Goal: Communication & Community: Share content

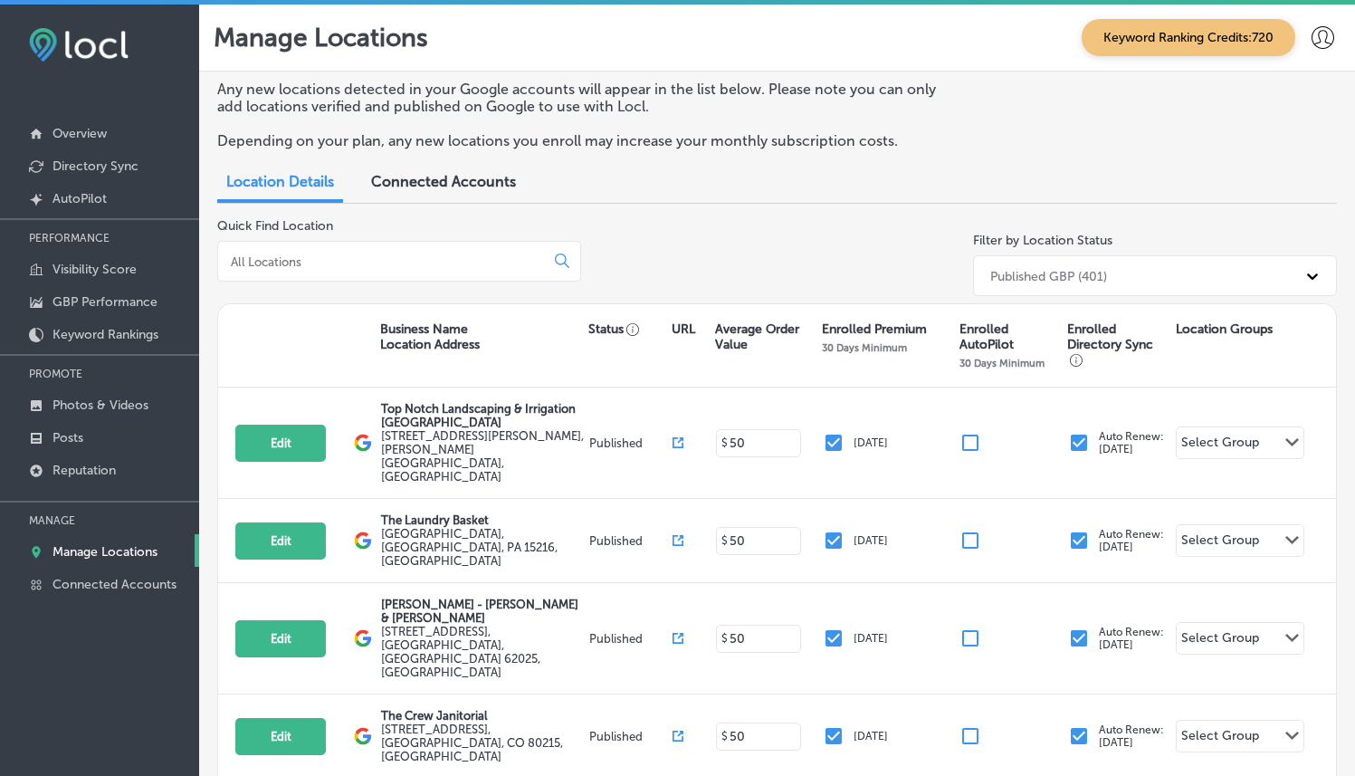
click at [423, 266] on input at bounding box center [384, 261] width 311 height 16
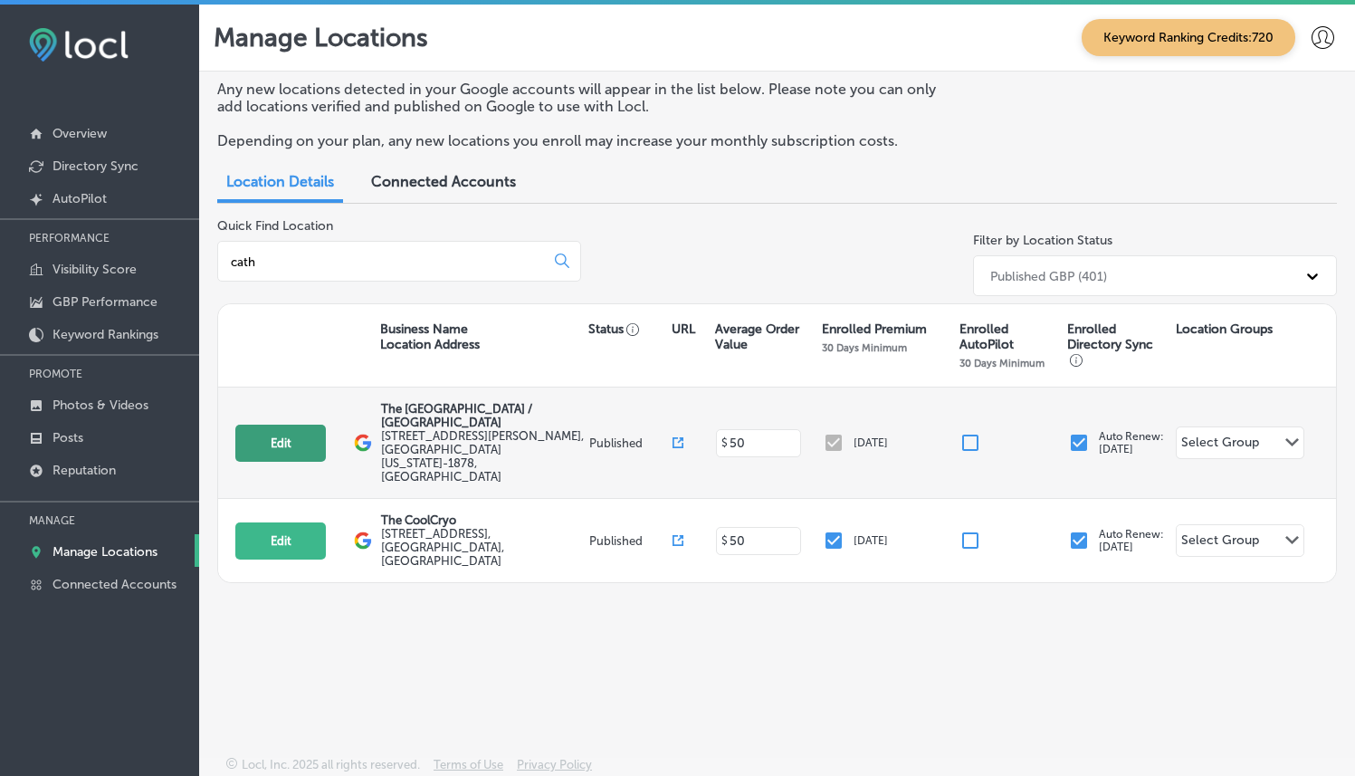
type input "cath"
click at [282, 433] on button "Edit" at bounding box center [280, 443] width 91 height 37
select select "US"
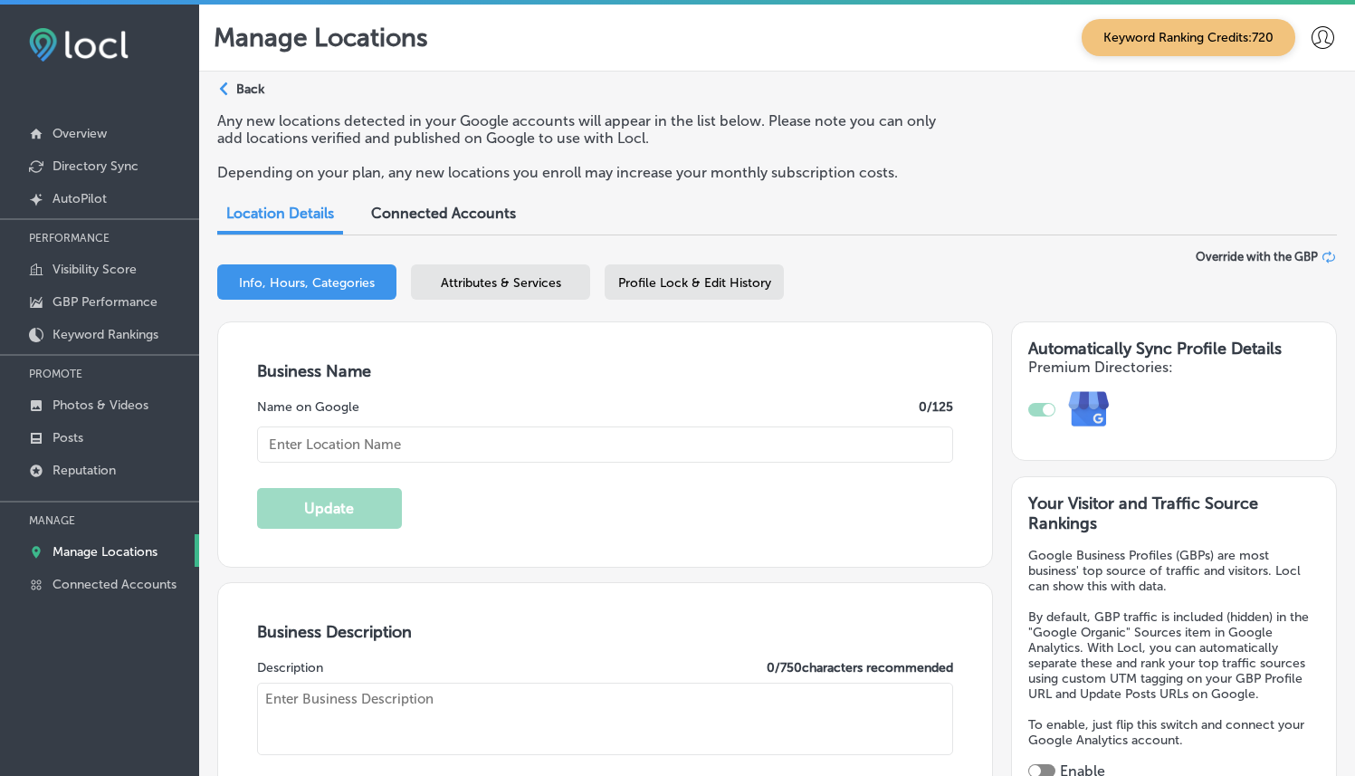
type input "The [GEOGRAPHIC_DATA] / [GEOGRAPHIC_DATA]"
type input "[STREET_ADDRESS][PERSON_NAME]"
type input "[GEOGRAPHIC_DATA]"
type input "92234-1878"
type input "US"
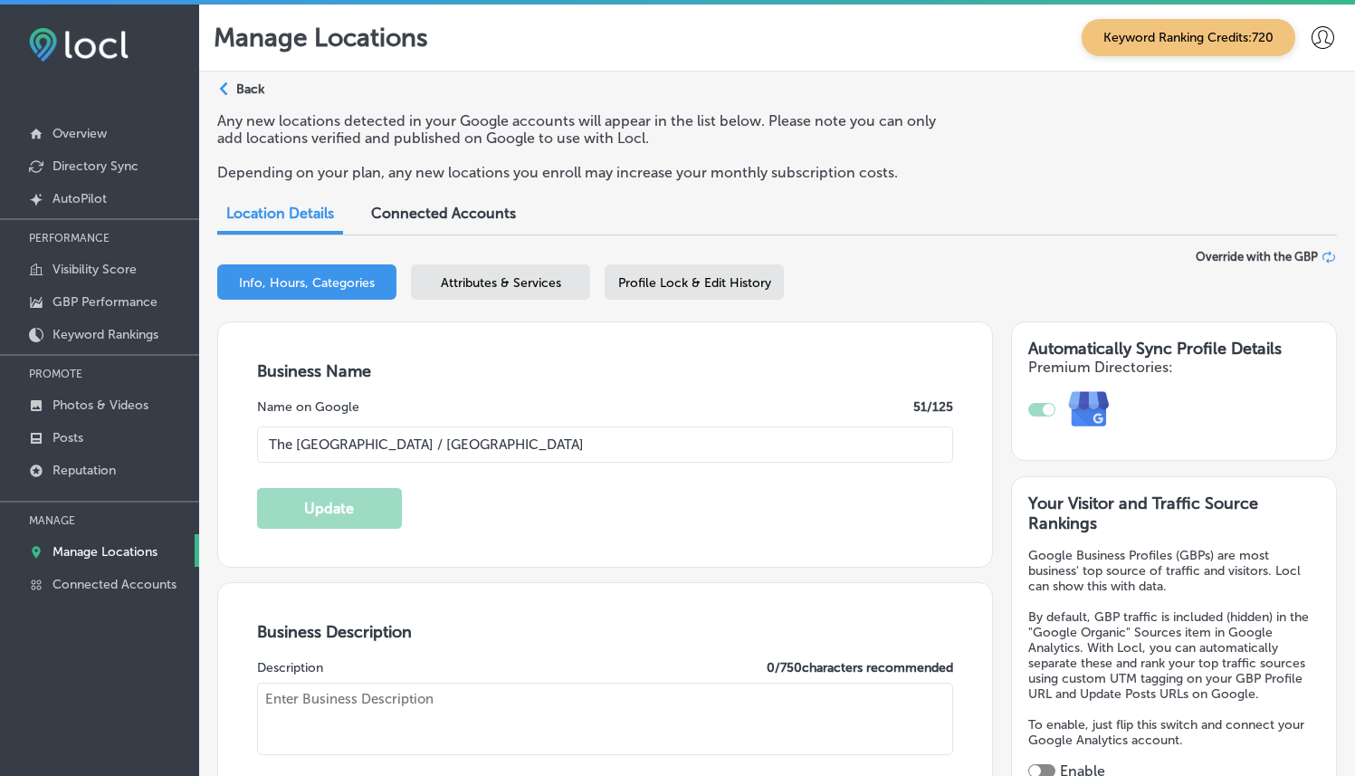
type input "[URL][DOMAIN_NAME]"
type textarea "The [GEOGRAPHIC_DATA] is a 21st century bilingual center for active living. We …"
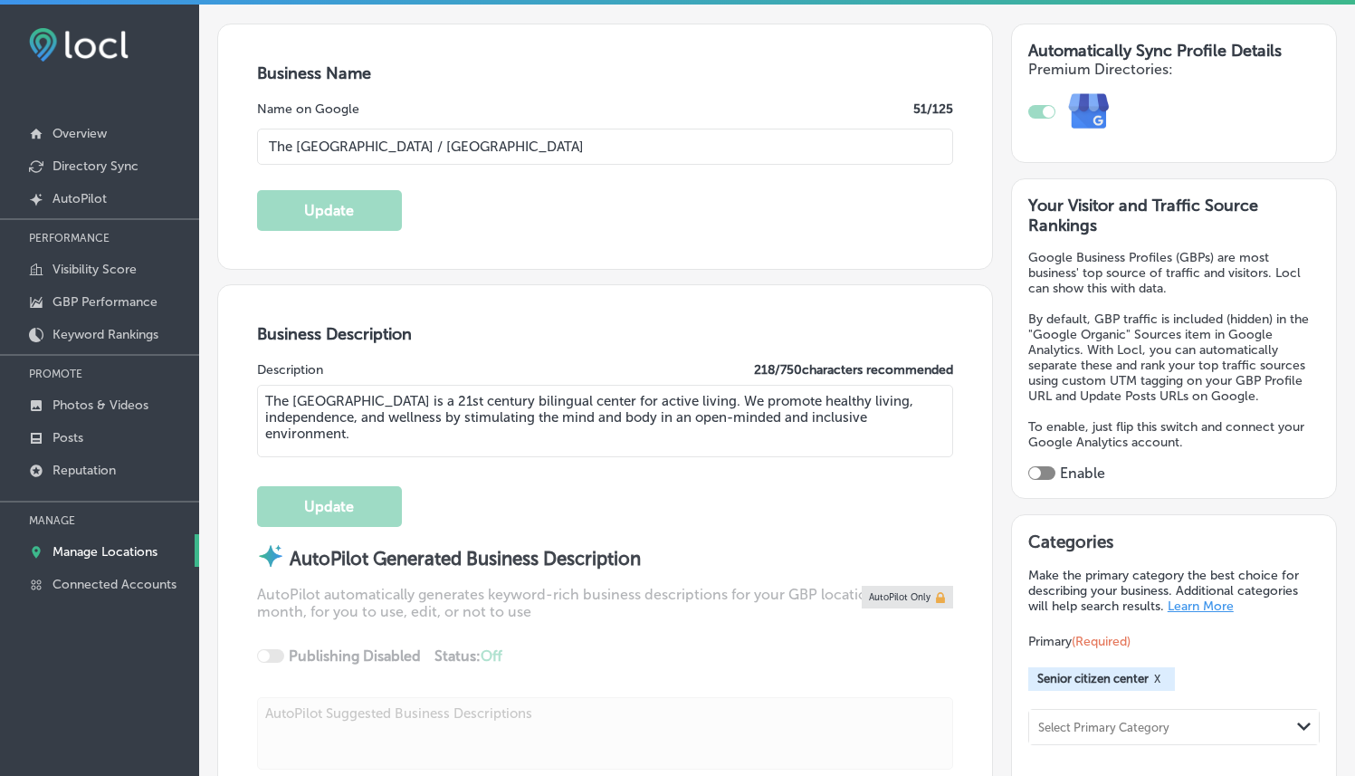
scroll to position [295, 0]
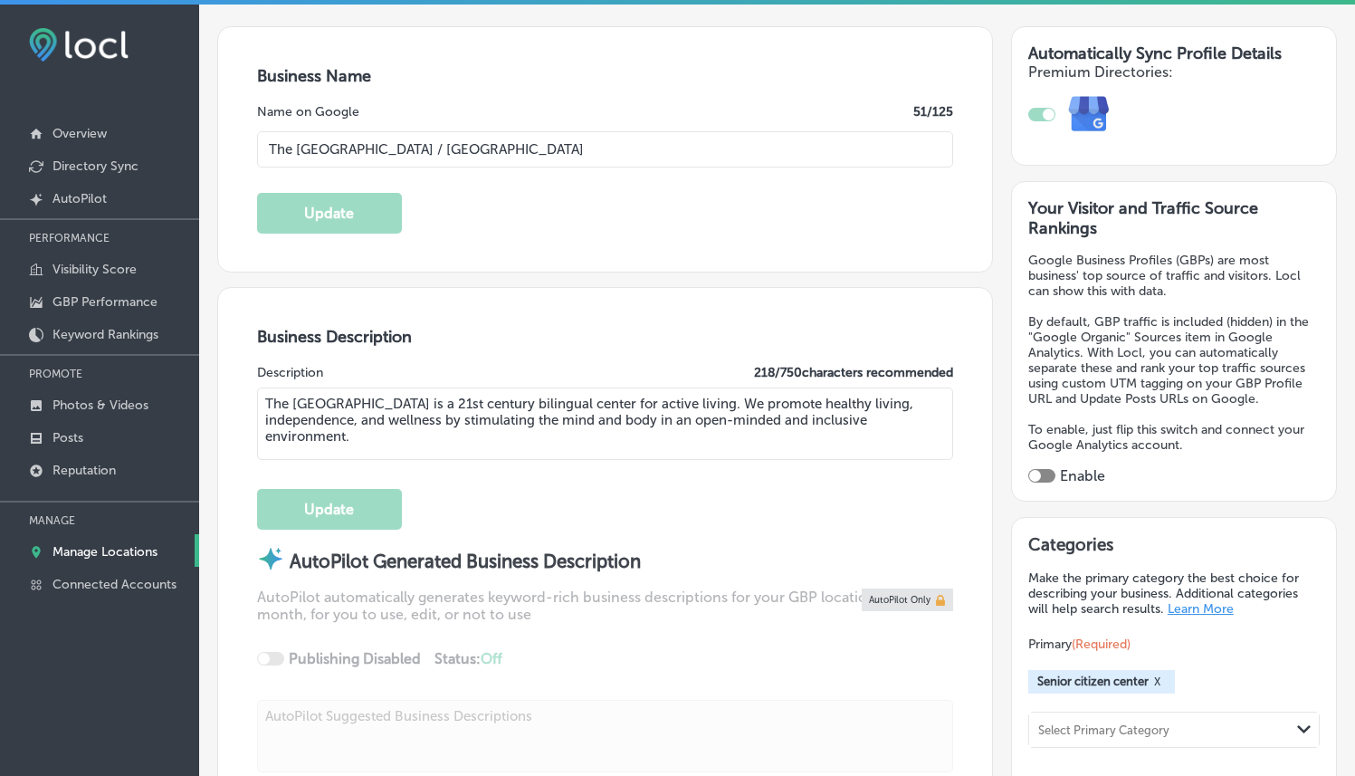
type input "[PHONE_NUMBER]"
click at [1036, 469] on div at bounding box center [1041, 476] width 27 height 14
checkbox input "true"
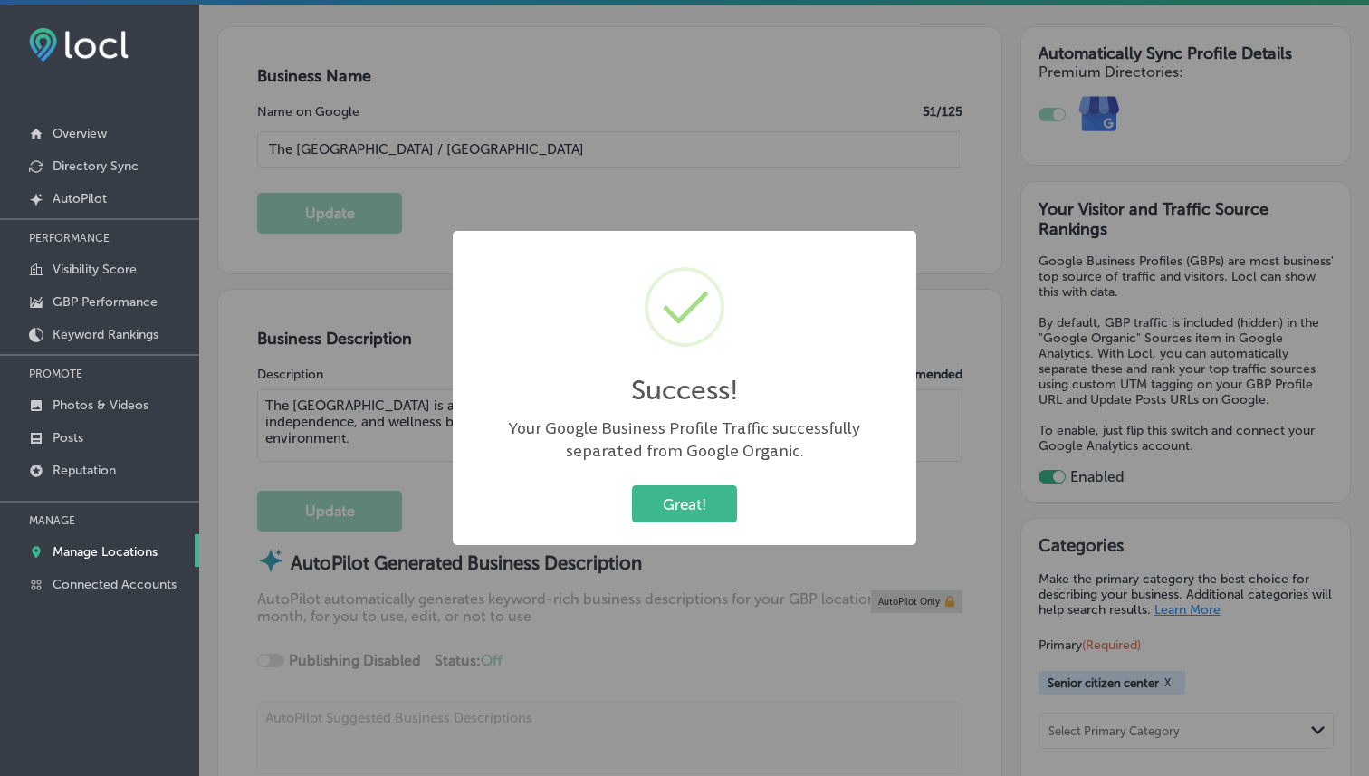
drag, startPoint x: 1029, startPoint y: 467, endPoint x: 1052, endPoint y: 468, distance: 22.6
click at [1052, 468] on div "Success! × Your Google Business Profile Traffic successfully separated from Goo…" at bounding box center [684, 388] width 1369 height 776
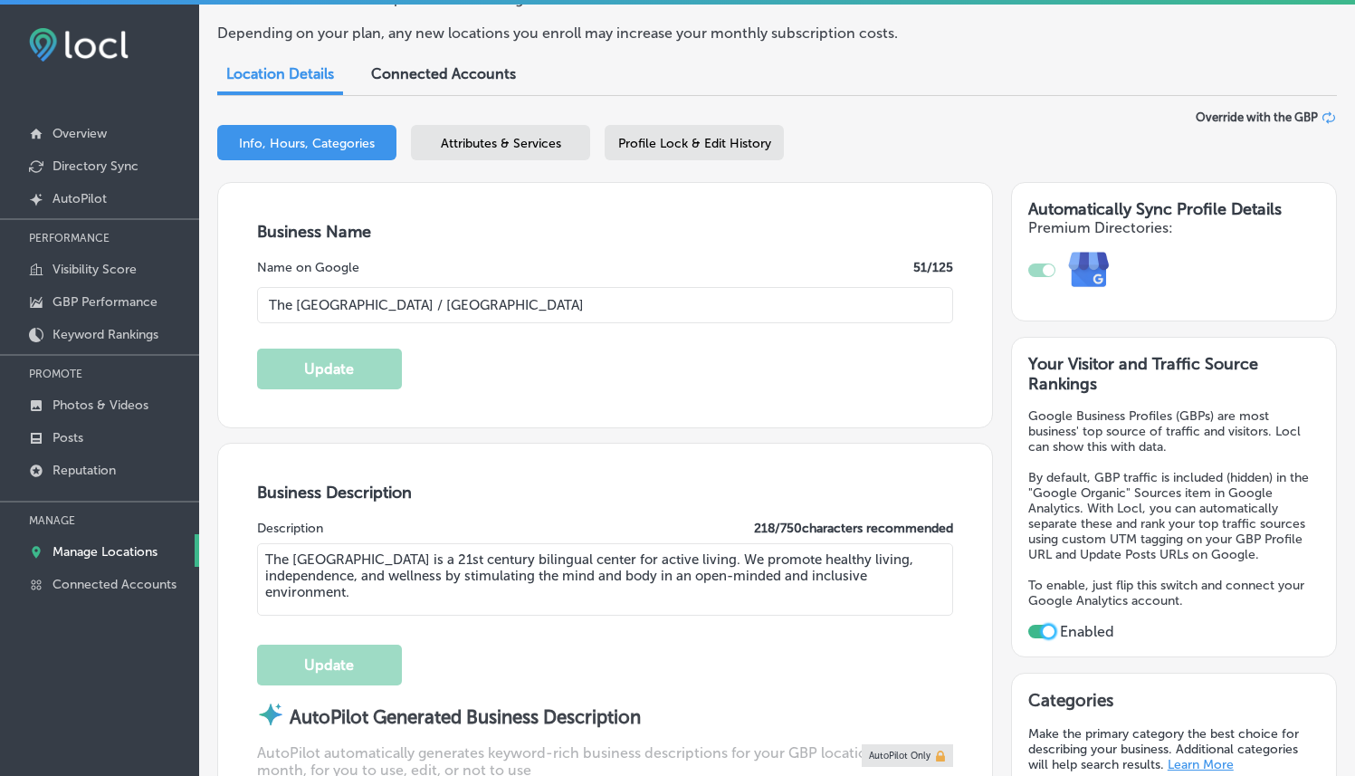
scroll to position [0, 0]
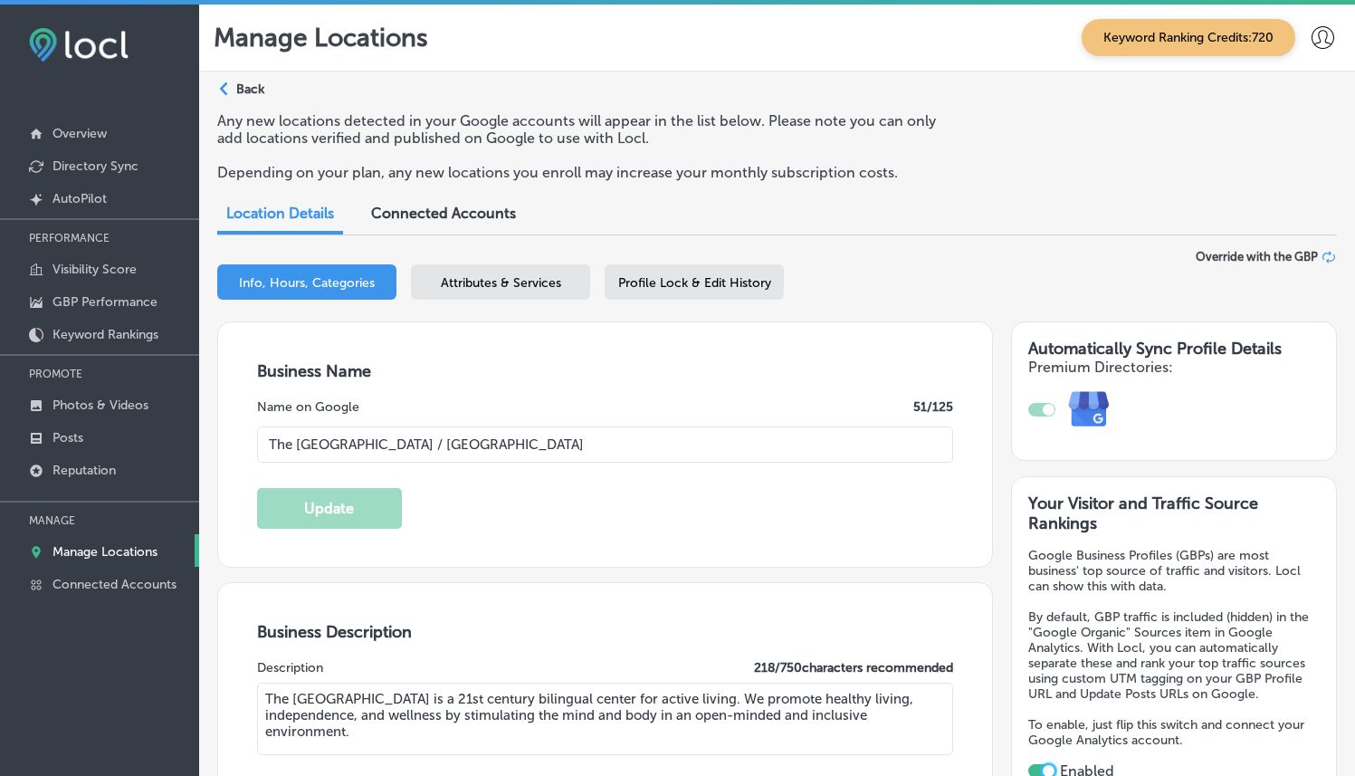
click at [713, 279] on span "Profile Lock & Edit History" at bounding box center [694, 282] width 153 height 15
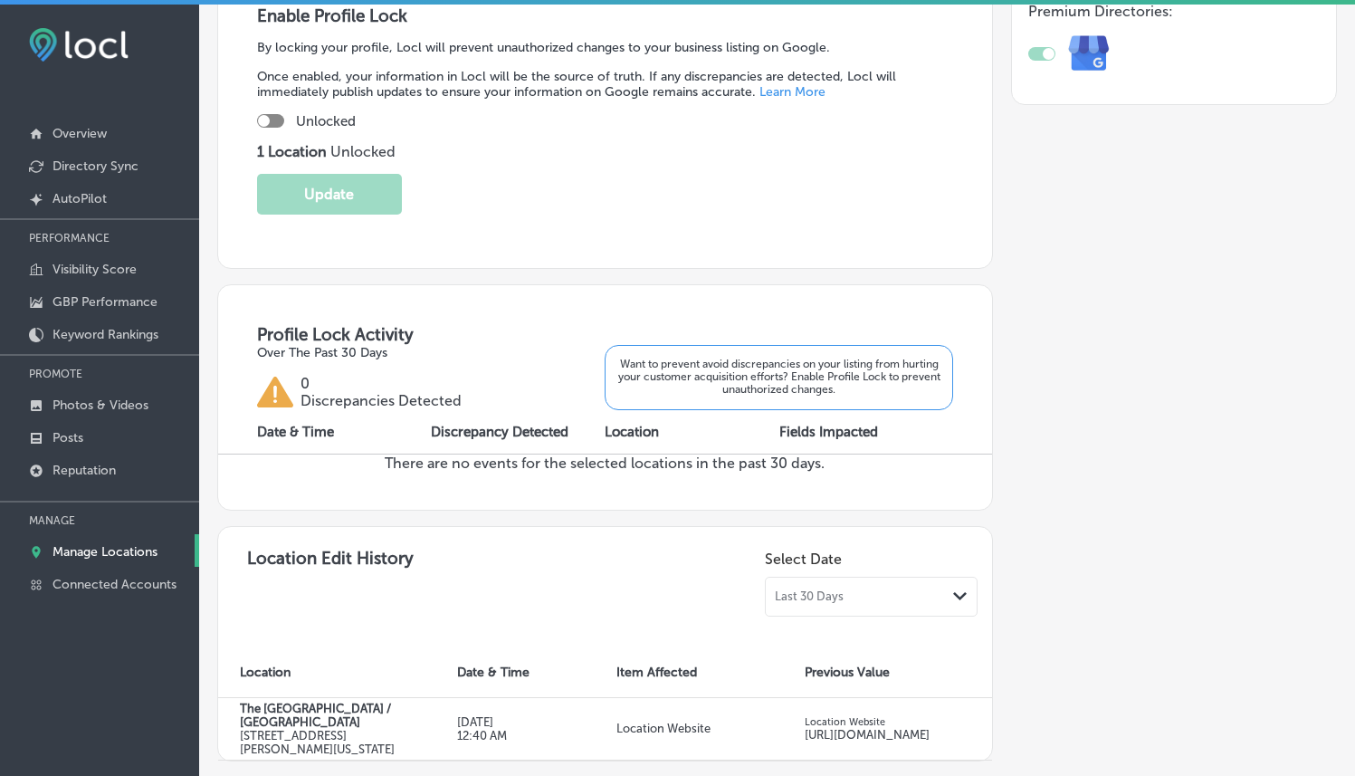
scroll to position [351, 0]
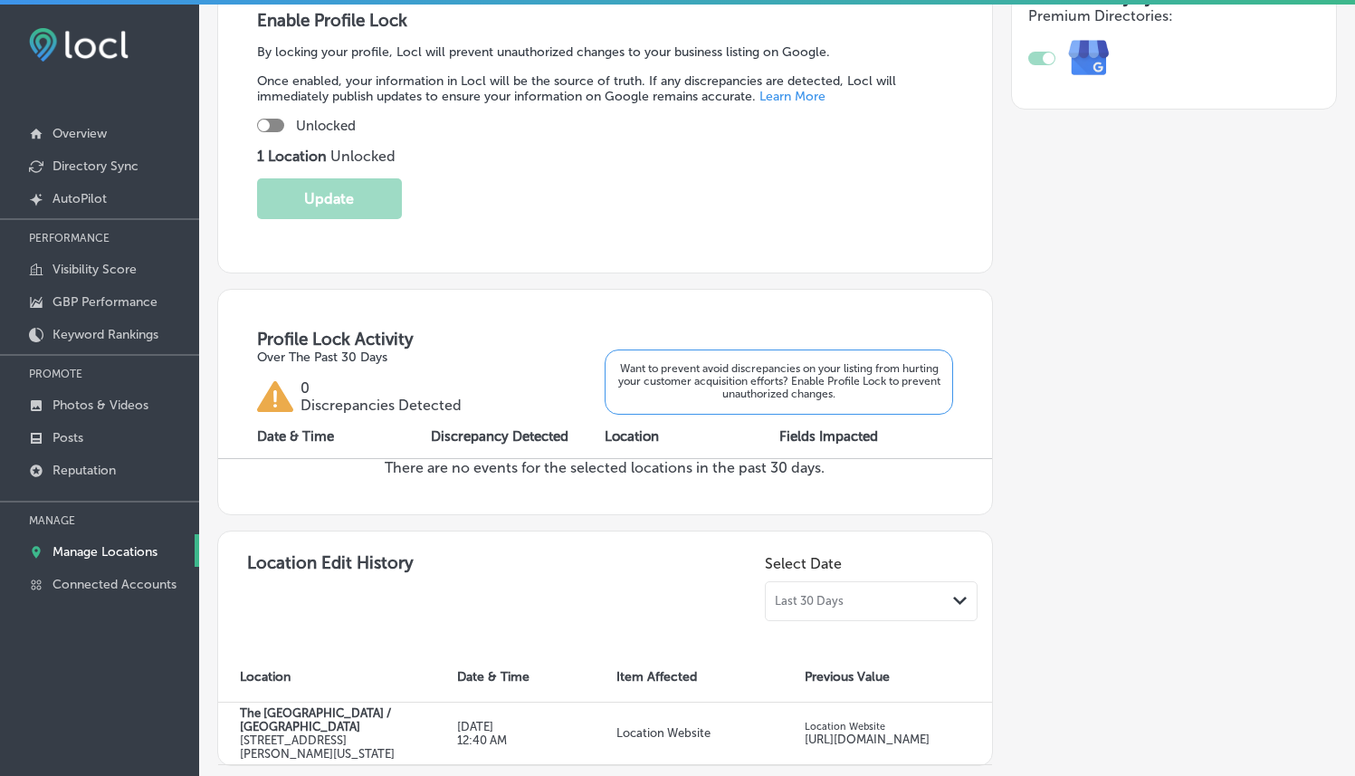
click at [265, 122] on div at bounding box center [264, 125] width 12 height 12
checkbox input "true"
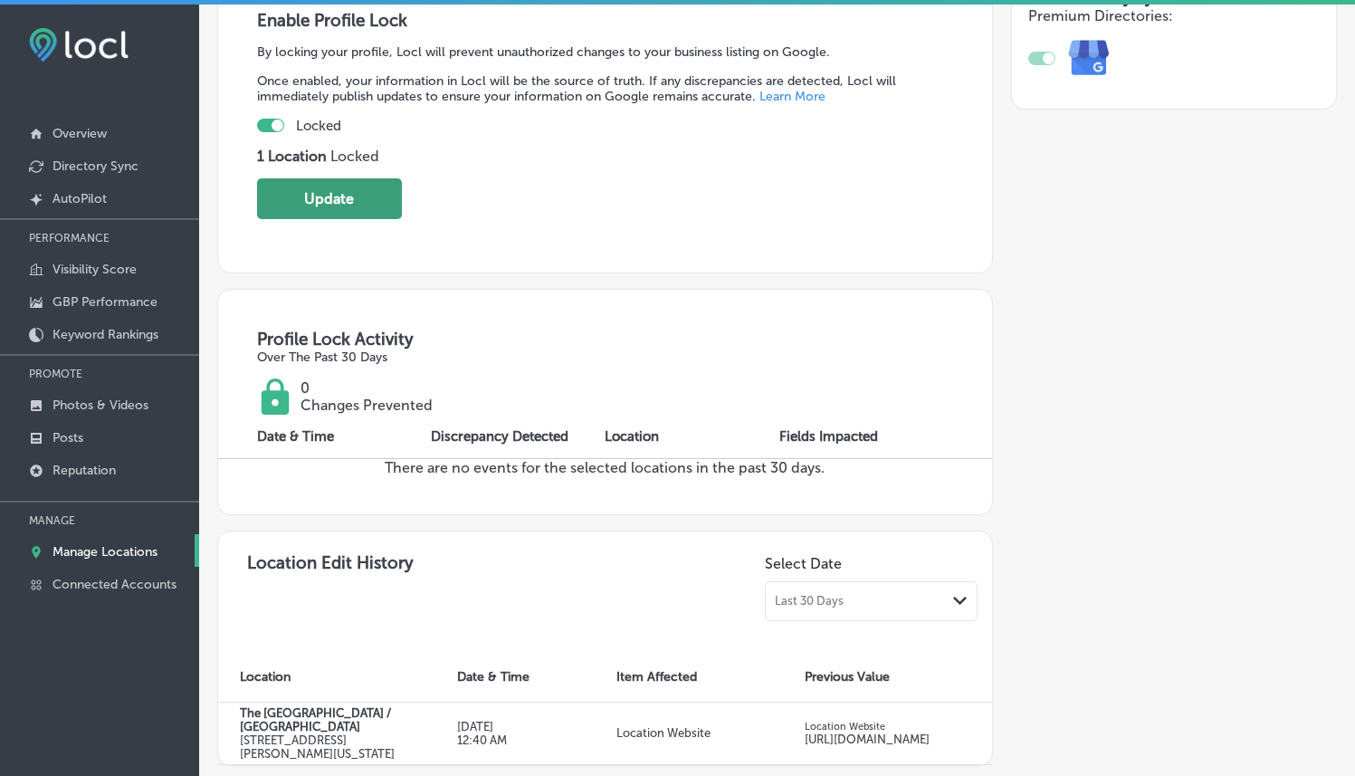
click at [362, 200] on button "Update" at bounding box center [329, 198] width 145 height 41
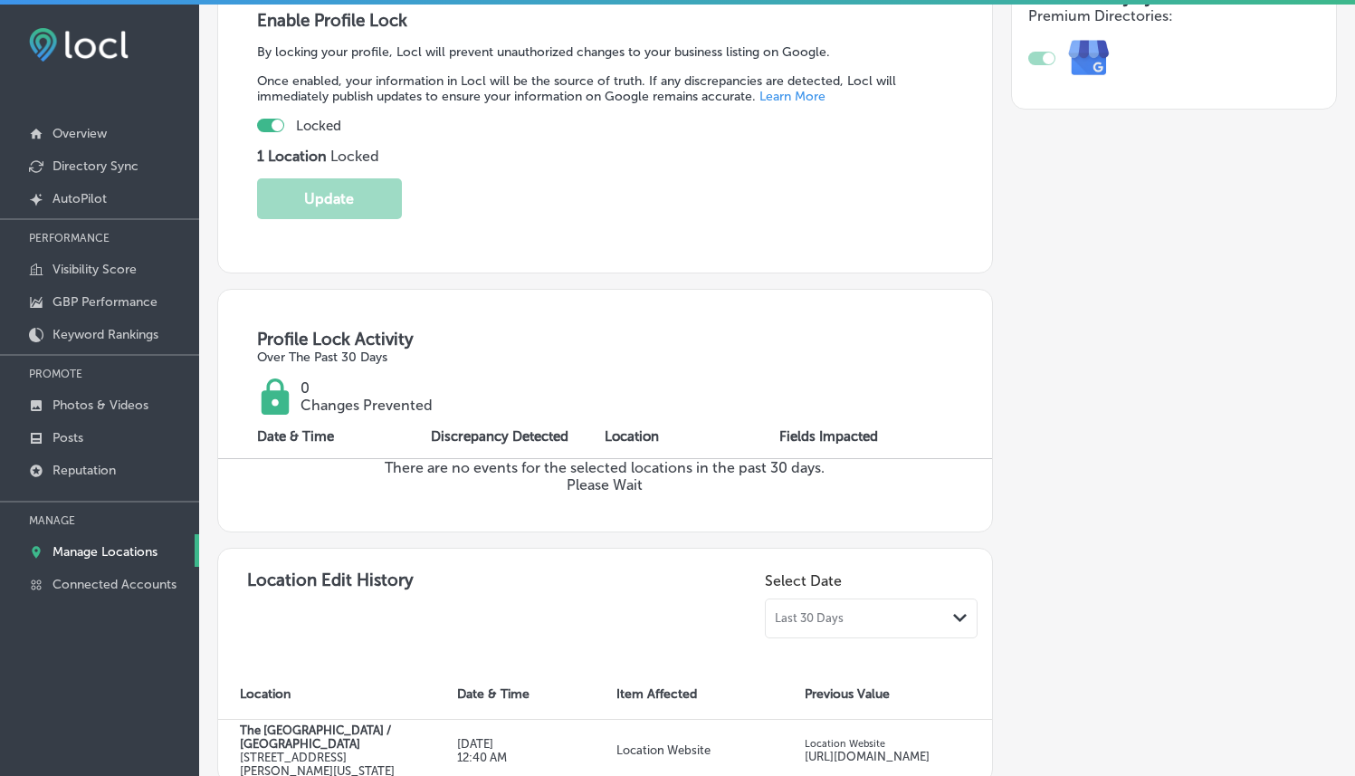
scroll to position [0, 0]
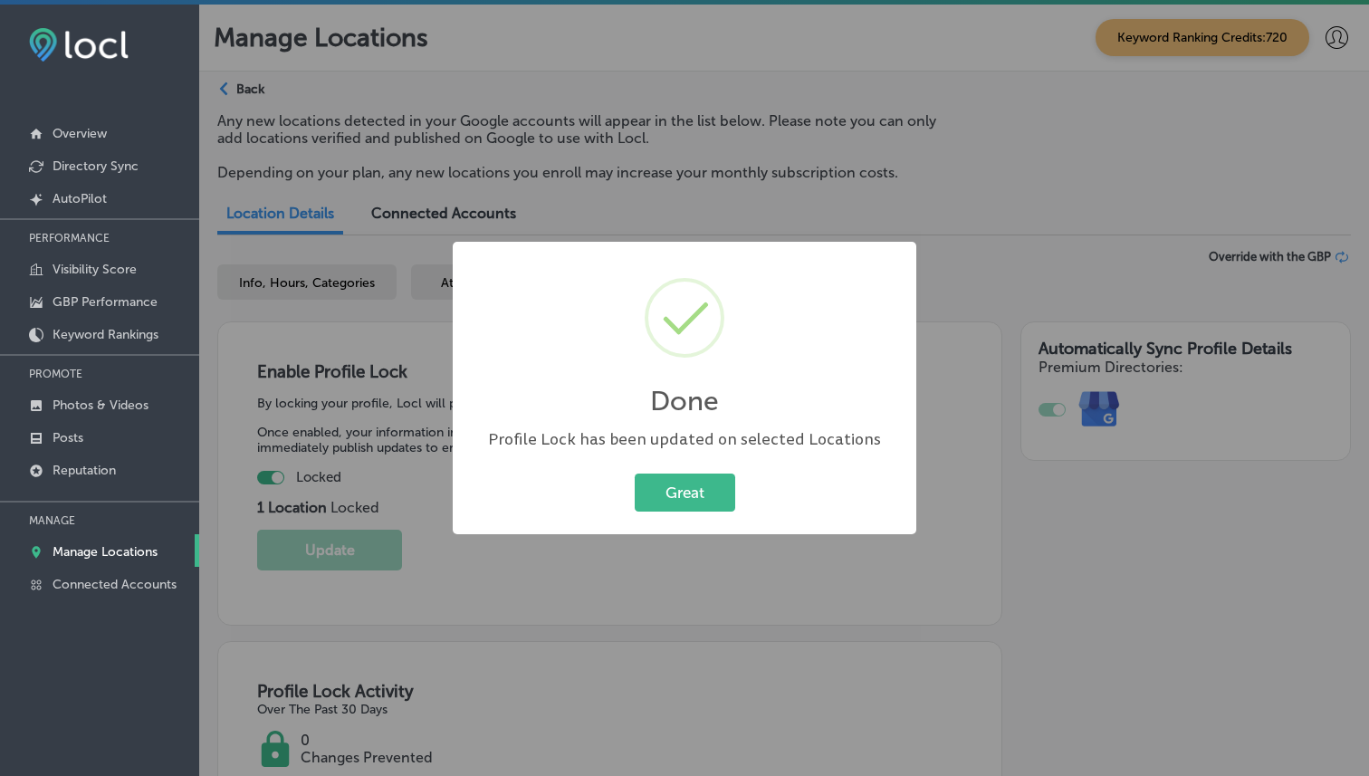
click at [691, 515] on div "Great Cancel" at bounding box center [684, 492] width 427 height 47
click at [691, 509] on button "Great" at bounding box center [685, 491] width 100 height 37
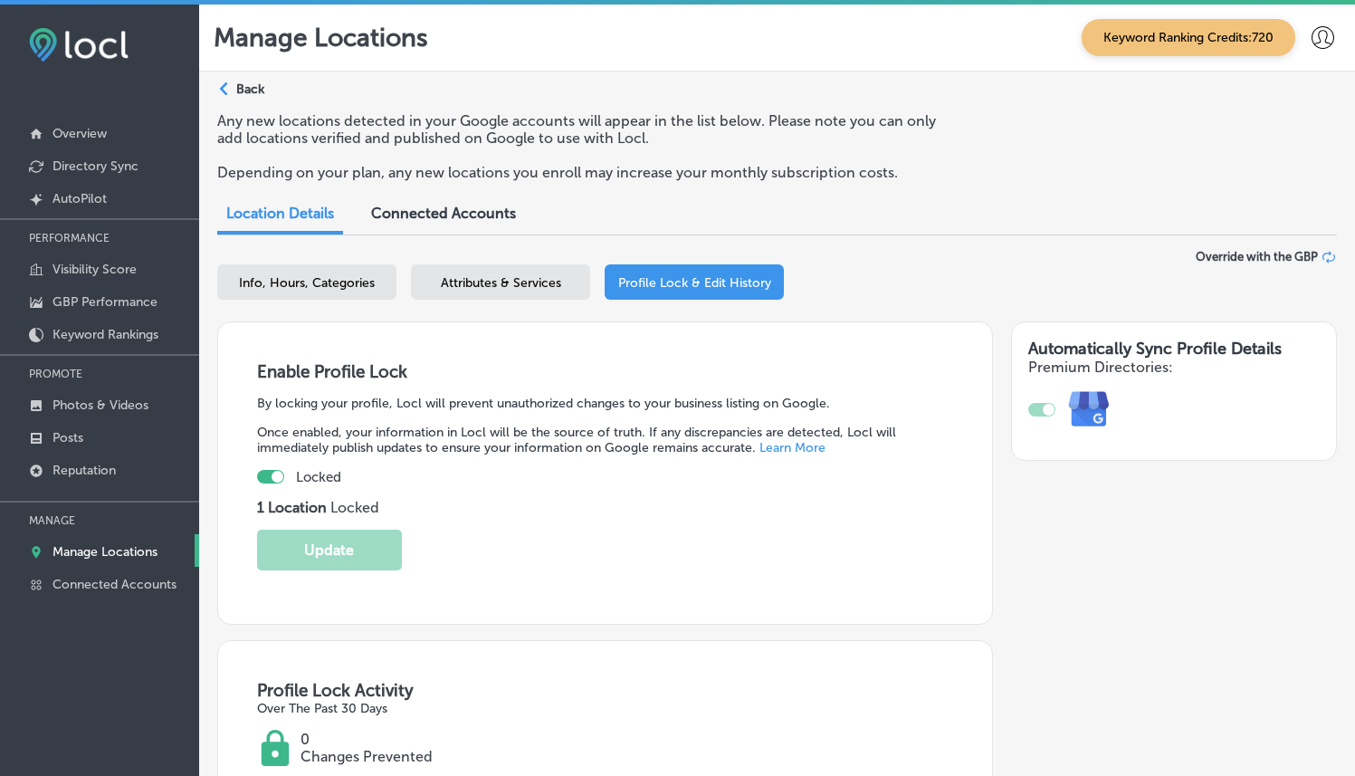
click at [300, 287] on span "Info, Hours, Categories" at bounding box center [307, 282] width 136 height 15
select select "US"
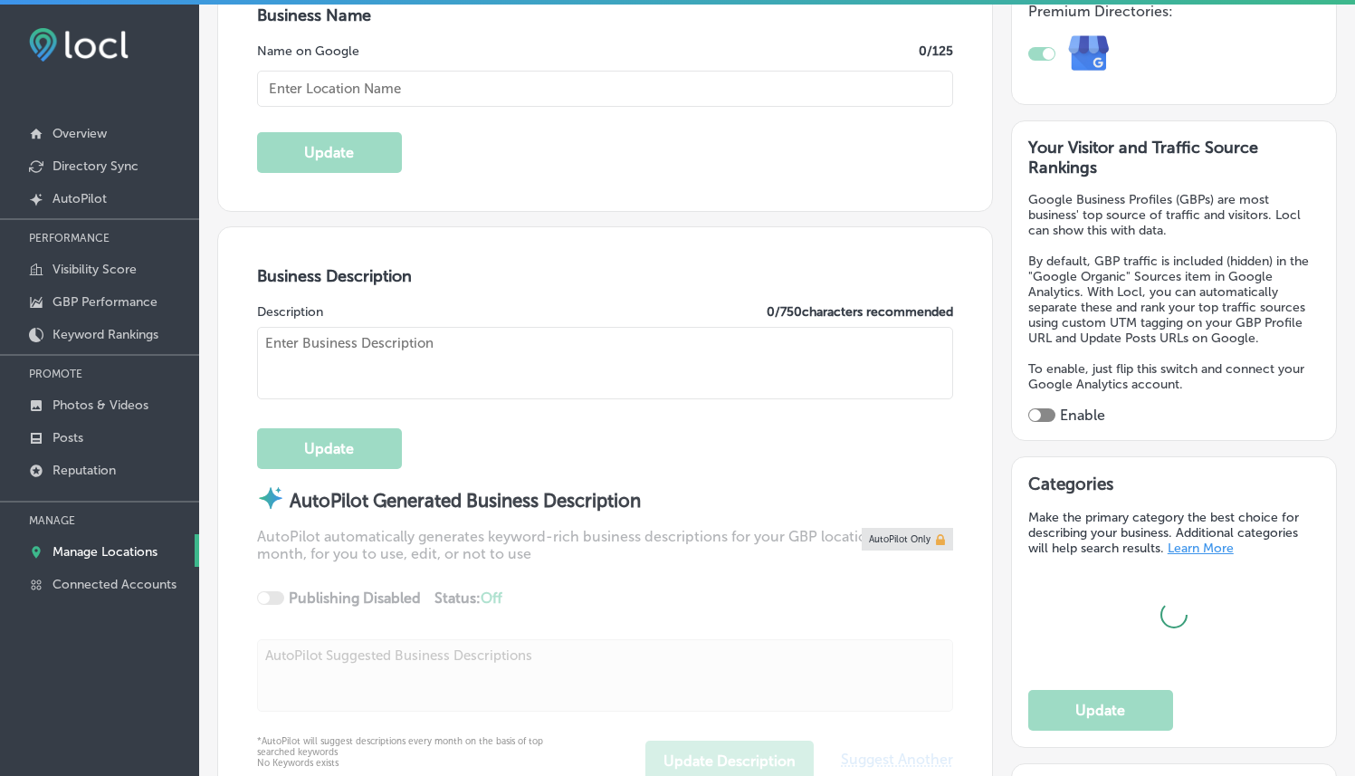
type input "The [GEOGRAPHIC_DATA] / [GEOGRAPHIC_DATA]"
type input "[URL][DOMAIN_NAME]"
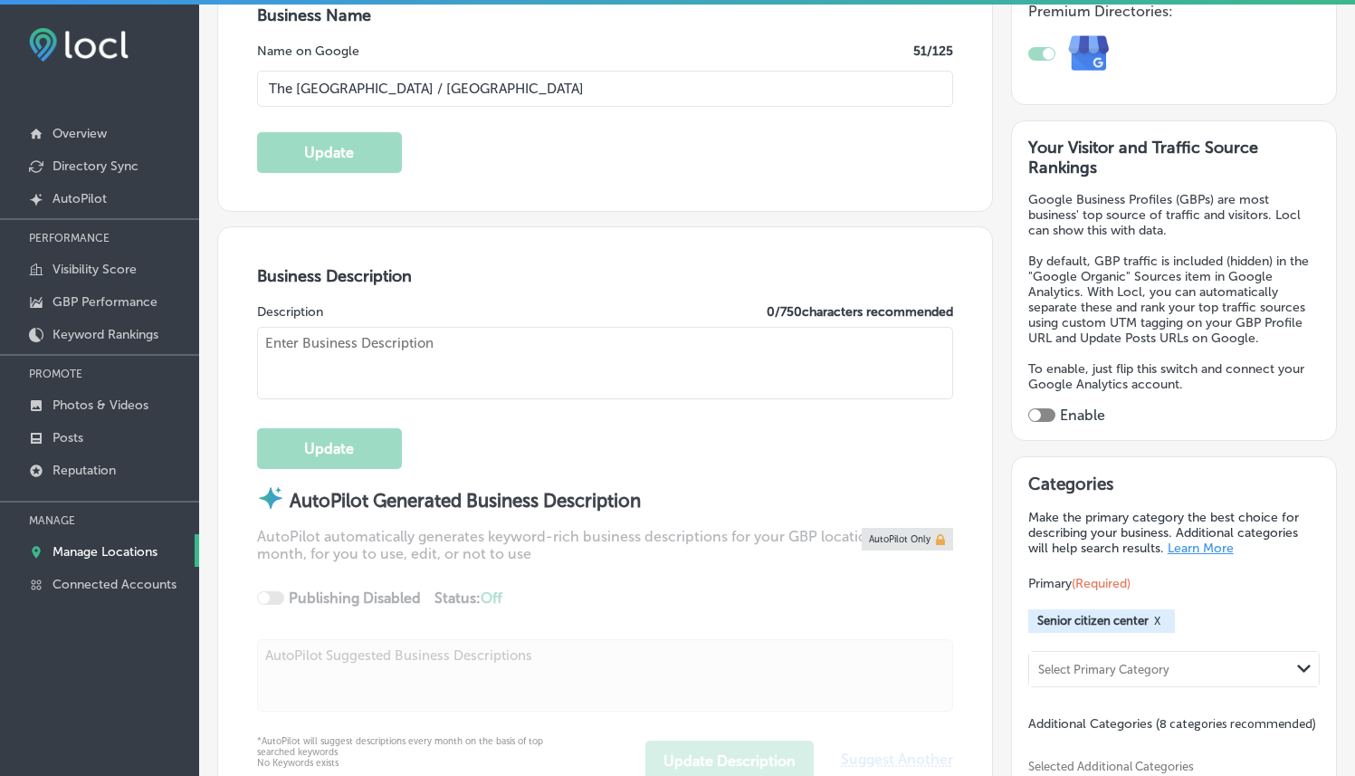
type input "[PHONE_NUMBER]"
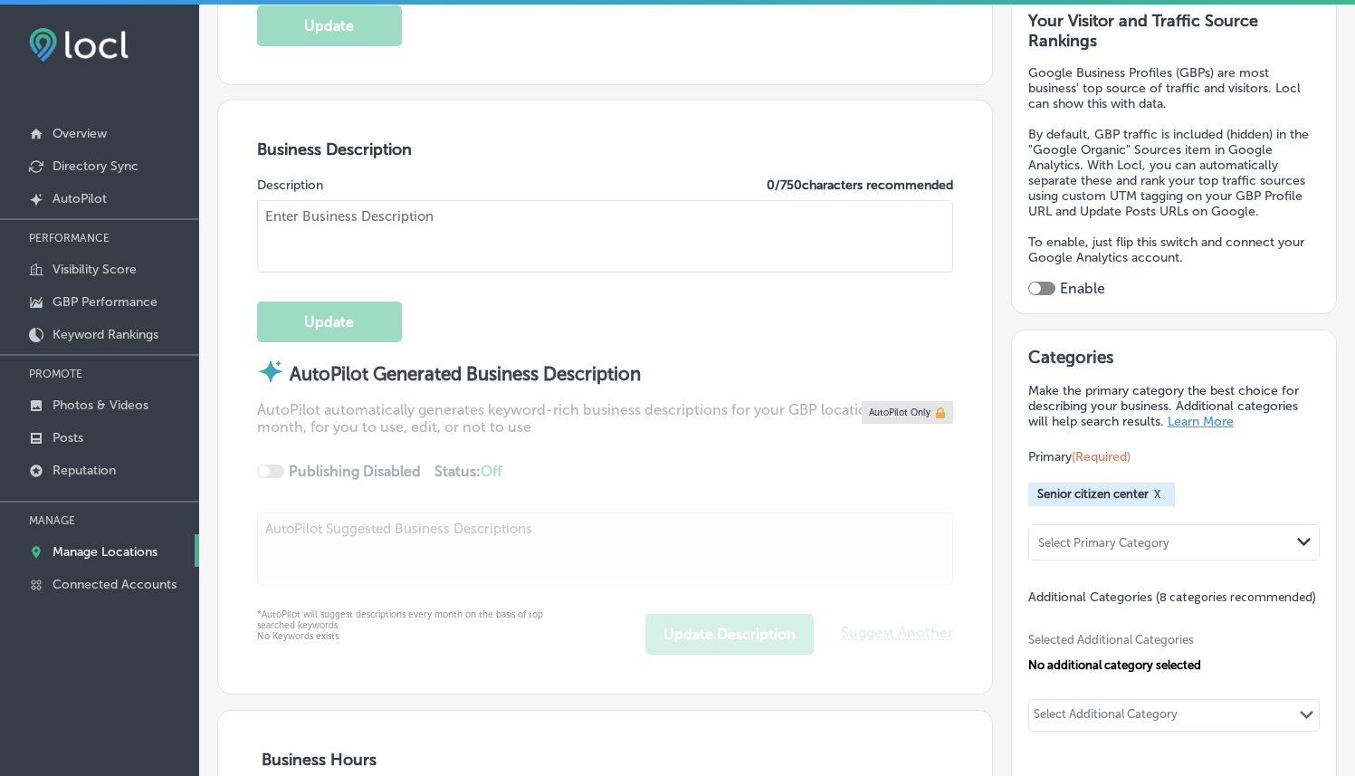
checkbox input "true"
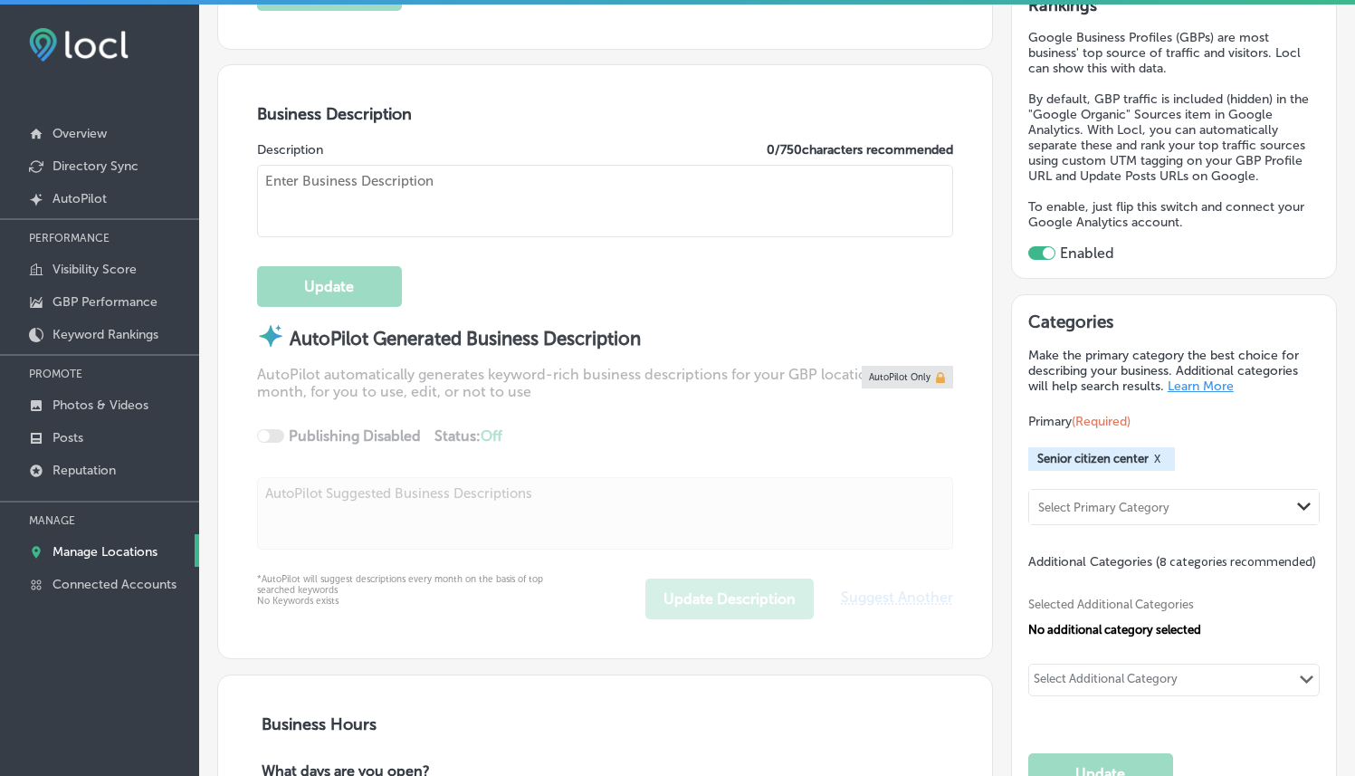
type textarea "The [GEOGRAPHIC_DATA] is a 21st century bilingual center for active living. We …"
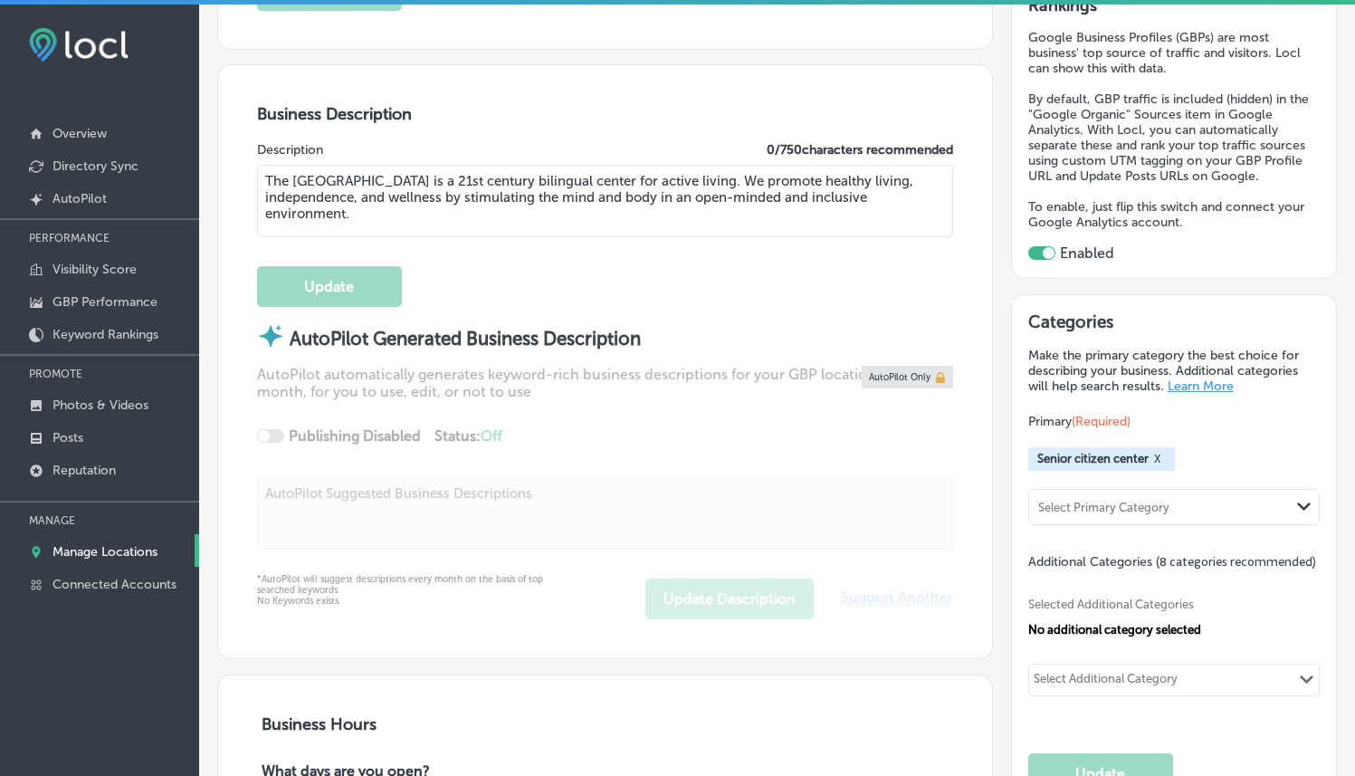
type input "[STREET_ADDRESS][PERSON_NAME]"
type input "[GEOGRAPHIC_DATA]"
type input "92234-1878"
type input "US"
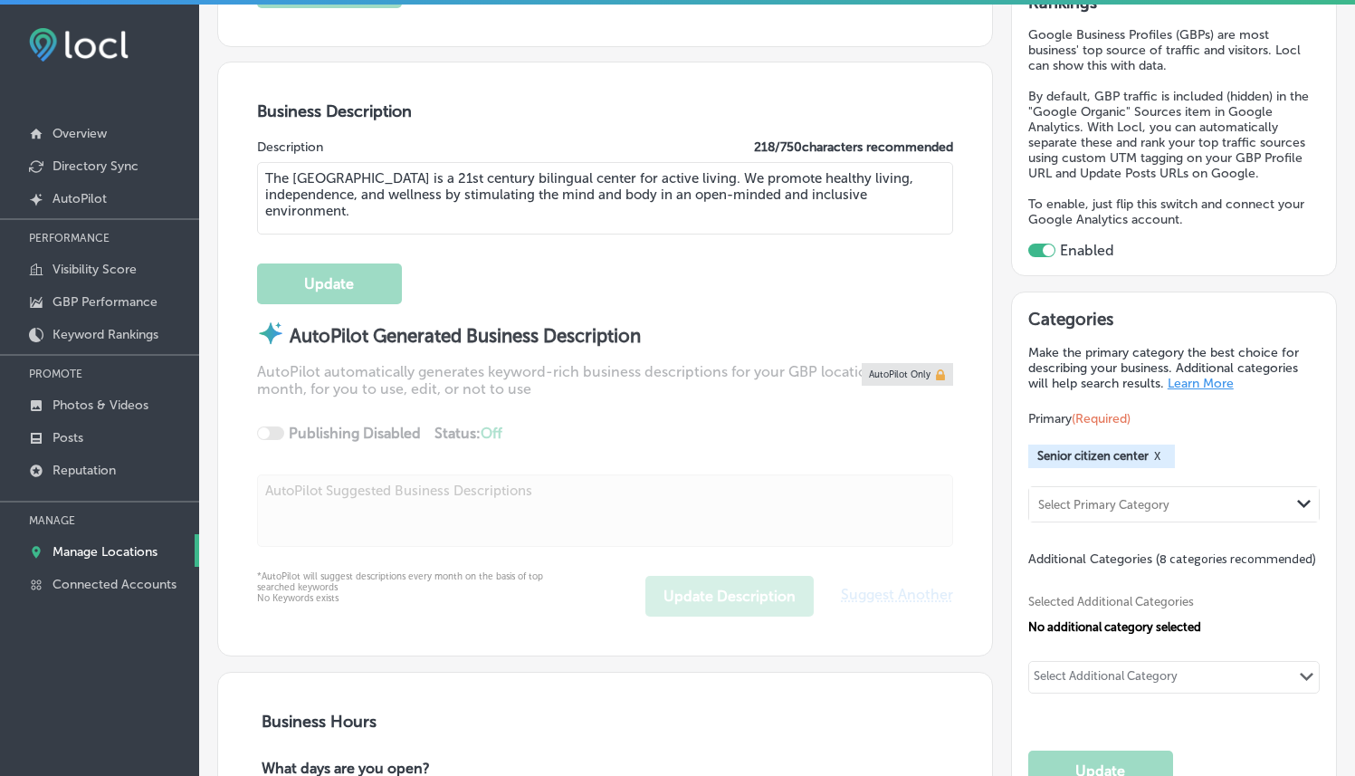
scroll to position [517, 0]
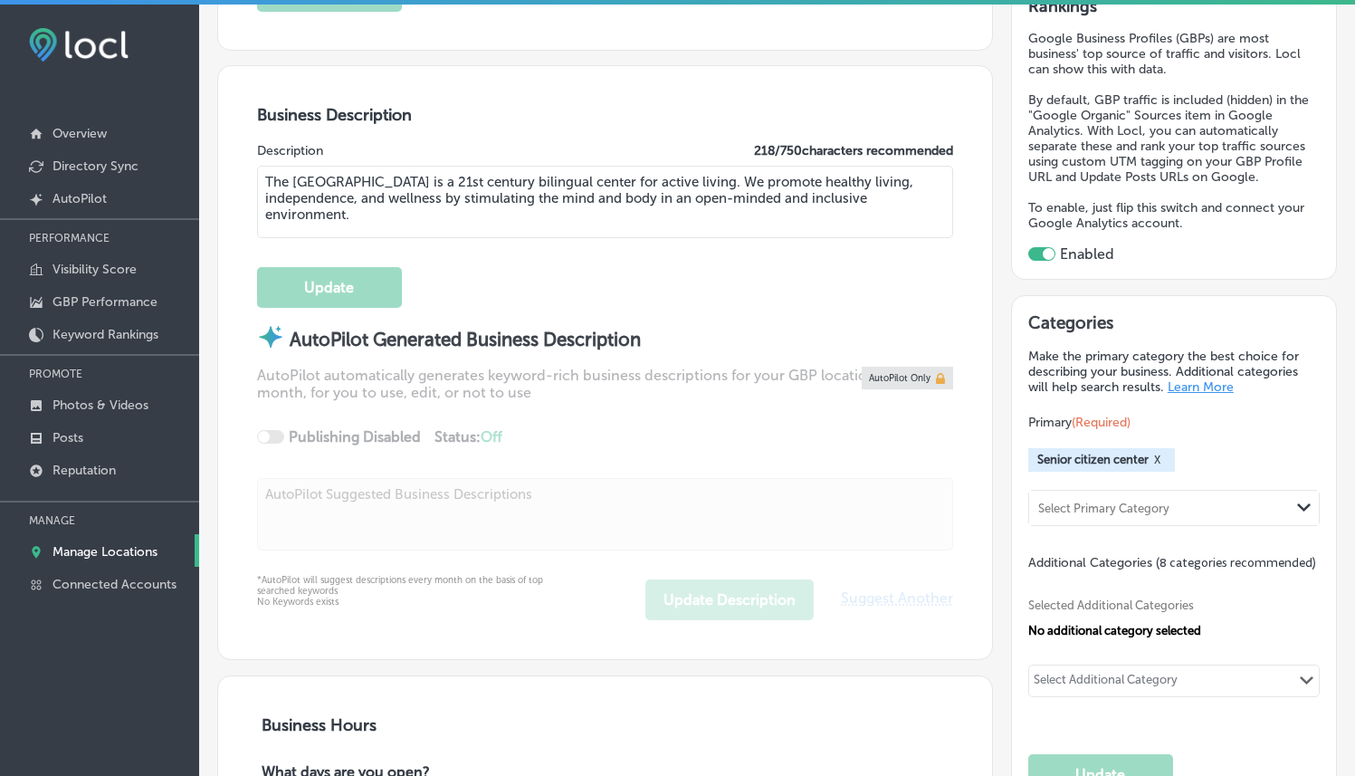
click at [538, 196] on textarea "The [GEOGRAPHIC_DATA] is a 21st century bilingual center for active living. We …" at bounding box center [605, 202] width 696 height 72
click at [559, 291] on div "Update" at bounding box center [605, 278] width 696 height 59
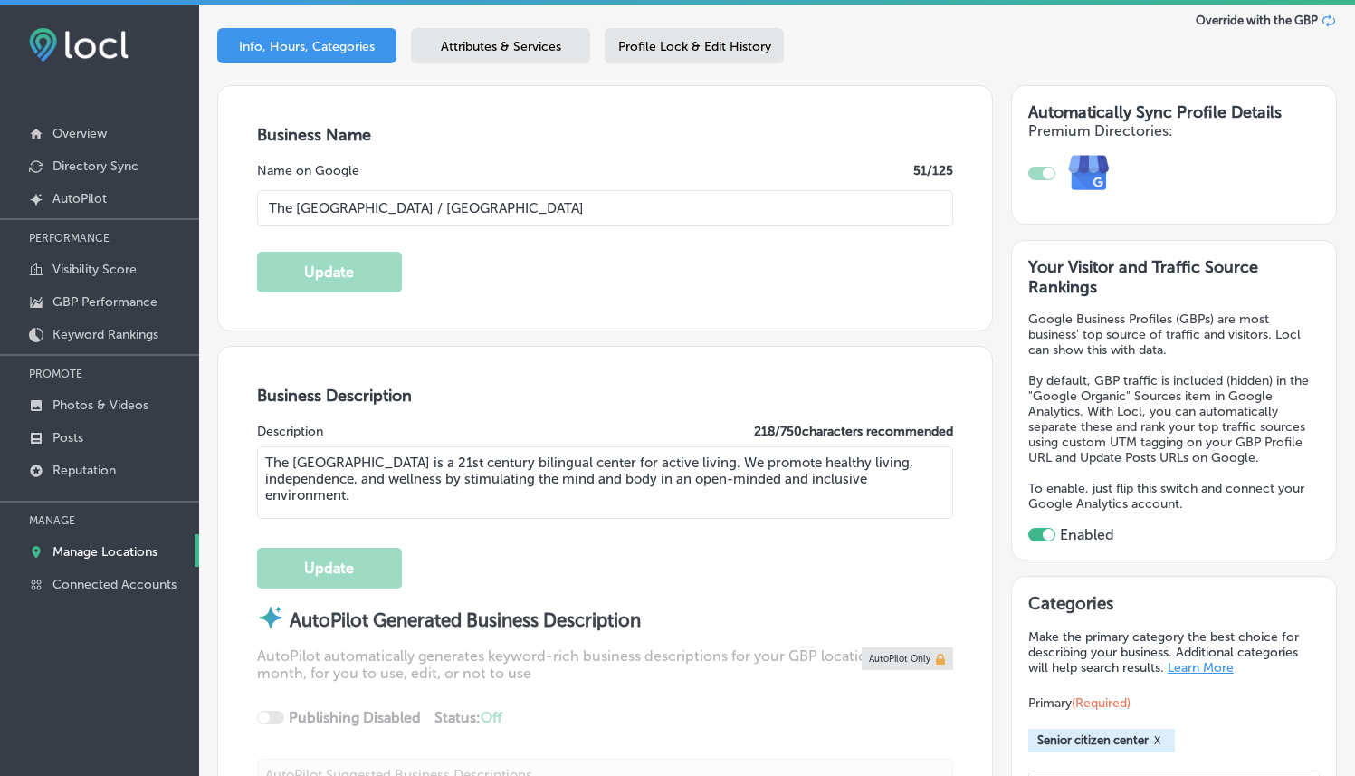
scroll to position [0, 0]
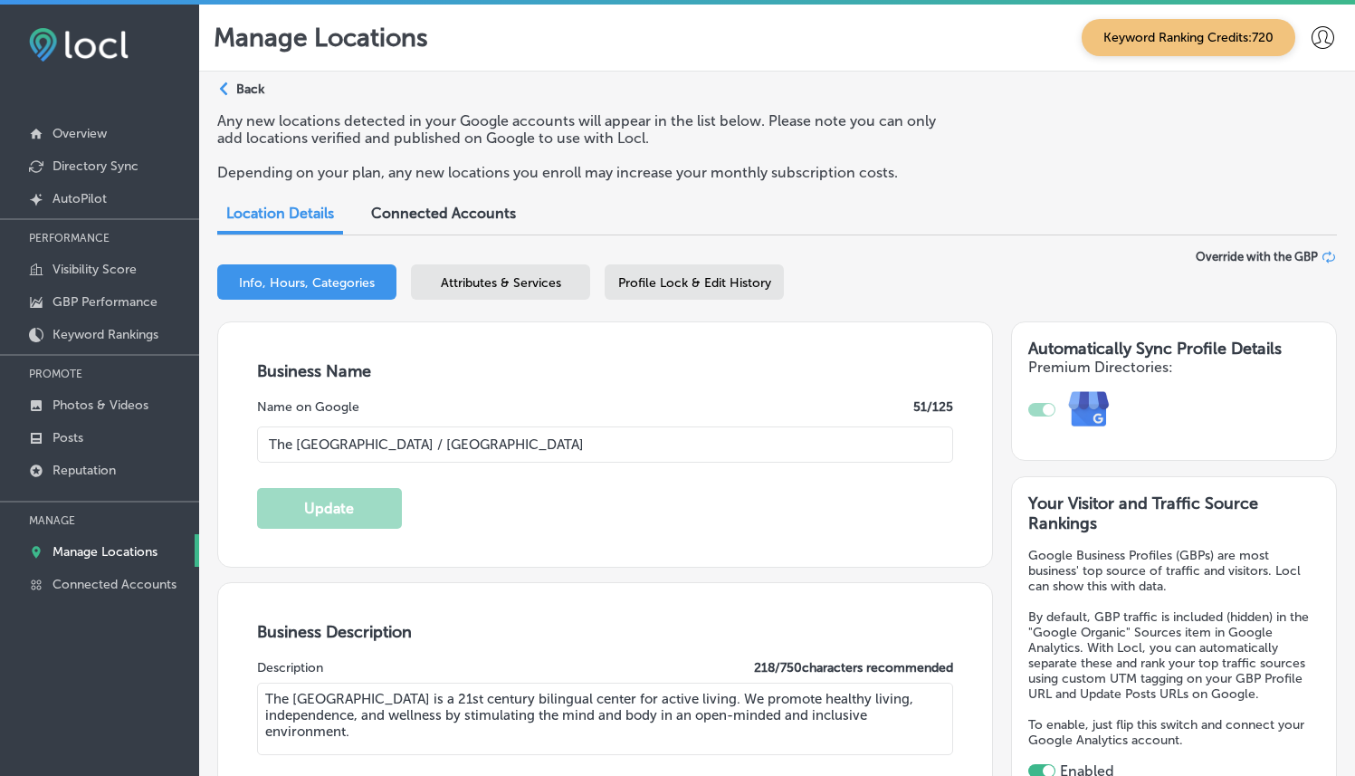
click at [240, 98] on div "Path Created with Sketch. Back" at bounding box center [240, 97] width 47 height 32
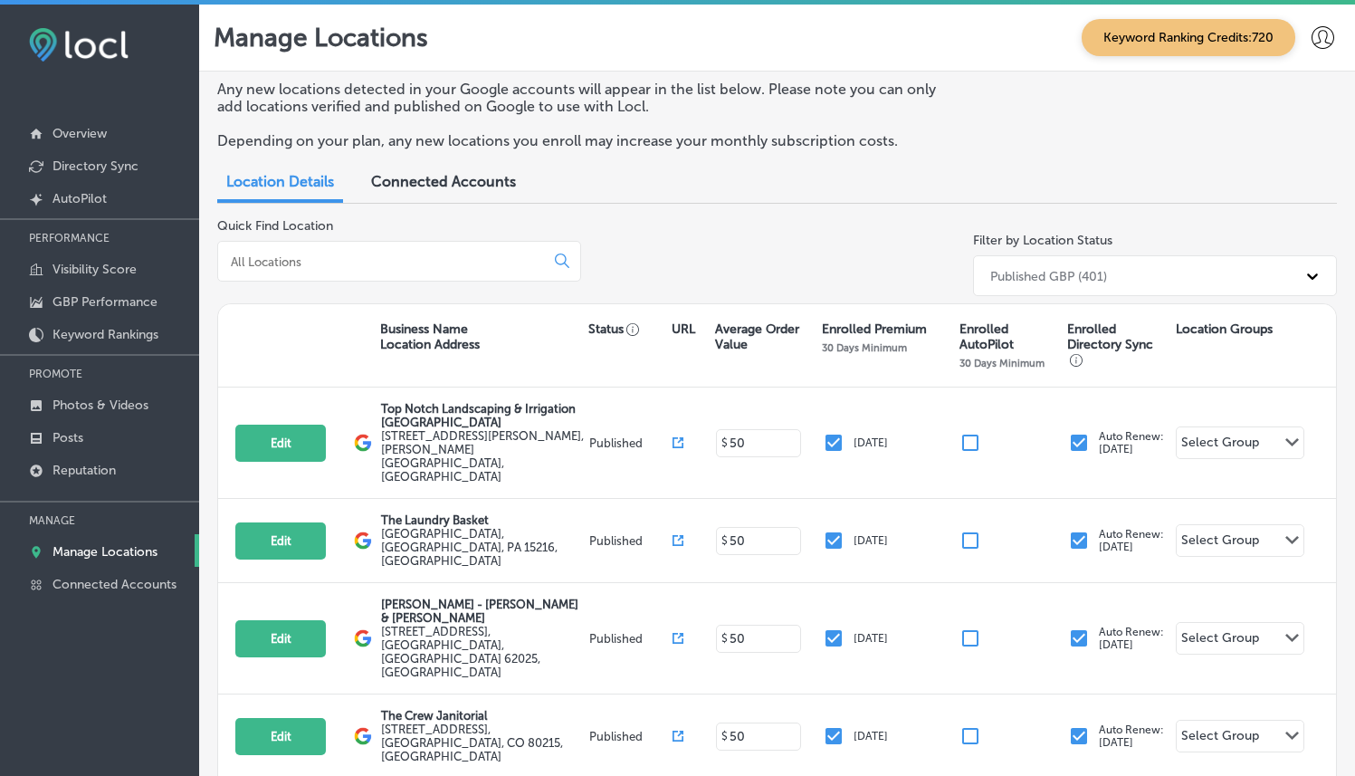
click at [412, 264] on input at bounding box center [384, 261] width 311 height 16
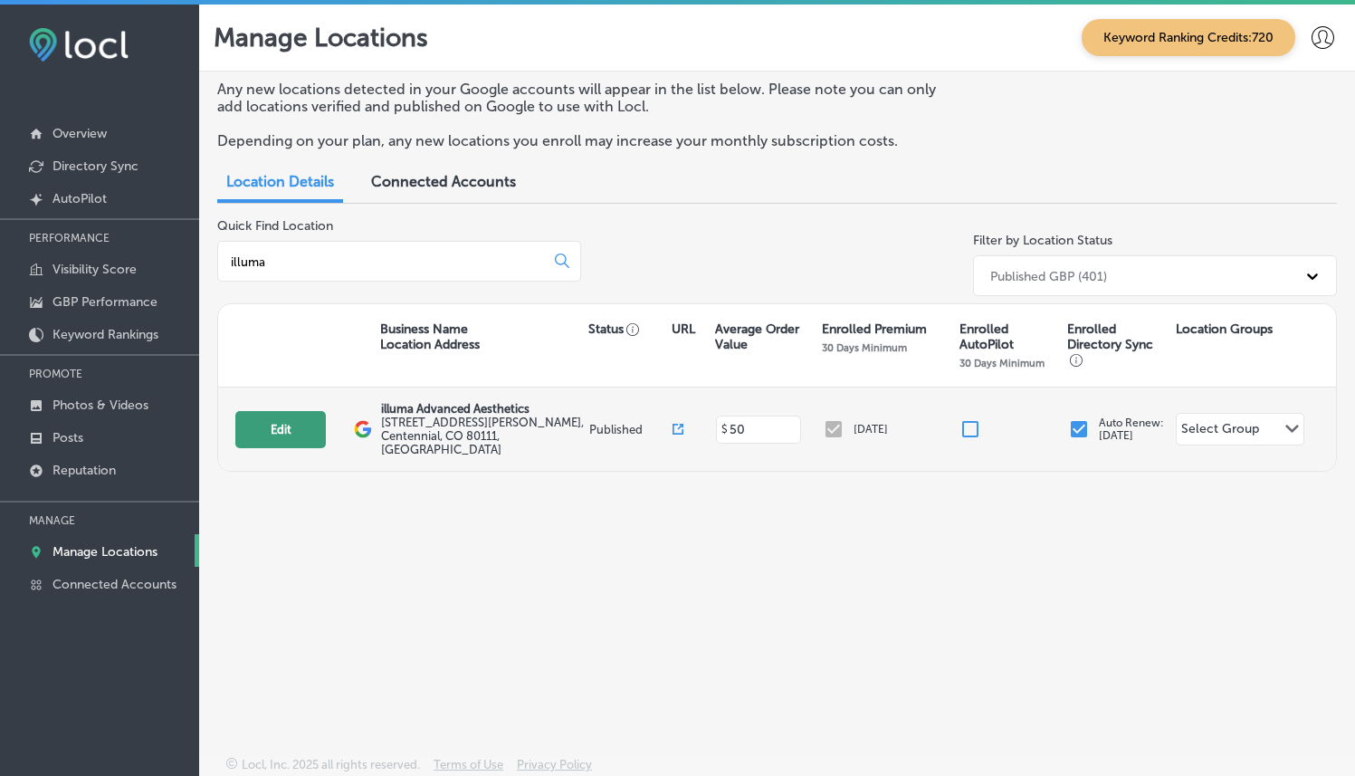
type input "illuma"
click at [291, 419] on button "Edit" at bounding box center [280, 429] width 91 height 37
select select "US"
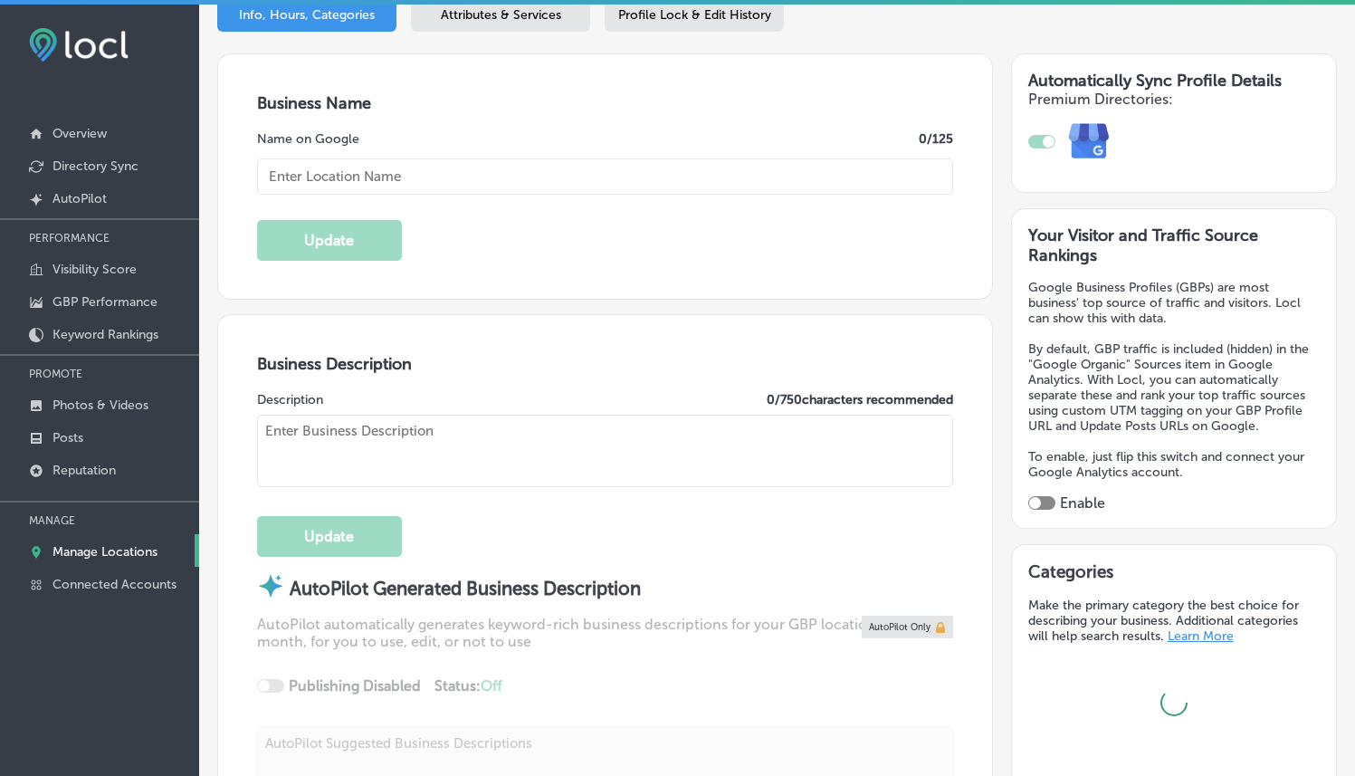
type input "illuma Advanced Aesthetics"
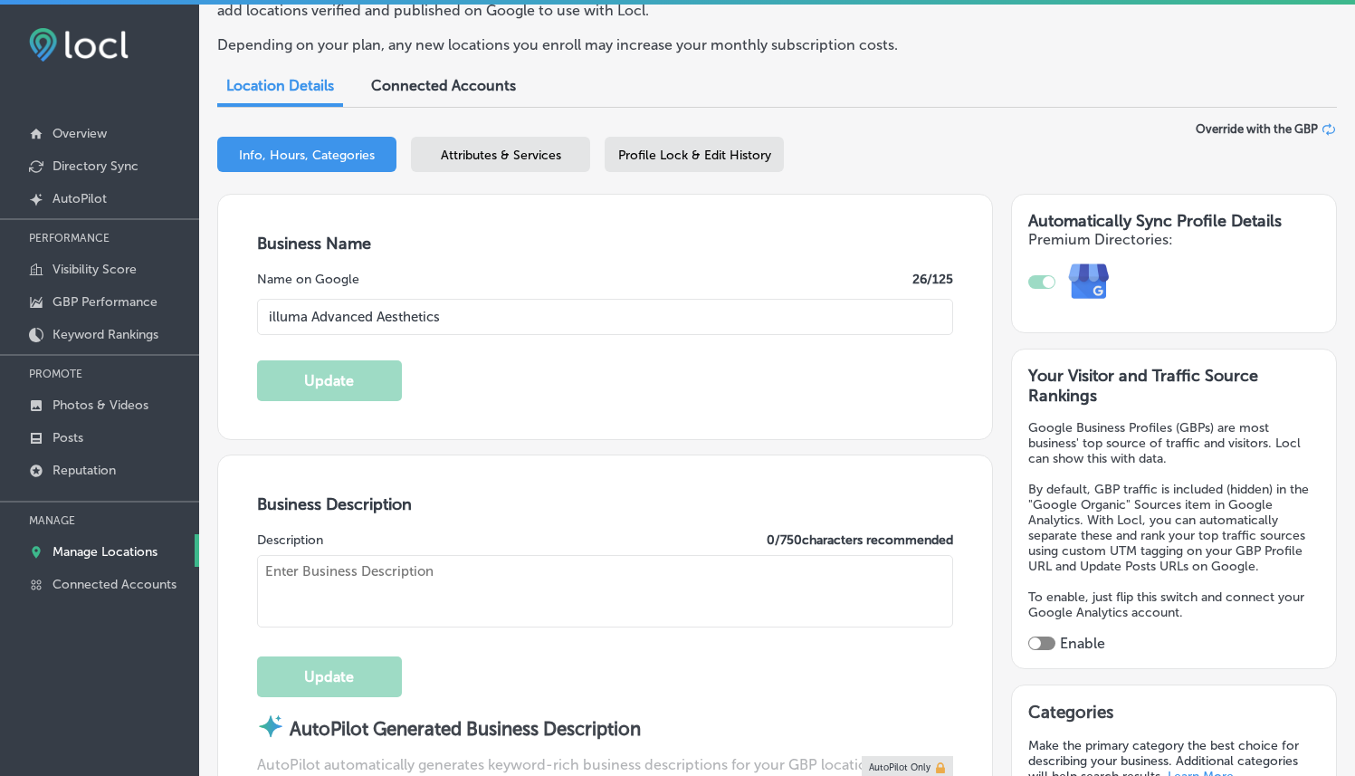
type input "[URL][DOMAIN_NAME]"
type input "[STREET_ADDRESS][PERSON_NAME]"
type input "Centennial"
type input "80111"
type input "US"
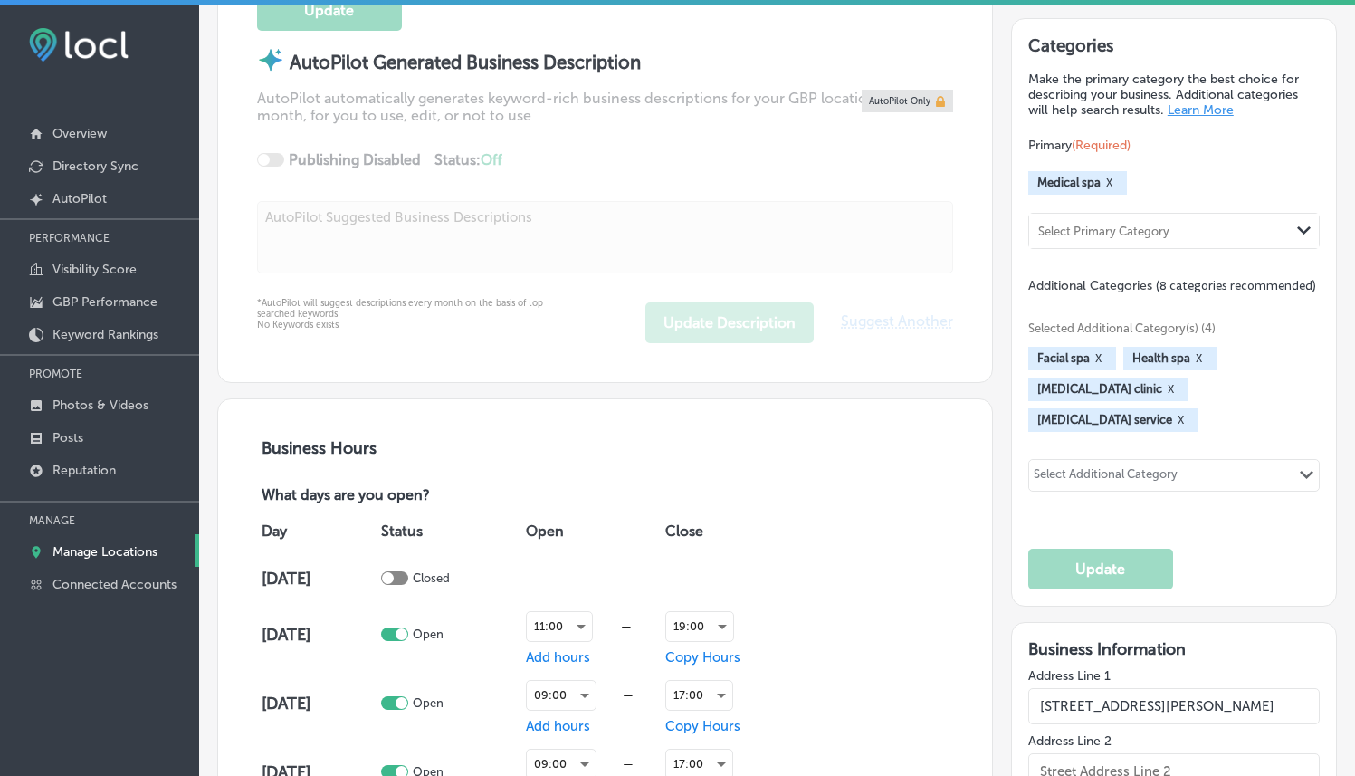
checkbox input "true"
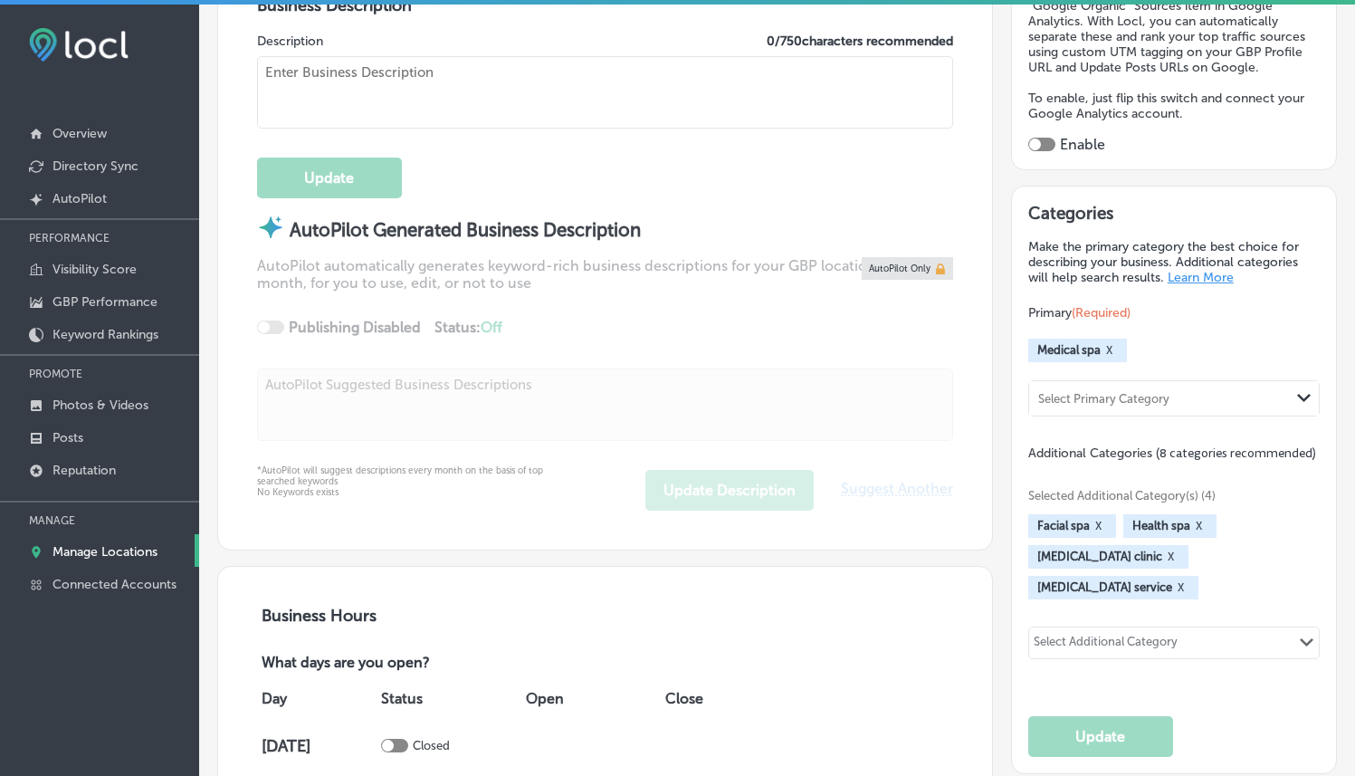
type textarea "Whether you’re looking for ways to prevent aging and wrinkles; for correction a…"
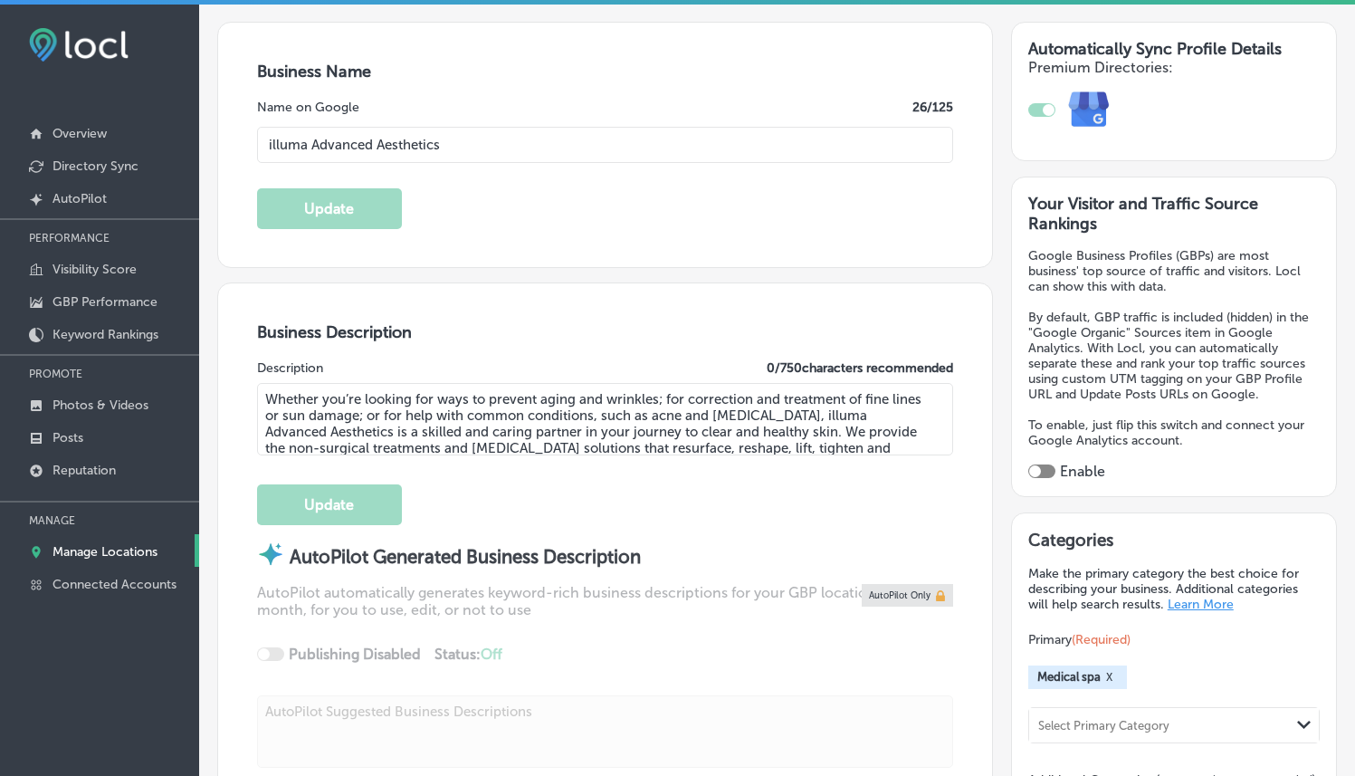
type input "[PHONE_NUMBER]"
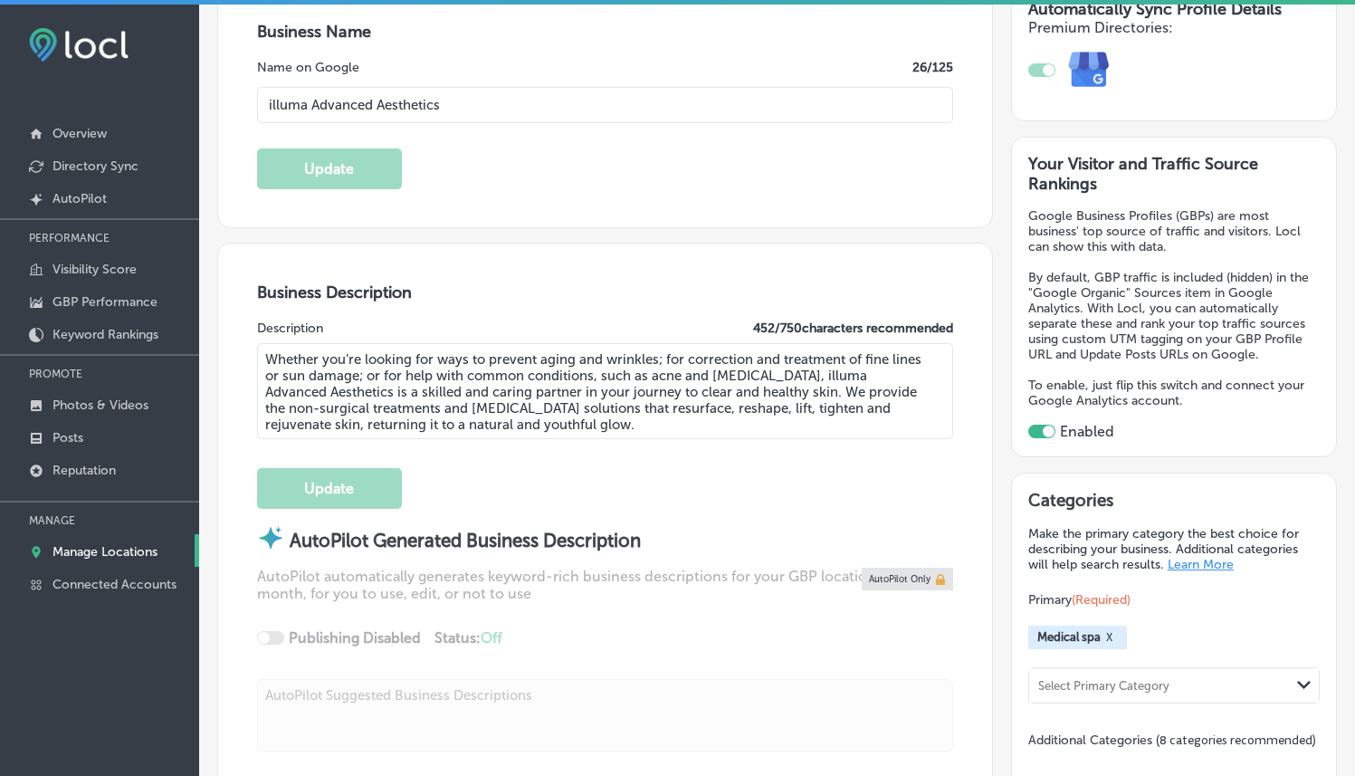
scroll to position [341, 0]
click at [400, 385] on textarea "Whether you’re looking for ways to prevent aging and wrinkles; for correction a…" at bounding box center [605, 389] width 696 height 96
paste textarea "illuma Advanced Aesthetics in [GEOGRAPHIC_DATA], [GEOGRAPHIC_DATA], is your tru…"
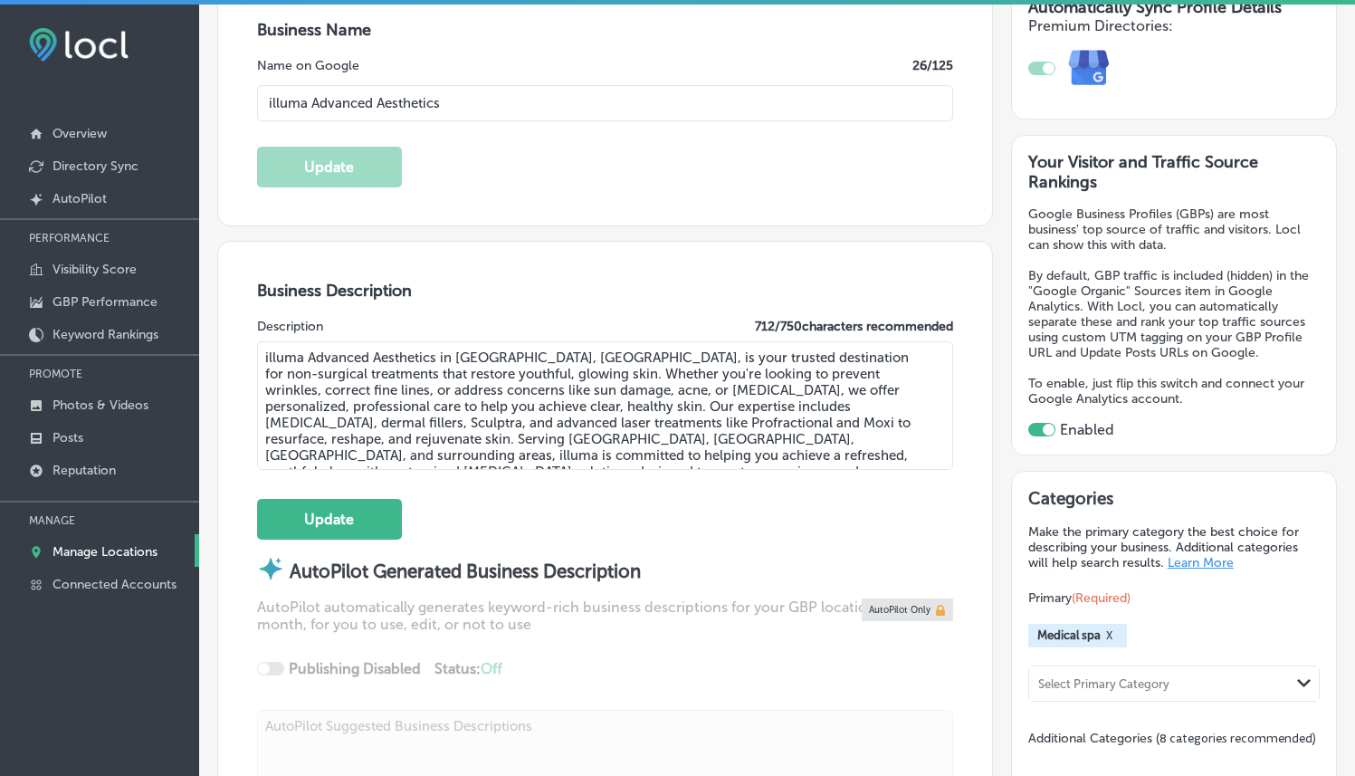
type textarea "illuma Advanced Aesthetics in [GEOGRAPHIC_DATA], [GEOGRAPHIC_DATA], is your tru…"
click at [570, 310] on div "Business Description Description 712 / 750 characters recommended illuma Advanc…" at bounding box center [605, 566] width 774 height 648
click at [346, 517] on button "Update" at bounding box center [329, 519] width 145 height 41
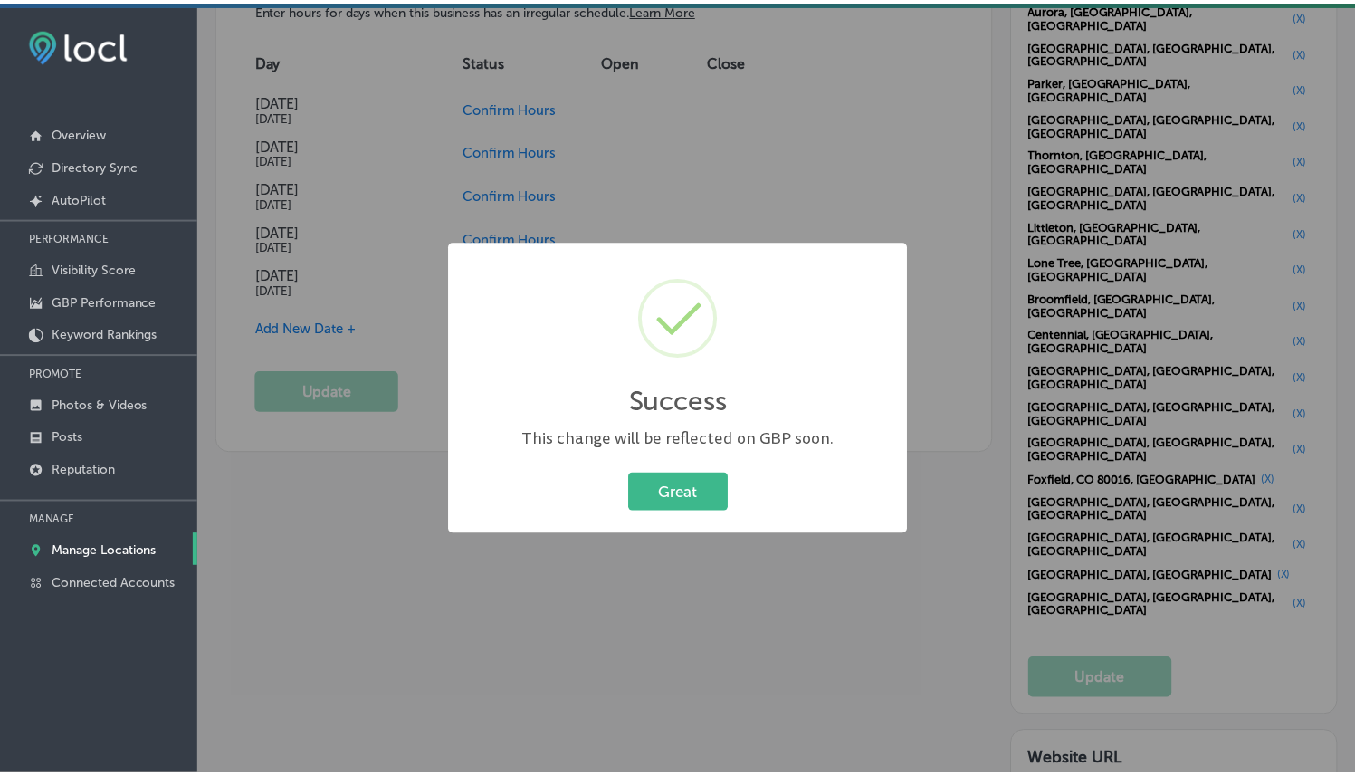
scroll to position [1972, 0]
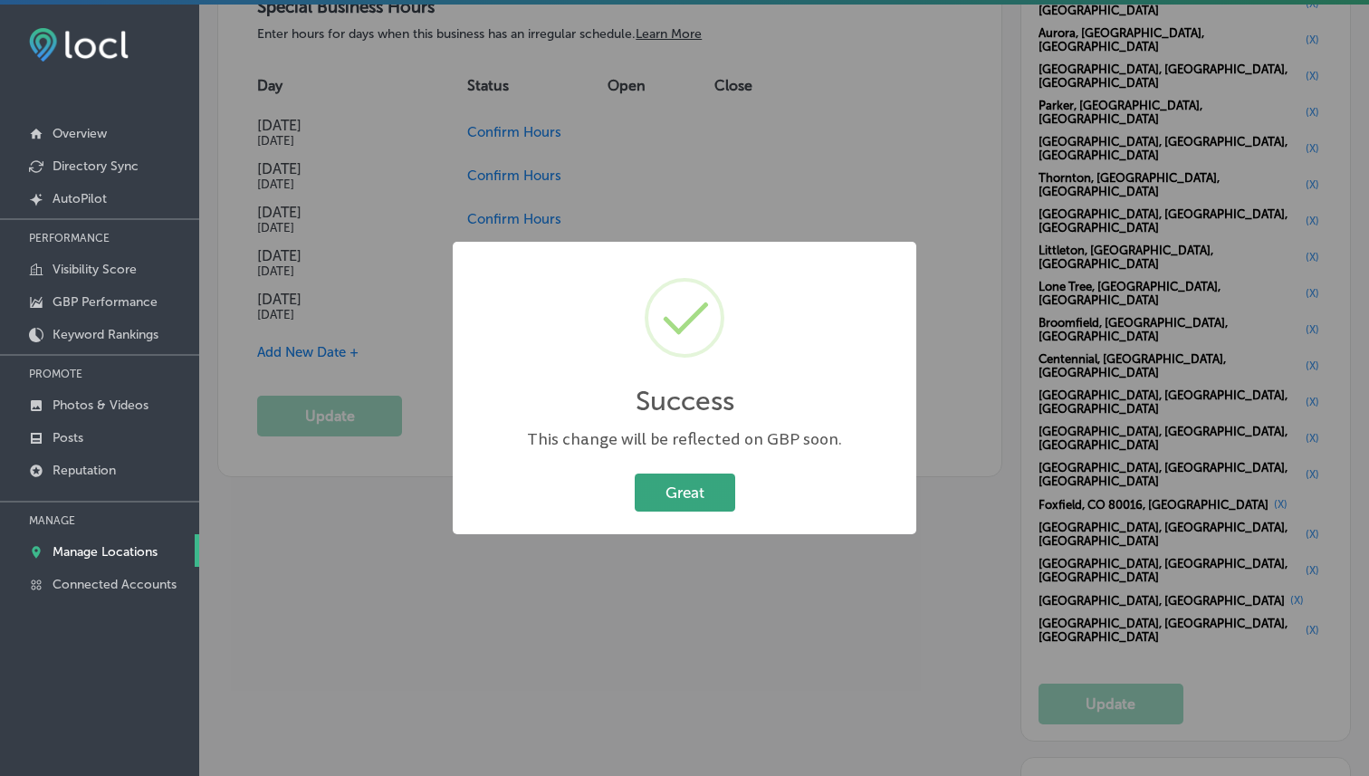
click at [655, 503] on button "Great" at bounding box center [685, 491] width 100 height 37
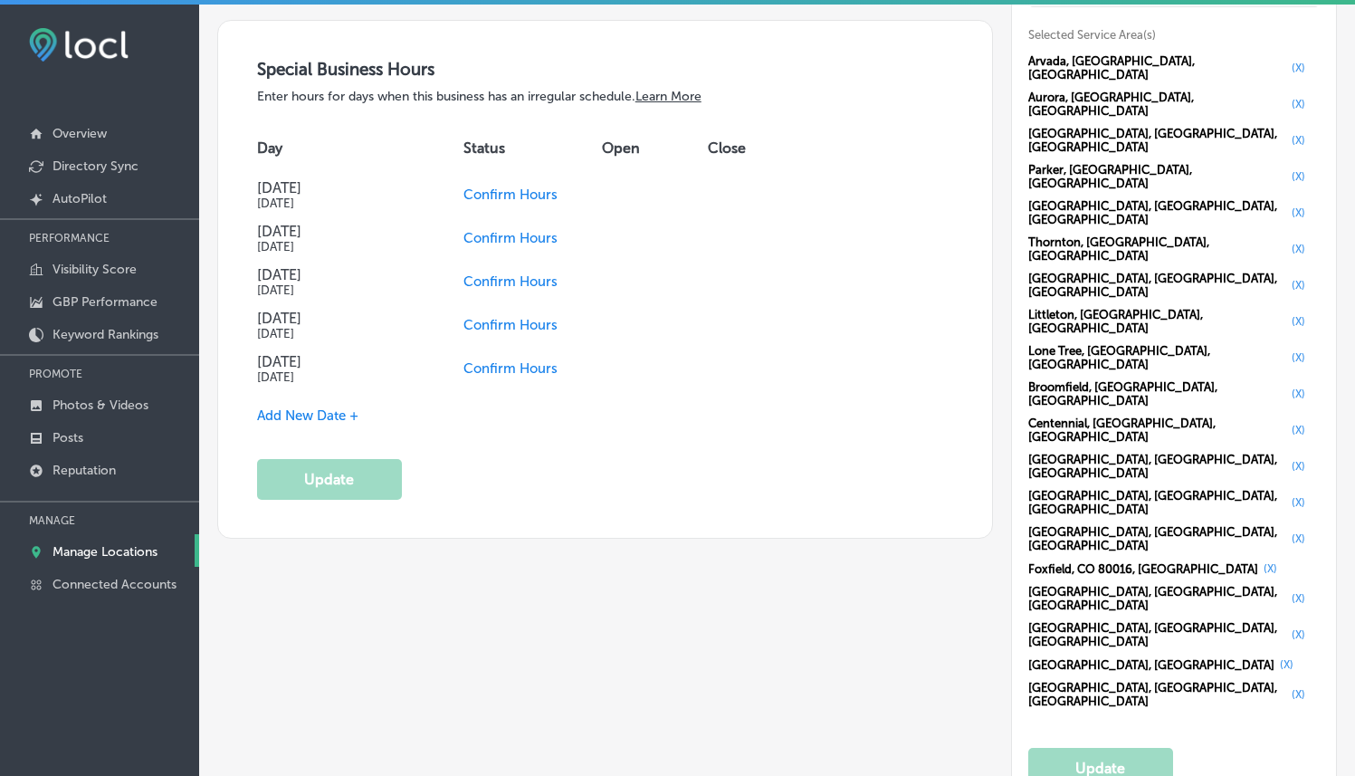
scroll to position [1633, 0]
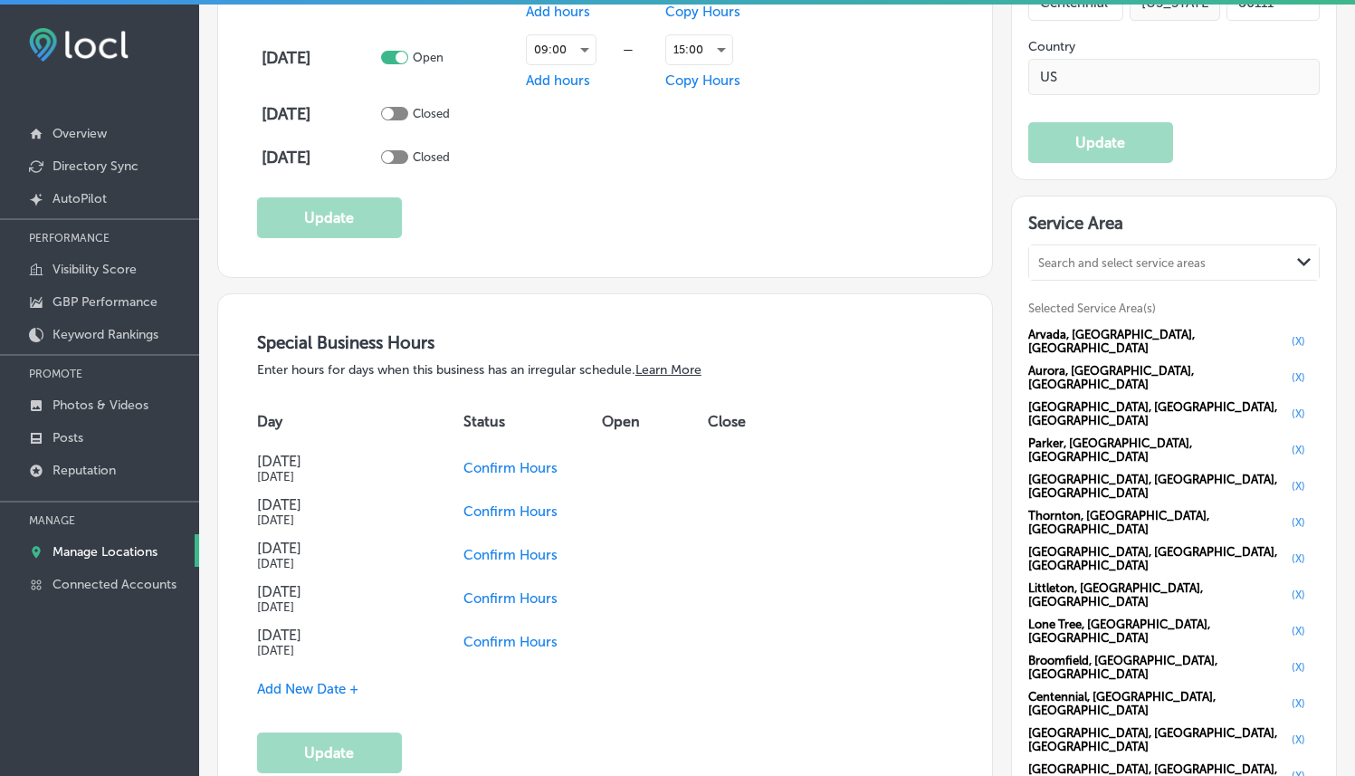
click at [519, 463] on span "Confirm Hours" at bounding box center [510, 468] width 94 height 16
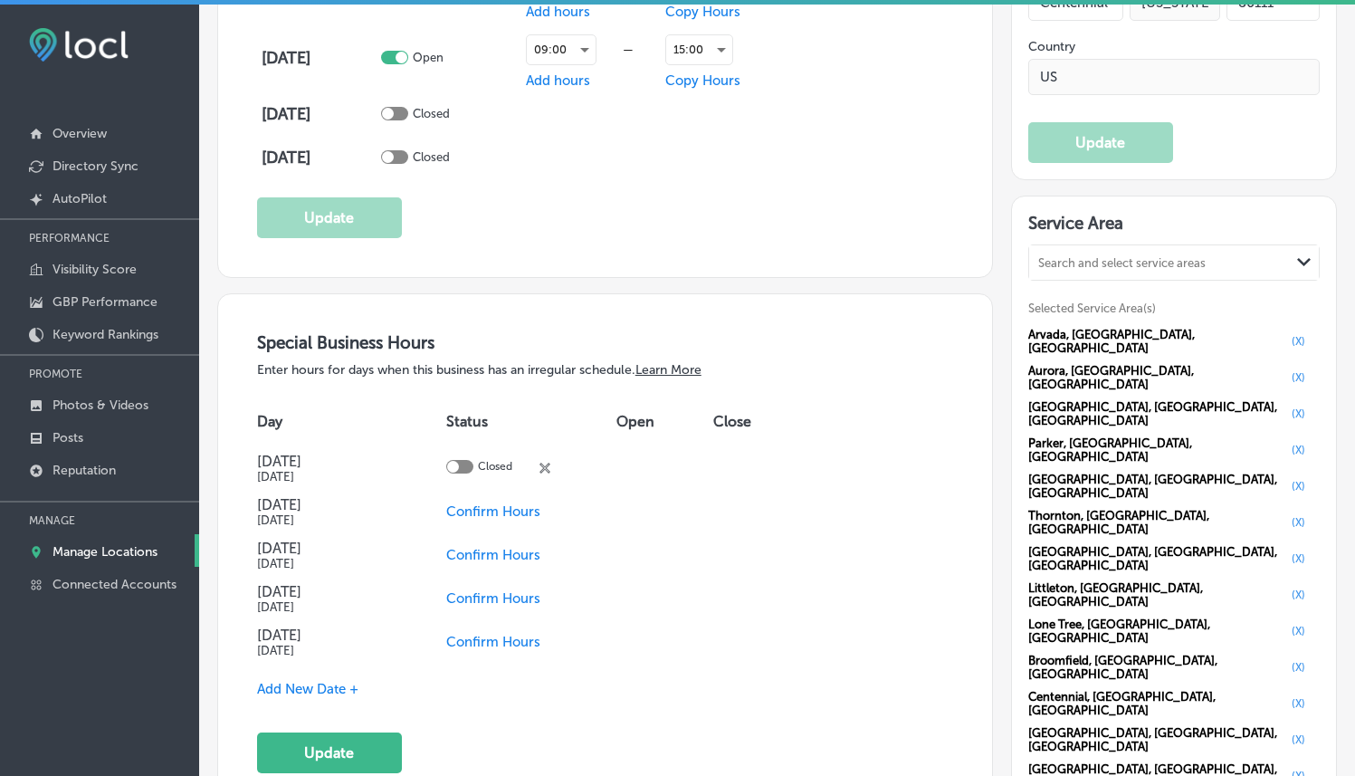
click at [713, 473] on td at bounding box center [746, 467] width 66 height 43
click at [321, 737] on button "Update" at bounding box center [329, 752] width 145 height 41
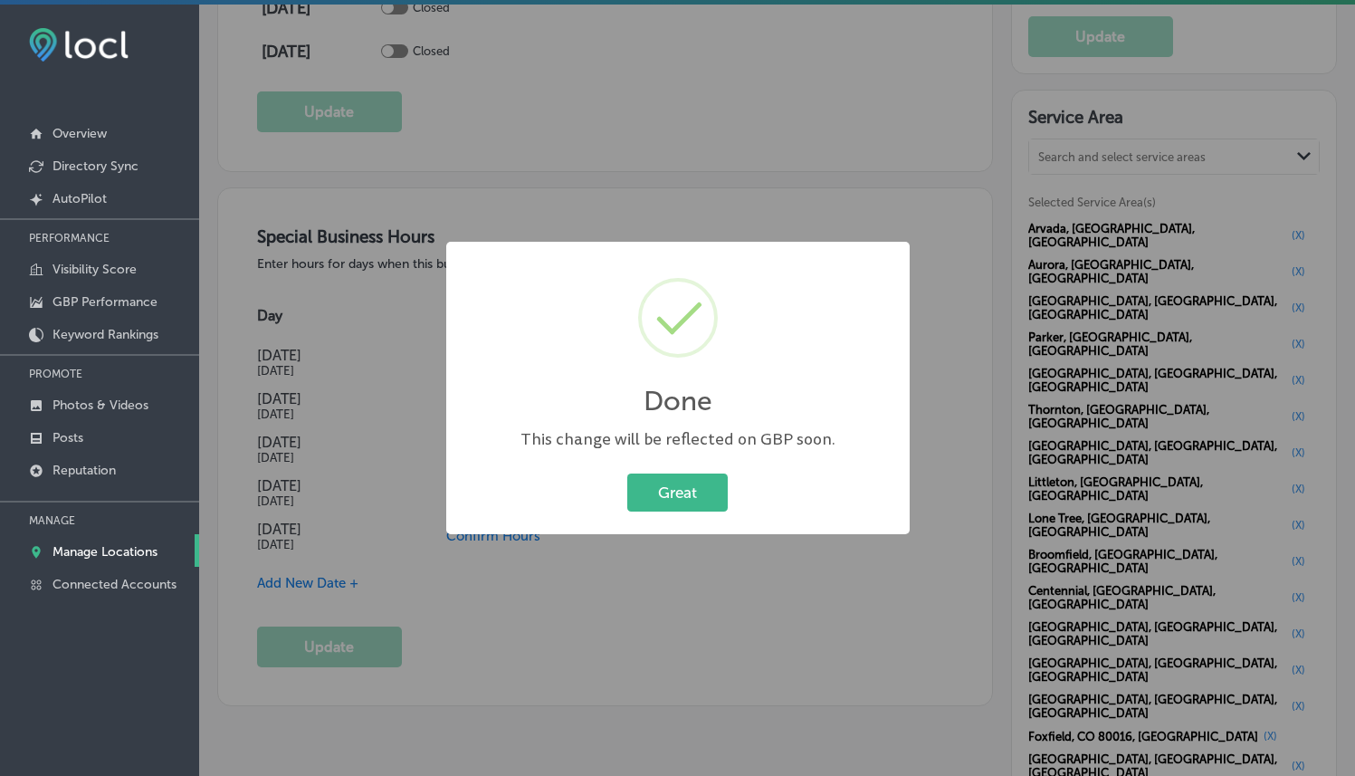
scroll to position [1741, 0]
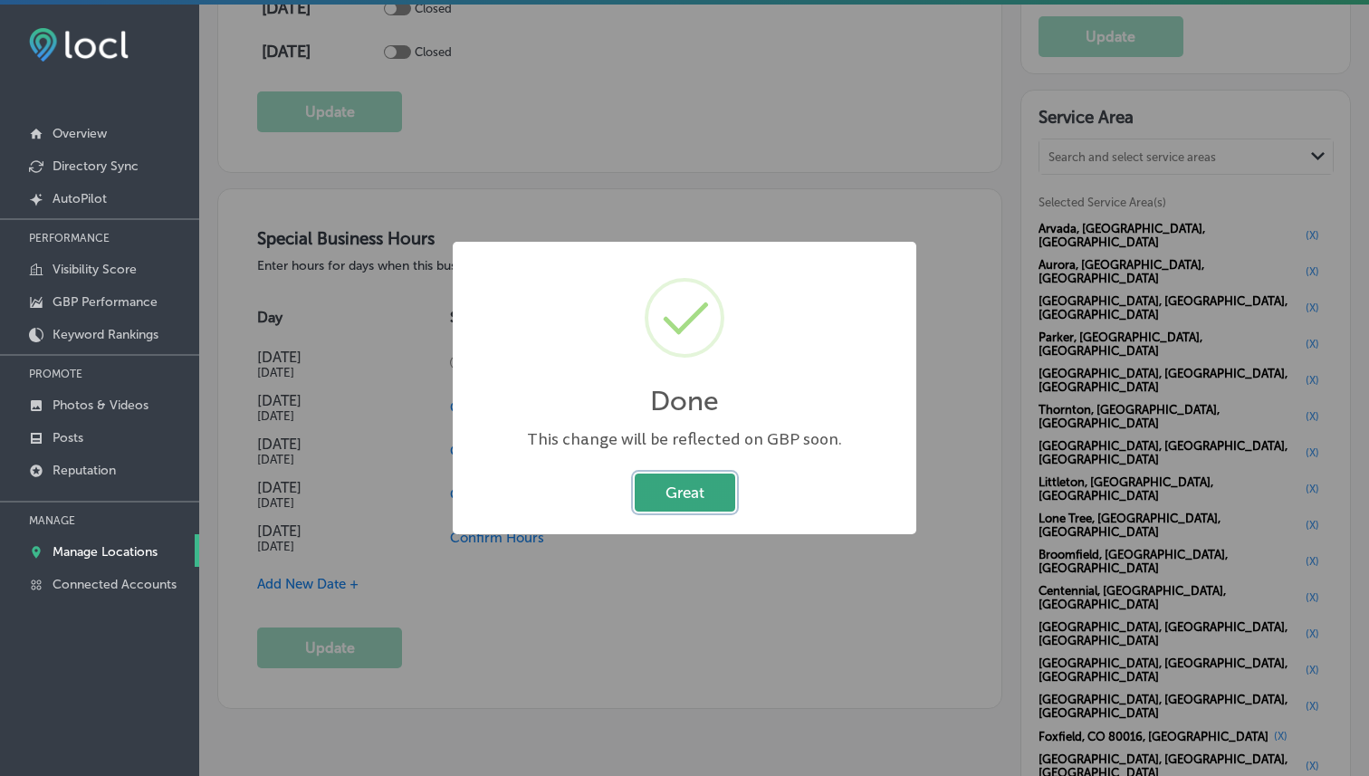
click at [715, 480] on button "Great" at bounding box center [685, 491] width 100 height 37
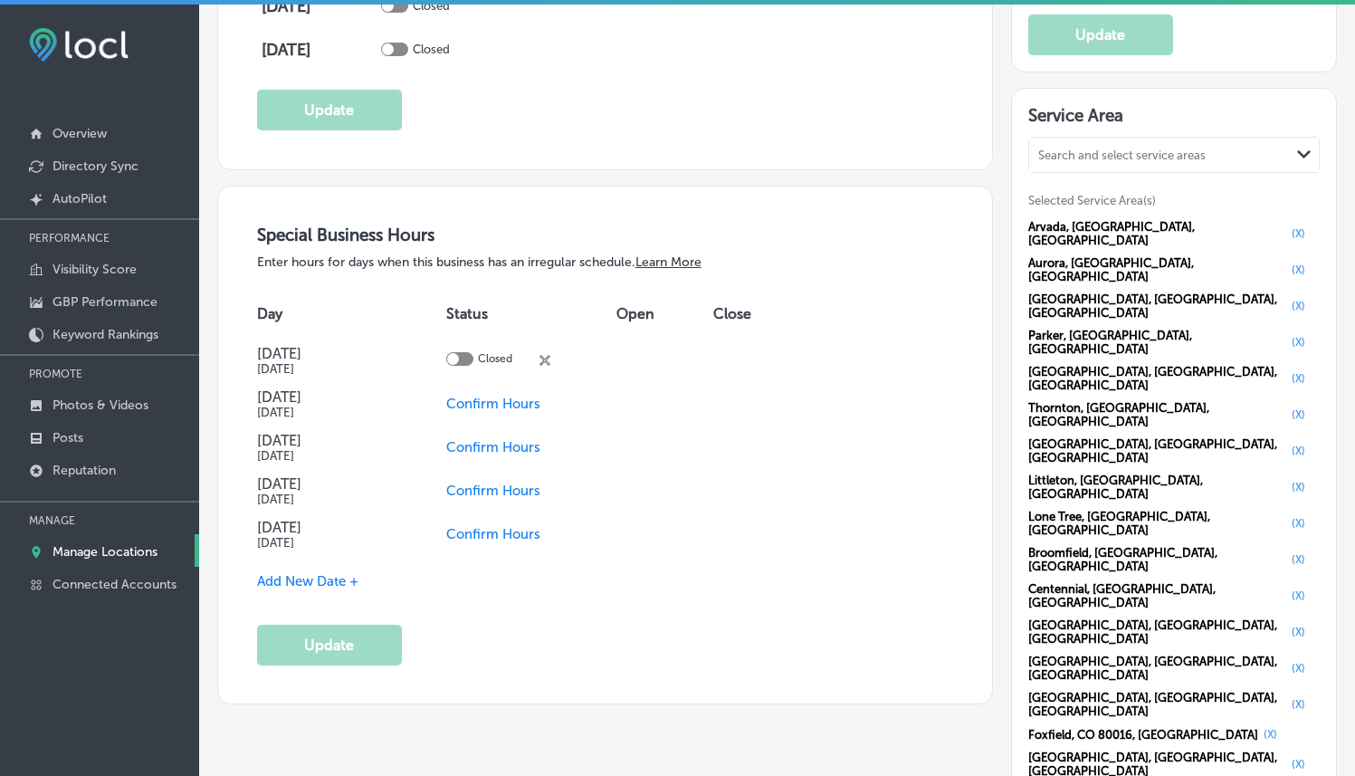
scroll to position [1739, 0]
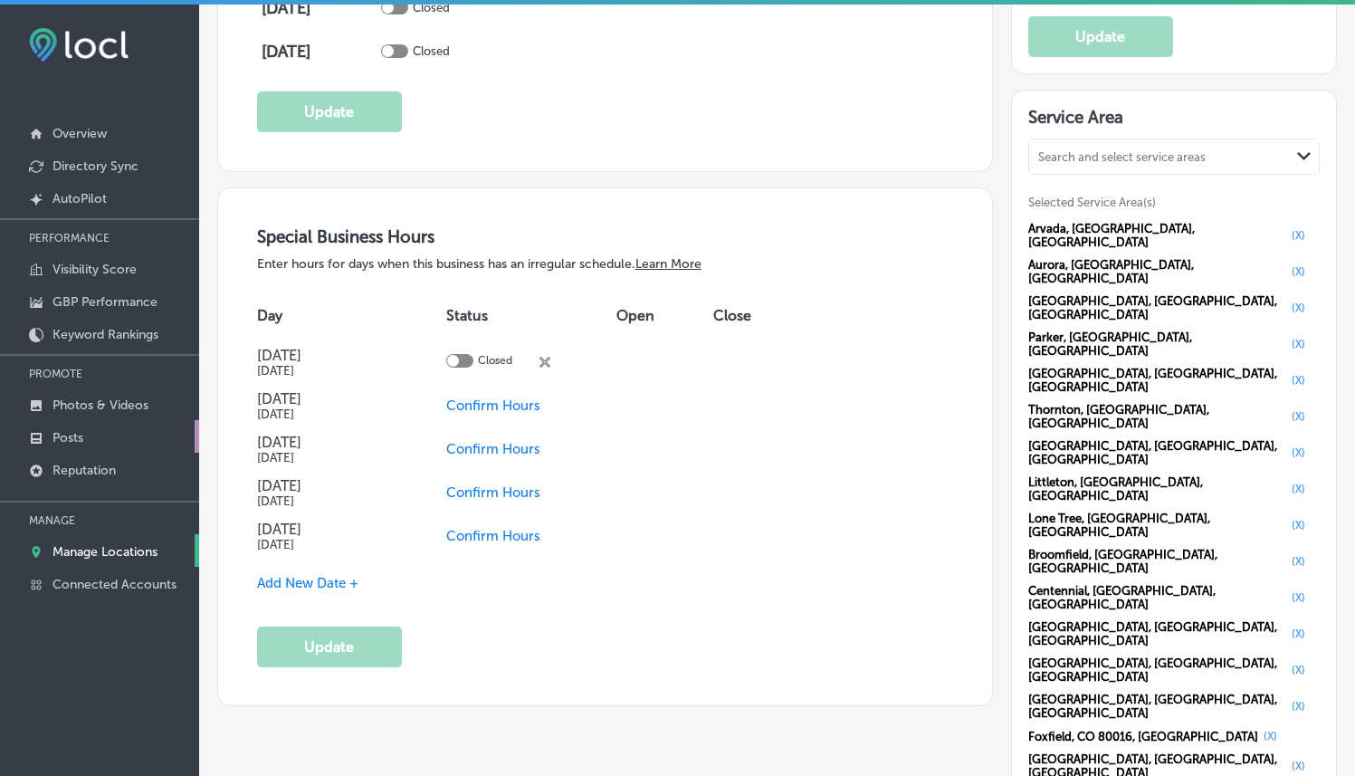
click at [74, 440] on p "Posts" at bounding box center [68, 437] width 31 height 15
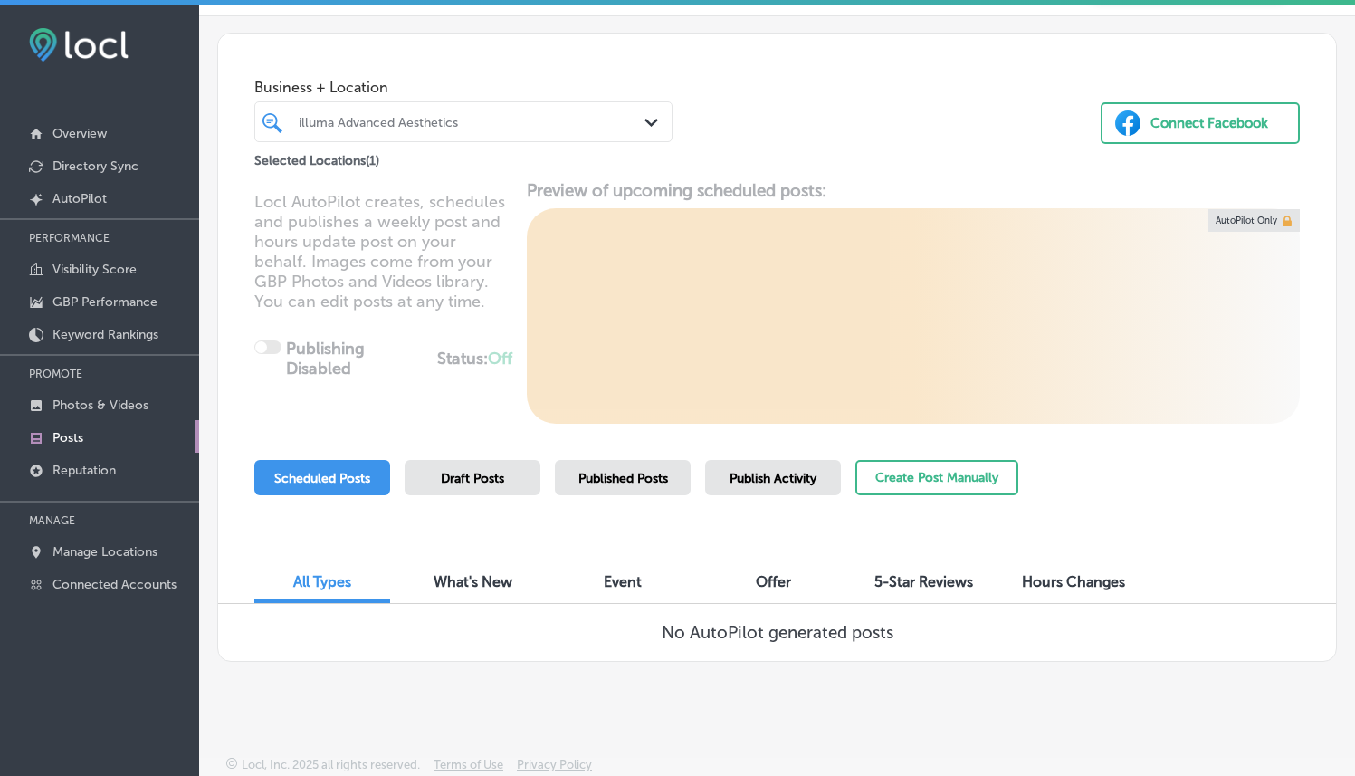
scroll to position [56, 0]
click at [930, 487] on button "Create Post Manually" at bounding box center [936, 477] width 163 height 35
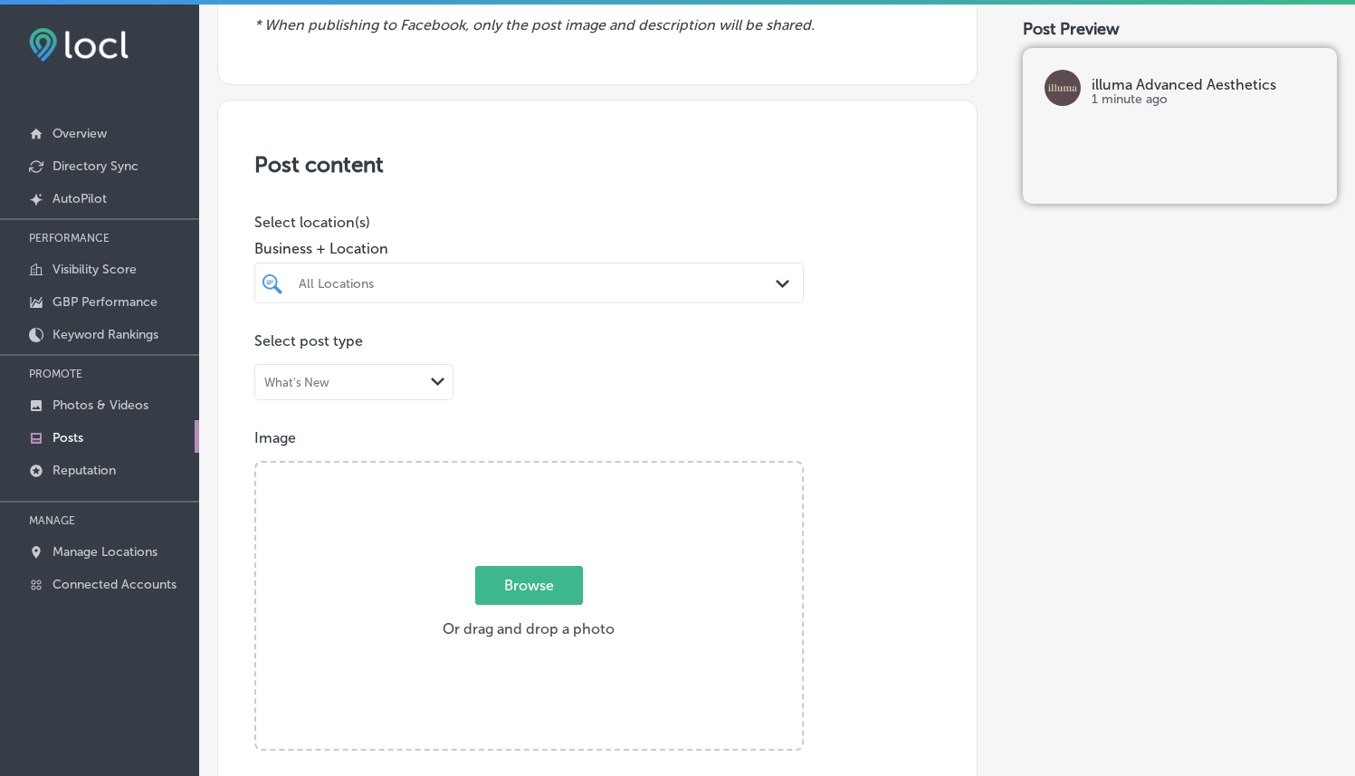
scroll to position [296, 0]
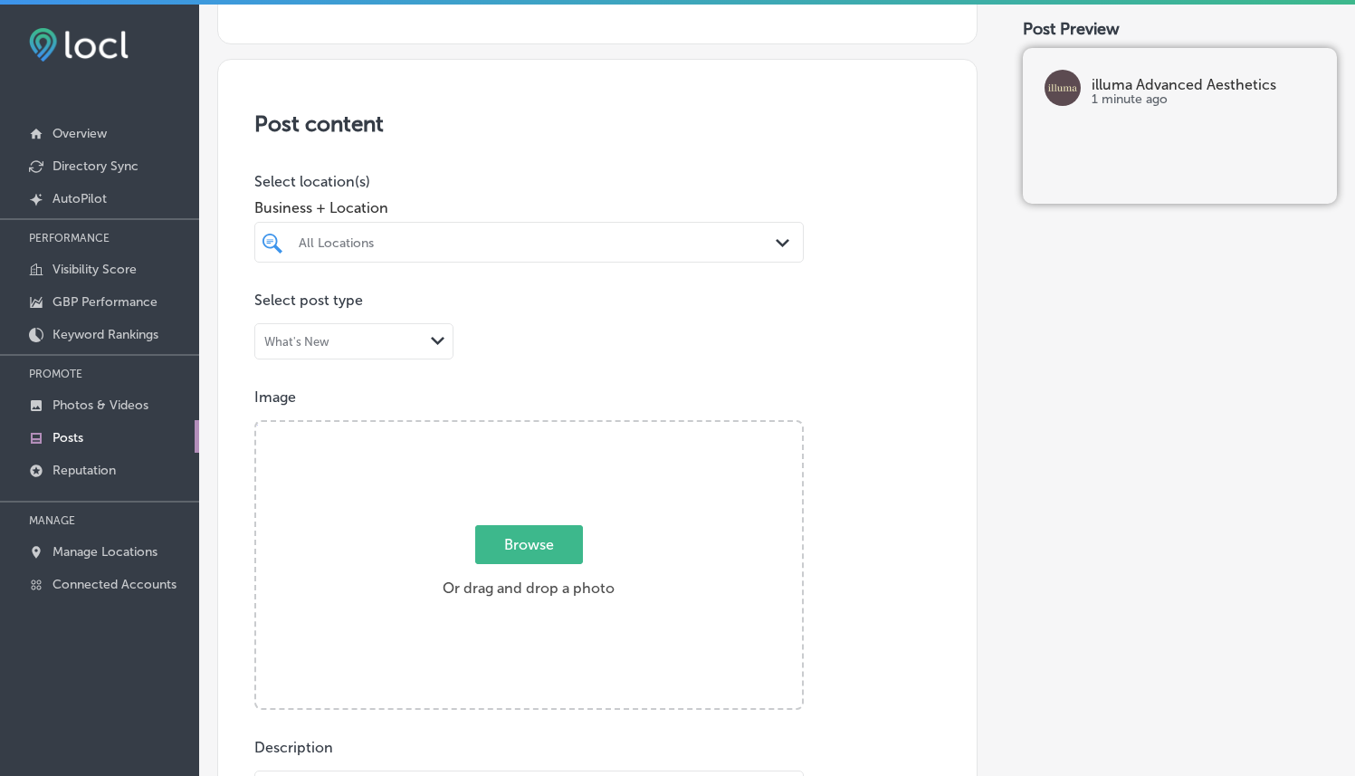
click at [472, 252] on div at bounding box center [505, 242] width 417 height 24
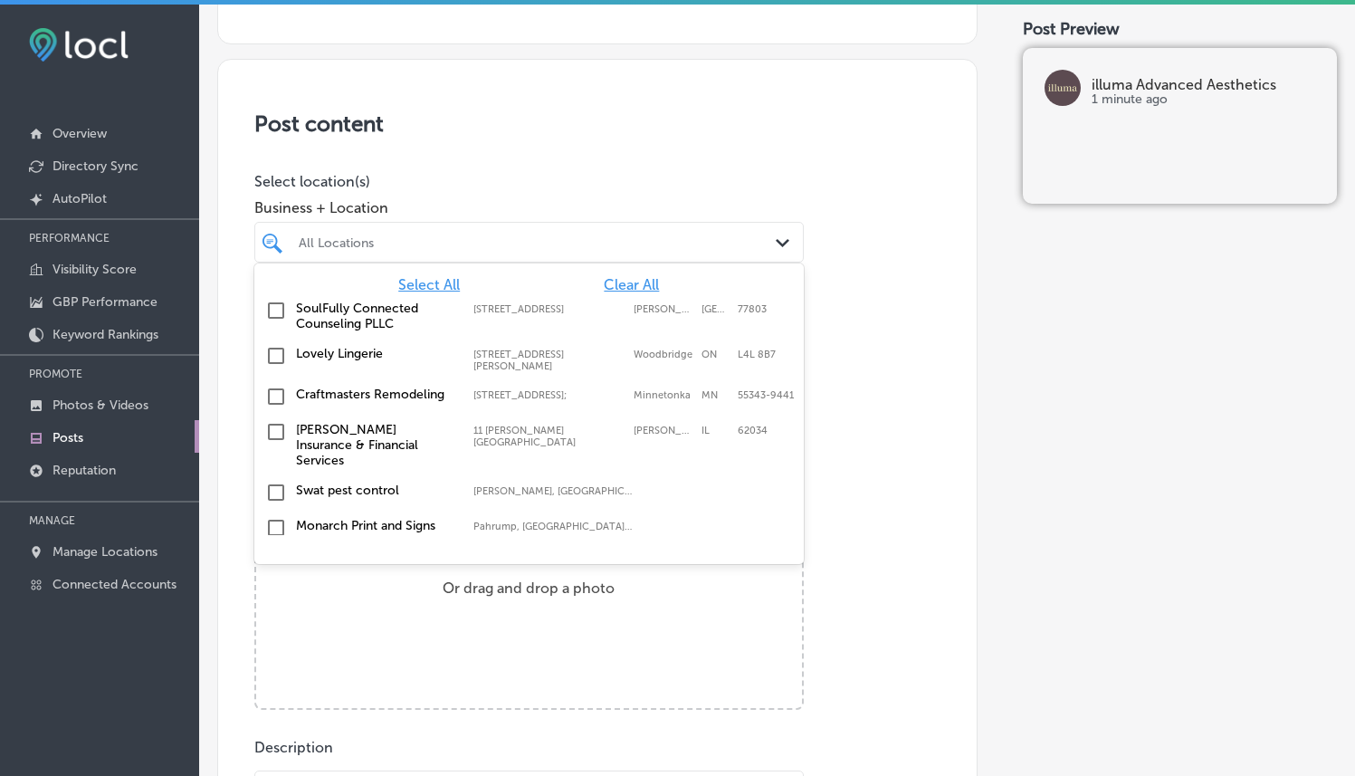
type input "k"
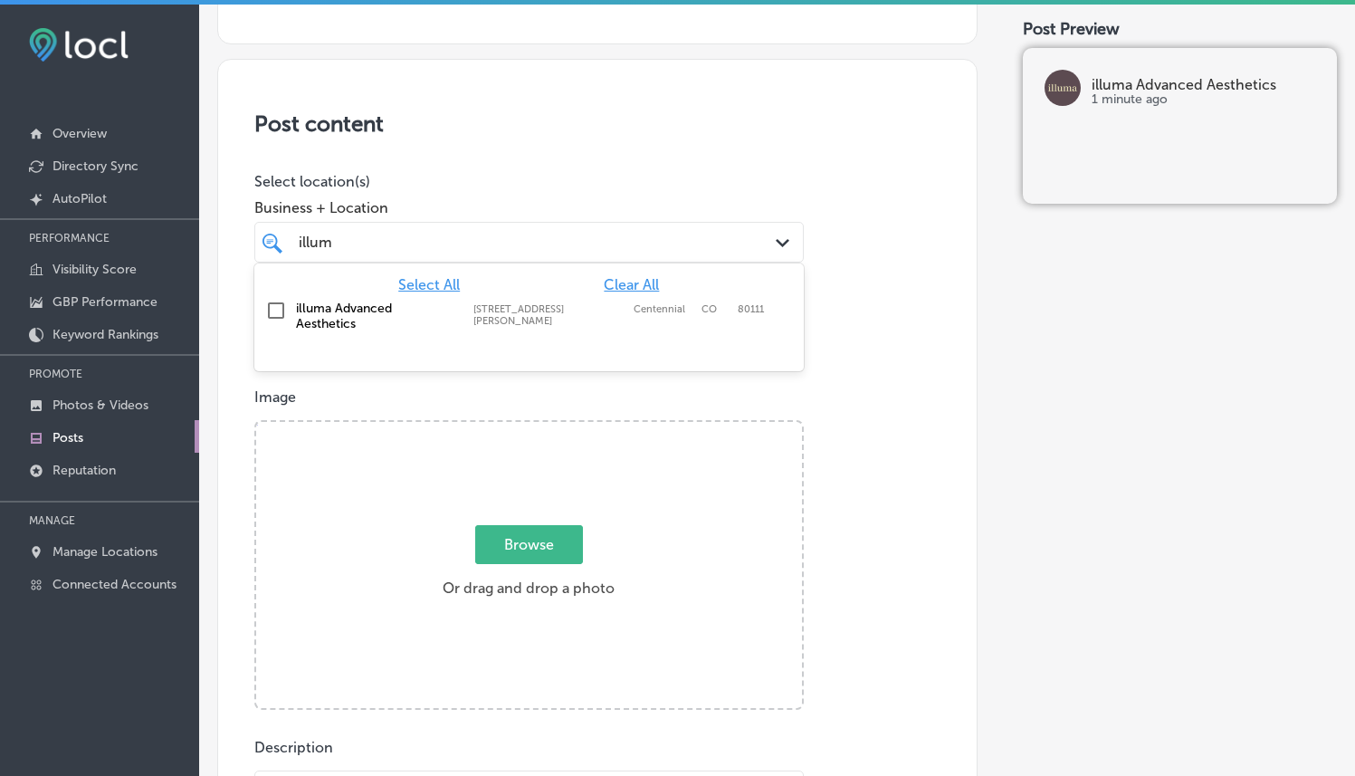
click at [420, 327] on label "illuma Advanced Aesthetics" at bounding box center [375, 316] width 159 height 31
type input "illum"
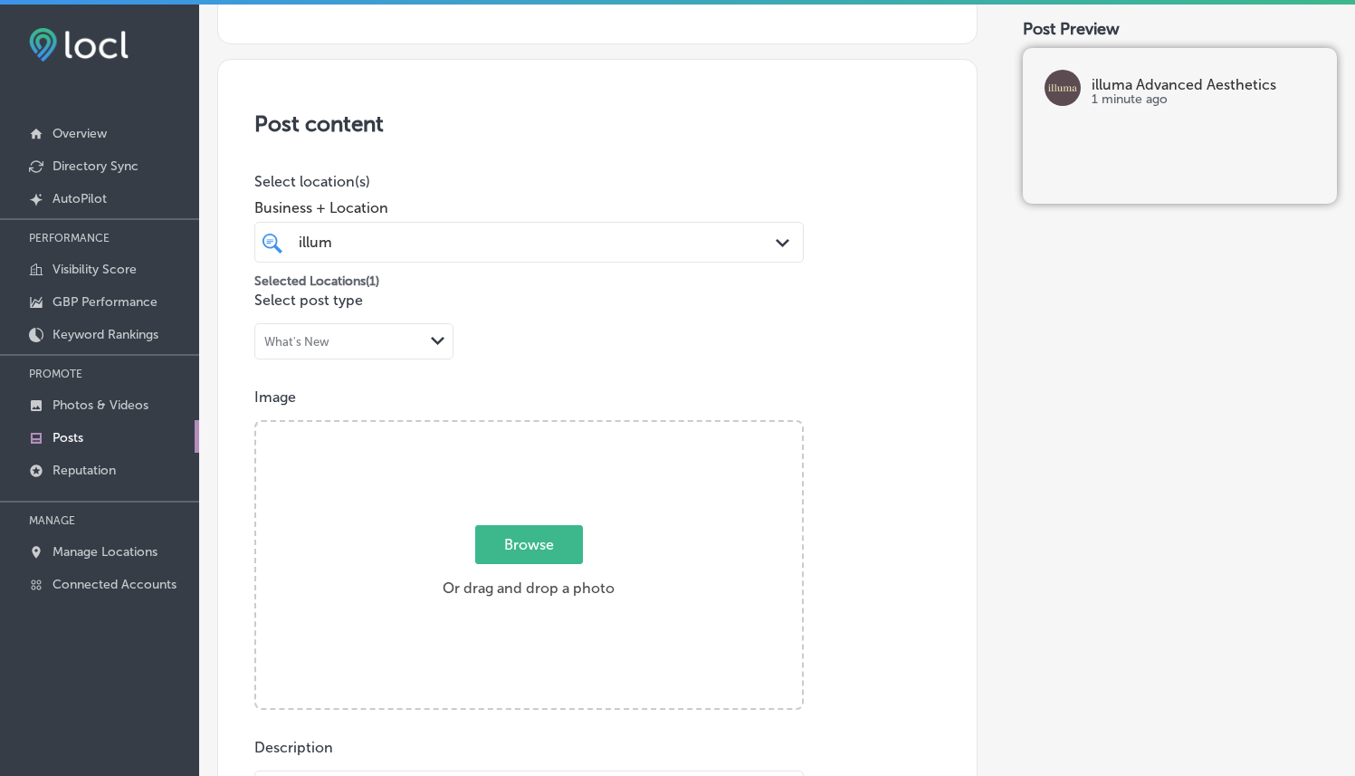
click at [546, 143] on div "Post content Select location(s) Business + Location illum illum Path Created wi…" at bounding box center [597, 632] width 760 height 1146
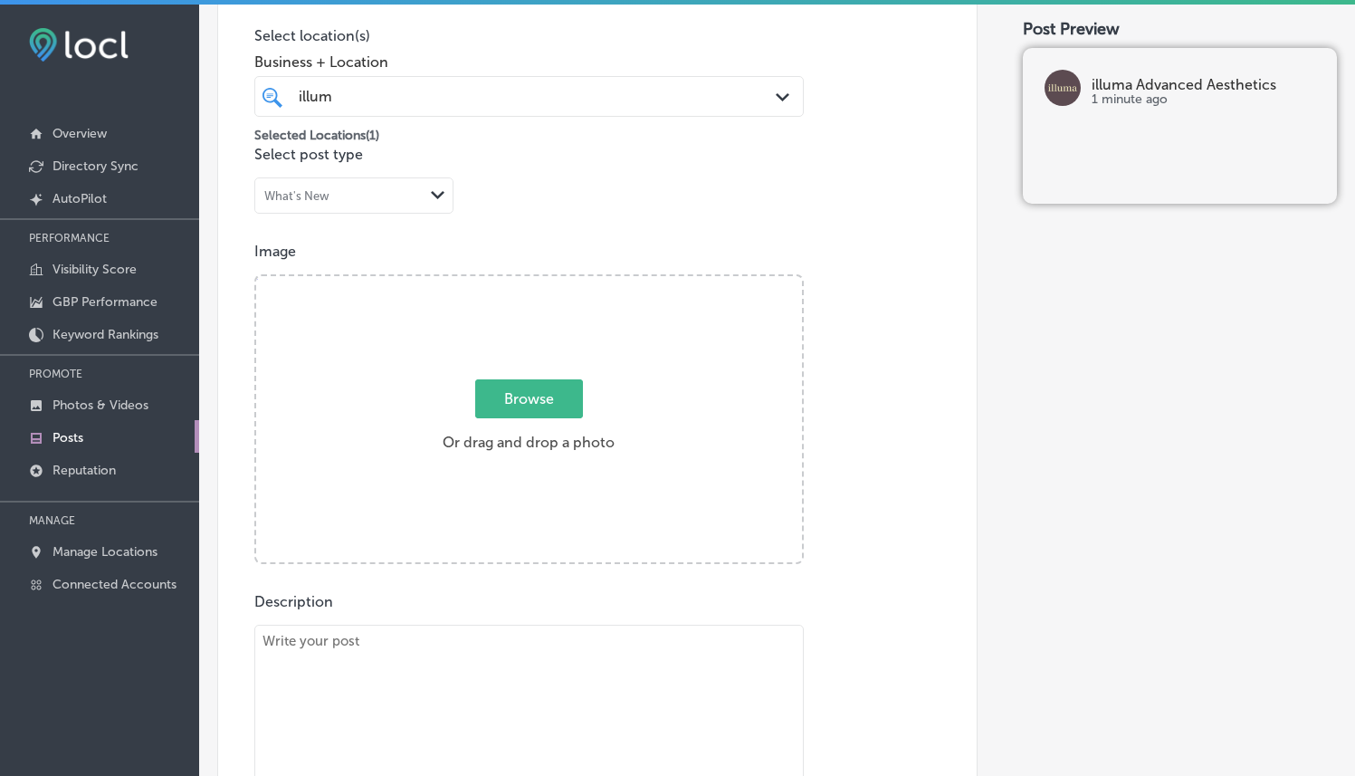
scroll to position [446, 0]
click at [543, 402] on span "Browse" at bounding box center [529, 394] width 108 height 39
click at [543, 277] on input "Browse Or drag and drop a photo" at bounding box center [529, 274] width 546 height 5
type input "C:\fakepath\IMG_4959.JPG"
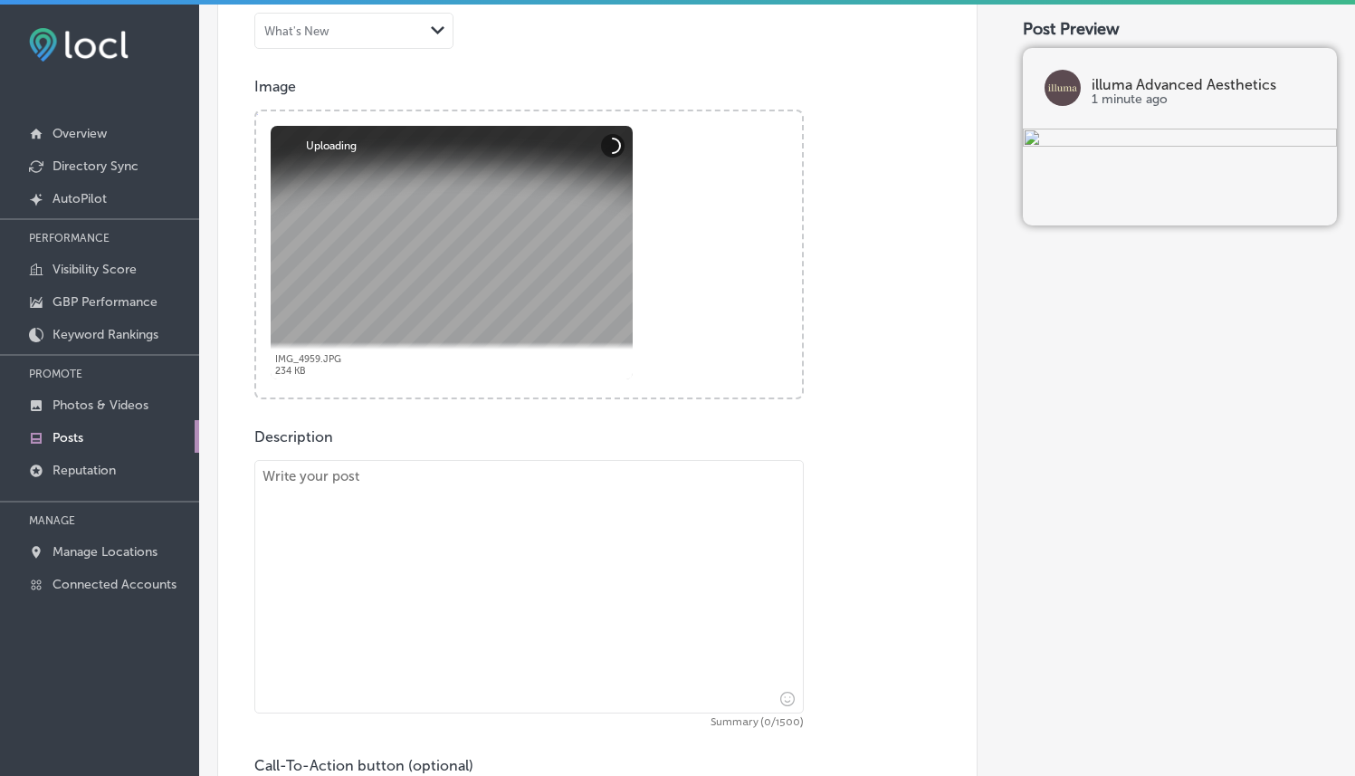
scroll to position [766, 0]
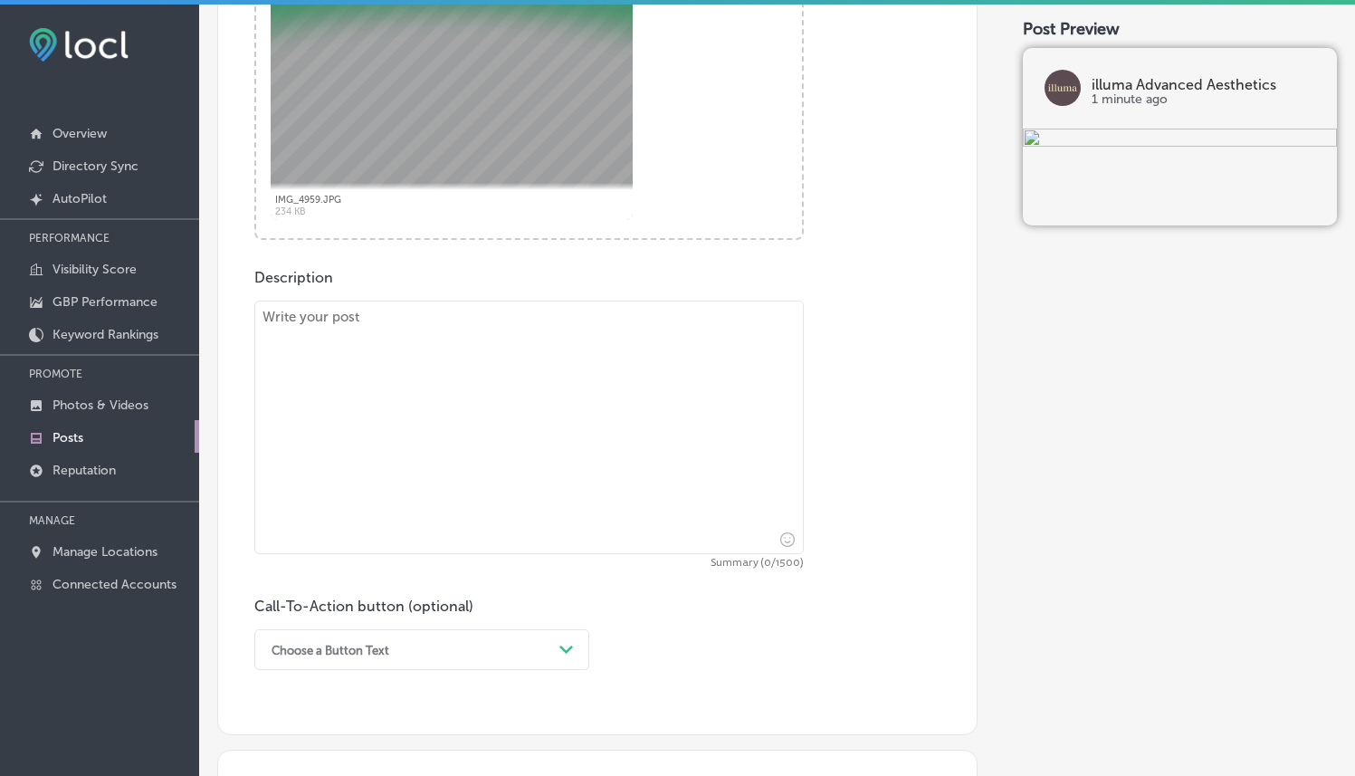
click at [584, 345] on textarea at bounding box center [528, 427] width 549 height 253
click at [541, 323] on textarea at bounding box center [528, 427] width 549 height 253
paste textarea "Lo ipsumd Sitametc Adipiscing, el seddo eiusmodt incid utla etdolorema ali Enim…"
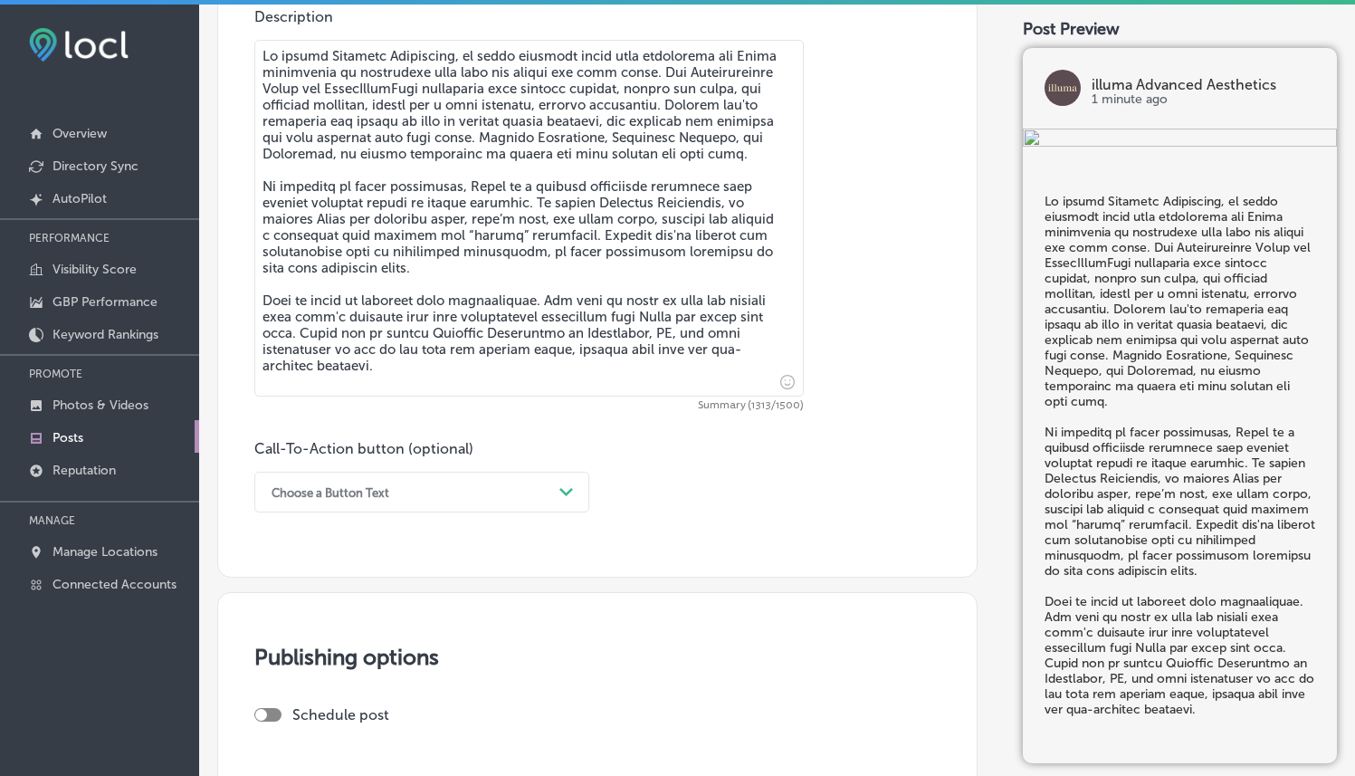
scroll to position [1056, 0]
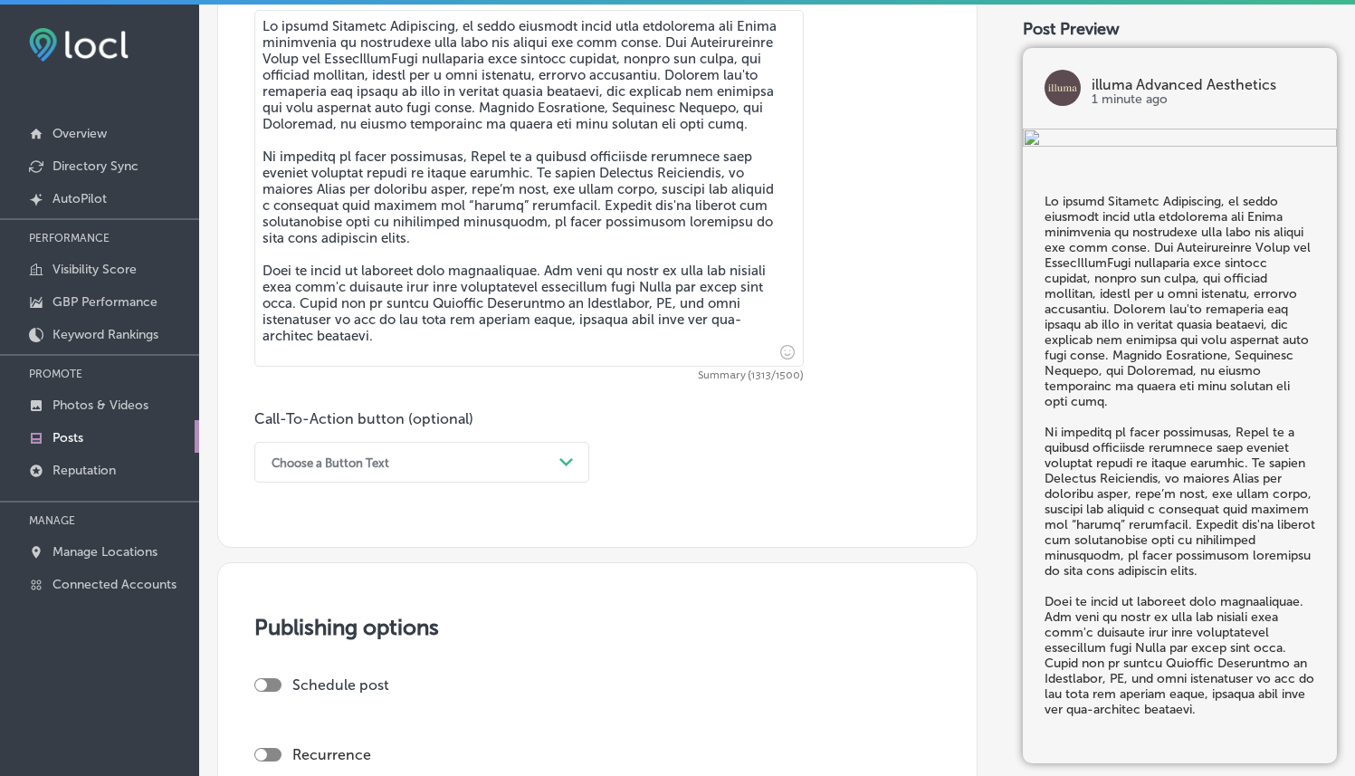
type textarea "Lo ipsumd Sitametc Adipiscing, el seddo eiusmodt incid utla etdolorema ali Enim…"
drag, startPoint x: 613, startPoint y: 321, endPoint x: 749, endPoint y: 315, distance: 135.9
click at [749, 315] on textarea at bounding box center [528, 188] width 549 height 357
click at [840, 295] on div "Description Summary (1313/1500) Call-To-Action button (optional) Choose a Butto…" at bounding box center [597, 230] width 686 height 504
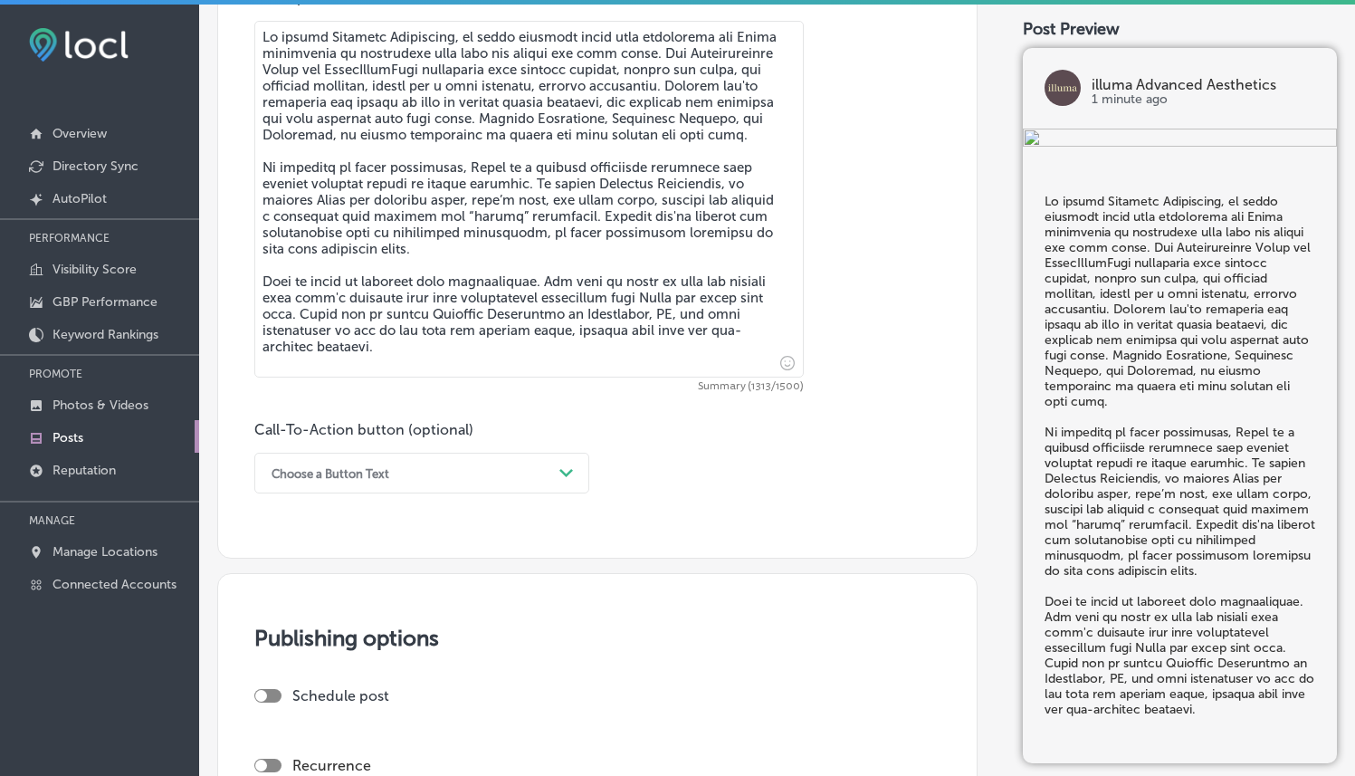
scroll to position [1044, 0]
click at [840, 295] on div "Description Summary (1313/1500) Call-To-Action button (optional) Choose a Butto…" at bounding box center [597, 243] width 686 height 504
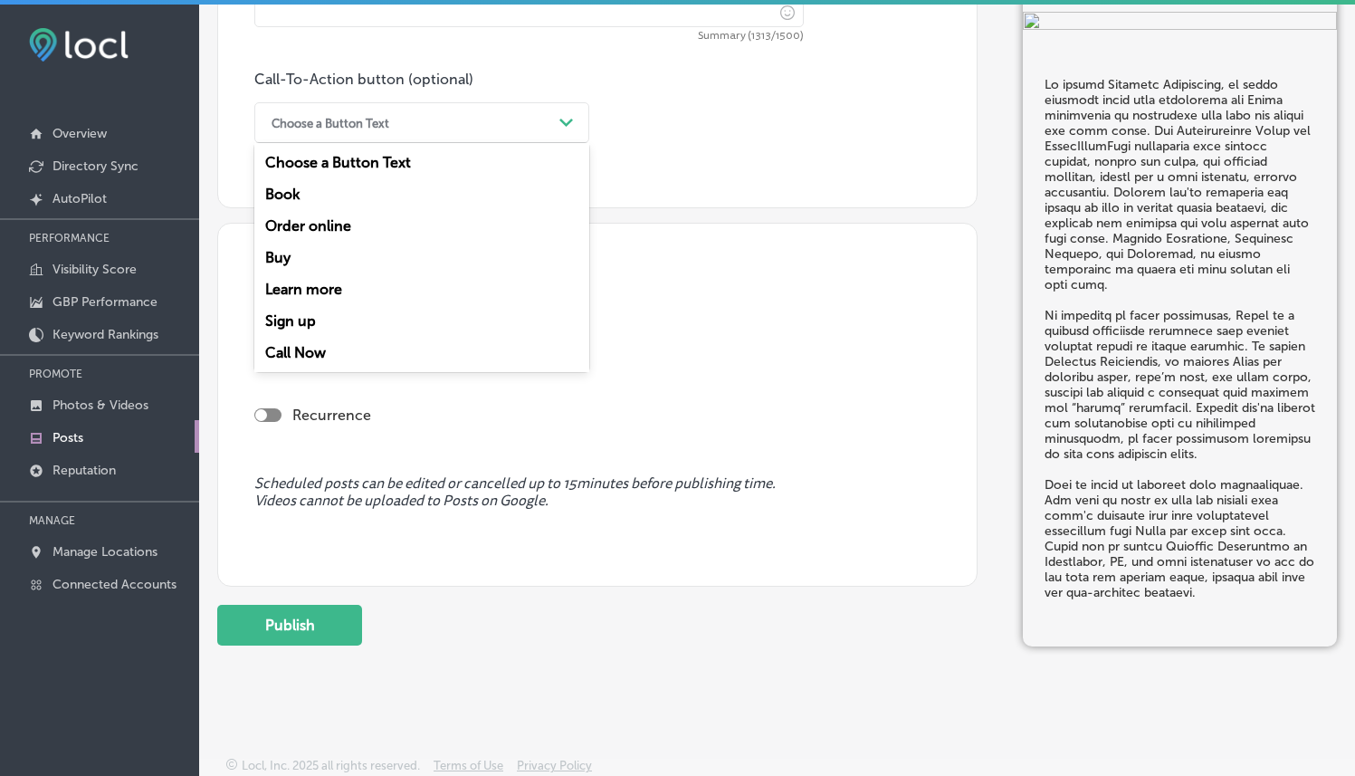
click at [501, 140] on div "Choose a Button Text Path Created with Sketch." at bounding box center [421, 122] width 335 height 41
click at [344, 345] on div "Call Now" at bounding box center [421, 353] width 335 height 32
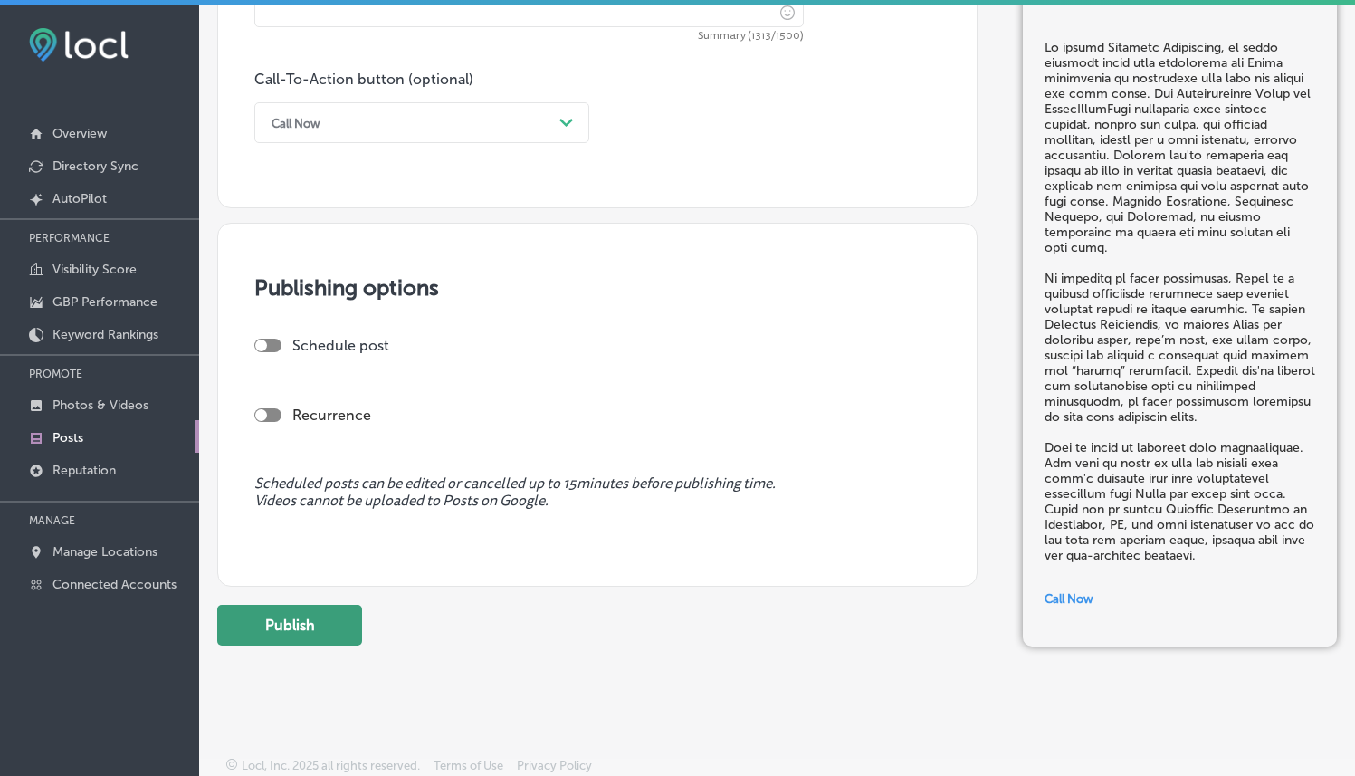
click at [299, 623] on button "Publish" at bounding box center [289, 625] width 145 height 41
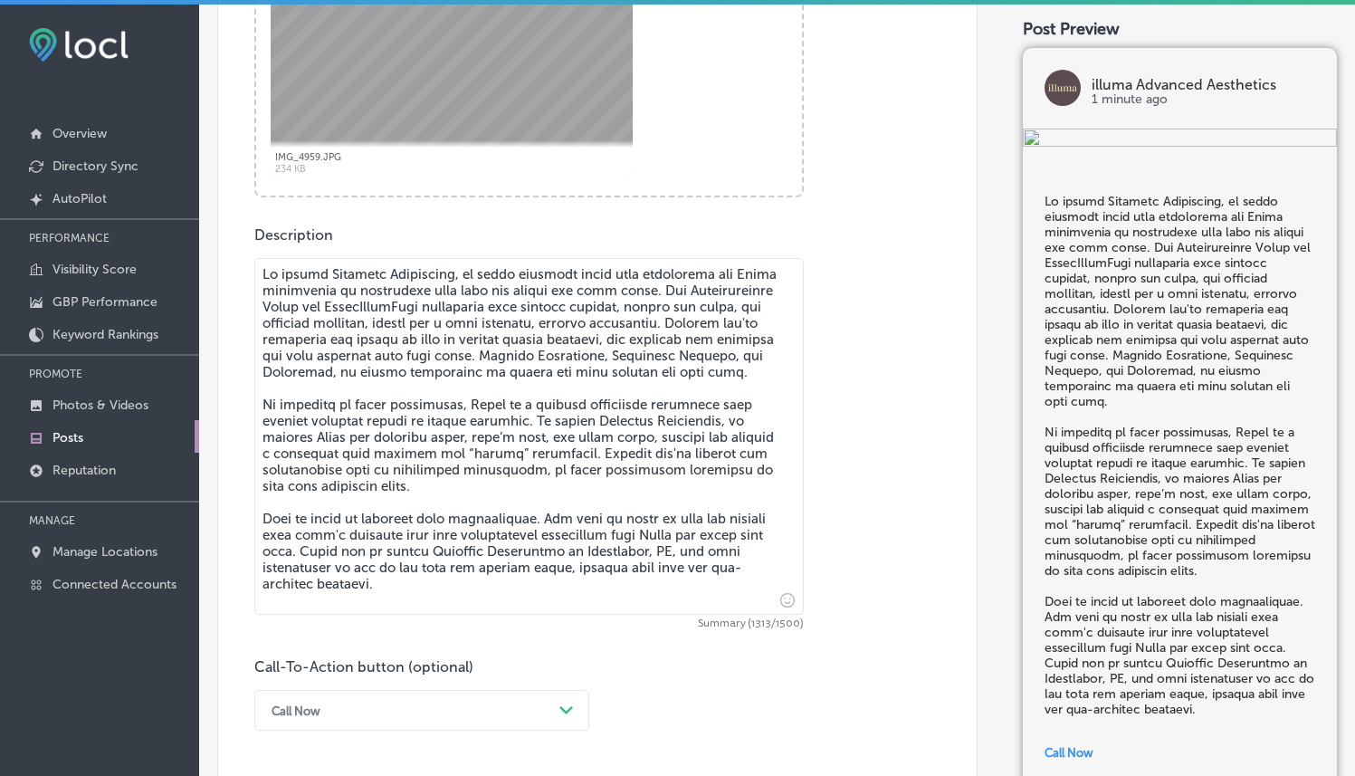
scroll to position [794, 0]
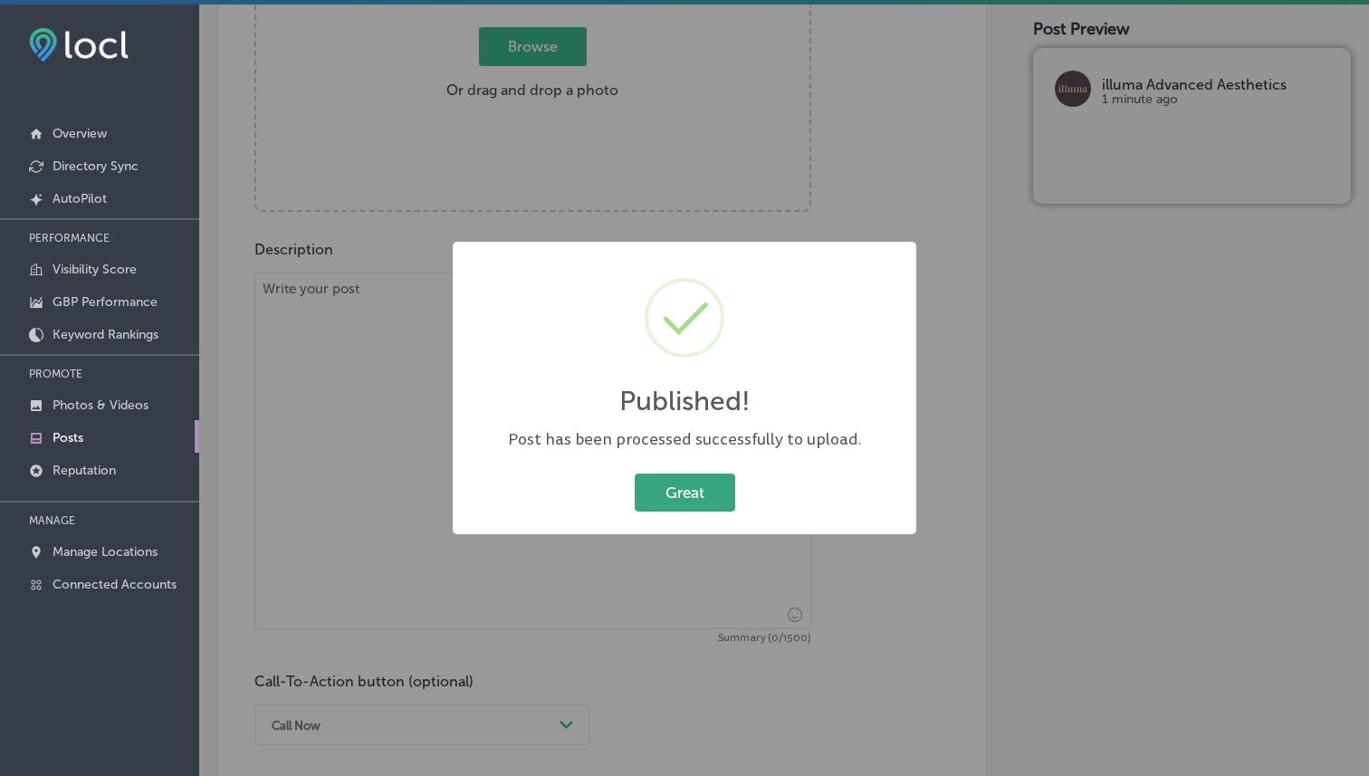
click at [693, 486] on button "Great" at bounding box center [685, 491] width 100 height 37
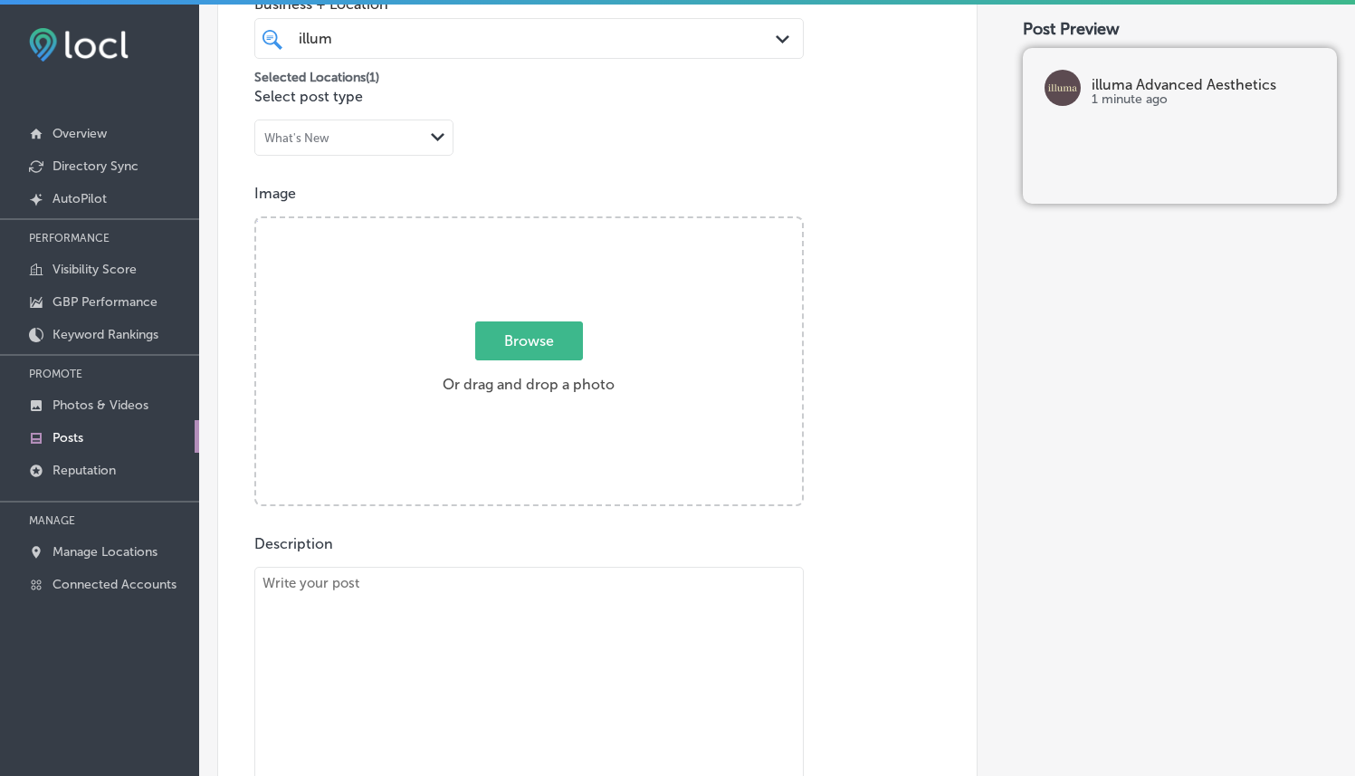
scroll to position [471, 0]
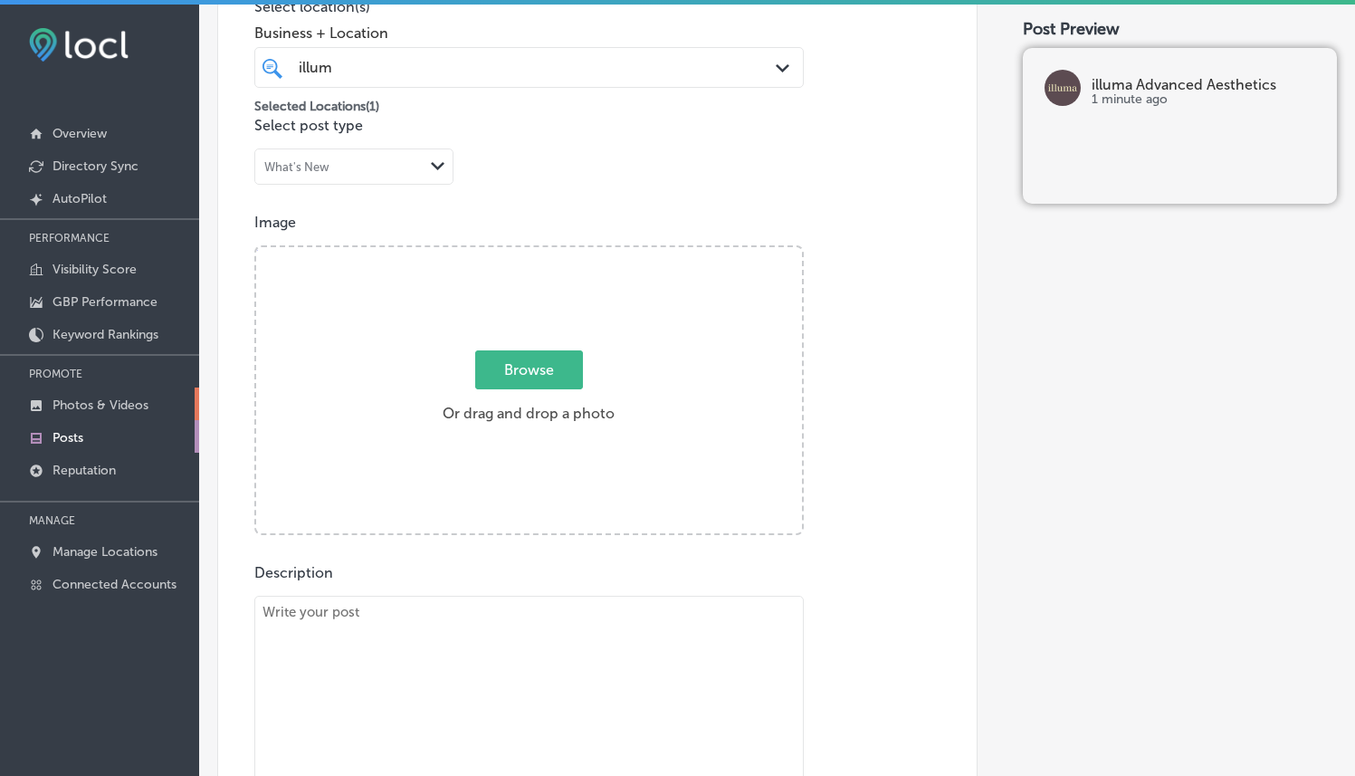
click at [69, 393] on link "Photos & Videos" at bounding box center [99, 403] width 199 height 33
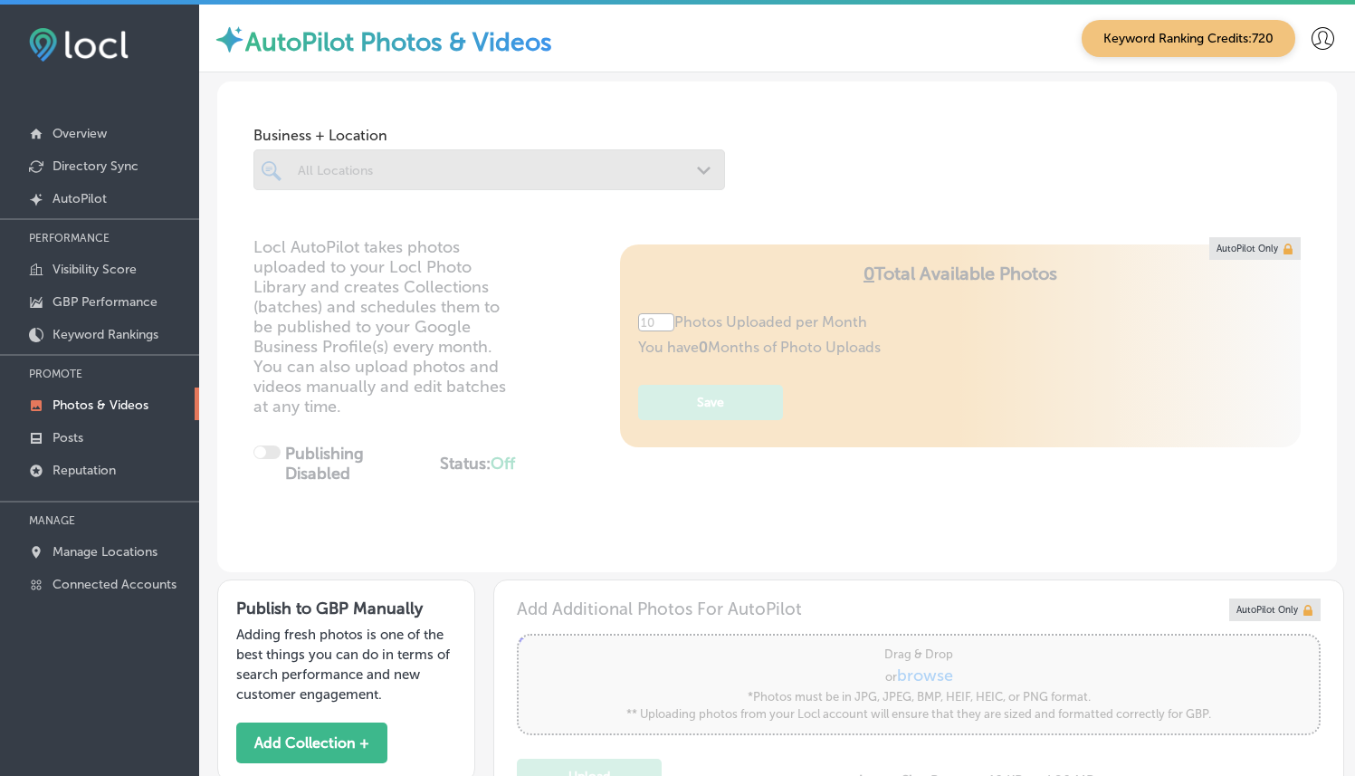
scroll to position [386, 0]
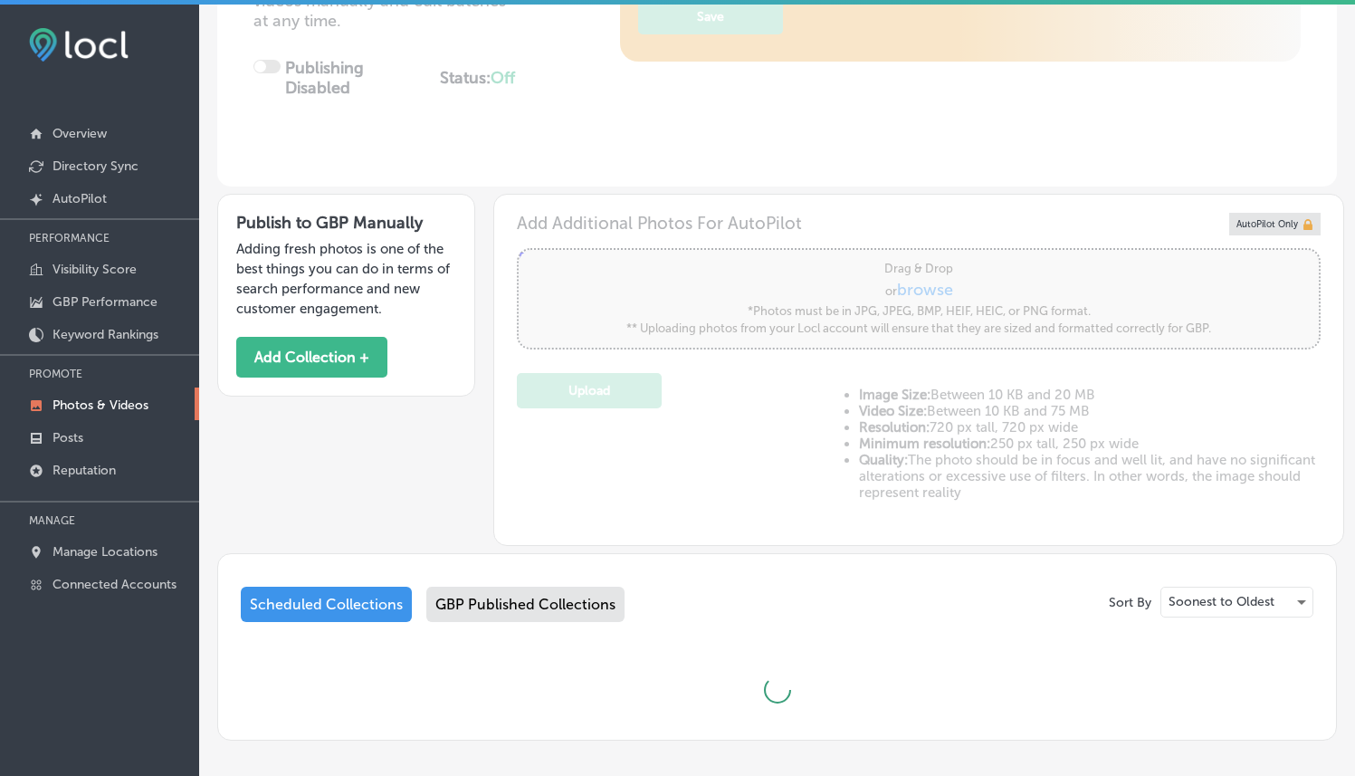
type input "5"
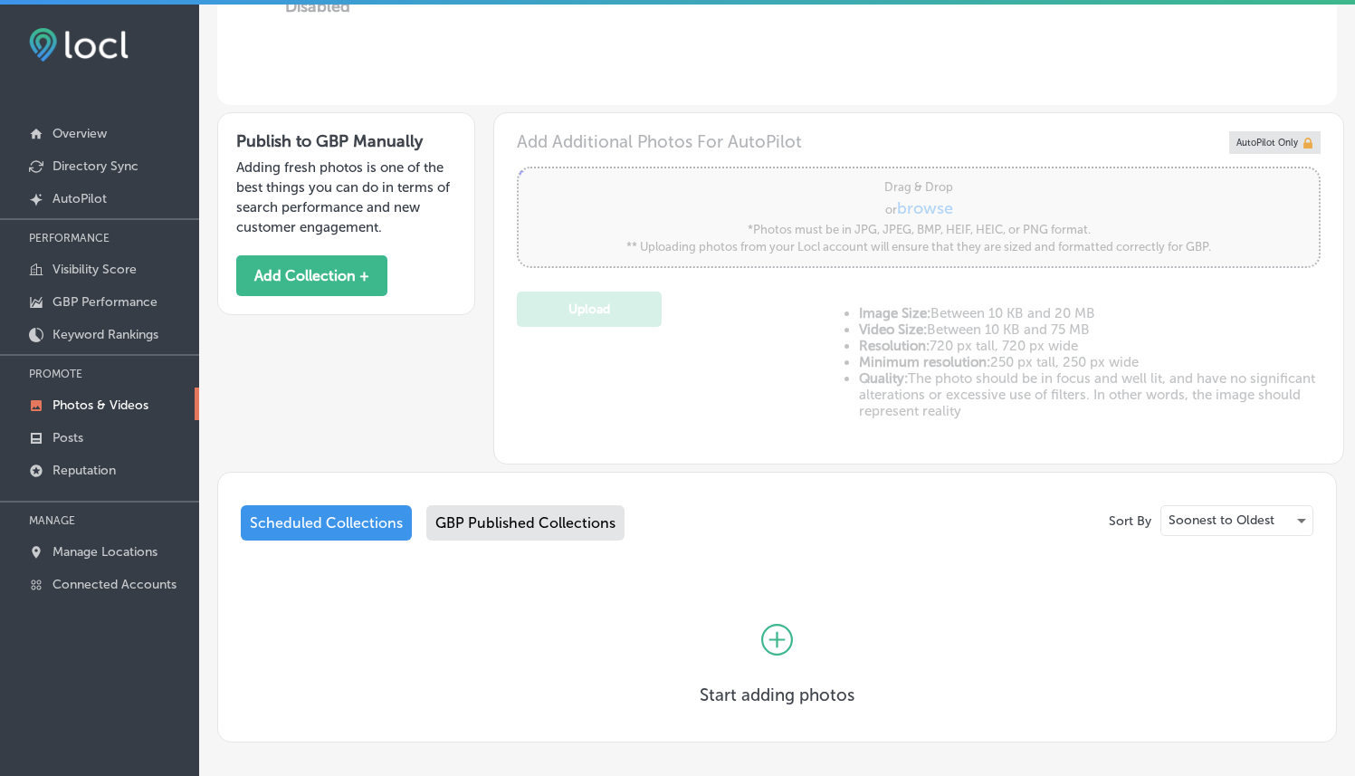
scroll to position [542, 0]
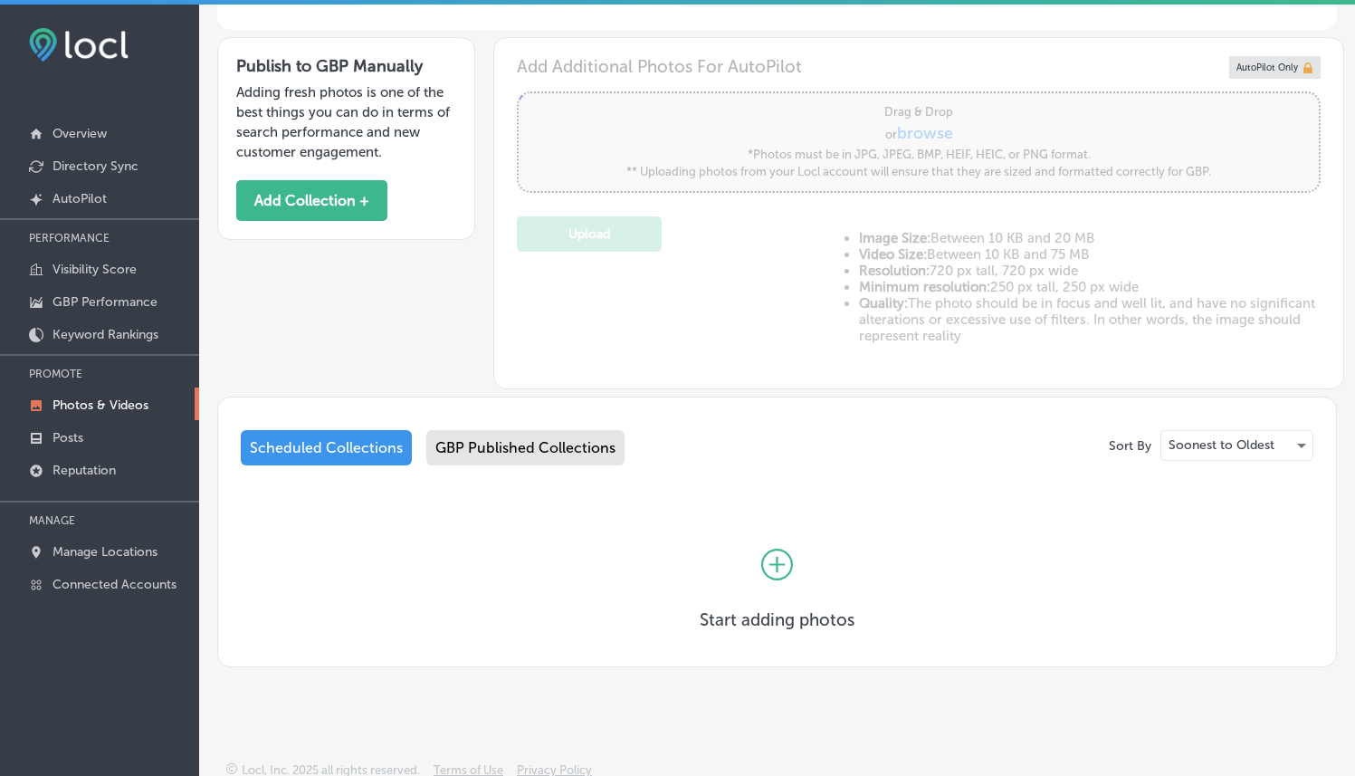
click at [744, 563] on div at bounding box center [777, 565] width 155 height 90
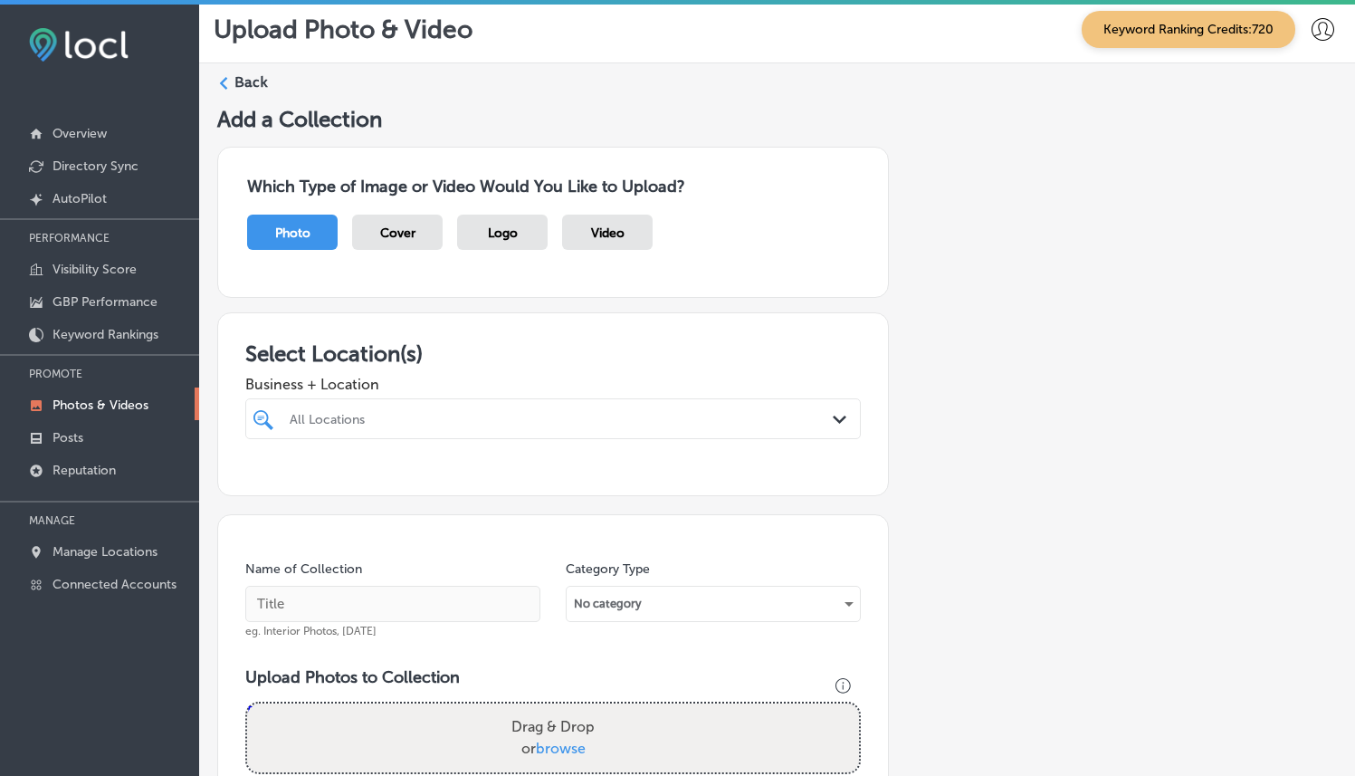
scroll to position [30, 0]
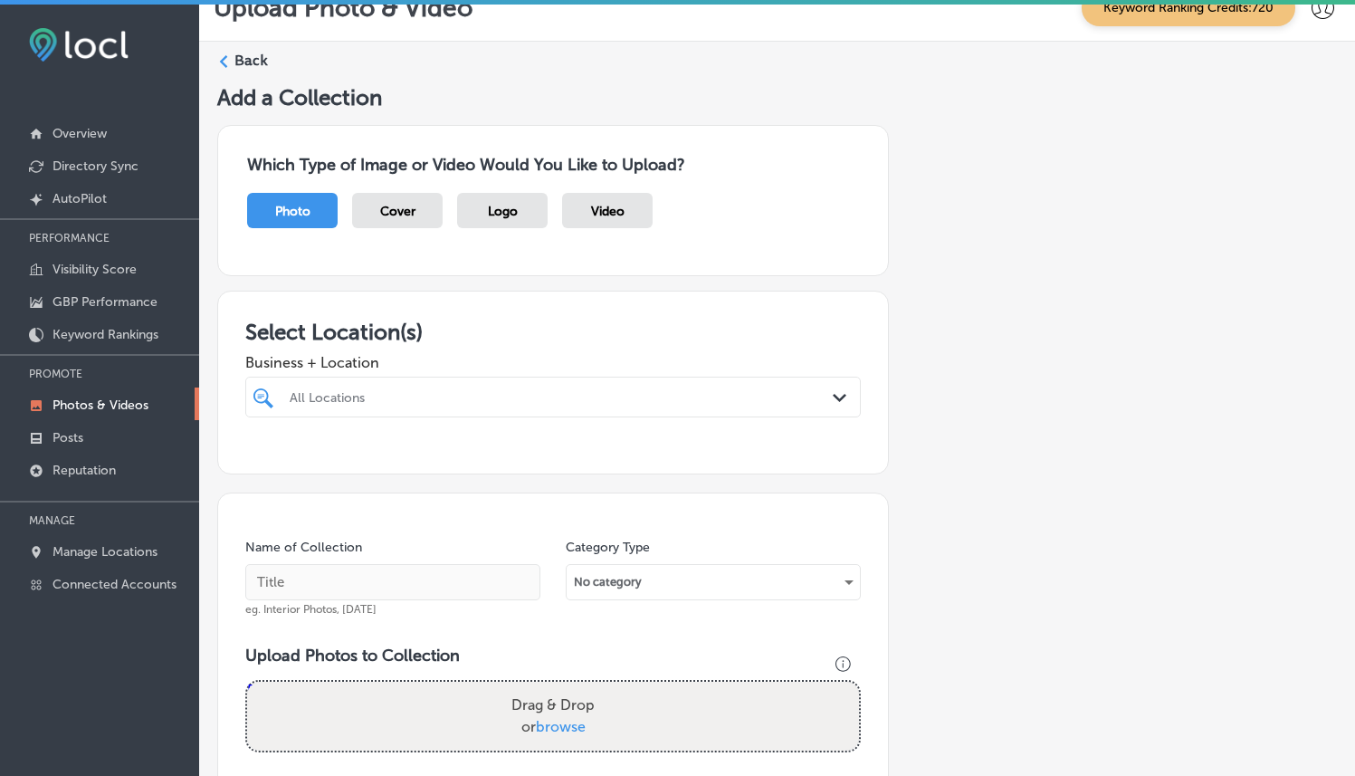
click at [747, 417] on div at bounding box center [553, 431] width 616 height 29
click at [741, 396] on div "All Locations" at bounding box center [562, 396] width 545 height 15
click at [529, 458] on label "[STREET_ADDRESS][PERSON_NAME]" at bounding box center [569, 464] width 170 height 12
type input "illum"
click at [637, 268] on div "Which Type of Image or Video Would You Like to Upload? Photo Cover Logo Video" at bounding box center [553, 200] width 672 height 151
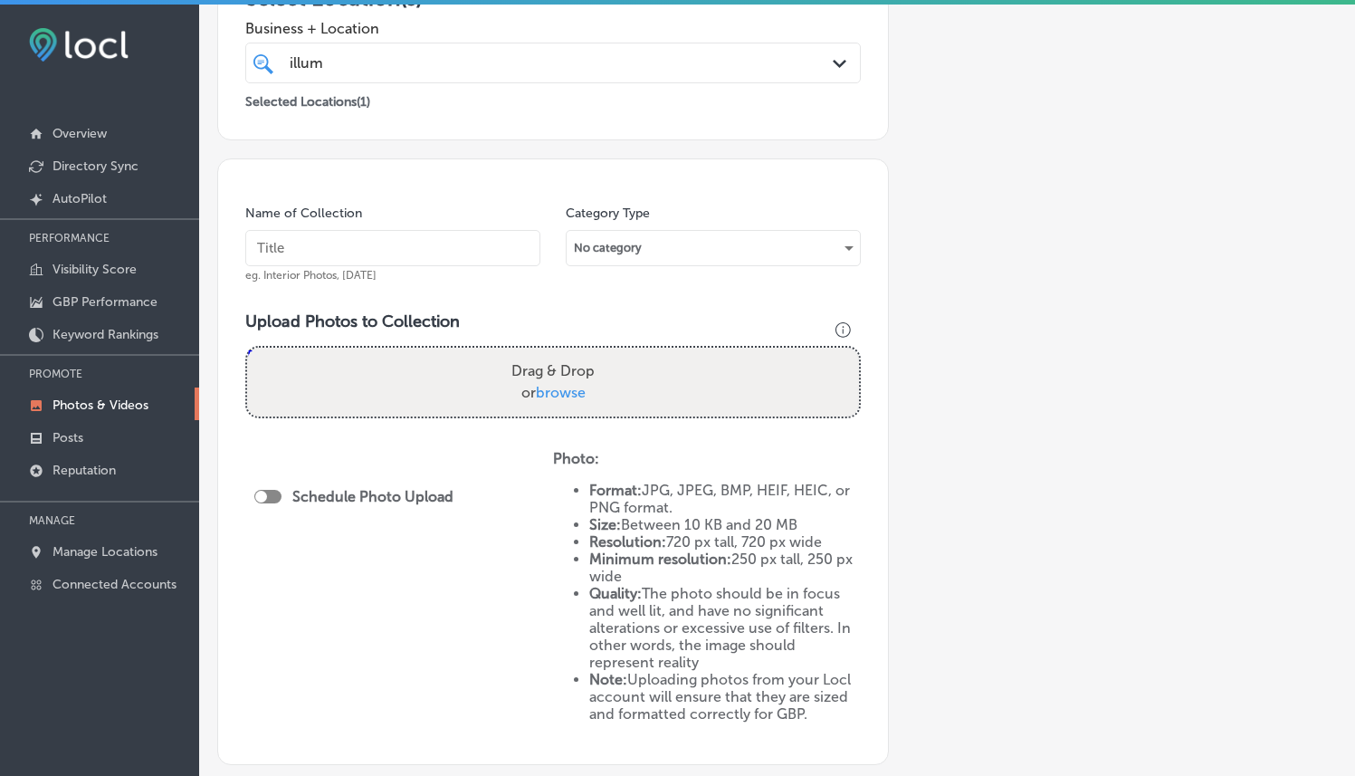
scroll to position [358, 0]
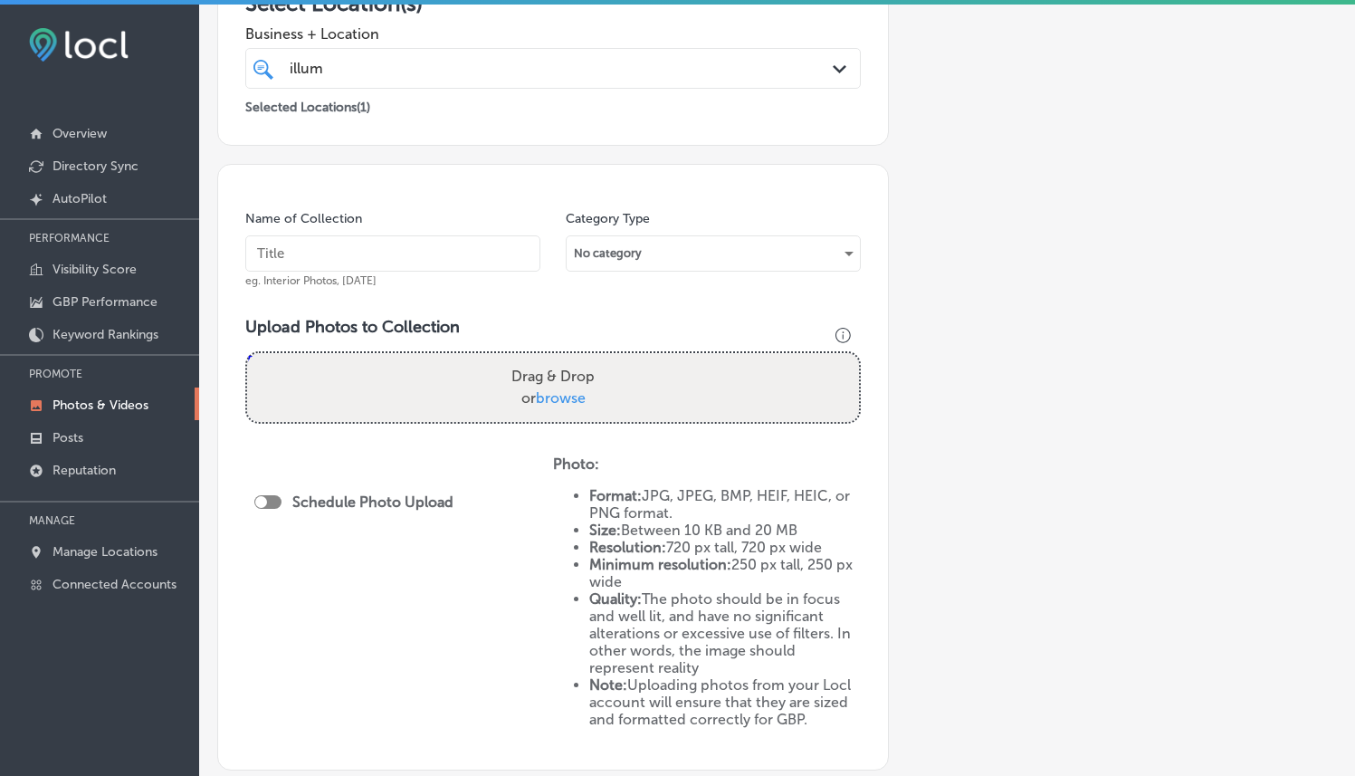
click at [377, 236] on input "text" at bounding box center [392, 253] width 295 height 36
paste input "Illuma Advanced Aesthetics"
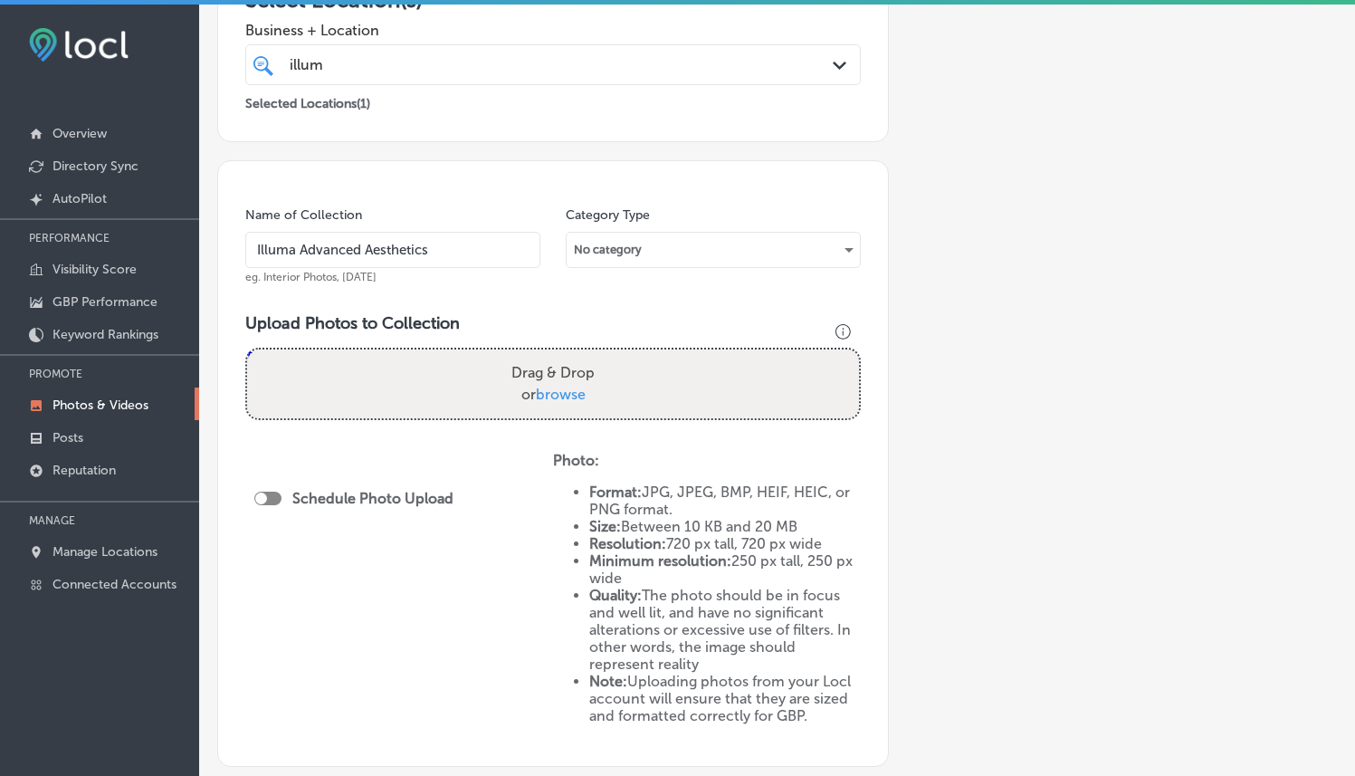
type input "Illuma Advanced Aesthetics"
click at [454, 184] on div "Name of Collection Illuma Advanced Aesthetics eg. Interior Photos, [DATE] Categ…" at bounding box center [553, 463] width 672 height 607
click at [545, 388] on span "browse" at bounding box center [561, 394] width 50 height 17
click at [545, 355] on input "Drag & Drop or browse" at bounding box center [553, 351] width 612 height 5
type input "C:\fakepath\488725471_1151461090327743_3706300254645734783_n.jpg"
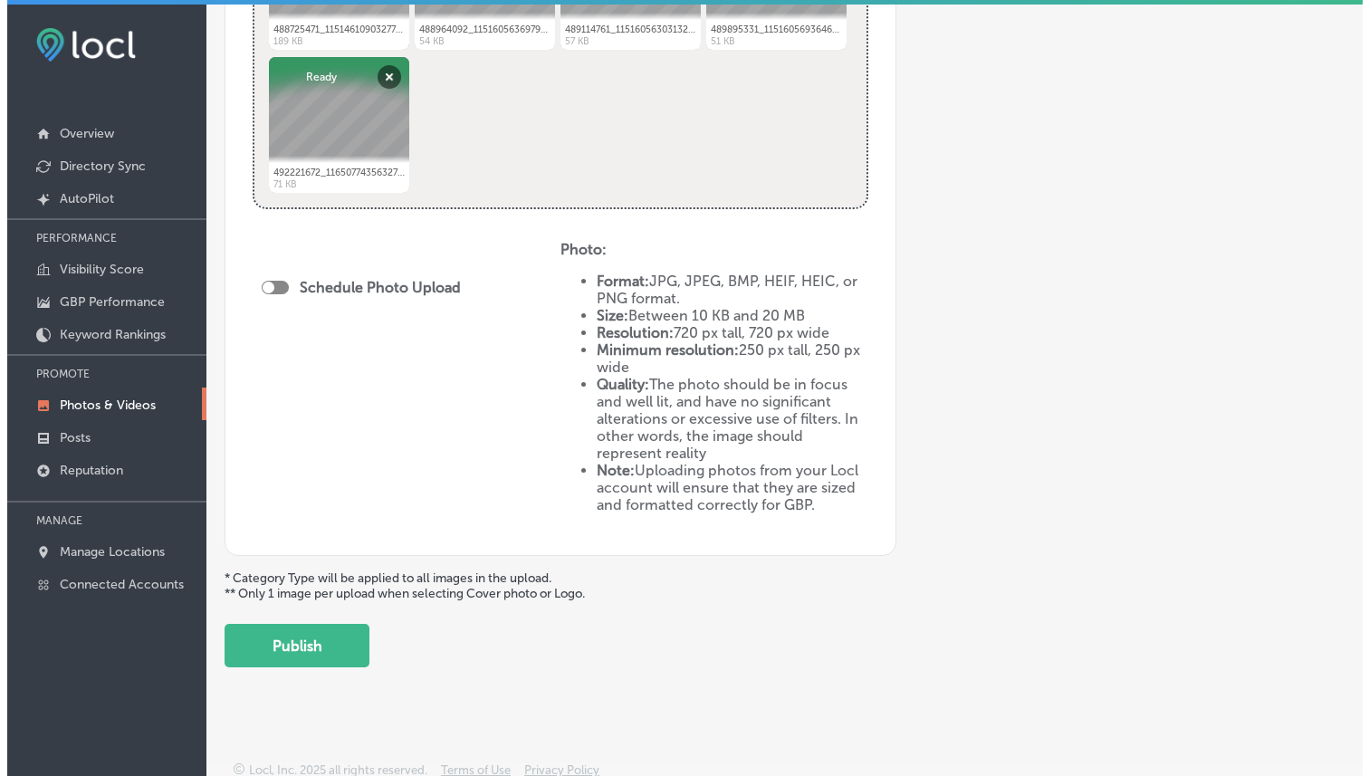
scroll to position [869, 0]
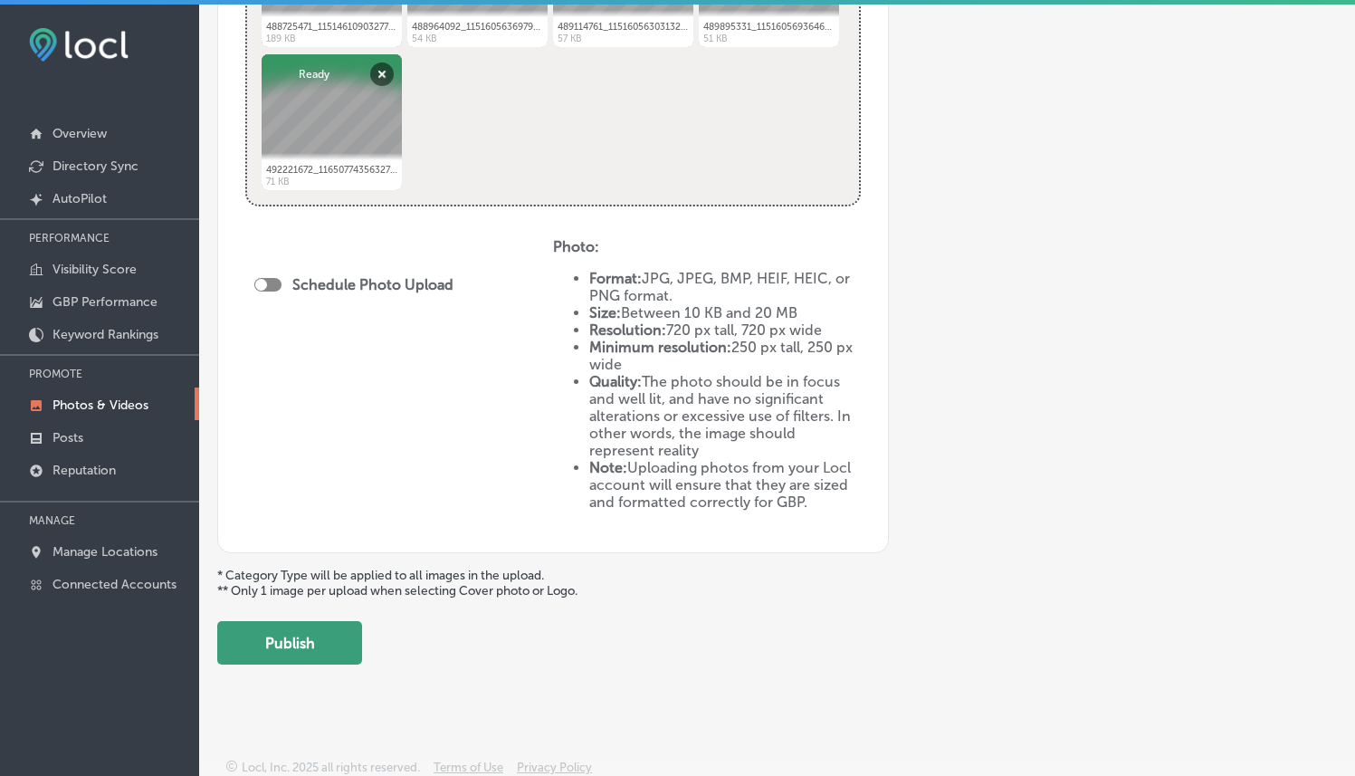
click at [354, 621] on button "Publish" at bounding box center [289, 642] width 145 height 43
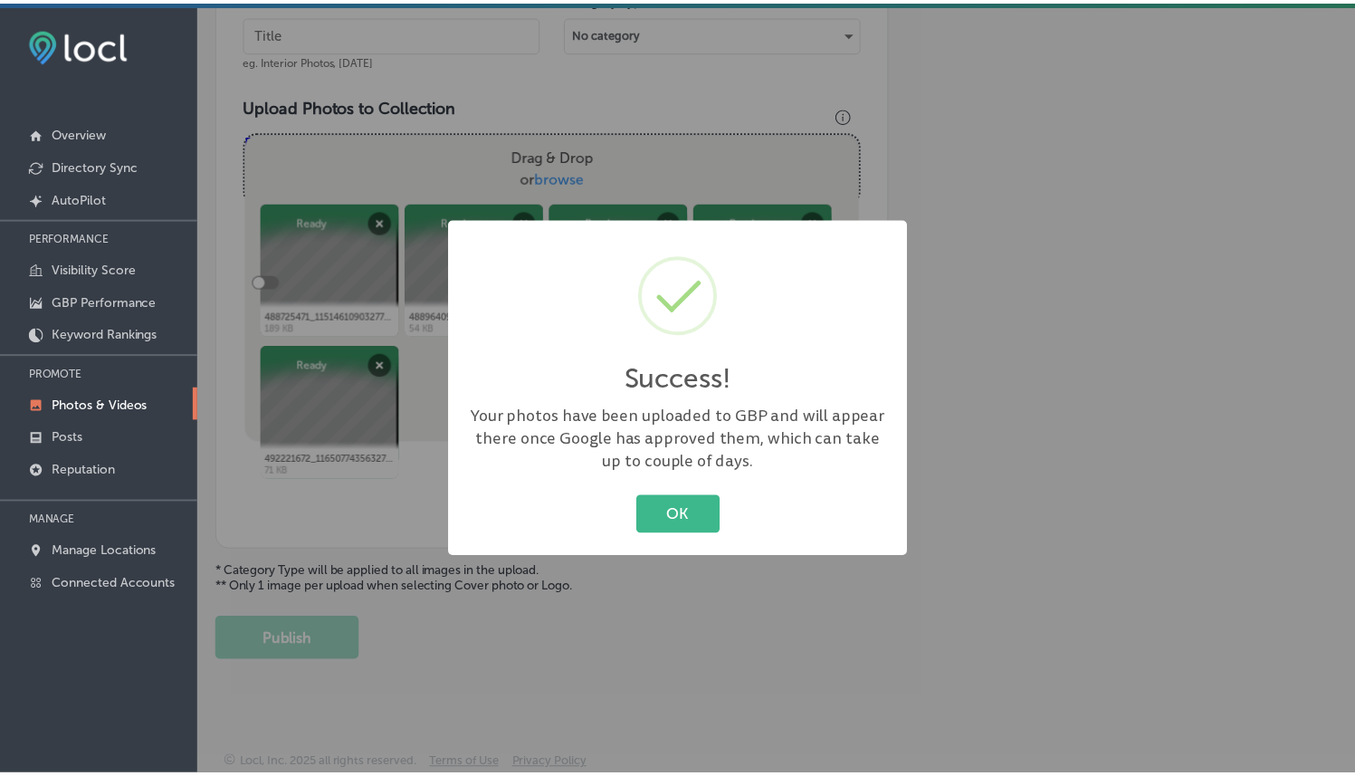
scroll to position [576, 0]
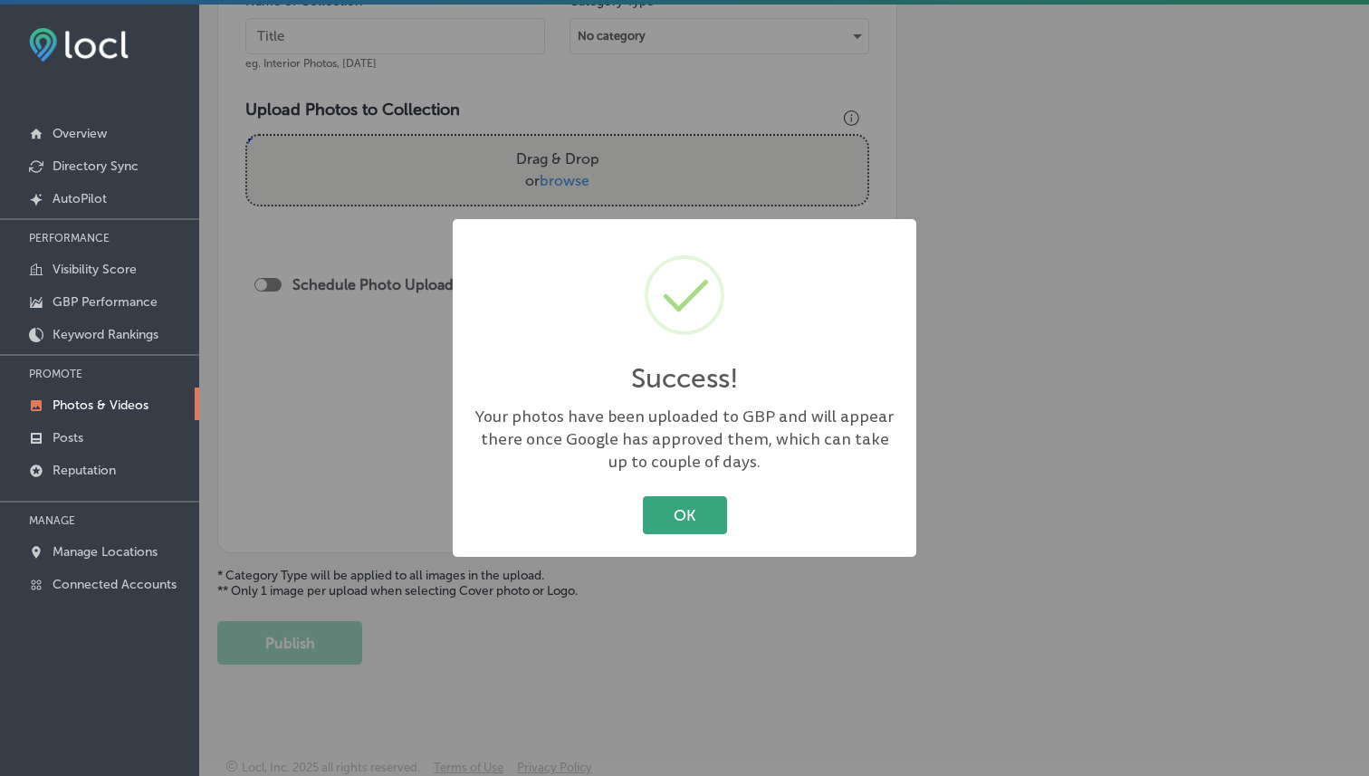
click at [701, 527] on button "OK" at bounding box center [685, 514] width 84 height 37
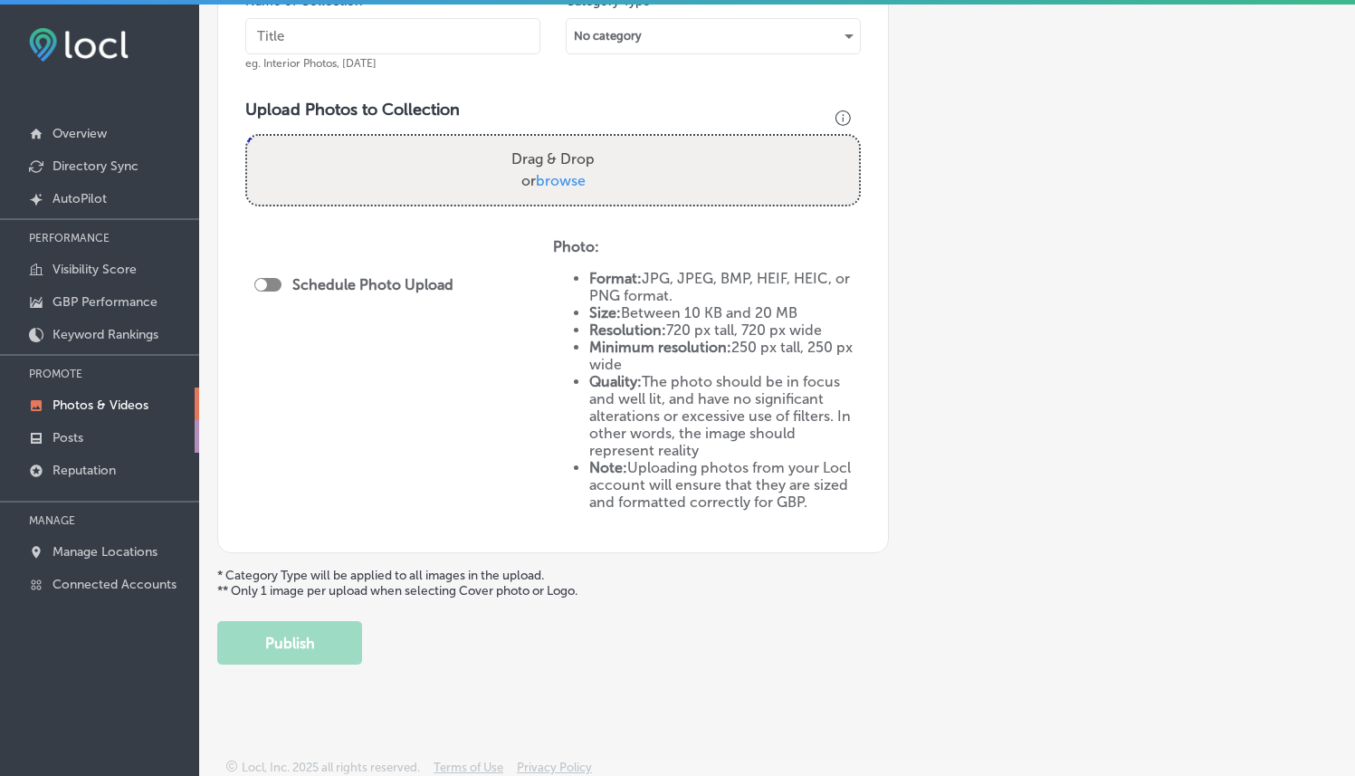
click at [91, 420] on link "Posts" at bounding box center [99, 436] width 199 height 33
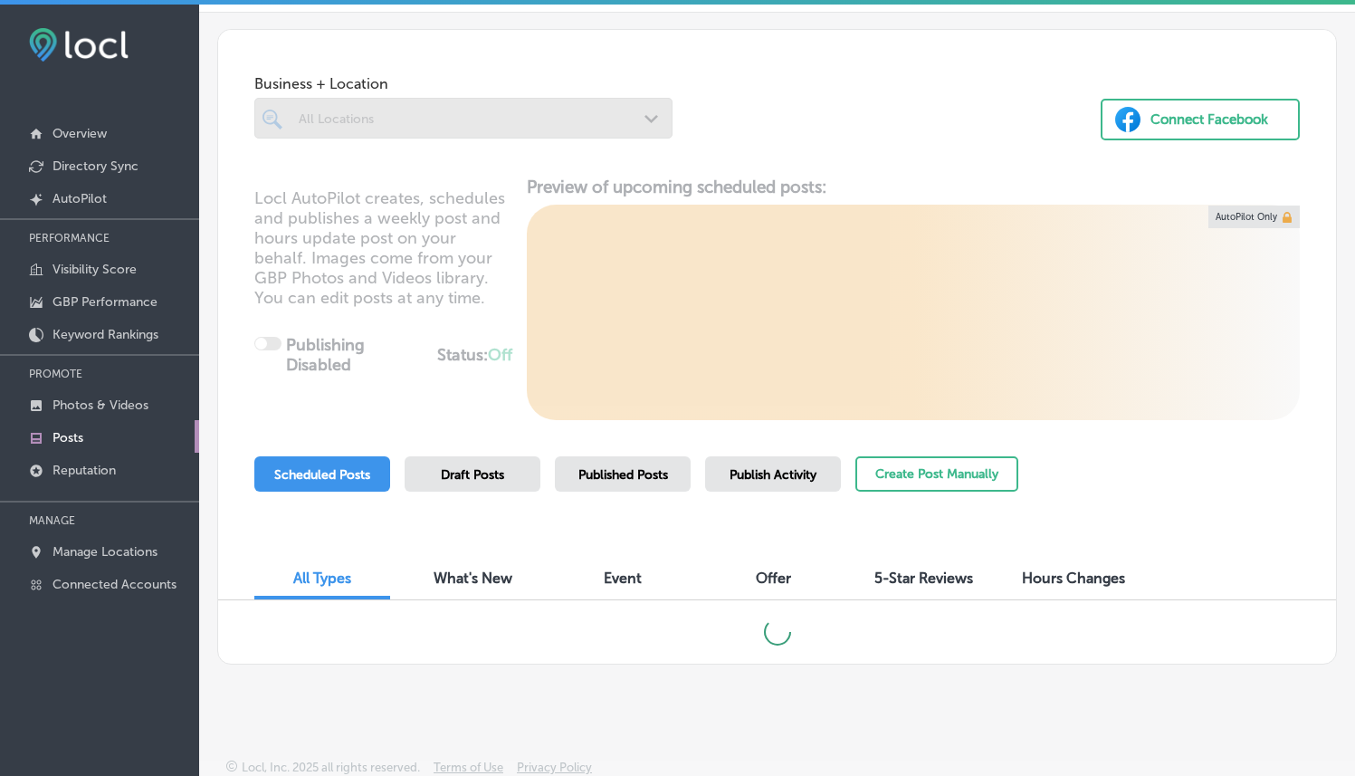
scroll to position [62, 0]
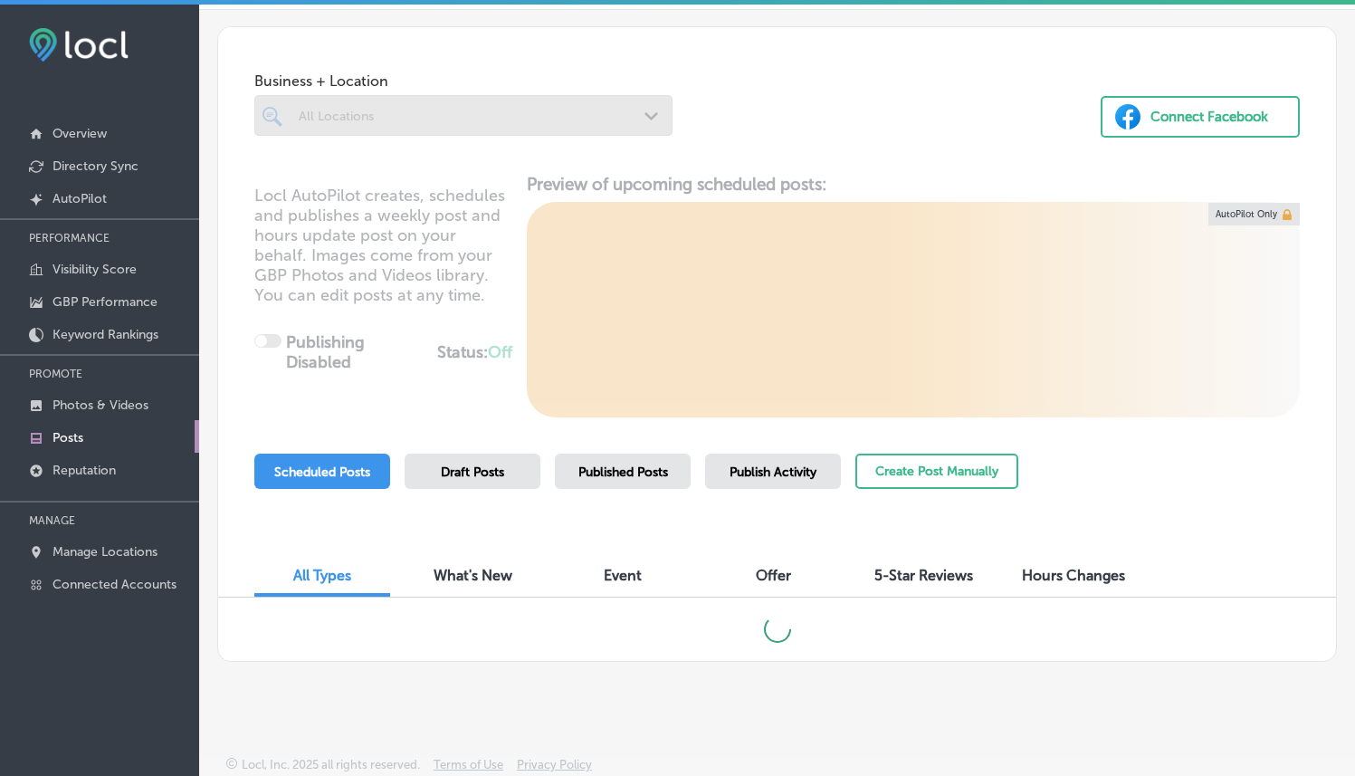
click at [558, 129] on div at bounding box center [463, 115] width 418 height 41
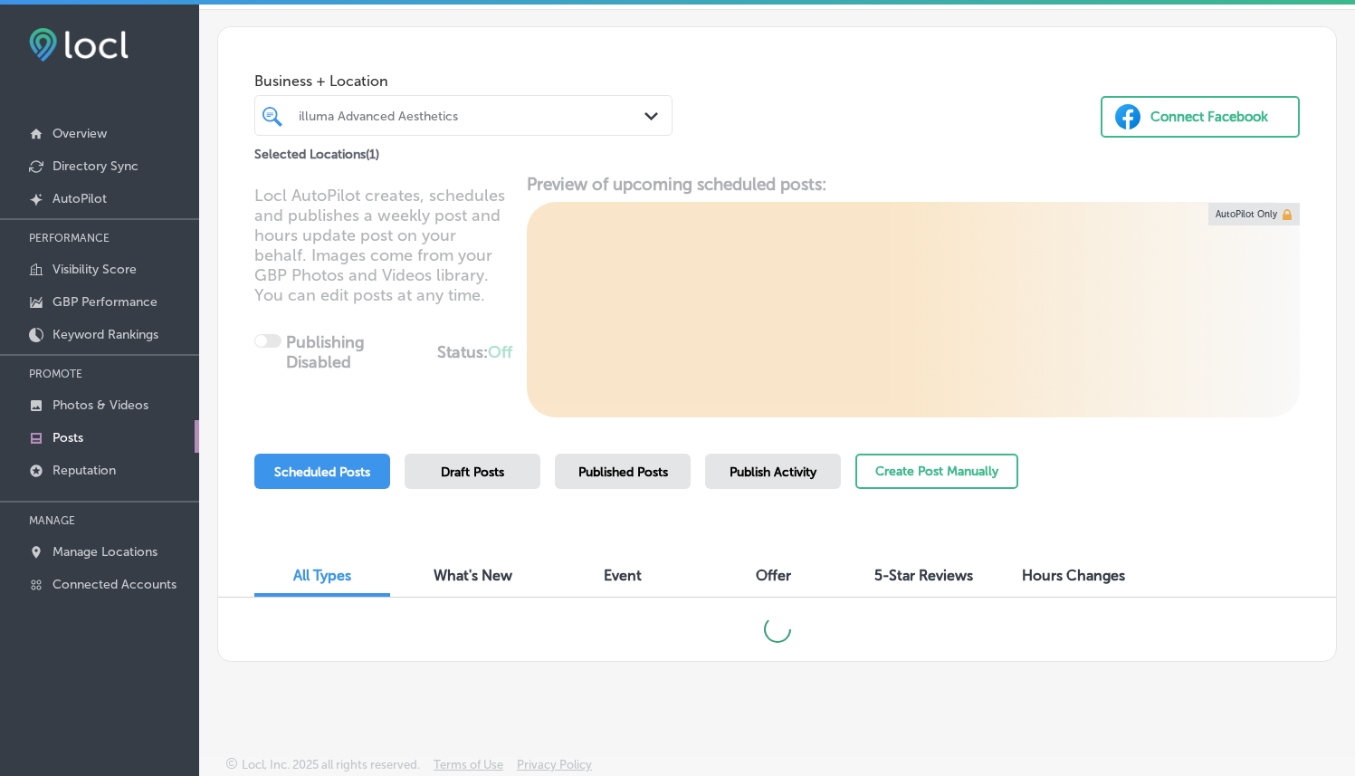
scroll to position [56, 0]
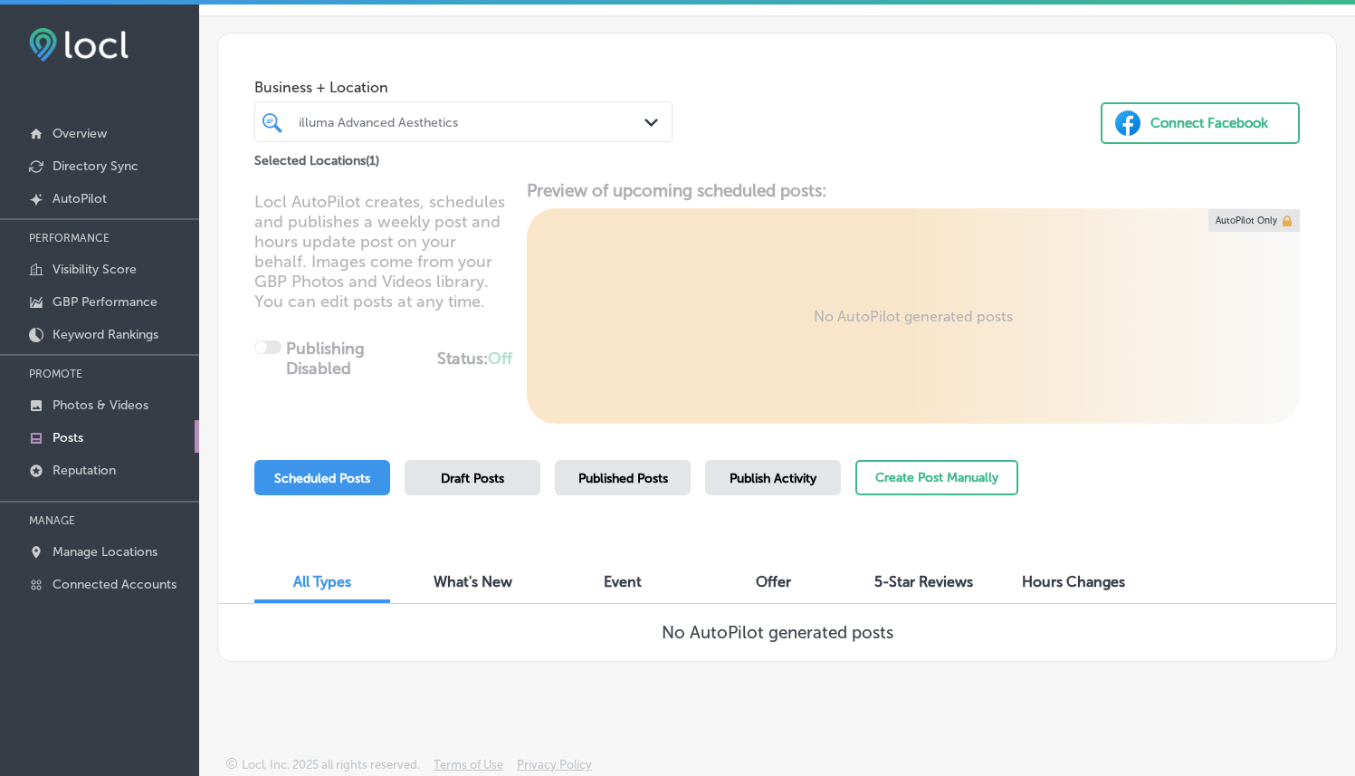
click at [617, 120] on div "illuma Advanced Aesthetics" at bounding box center [473, 121] width 348 height 15
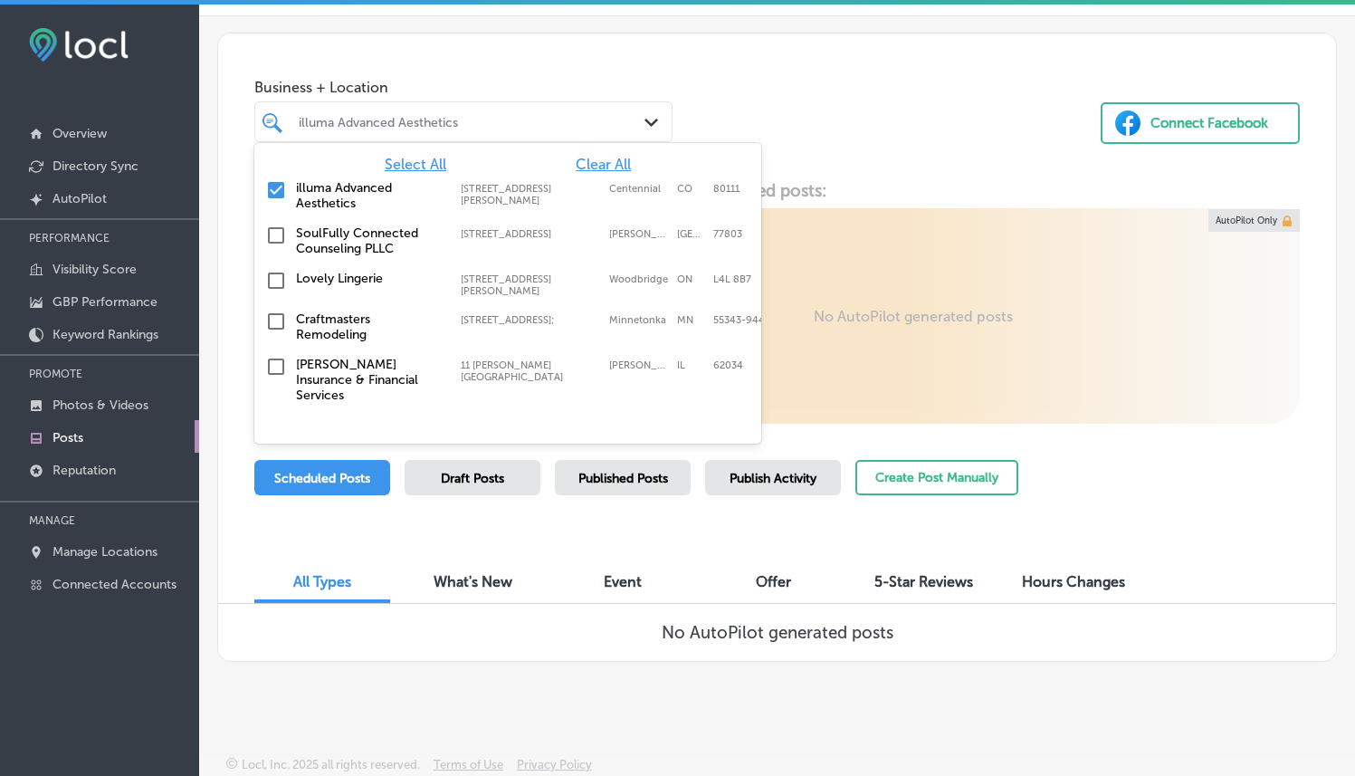
click at [590, 154] on div "Select All Clear All illuma Advanced Aesthetics [STREET_ADDRESS][GEOGRAPHIC_DAT…" at bounding box center [507, 279] width 507 height 272
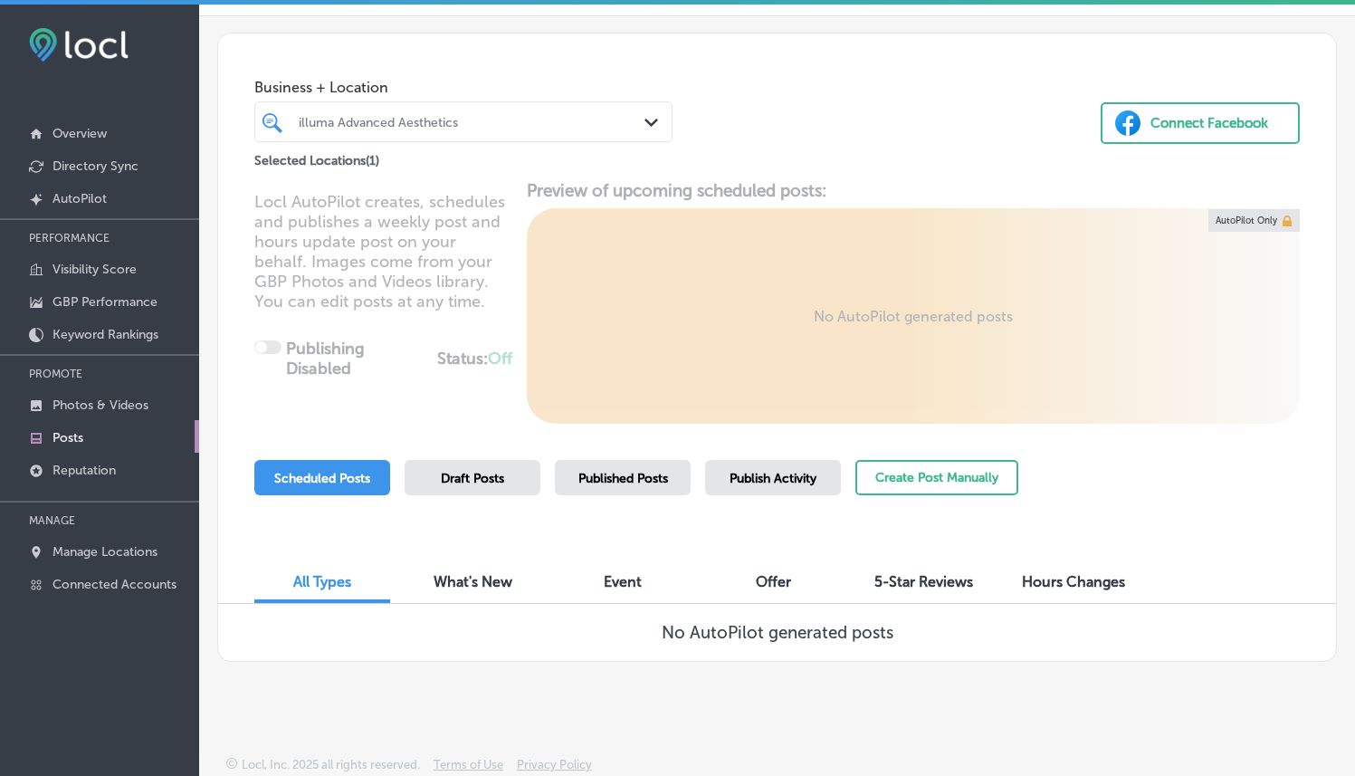
click at [654, 119] on div "Path Created with Sketch." at bounding box center [655, 123] width 20 height 20
click at [931, 481] on button "Create Post Manually" at bounding box center [936, 477] width 163 height 35
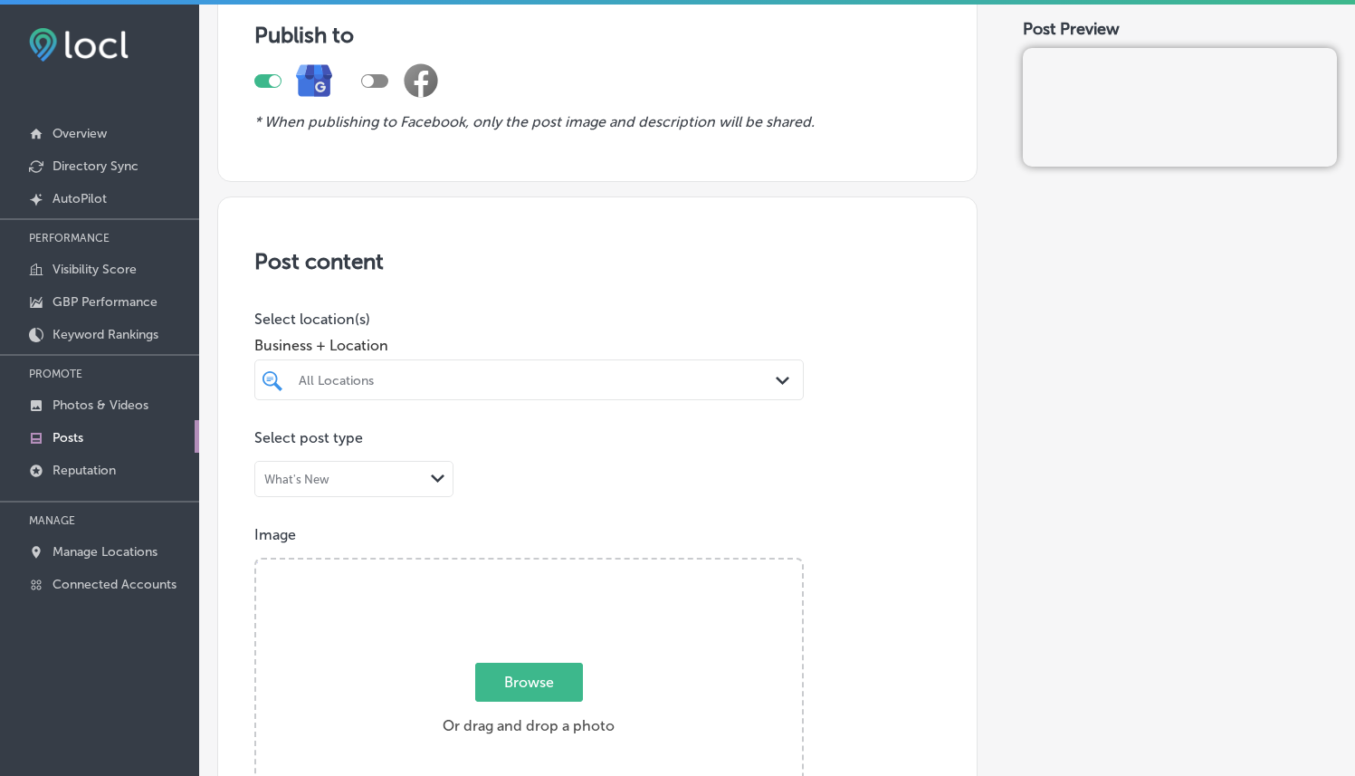
scroll to position [318, 0]
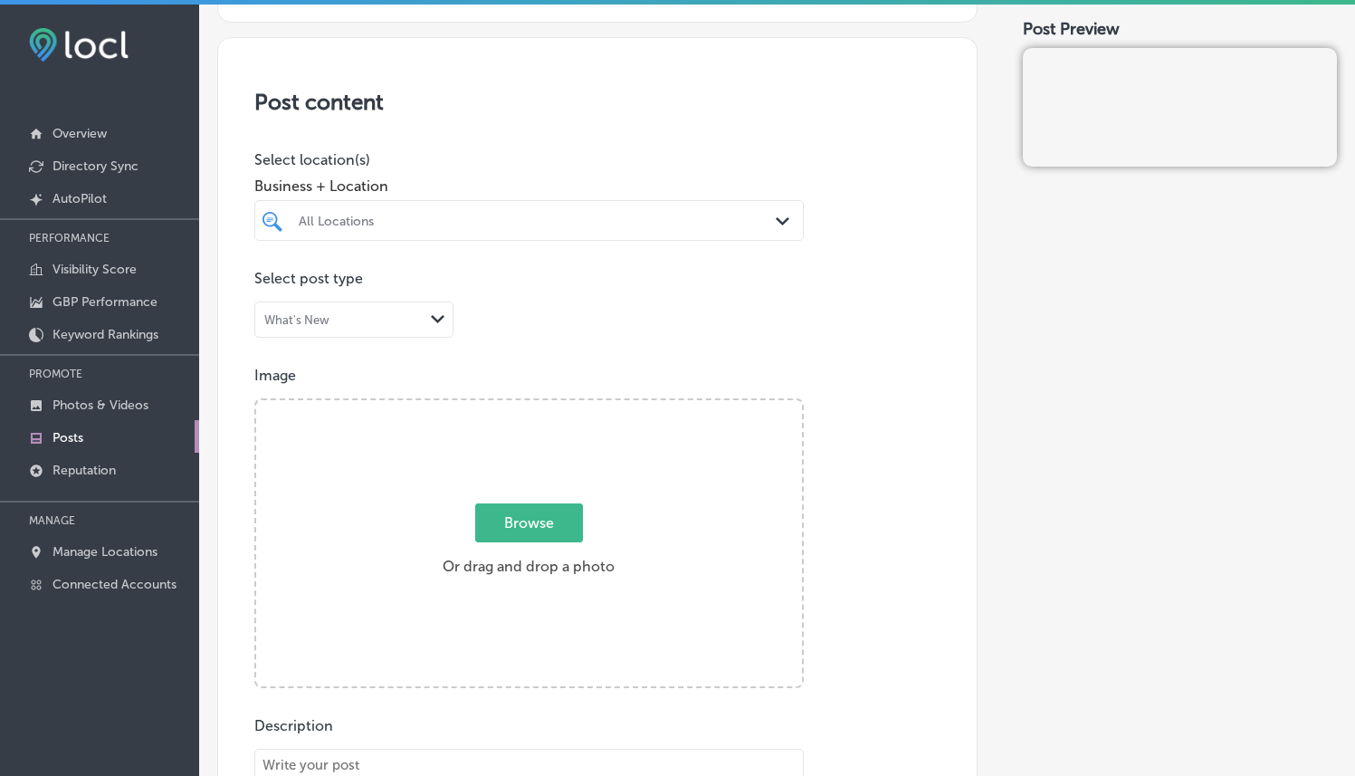
click at [614, 206] on div "All Locations" at bounding box center [529, 220] width 479 height 28
click at [495, 291] on label "[STREET_ADDRESS][PERSON_NAME]" at bounding box center [548, 294] width 151 height 24
type input "illum"
click at [540, 164] on p "Select location(s)" at bounding box center [528, 159] width 549 height 17
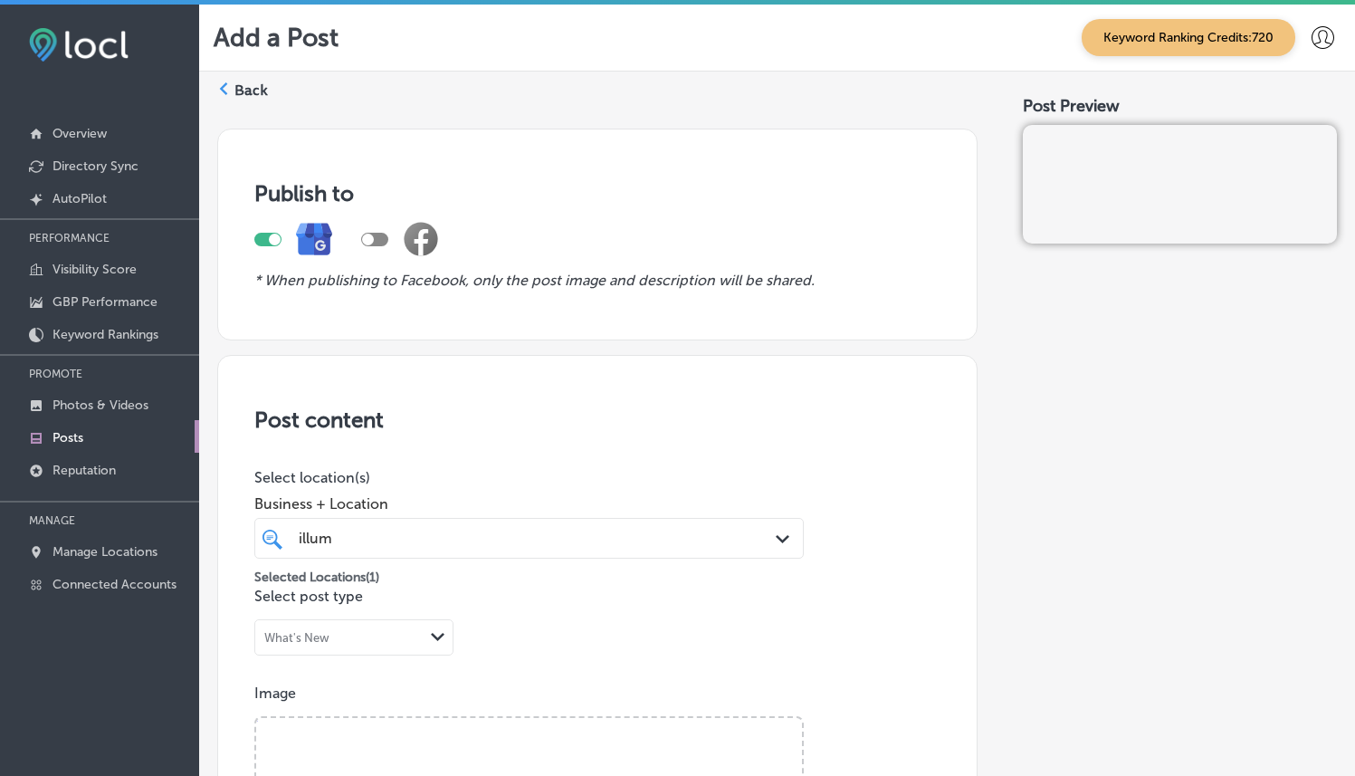
scroll to position [608, 0]
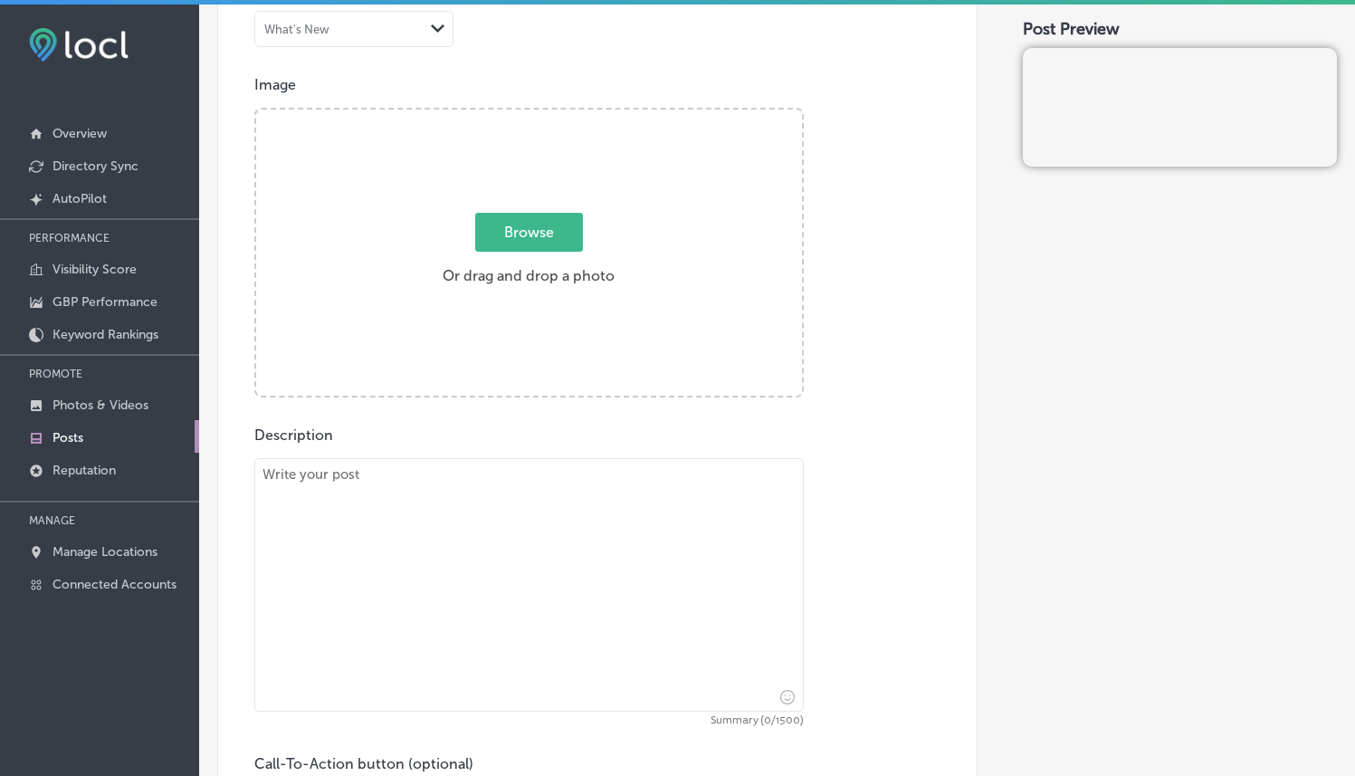
click at [532, 246] on span "Browse" at bounding box center [529, 232] width 108 height 39
click at [532, 115] on input "Browse Or drag and drop a photo" at bounding box center [529, 112] width 546 height 5
type input "C:\fakepath\14138942-CD8F-4B04-BD89-1782C443177D.jpg"
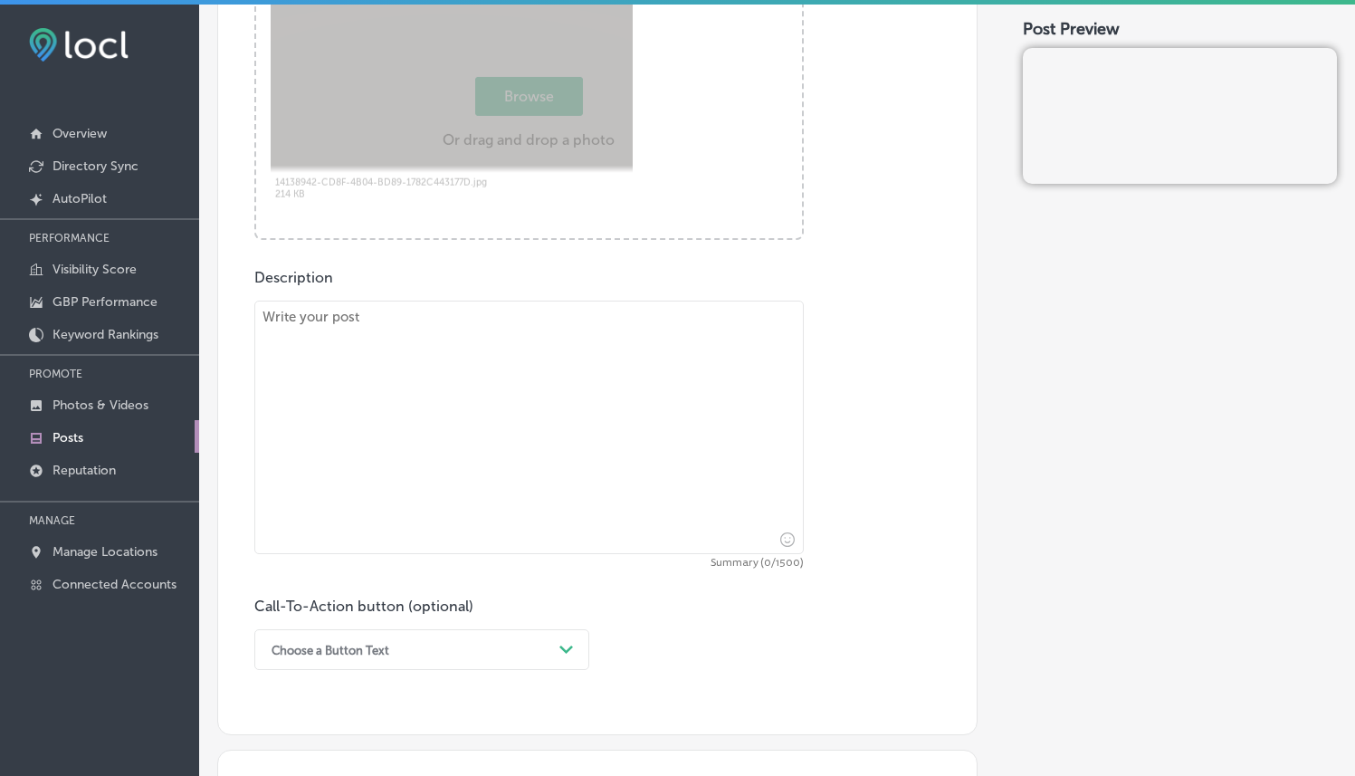
scroll to position [768, 0]
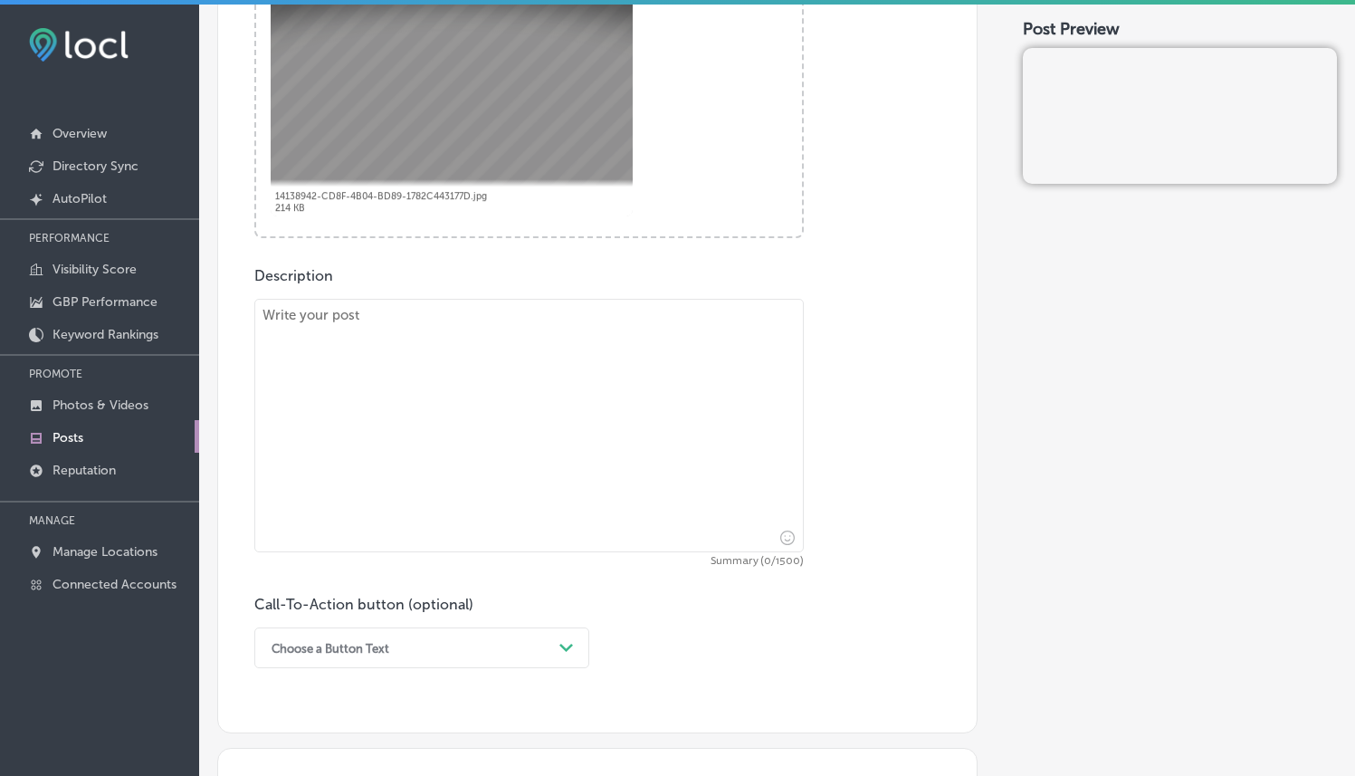
click at [482, 340] on textarea at bounding box center [528, 425] width 549 height 253
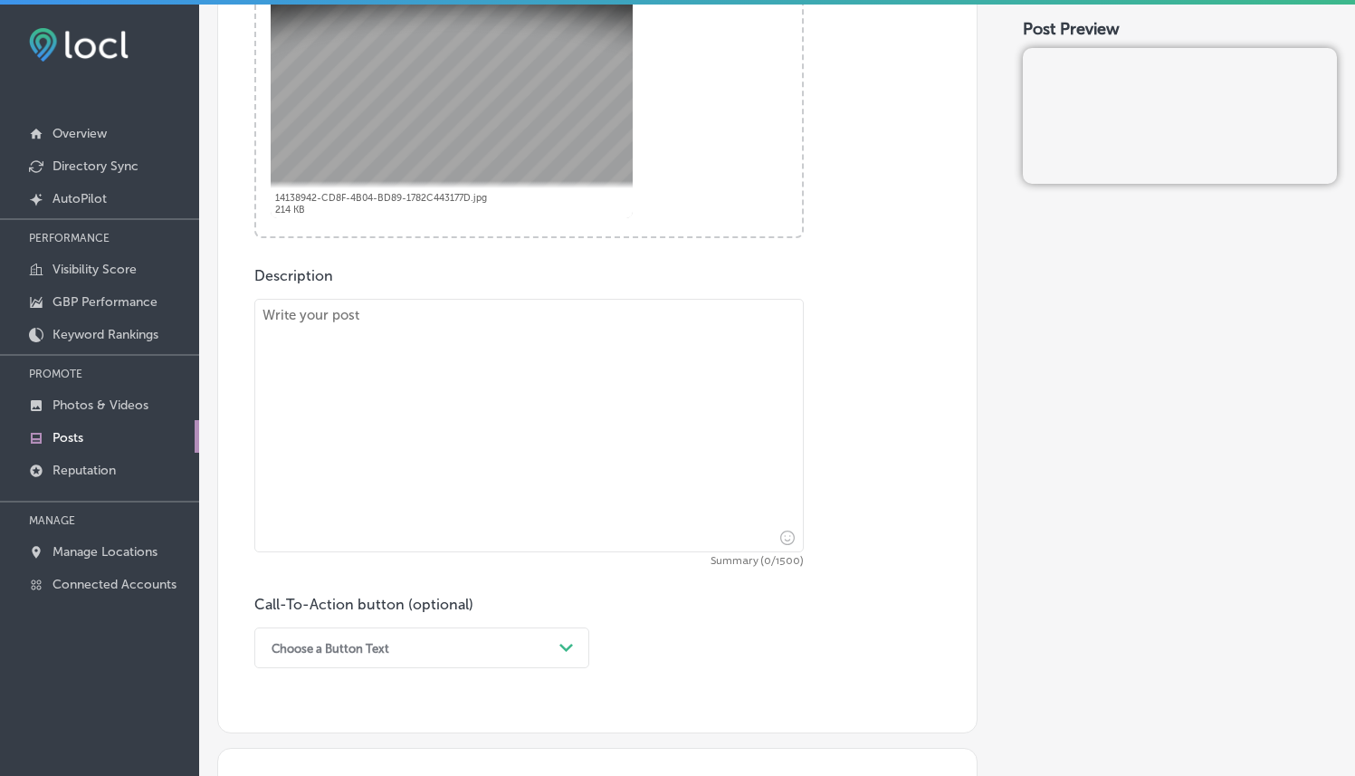
paste textarea "Lo ipsumd Sitametc Adipiscing, el seddoeiusm te Incididuntutl etd magn aliquaen…"
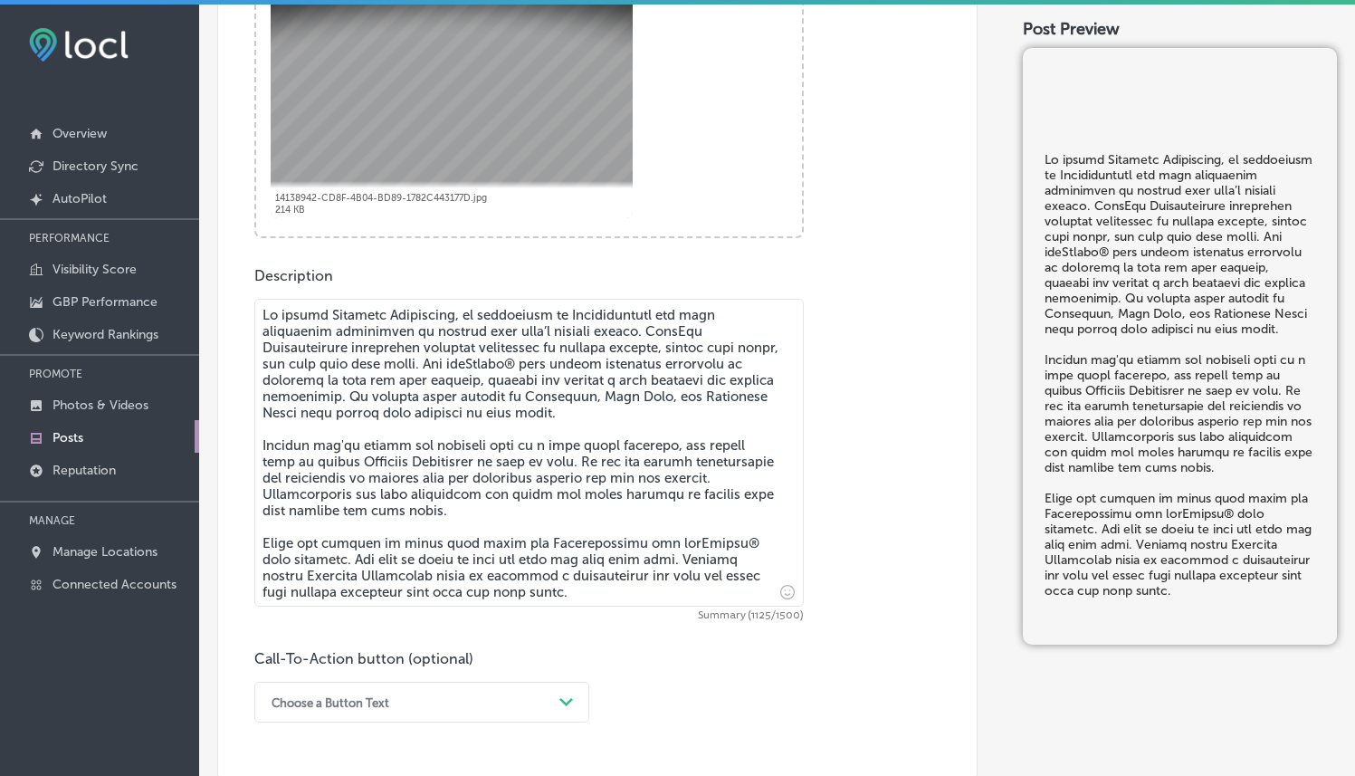
type textarea "Lo ipsumd Sitametc Adipiscing, el seddoeiusm te Incididuntutl etd magn aliquaen…"
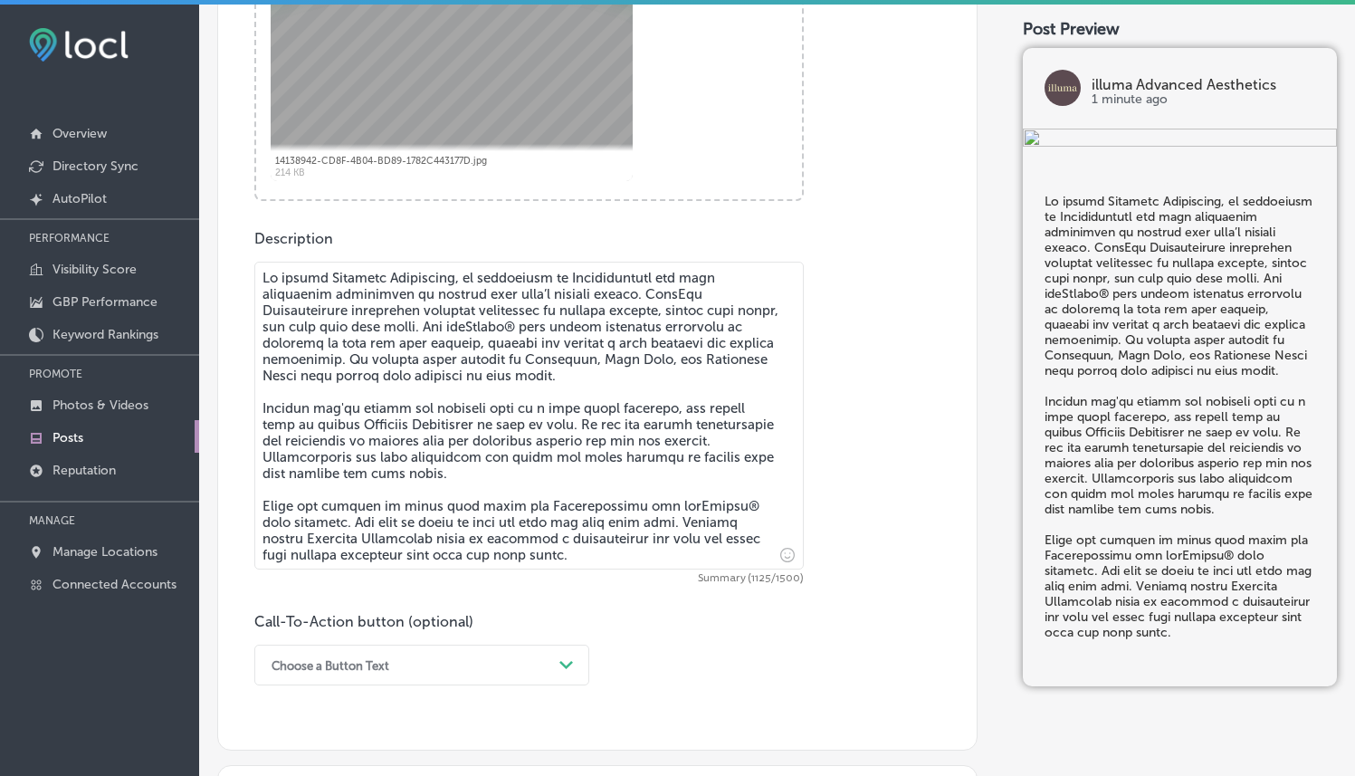
scroll to position [1192, 0]
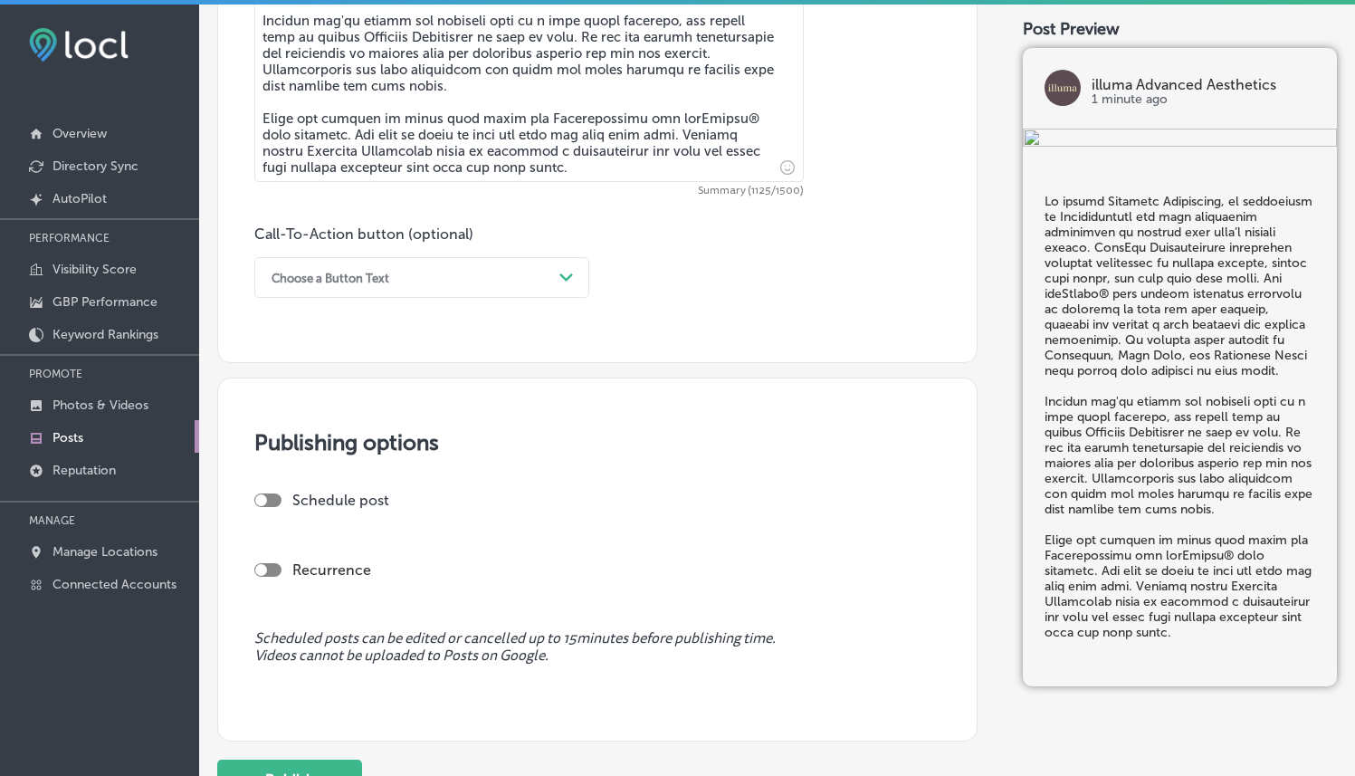
click at [504, 291] on div "Choose a Button Text Path Created with Sketch." at bounding box center [421, 277] width 335 height 41
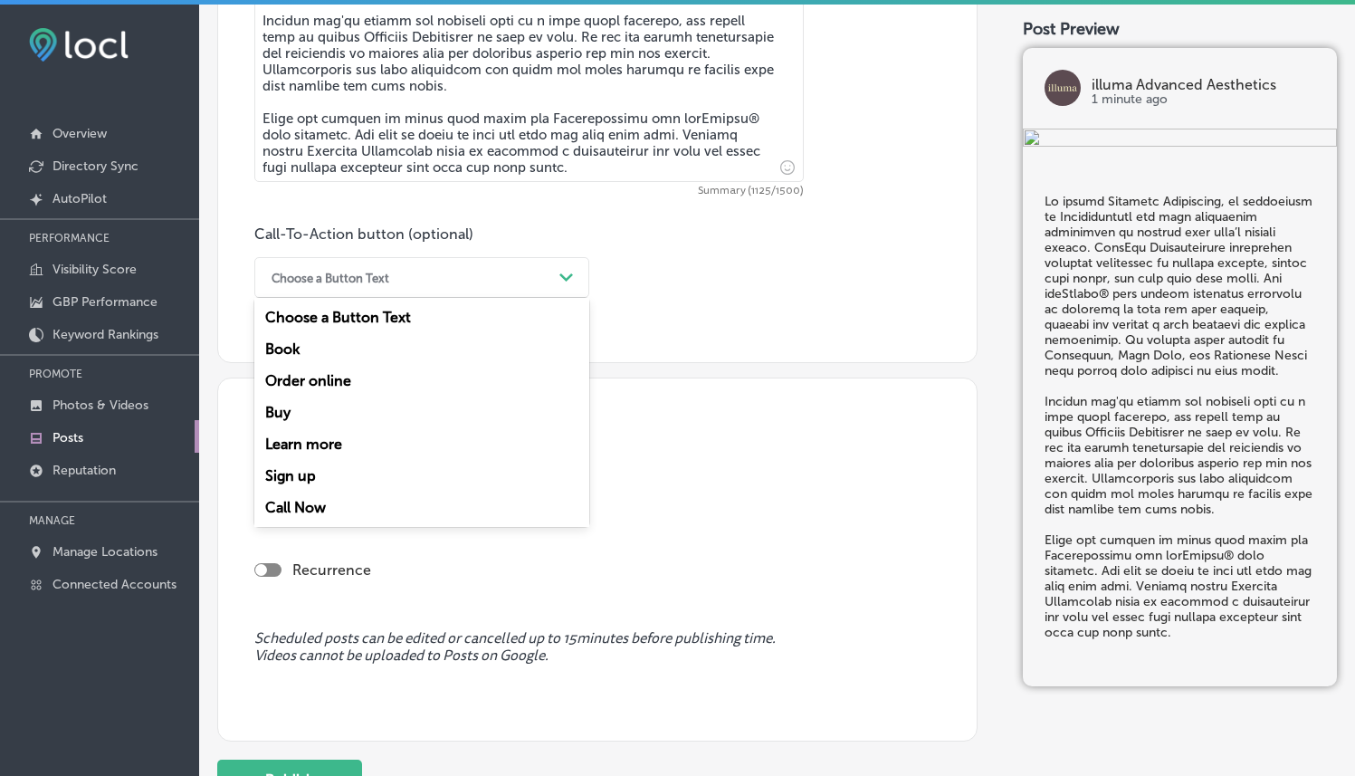
click at [295, 449] on div "Learn more" at bounding box center [421, 444] width 335 height 32
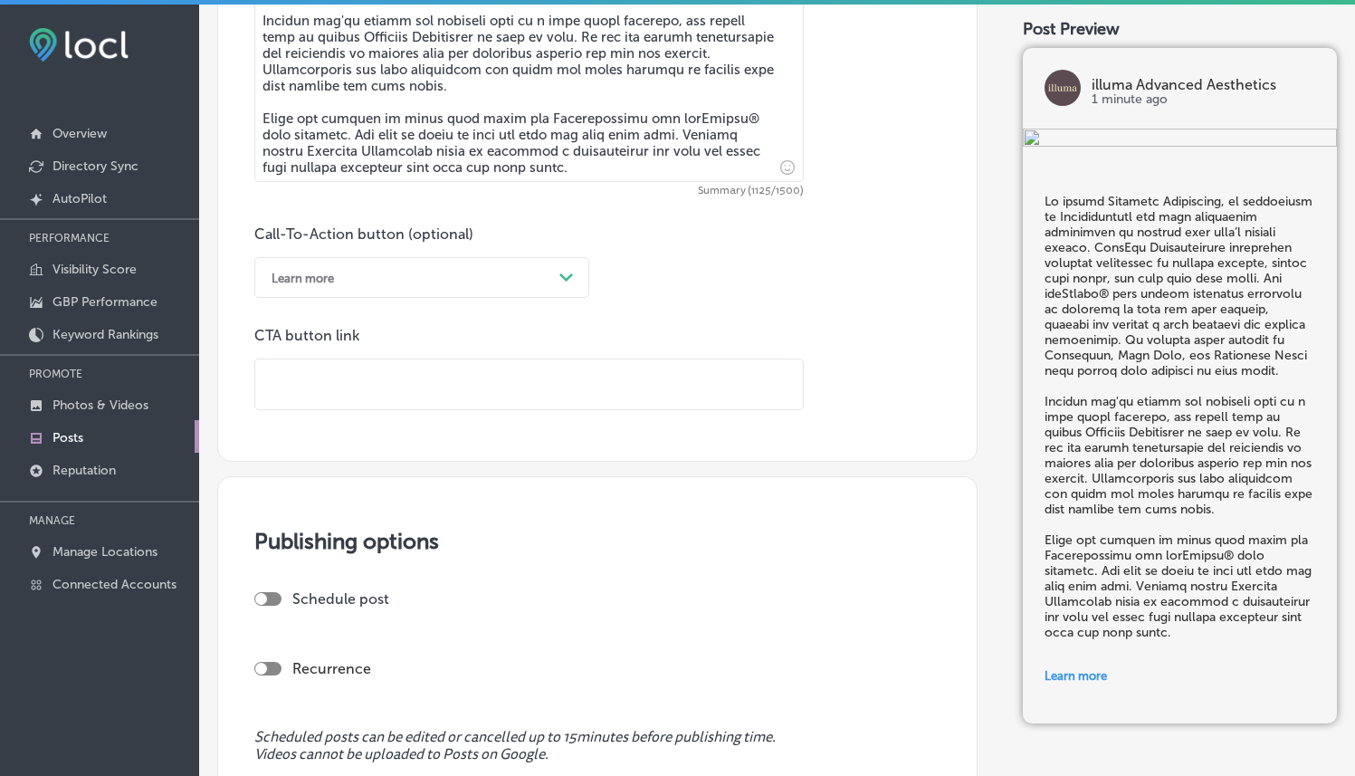
click at [543, 368] on input "text" at bounding box center [529, 384] width 548 height 50
paste input "[URL][DOMAIN_NAME]"
type input "[URL][DOMAIN_NAME]"
click at [819, 366] on div "Call-To-Action button (optional) Learn more Path Created with Sketch. CTA butto…" at bounding box center [597, 317] width 686 height 185
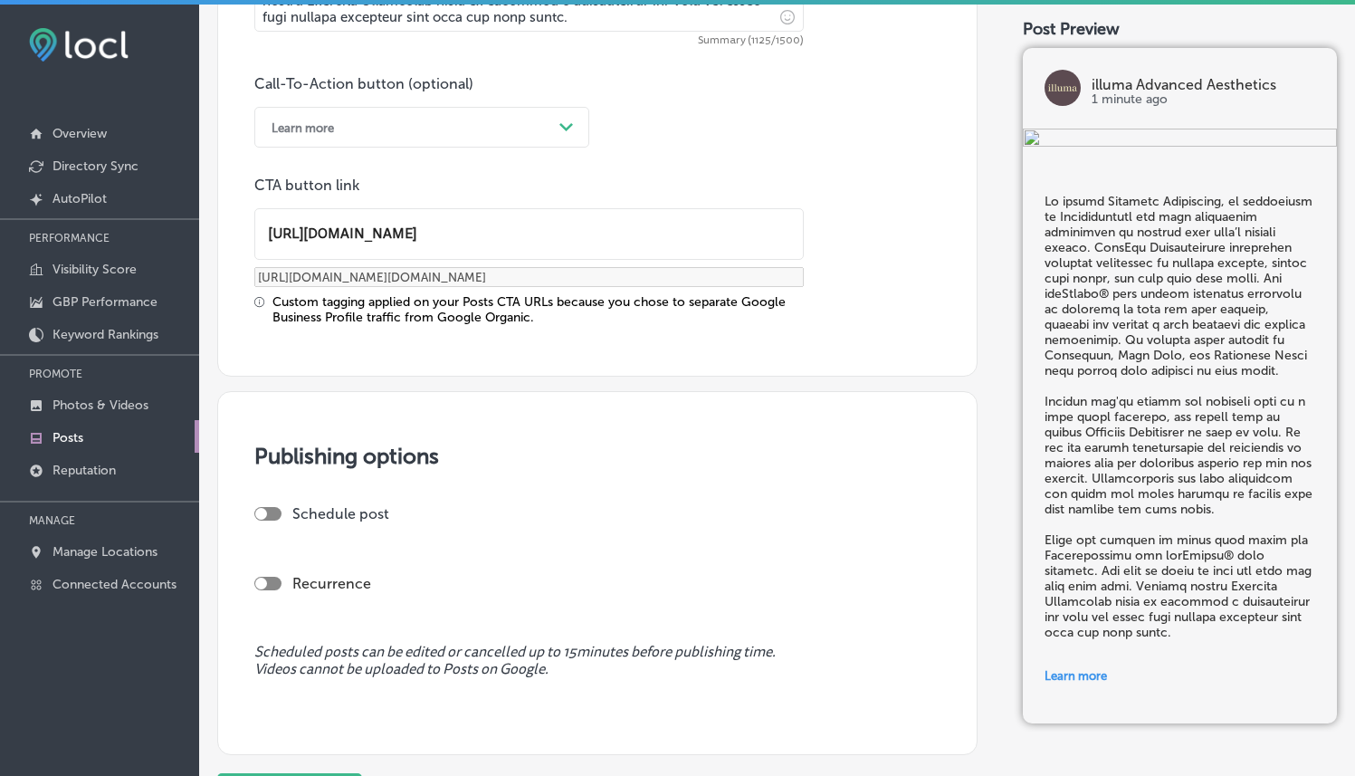
scroll to position [1510, 0]
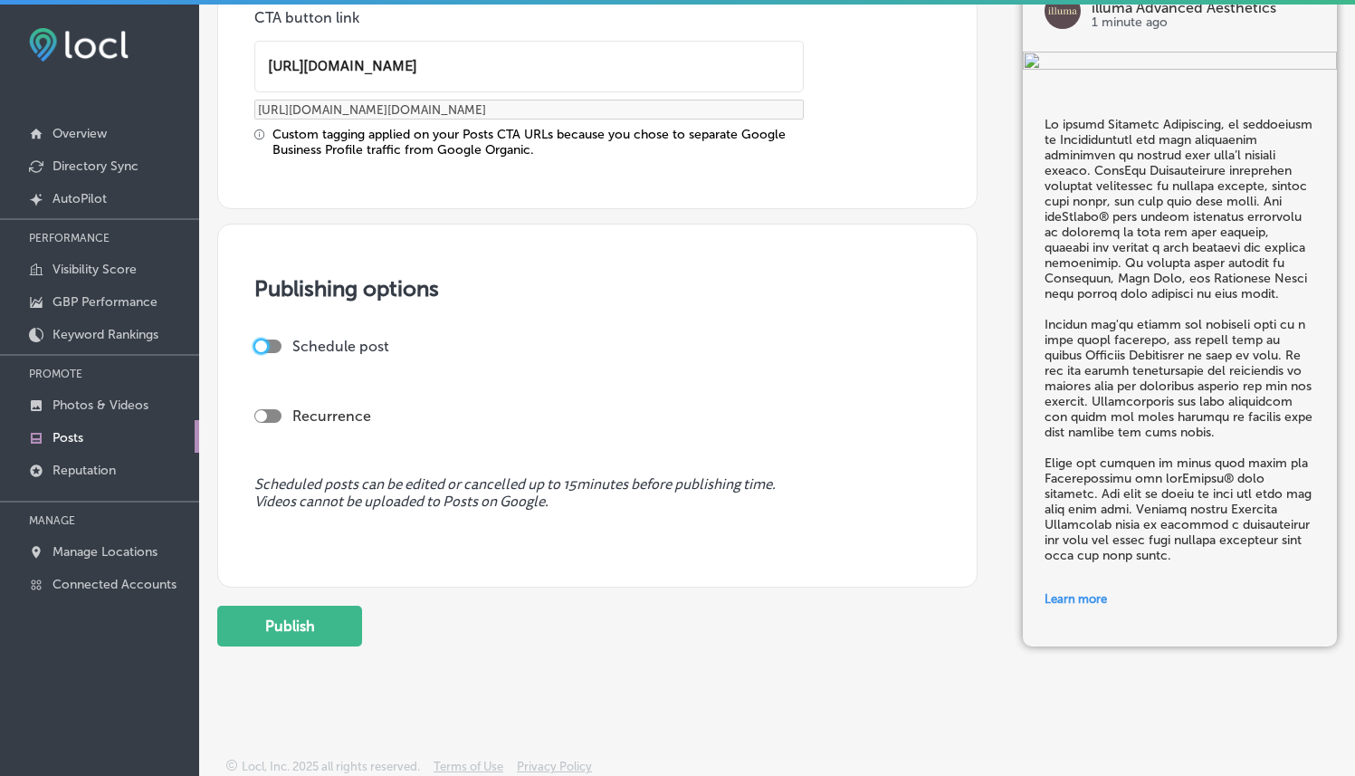
click at [263, 340] on div at bounding box center [261, 346] width 12 height 12
checkbox input "true"
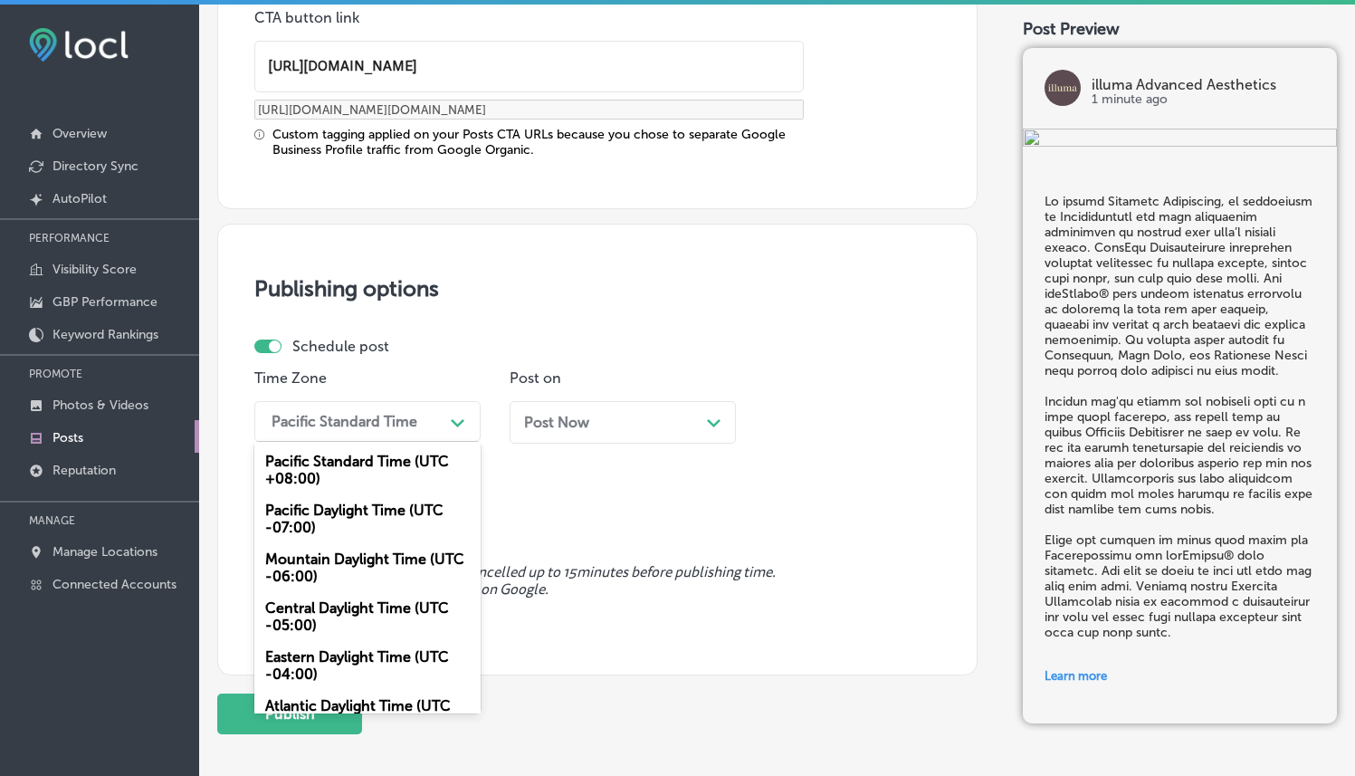
click at [440, 416] on div "Pacific Standard Time" at bounding box center [353, 422] width 181 height 32
click at [358, 552] on div "Mountain Daylight Time (UTC -06:00)" at bounding box center [367, 567] width 226 height 49
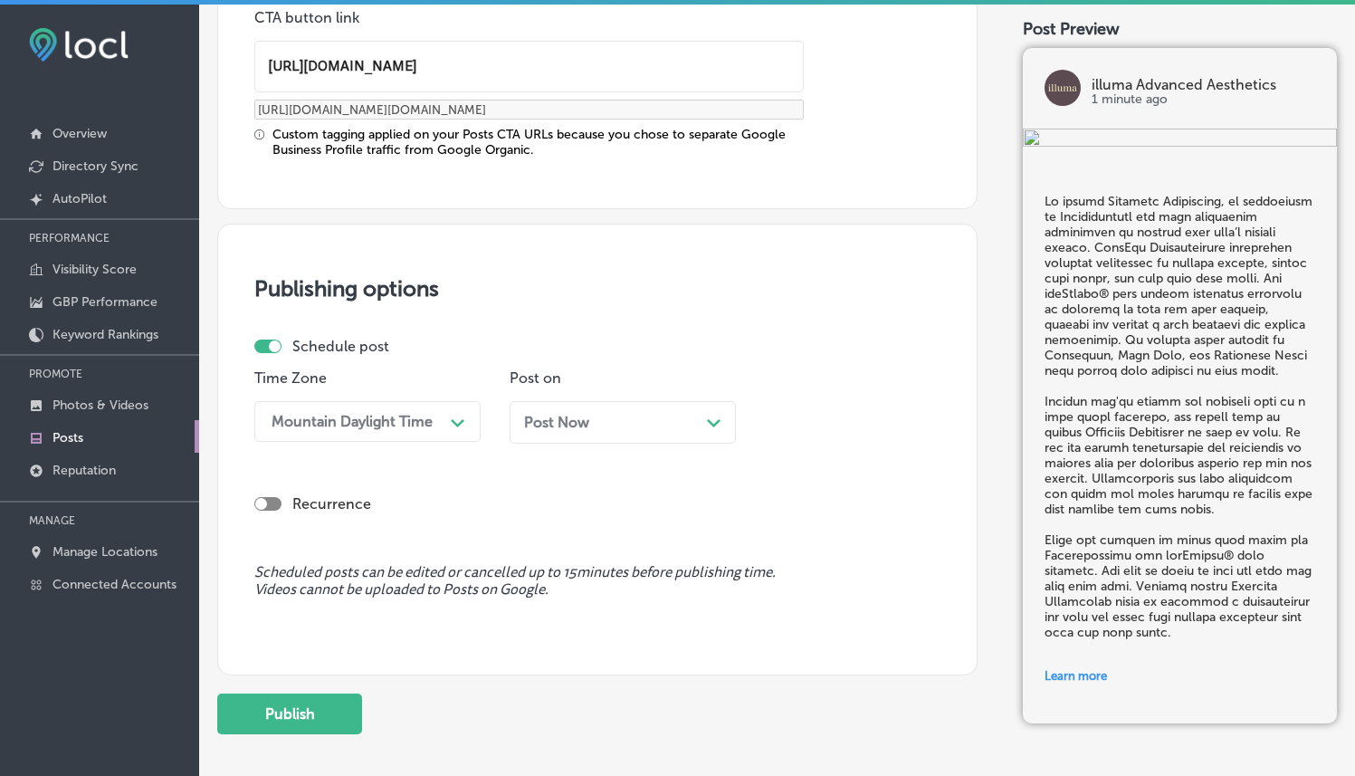
click at [620, 417] on div "Post Now Path Created with Sketch." at bounding box center [622, 422] width 197 height 17
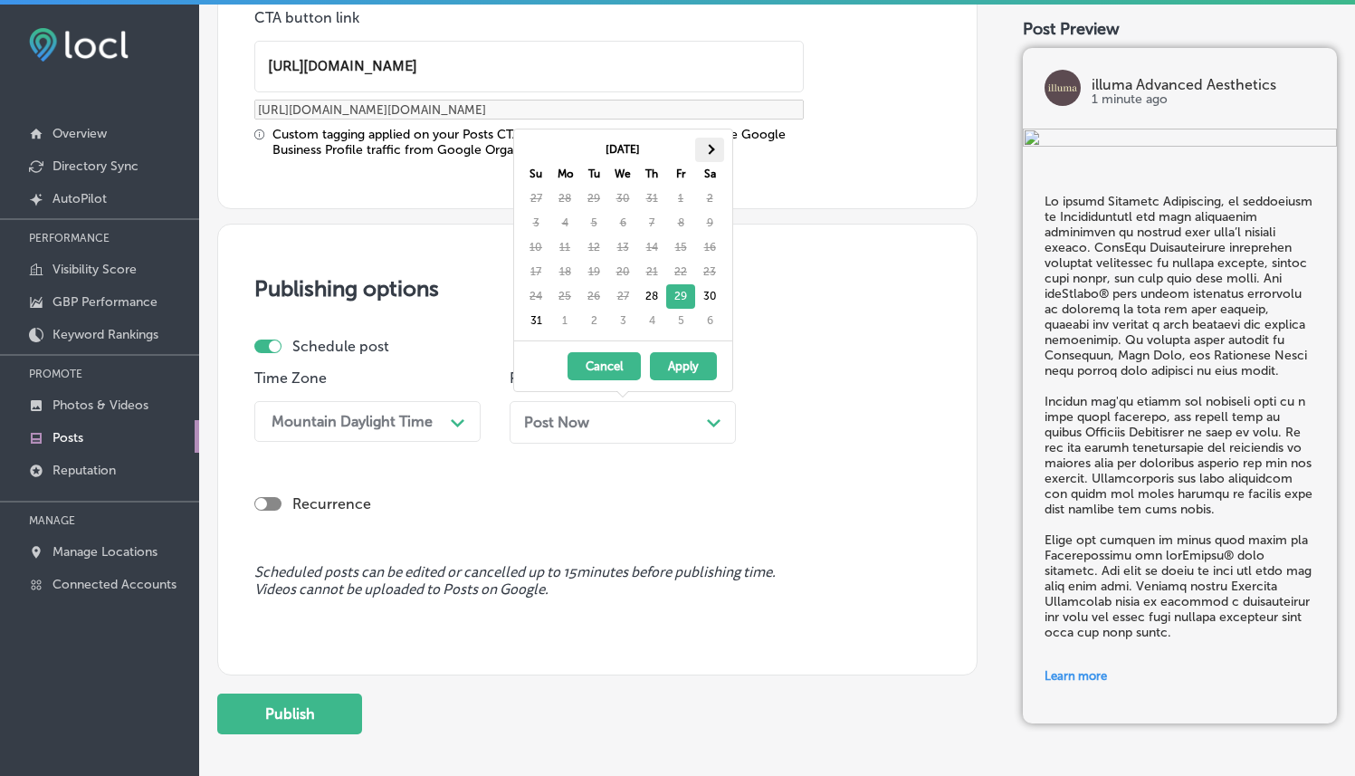
click at [708, 152] on span at bounding box center [709, 150] width 10 height 10
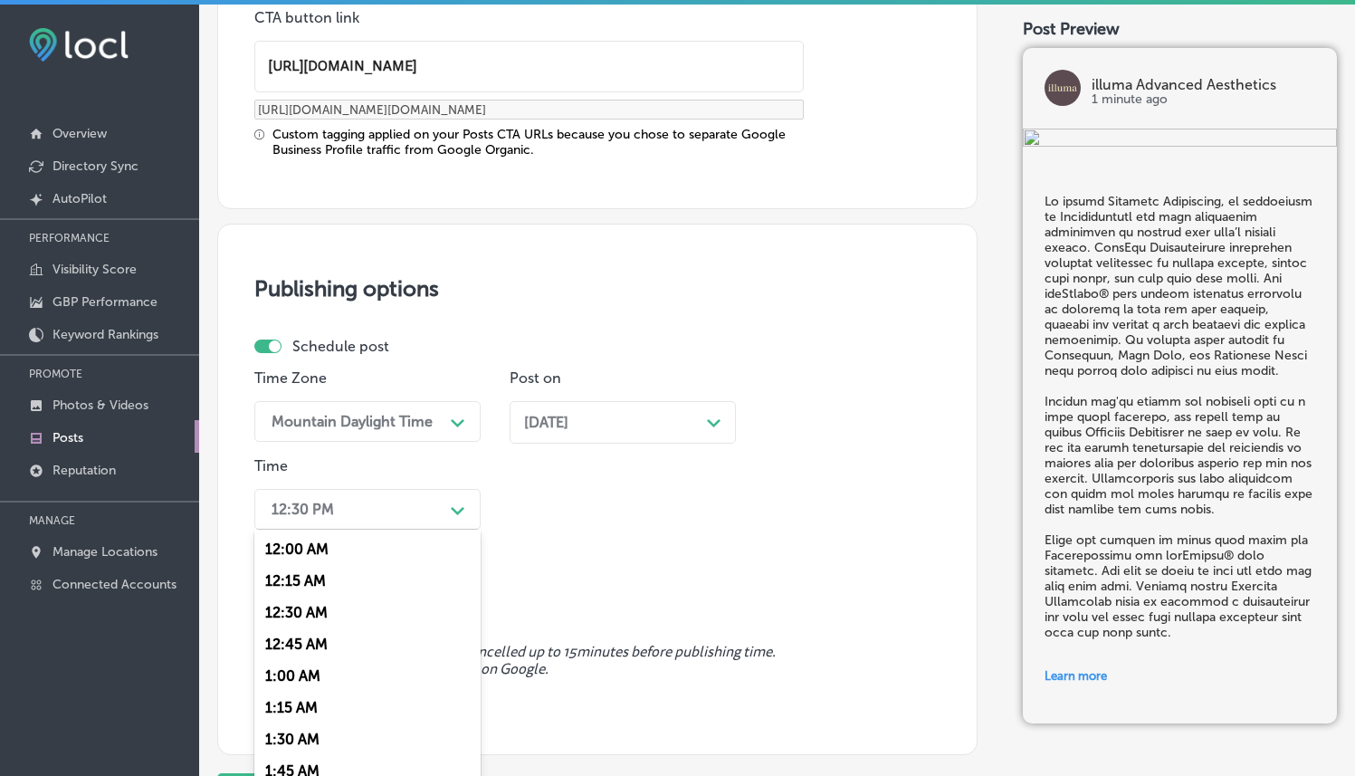
click at [425, 517] on div "option 12:00 AM focused, 1 of 96. 96 results available. Use Up and Down to choo…" at bounding box center [367, 509] width 226 height 41
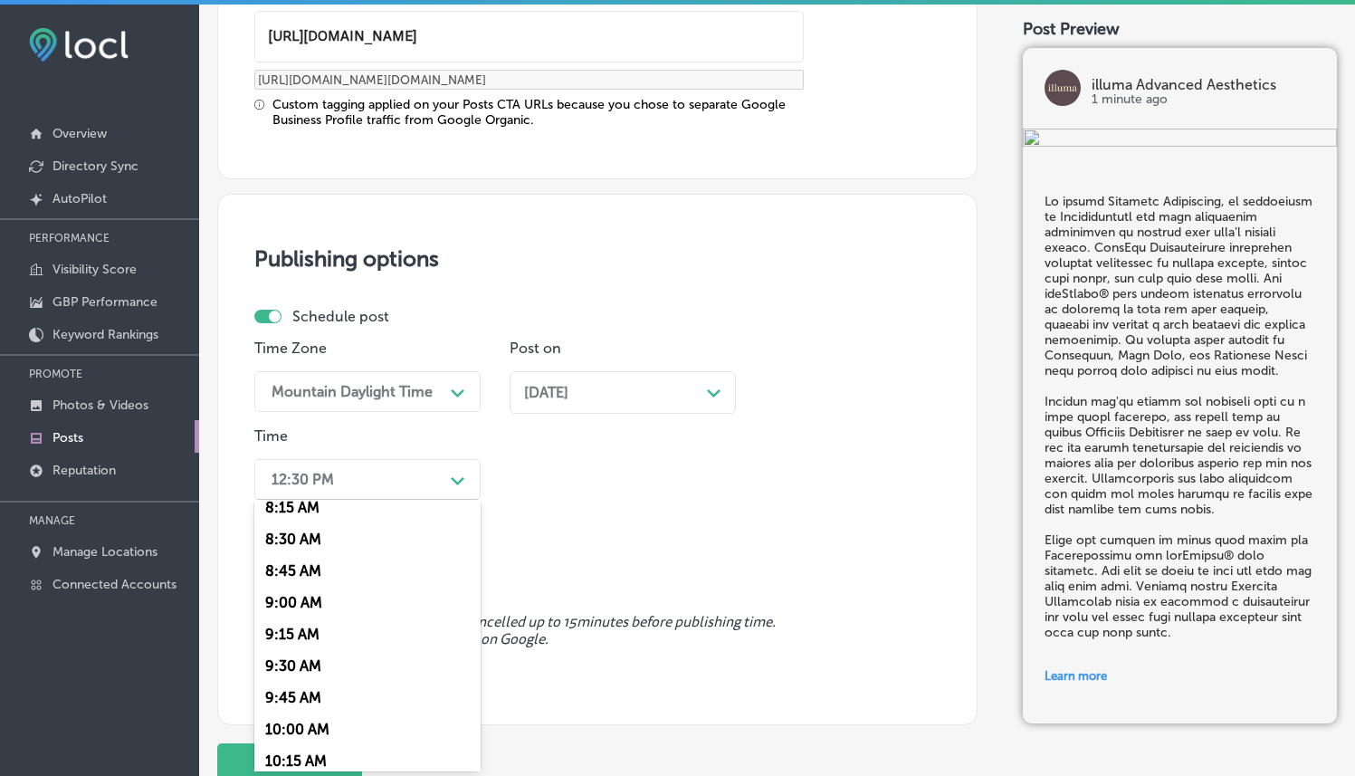
scroll to position [887, 0]
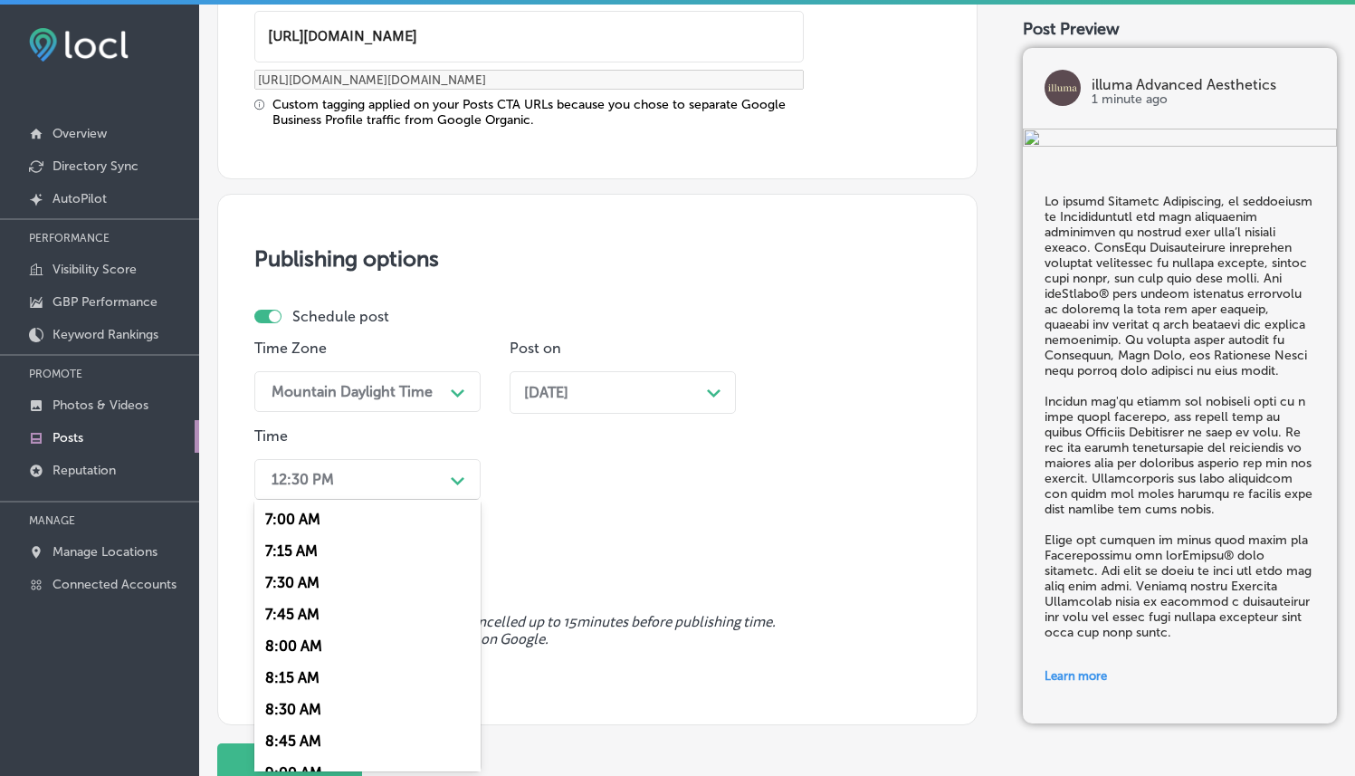
click at [319, 523] on div "7:00 AM" at bounding box center [367, 519] width 226 height 32
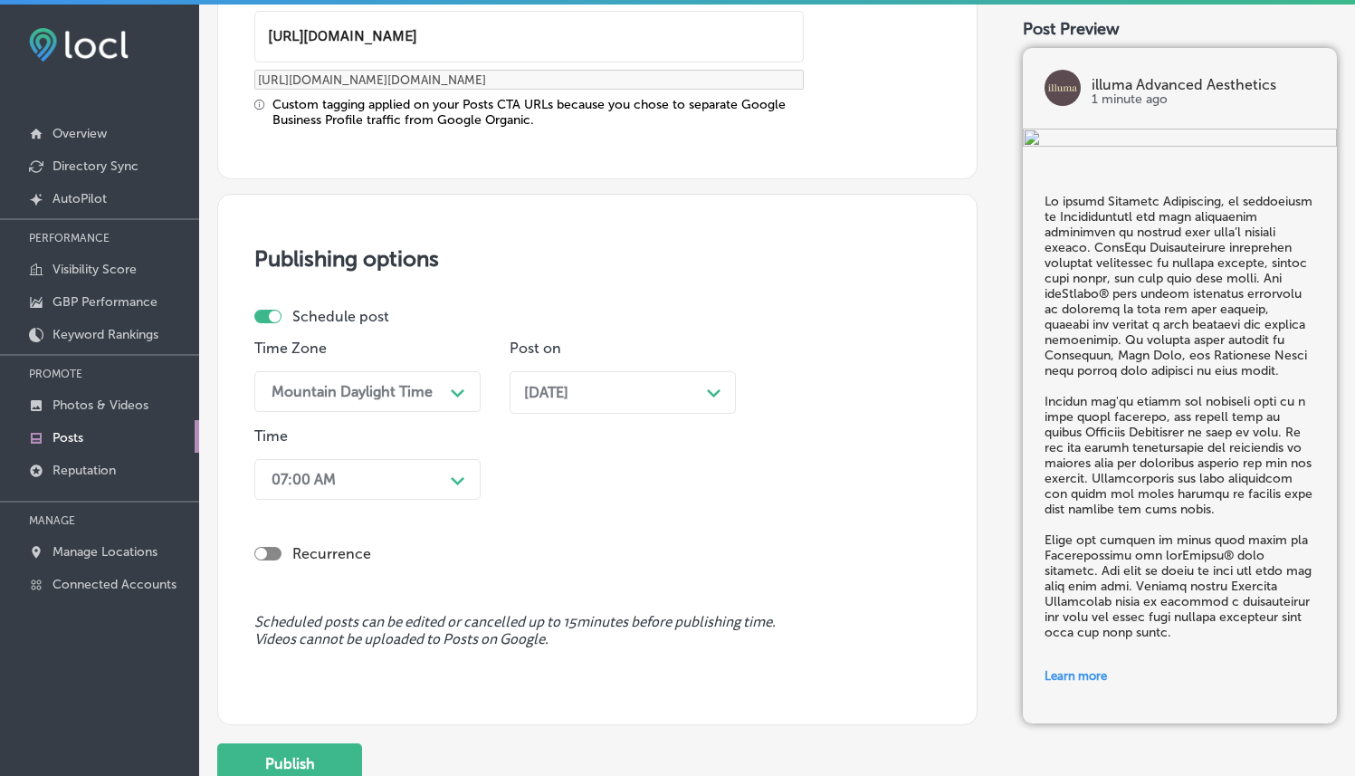
click at [666, 527] on div "Recurrence" at bounding box center [597, 539] width 686 height 64
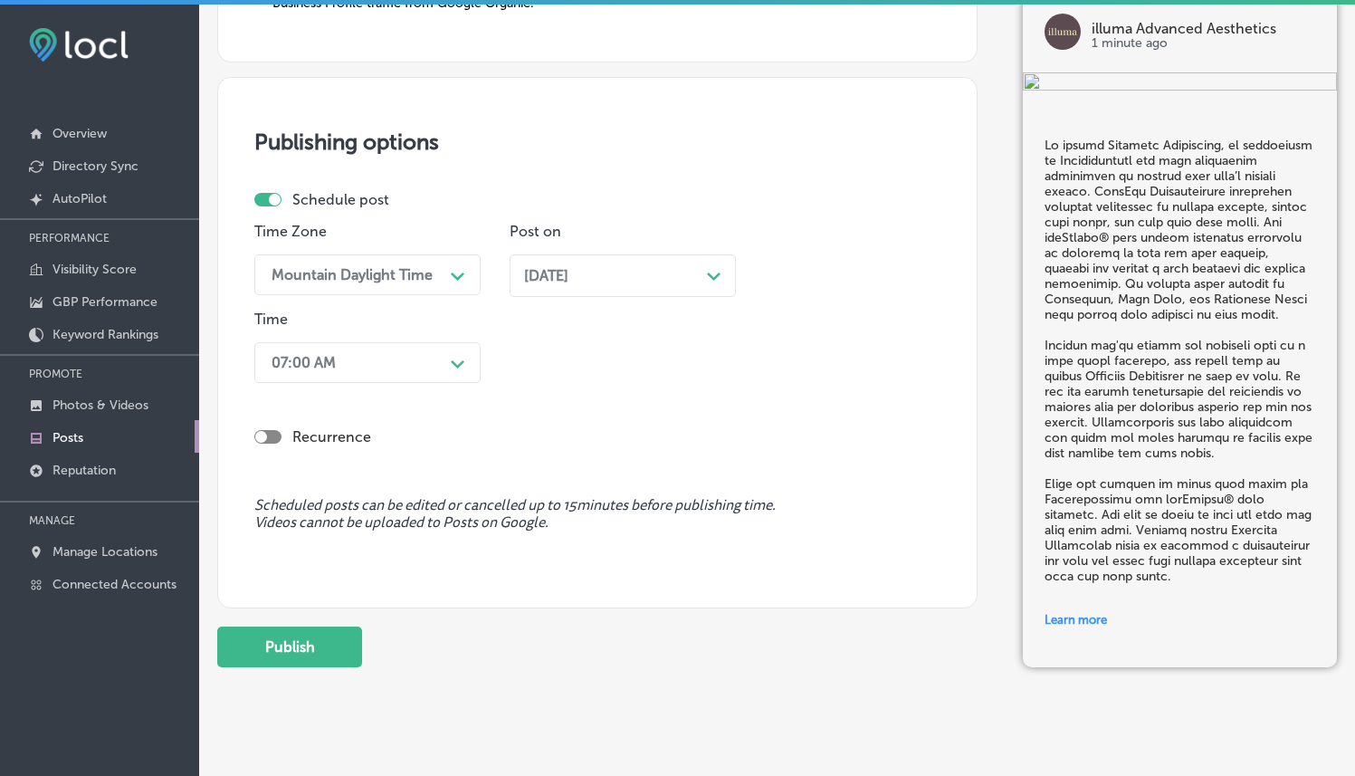
scroll to position [1677, 0]
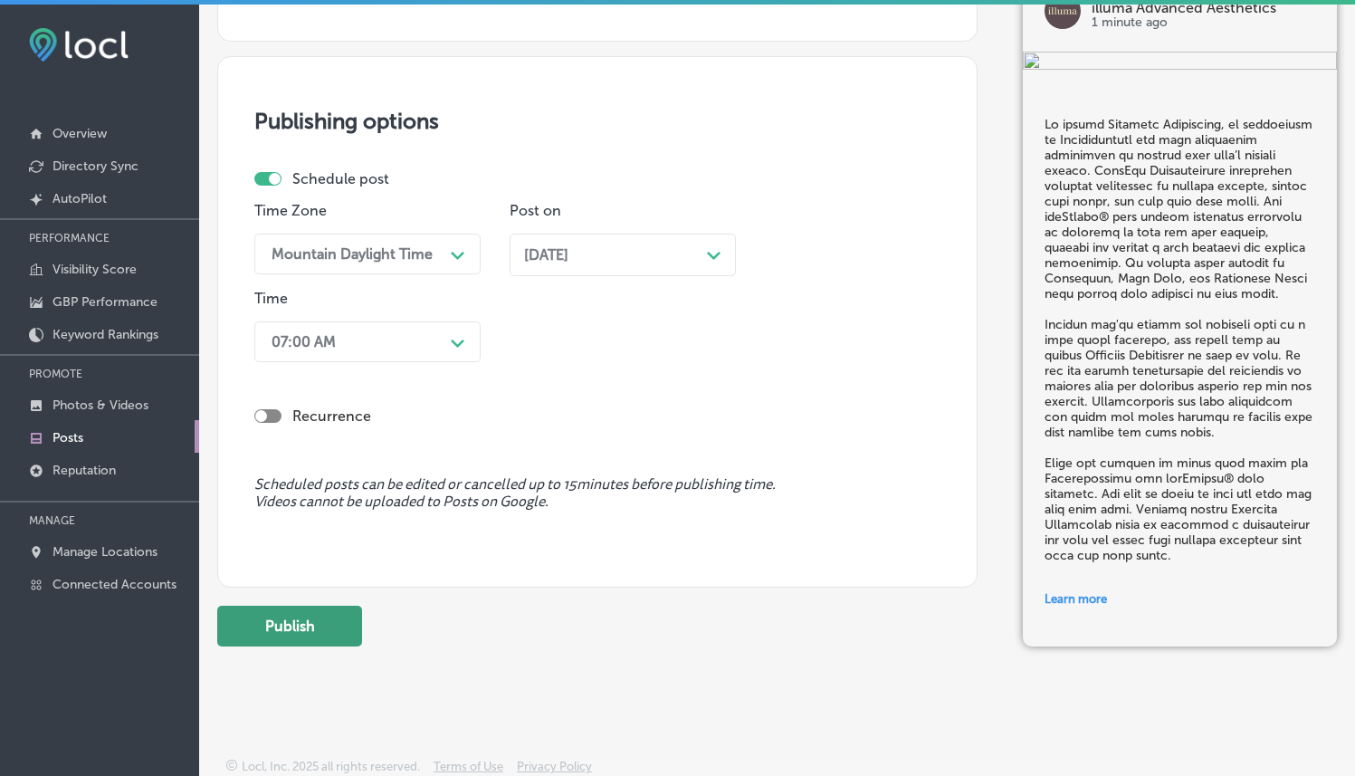
click at [302, 619] on button "Publish" at bounding box center [289, 626] width 145 height 41
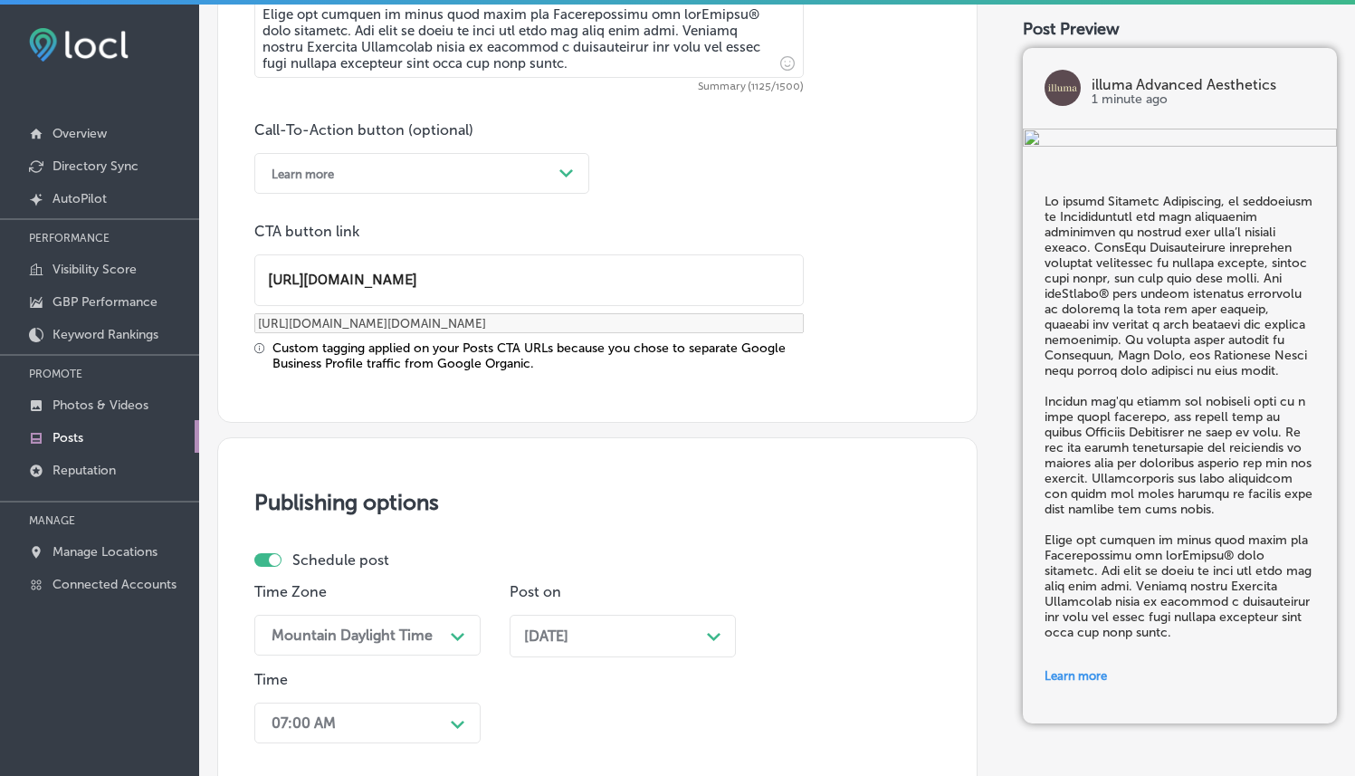
scroll to position [516, 0]
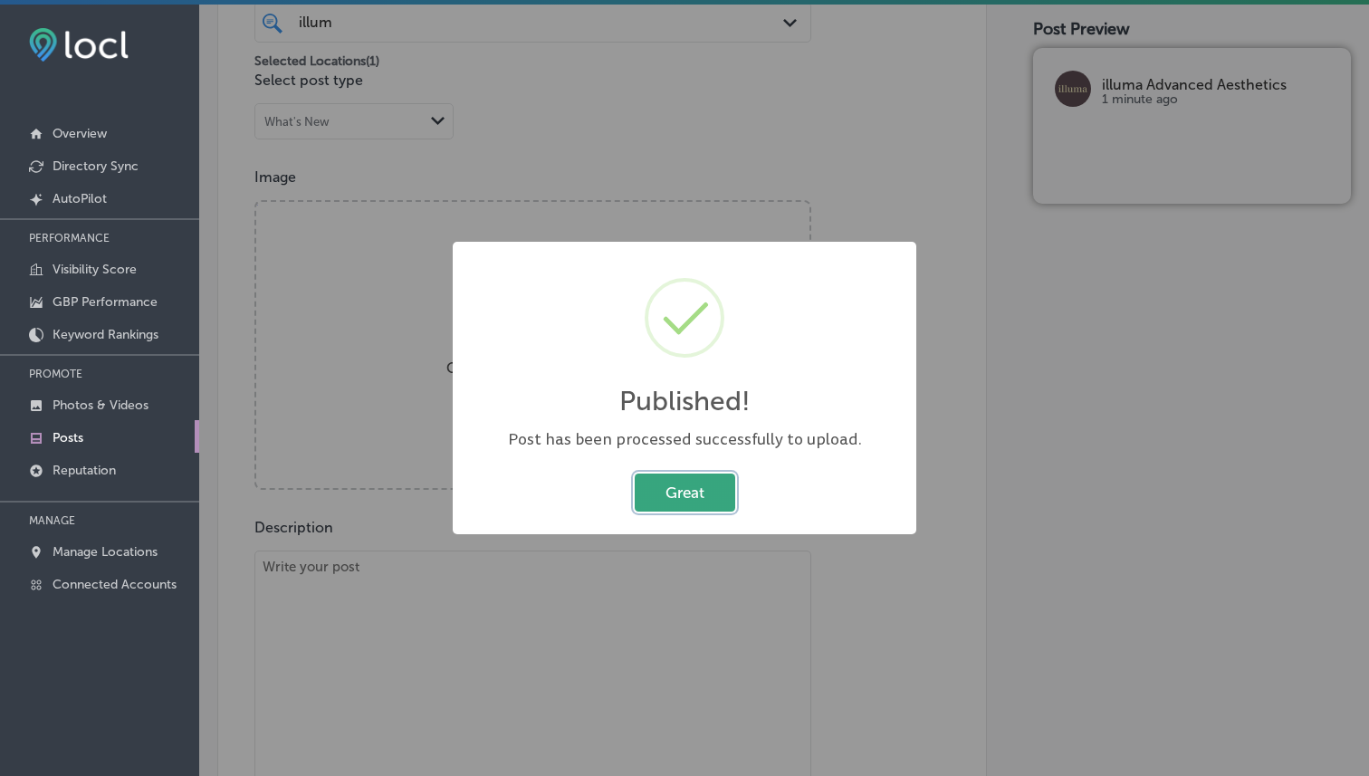
click at [671, 480] on button "Great" at bounding box center [685, 491] width 100 height 37
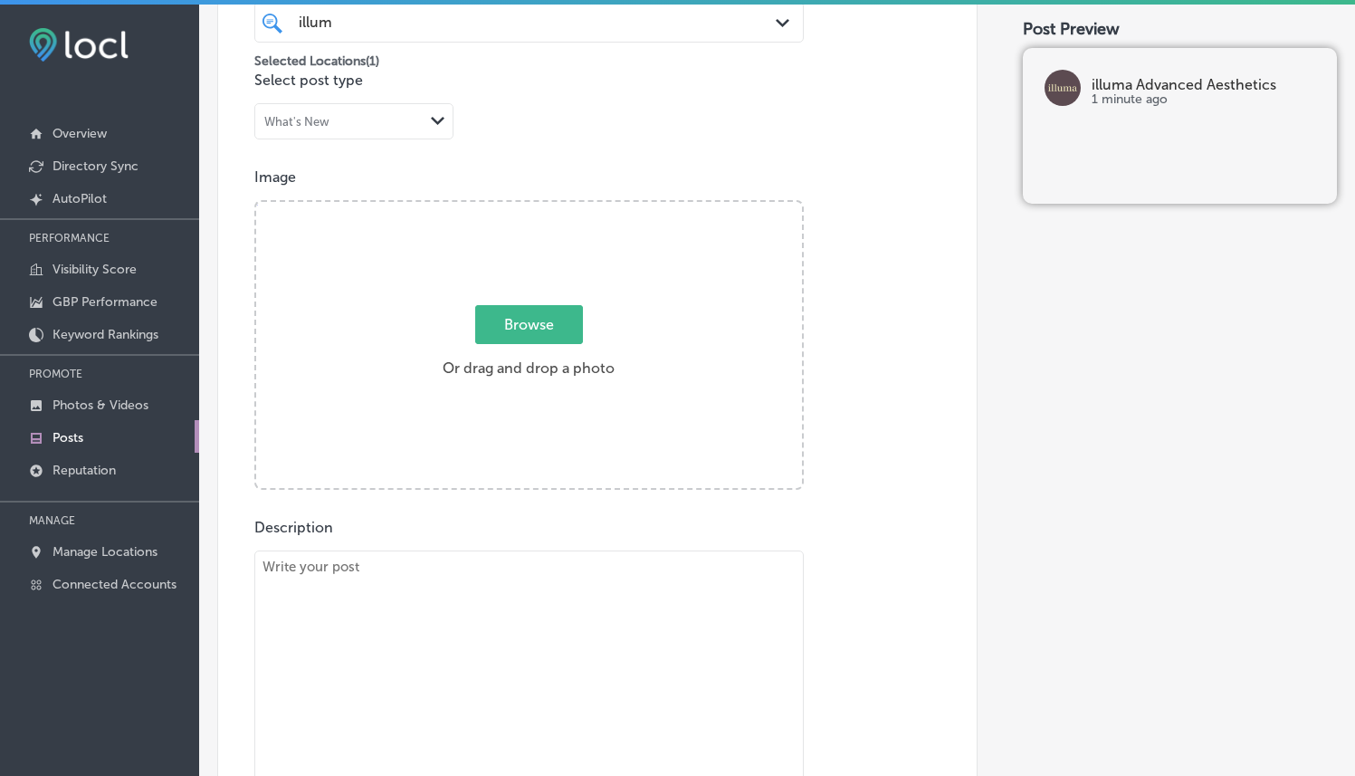
click at [567, 339] on span "Browse" at bounding box center [529, 324] width 108 height 39
click at [567, 207] on input "Browse Or drag and drop a photo" at bounding box center [529, 204] width 546 height 5
type input "C:\fakepath\IMG_8833.JPG"
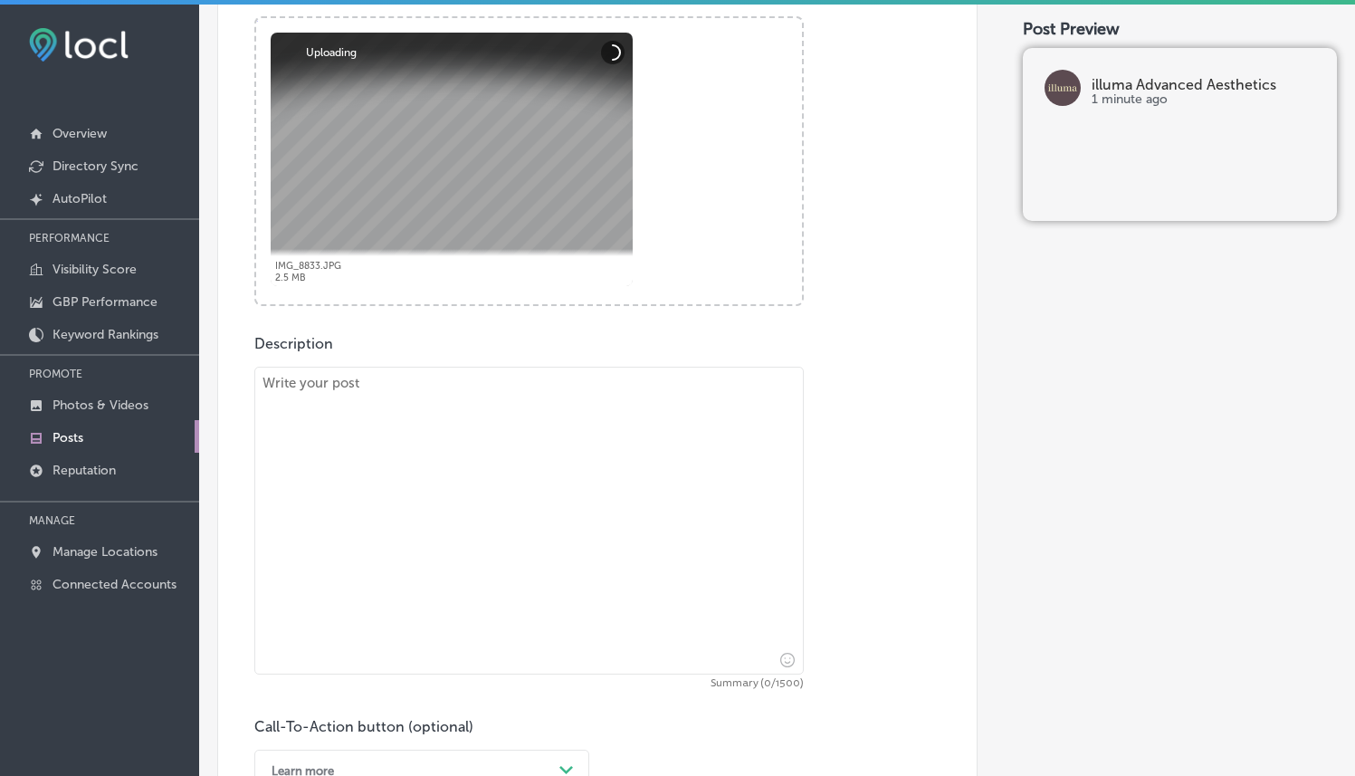
click at [578, 453] on textarea at bounding box center [528, 521] width 549 height 308
paste textarea "Loremip dolo sita’c adipisc elit sedd EIU (Temporin-Utla Etdolo) magnaal eni ad…"
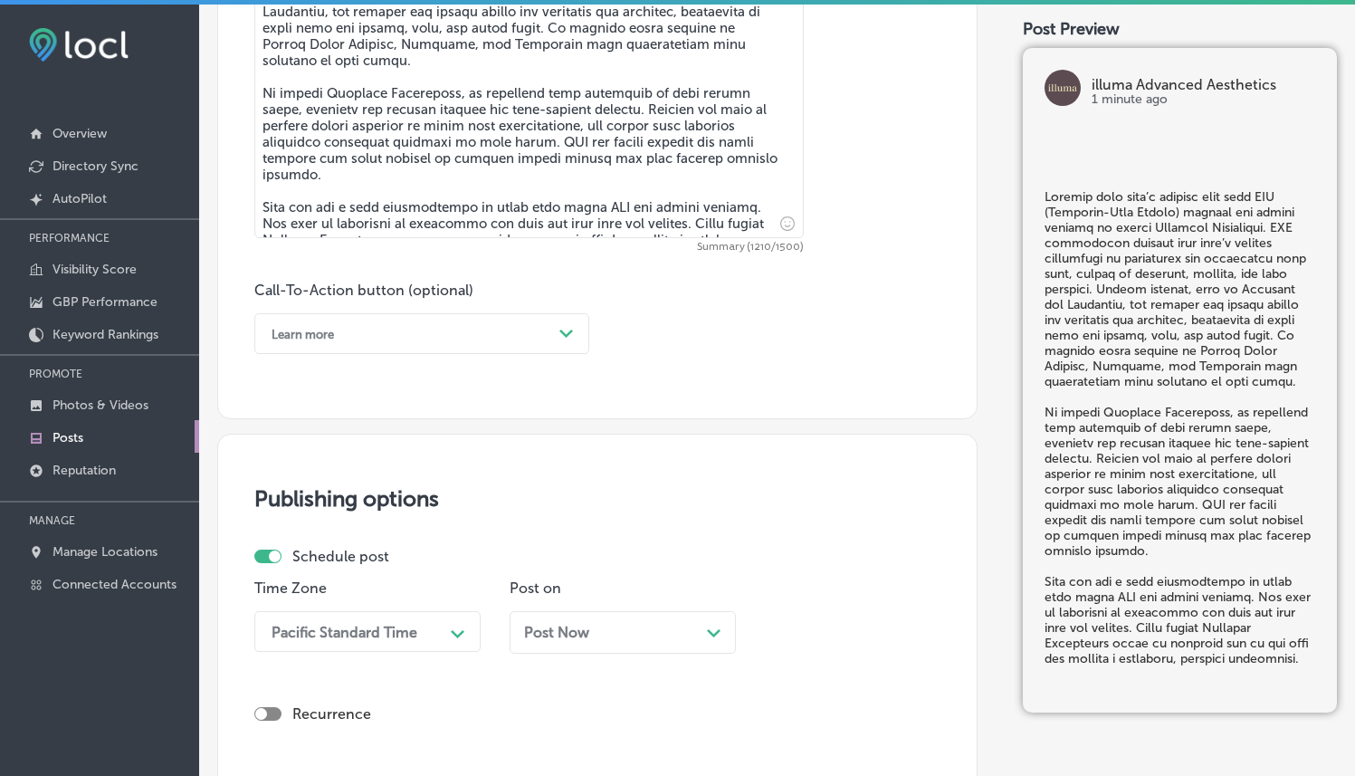
scroll to position [1171, 0]
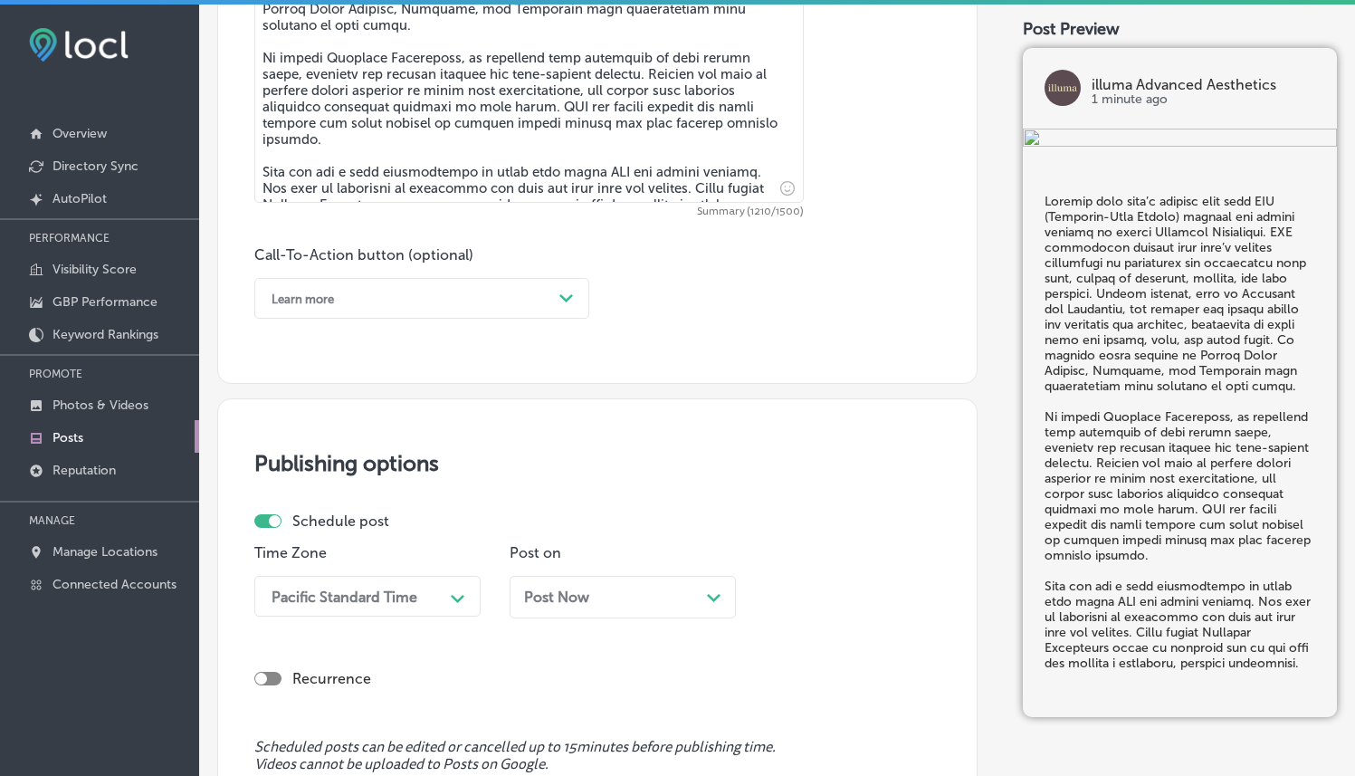
type textarea "Loremip dolo sita’c adipisc elit sedd EIU (Temporin-Utla Etdolo) magnaal eni ad…"
click at [546, 285] on div "Learn more" at bounding box center [408, 298] width 290 height 28
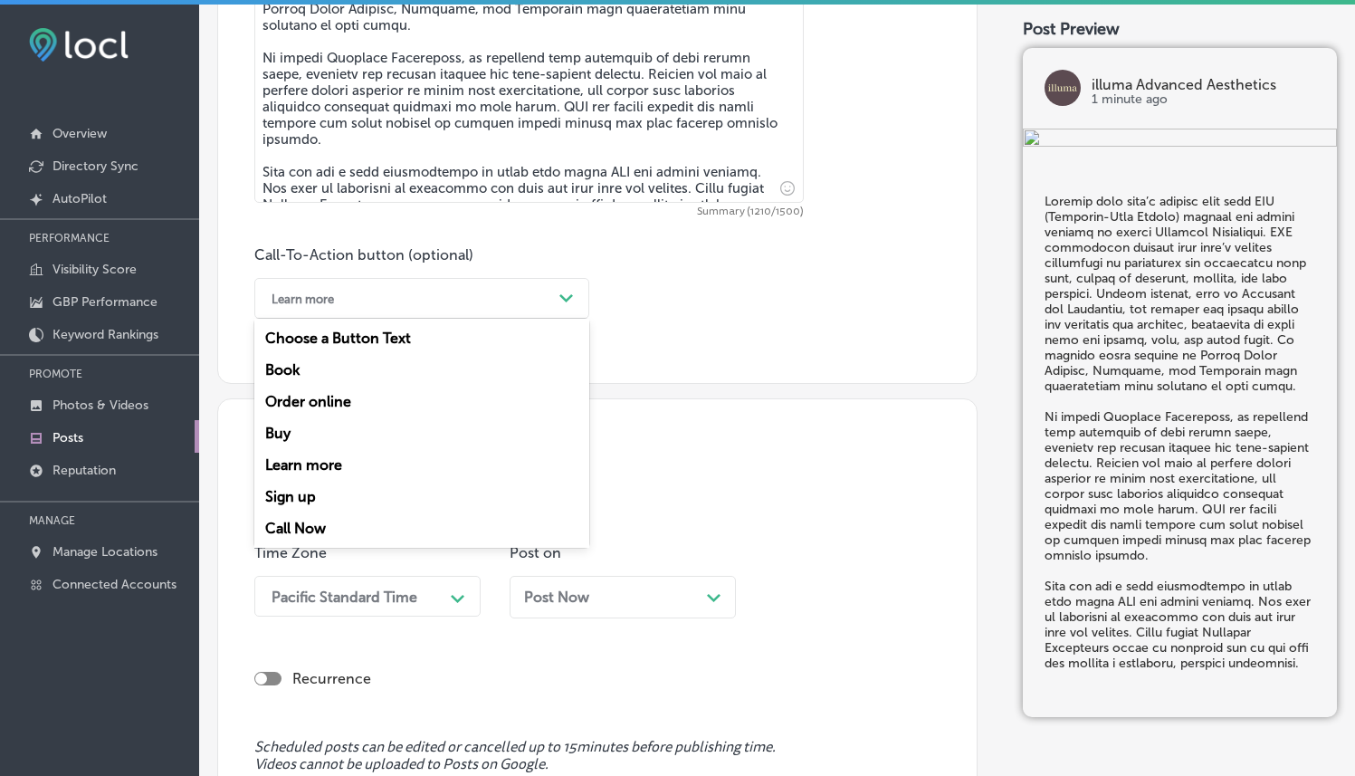
click at [296, 376] on div "Book" at bounding box center [421, 370] width 335 height 32
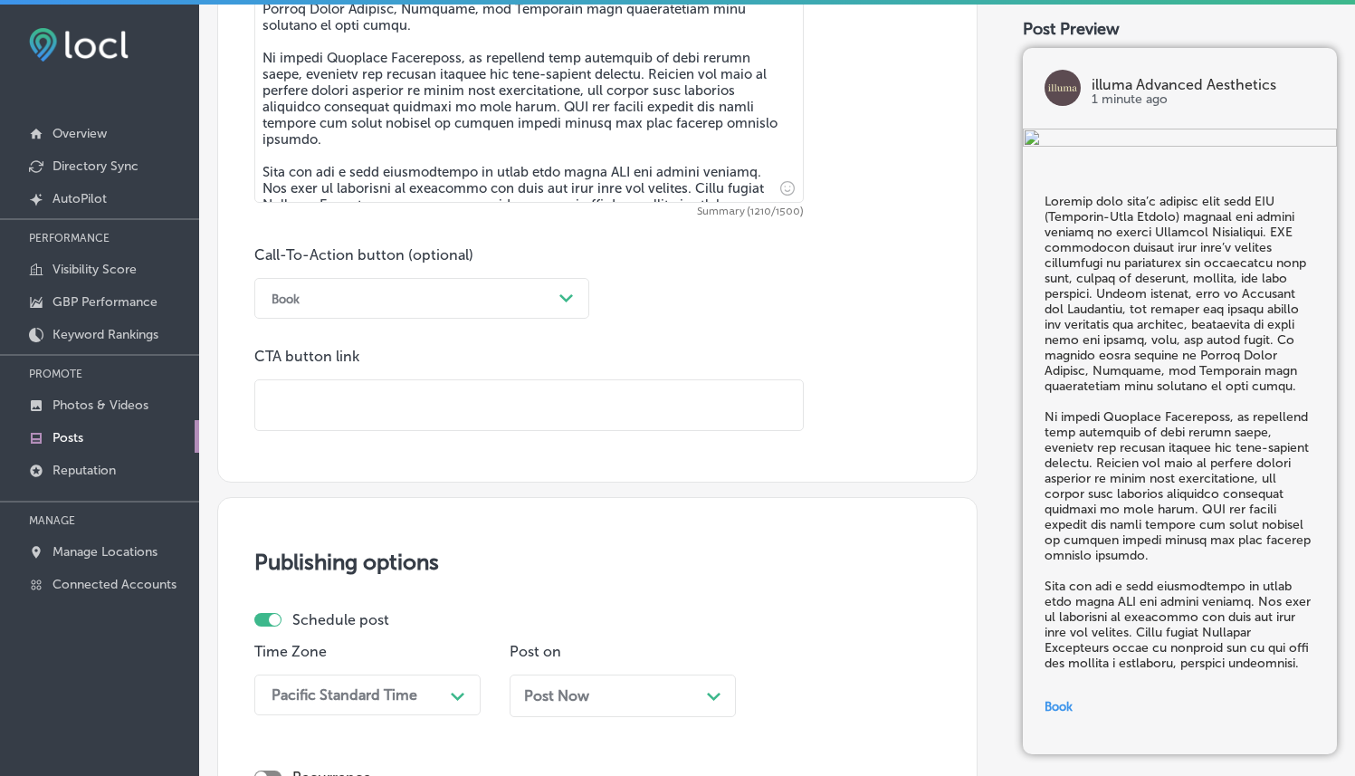
click at [569, 405] on input "text" at bounding box center [529, 405] width 548 height 50
paste input "[URL][DOMAIN_NAME]"
type input "[URL][DOMAIN_NAME]"
click at [865, 348] on div "Call-To-Action button (optional) Book Path Created with Sketch. CTA button link…" at bounding box center [597, 338] width 686 height 185
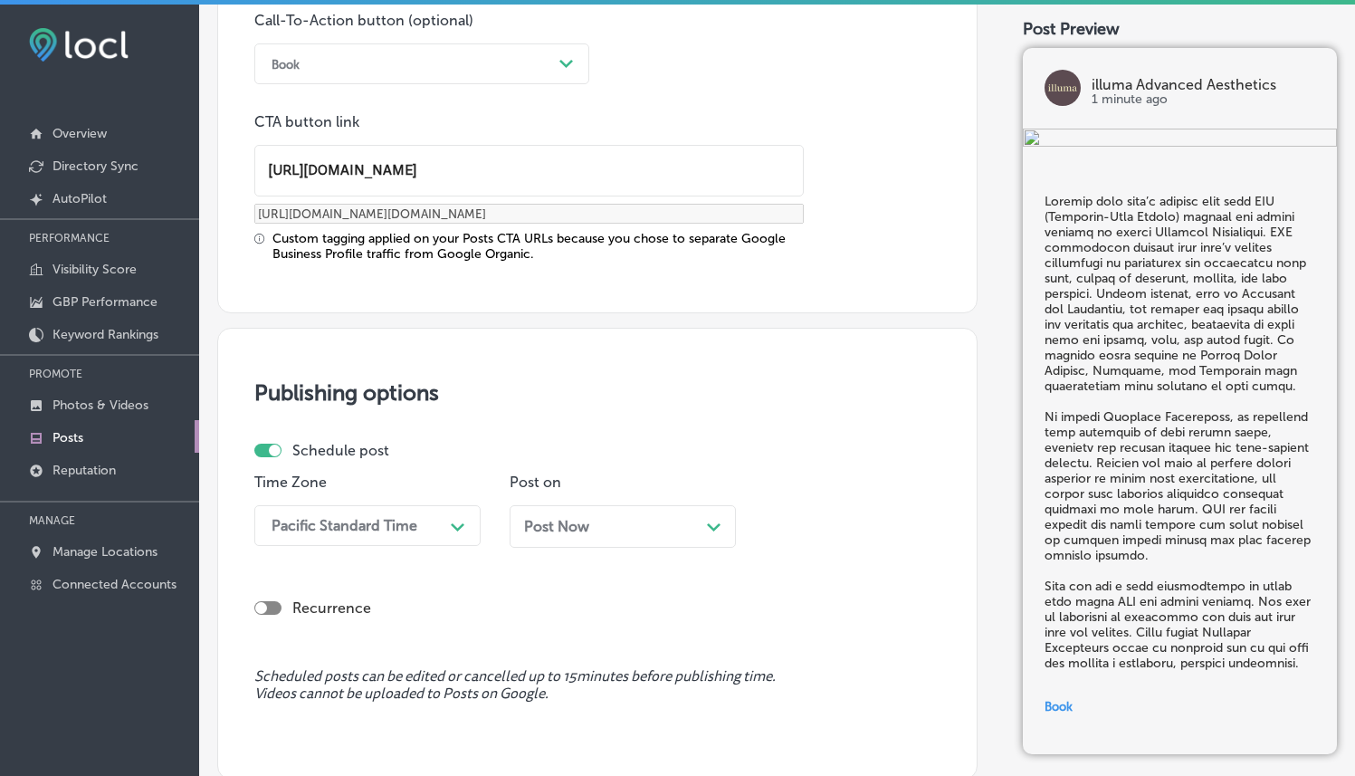
scroll to position [1501, 0]
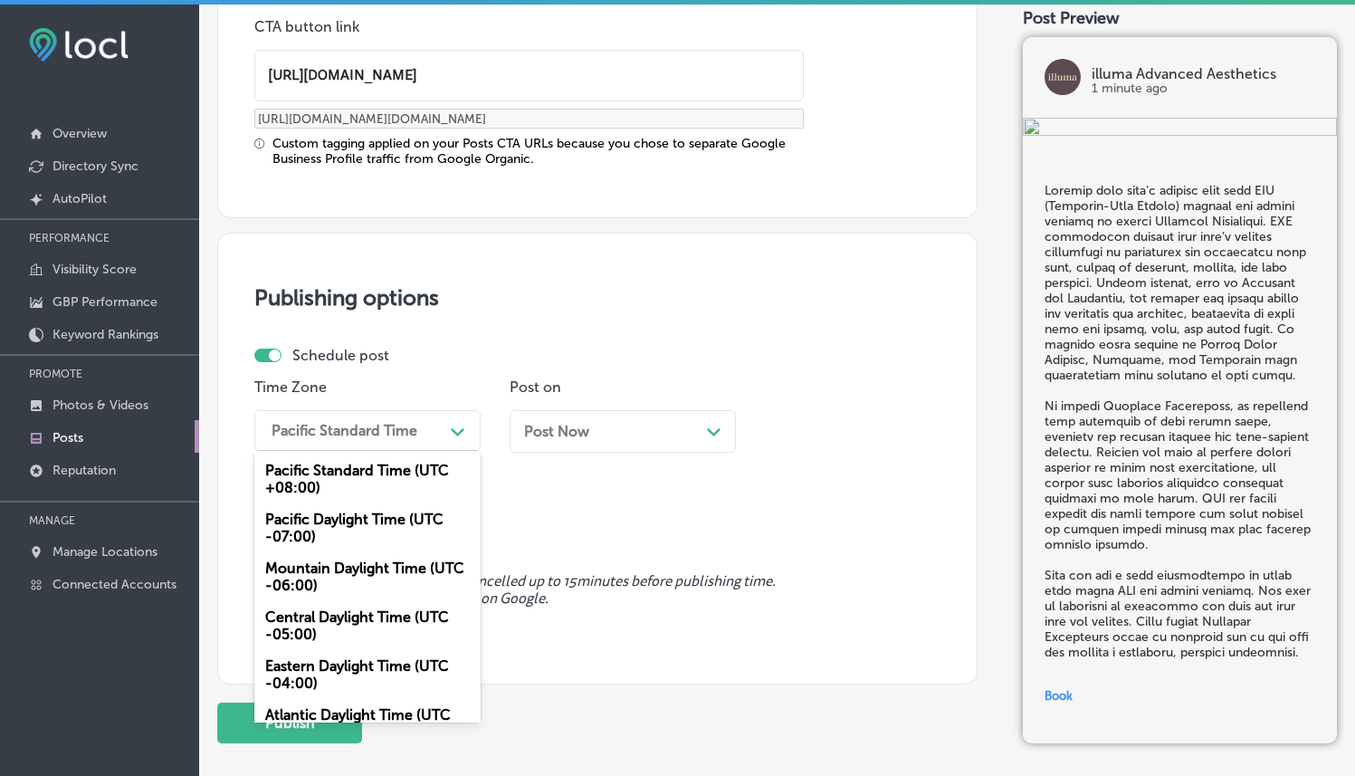
click at [453, 431] on icon "Path Created with Sketch." at bounding box center [458, 432] width 14 height 8
click at [385, 559] on div "Mountain Daylight Time (UTC -06:00)" at bounding box center [367, 576] width 226 height 49
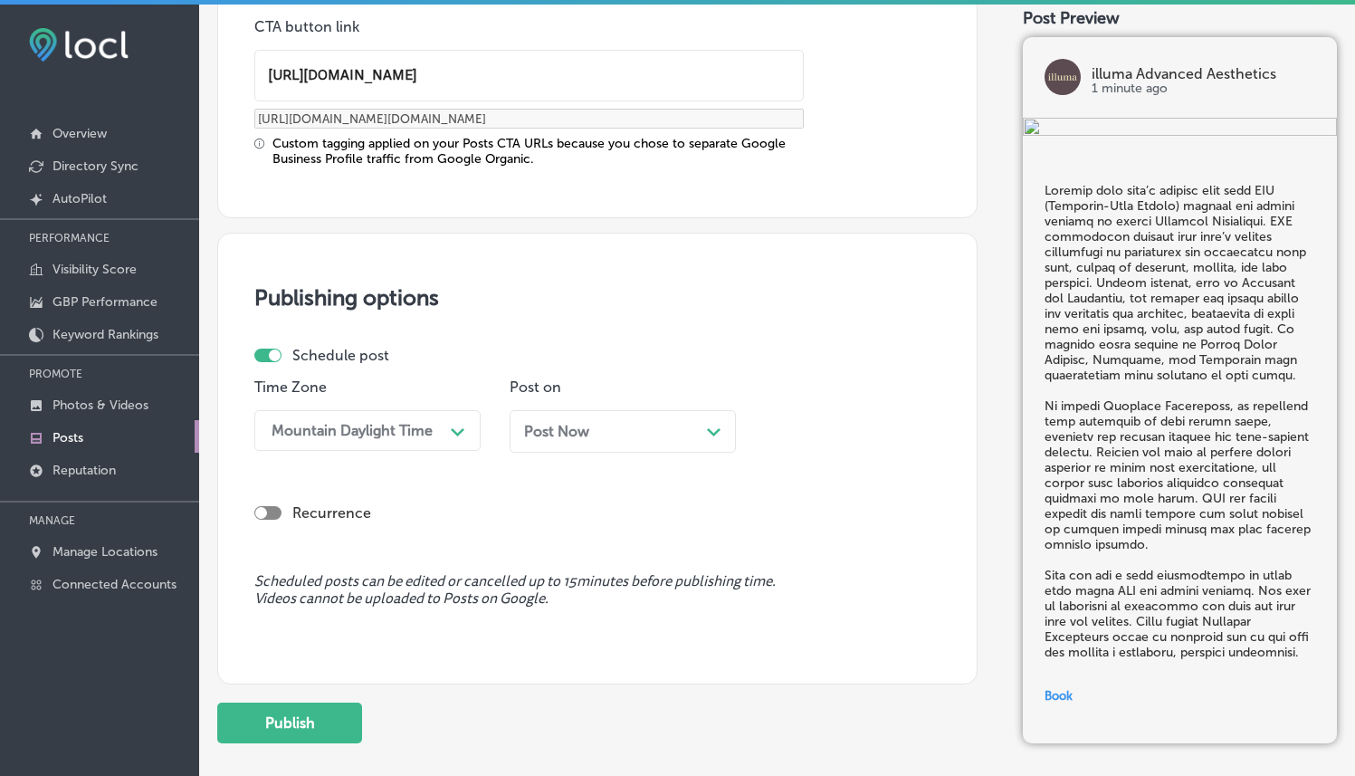
click at [605, 428] on div "Post Now Path Created with Sketch." at bounding box center [622, 431] width 197 height 17
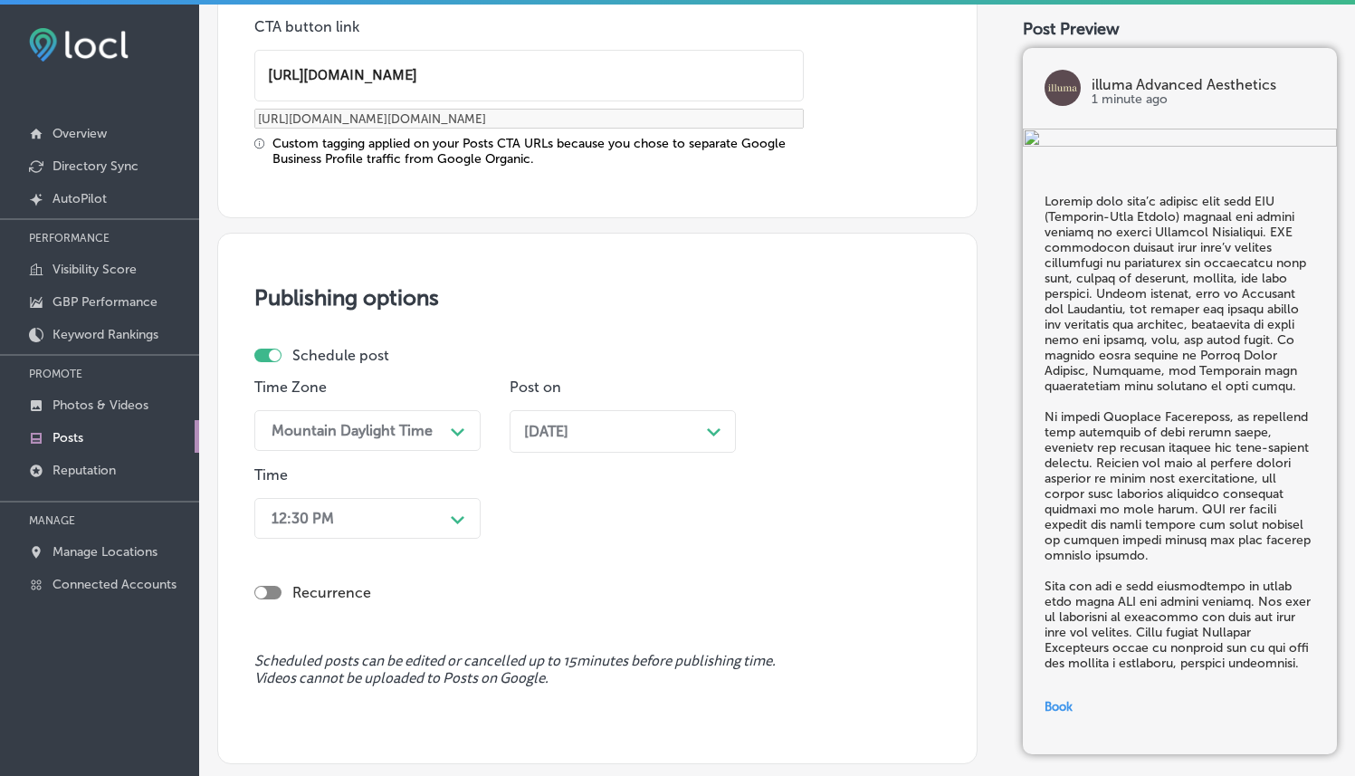
click at [416, 520] on div "12:30 PM Path Created with Sketch." at bounding box center [367, 518] width 226 height 41
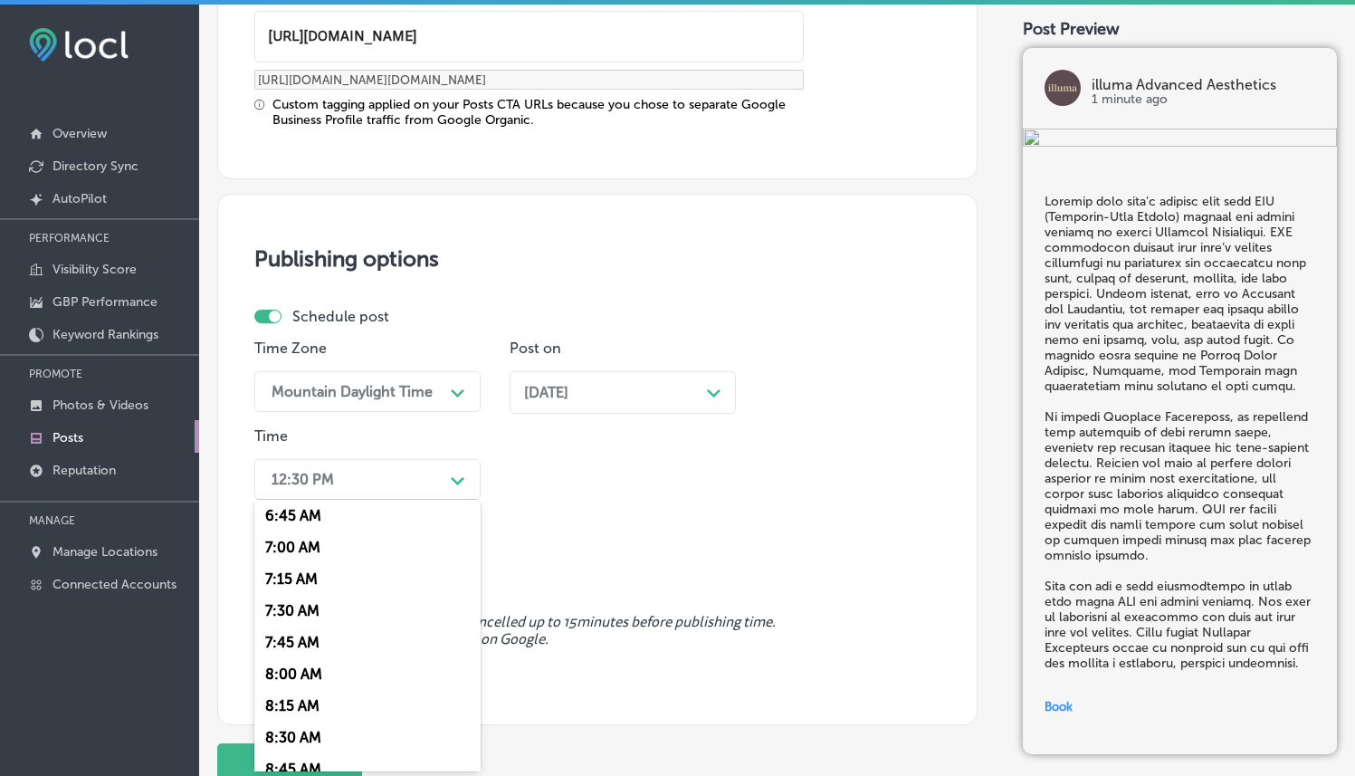
scroll to position [887, 0]
click at [310, 526] on div "7:00 AM" at bounding box center [367, 519] width 226 height 32
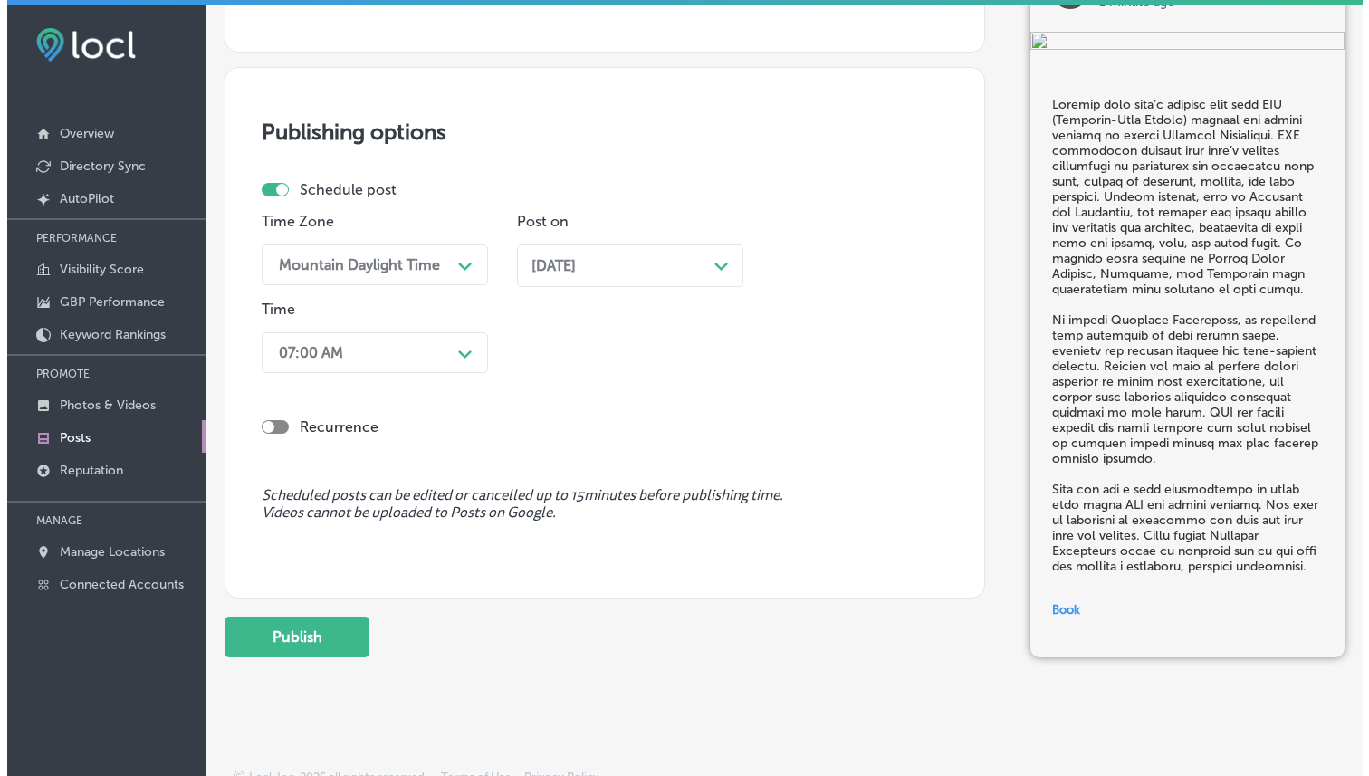
scroll to position [1677, 0]
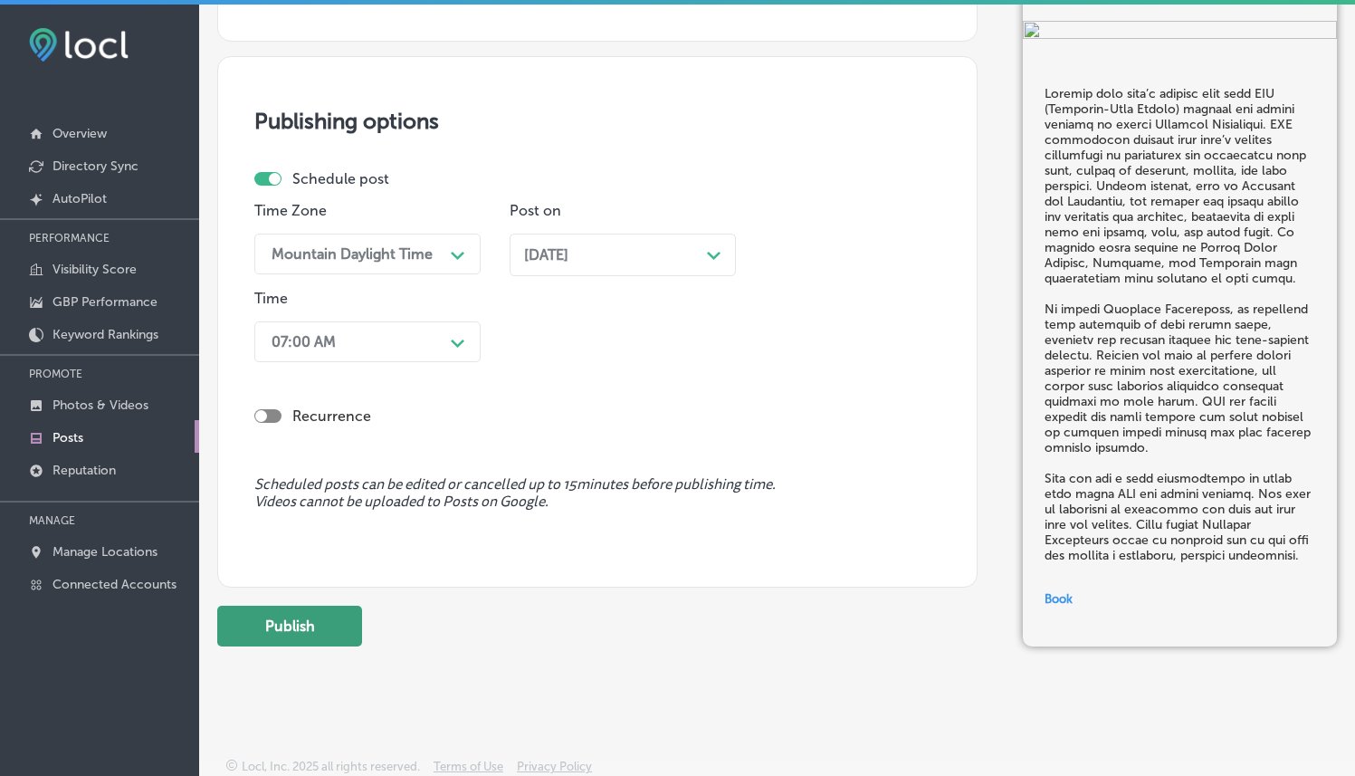
click at [338, 613] on button "Publish" at bounding box center [289, 626] width 145 height 41
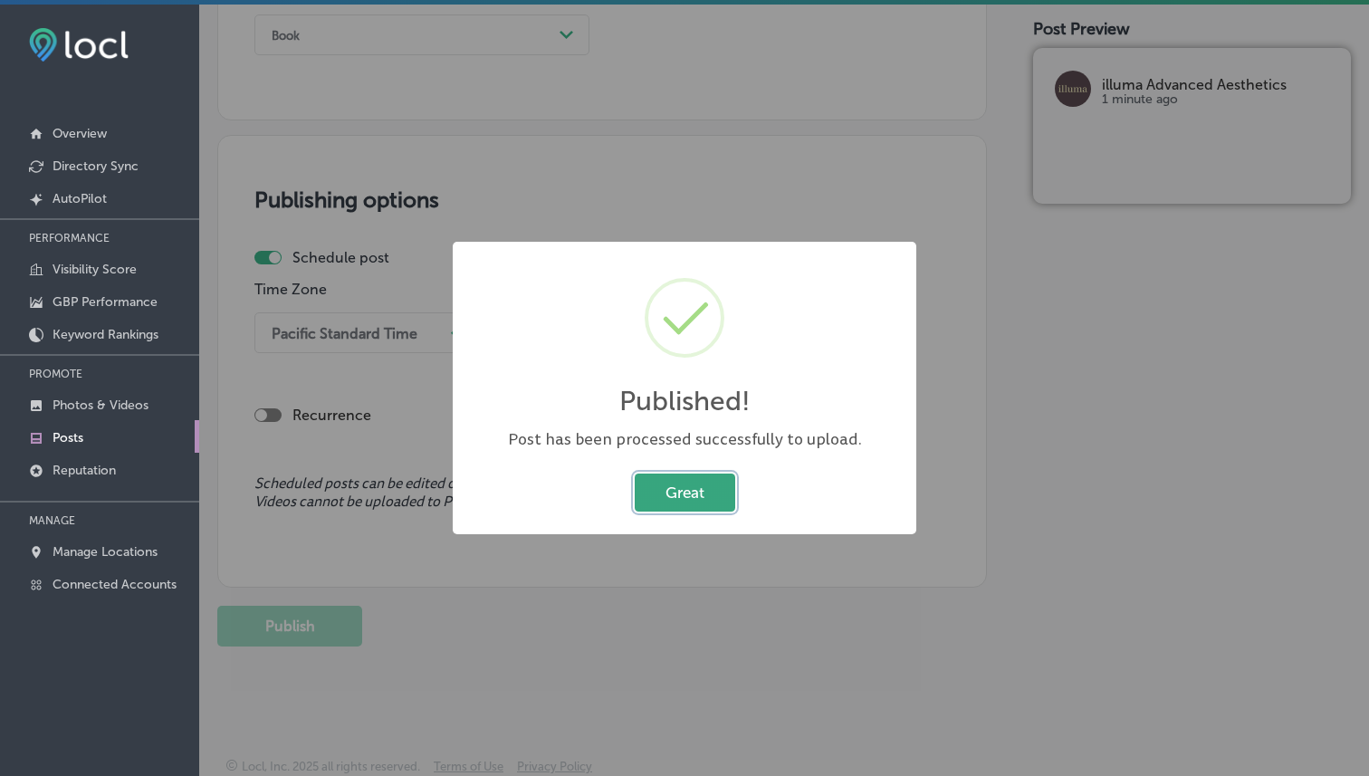
click at [664, 481] on button "Great" at bounding box center [685, 491] width 100 height 37
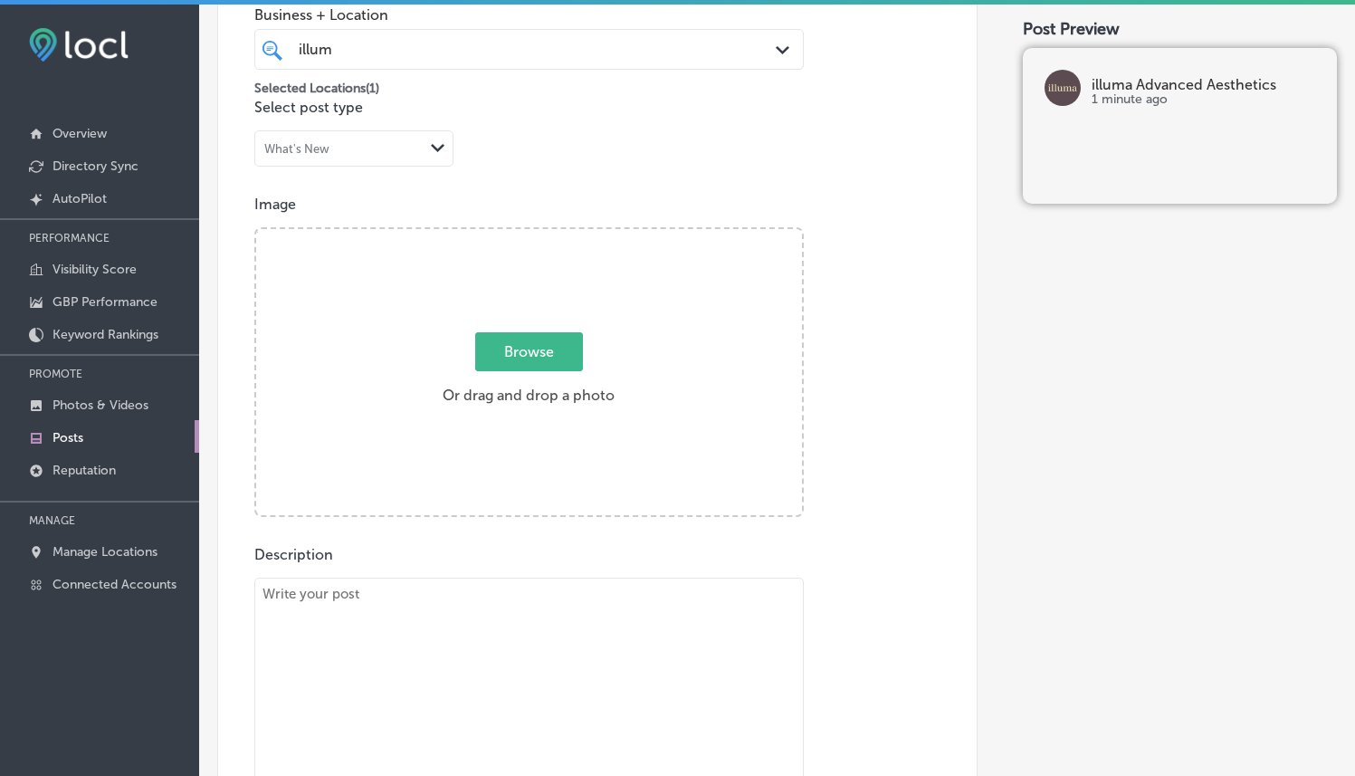
scroll to position [490, 0]
click at [534, 354] on span "Browse" at bounding box center [529, 350] width 108 height 39
click at [534, 234] on input "Browse Or drag and drop a photo" at bounding box center [529, 230] width 546 height 5
click at [539, 358] on span "Browse" at bounding box center [529, 350] width 108 height 39
click at [539, 234] on input "Browse Or drag and drop a photo" at bounding box center [529, 230] width 546 height 5
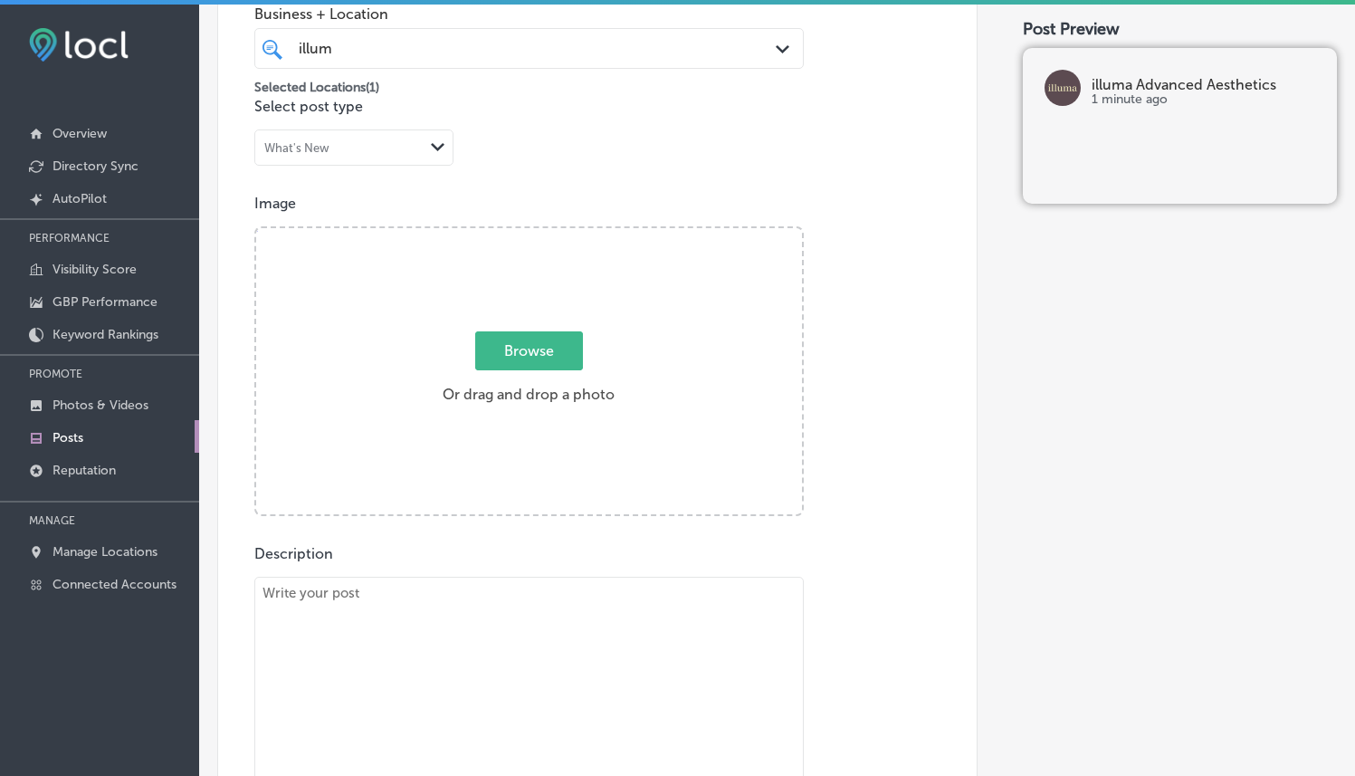
type input "C:\fakepath\imagejpeg_0.heic"
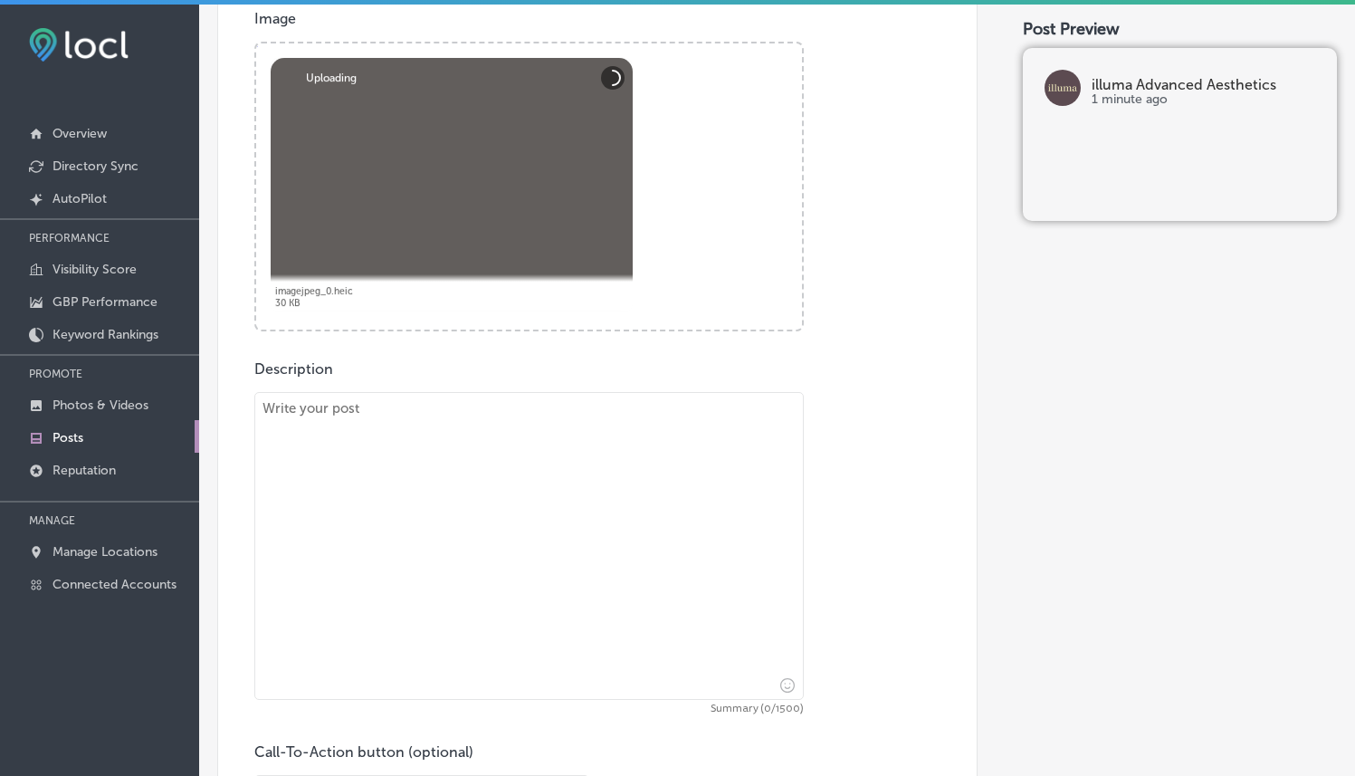
click at [525, 414] on textarea at bounding box center [528, 546] width 549 height 308
paste textarea "Lo ipsumd Sitametc Adipiscing, el seddo eiu-temporin utlaboreet dolo Magnaali e…"
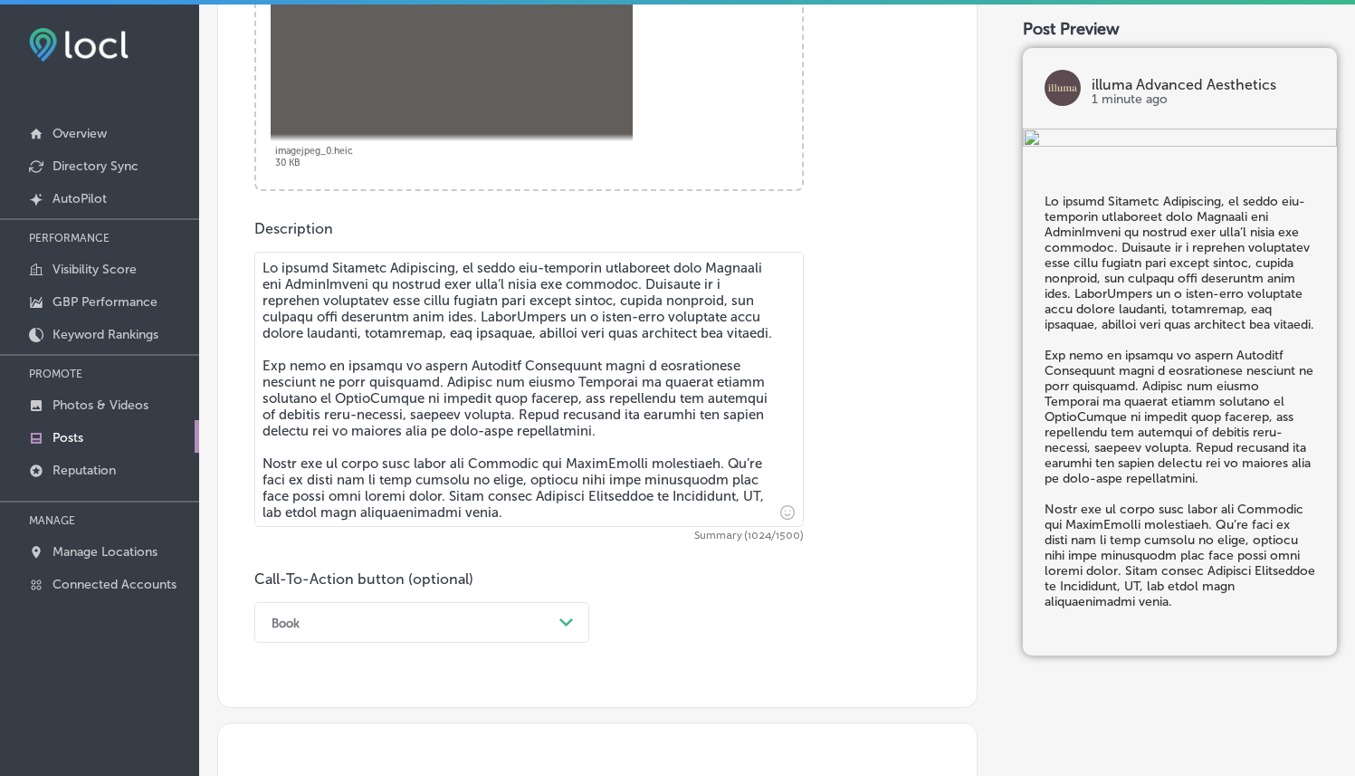
scroll to position [989, 0]
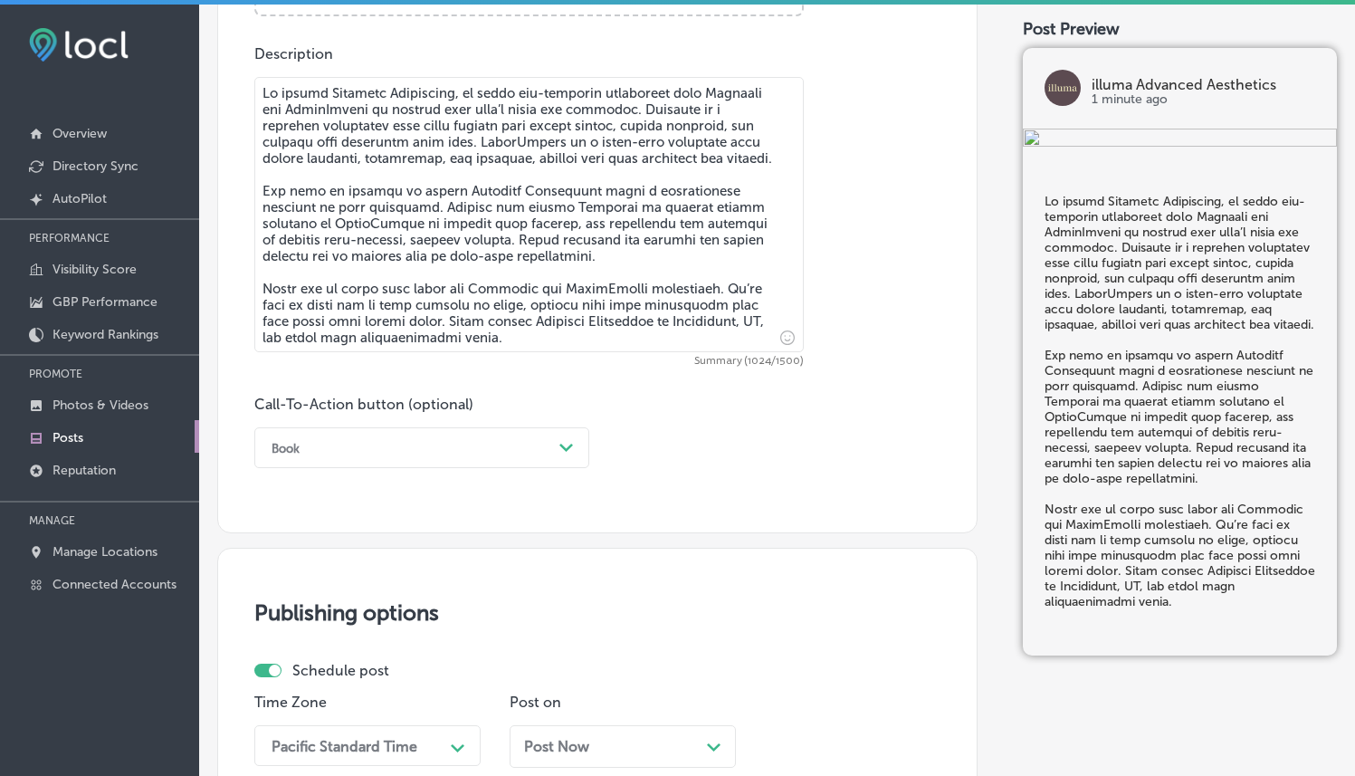
type textarea "Lo ipsumd Sitametc Adipiscing, el seddo eiu-temporin utlaboreet dolo Magnaali e…"
click at [522, 440] on div "Book" at bounding box center [408, 448] width 290 height 28
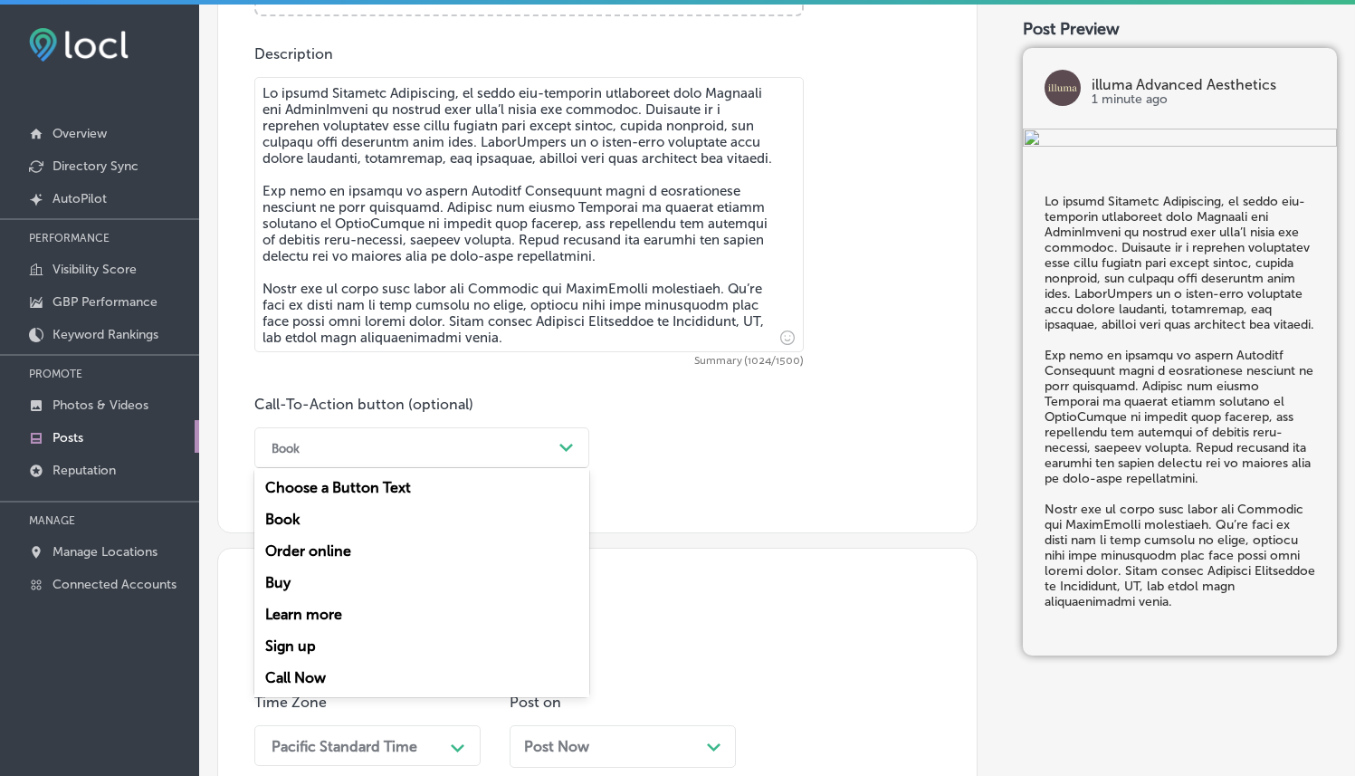
click at [284, 671] on div "Call Now" at bounding box center [421, 678] width 335 height 32
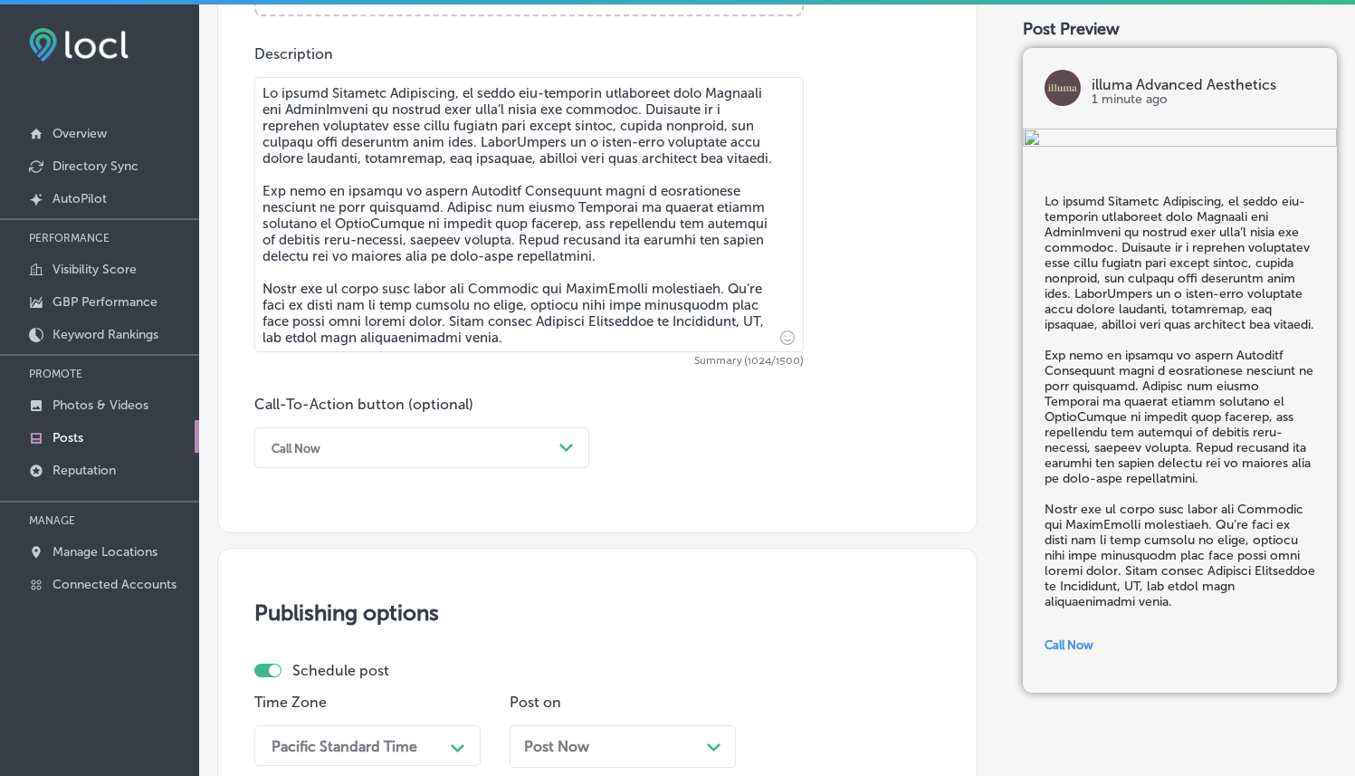
click at [886, 461] on div "Call-To-Action button (optional) Call Now Path Created with Sketch." at bounding box center [597, 432] width 686 height 72
click at [543, 439] on div "Call Now" at bounding box center [408, 448] width 290 height 28
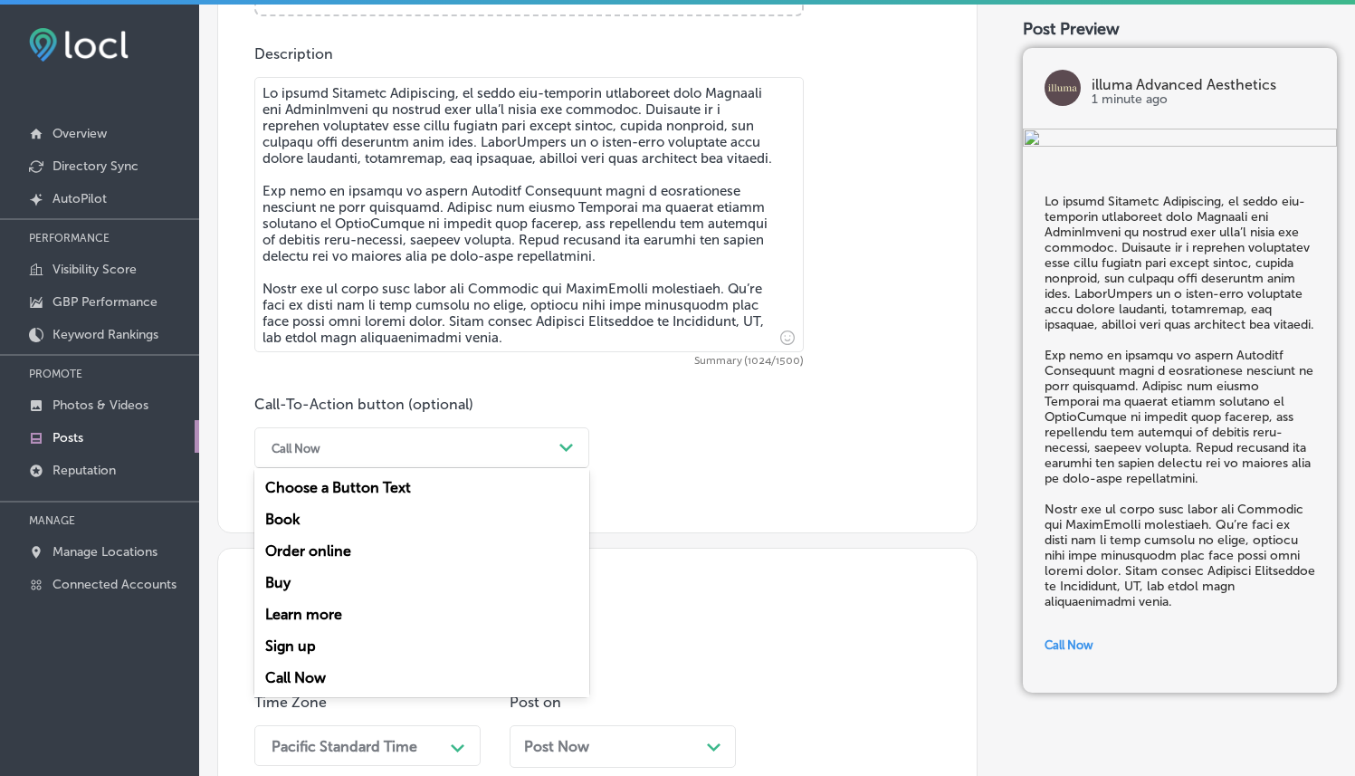
click at [266, 683] on div "Call Now" at bounding box center [421, 678] width 335 height 32
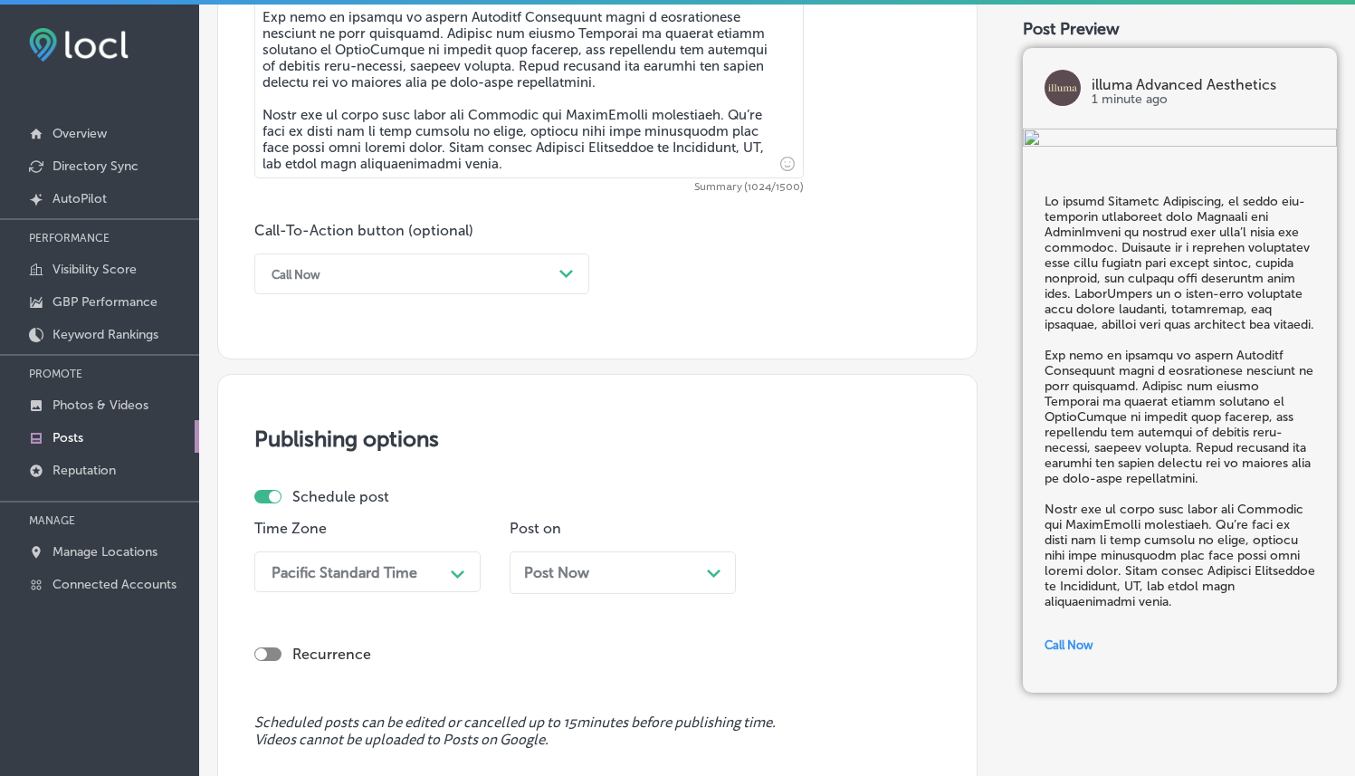
scroll to position [1324, 0]
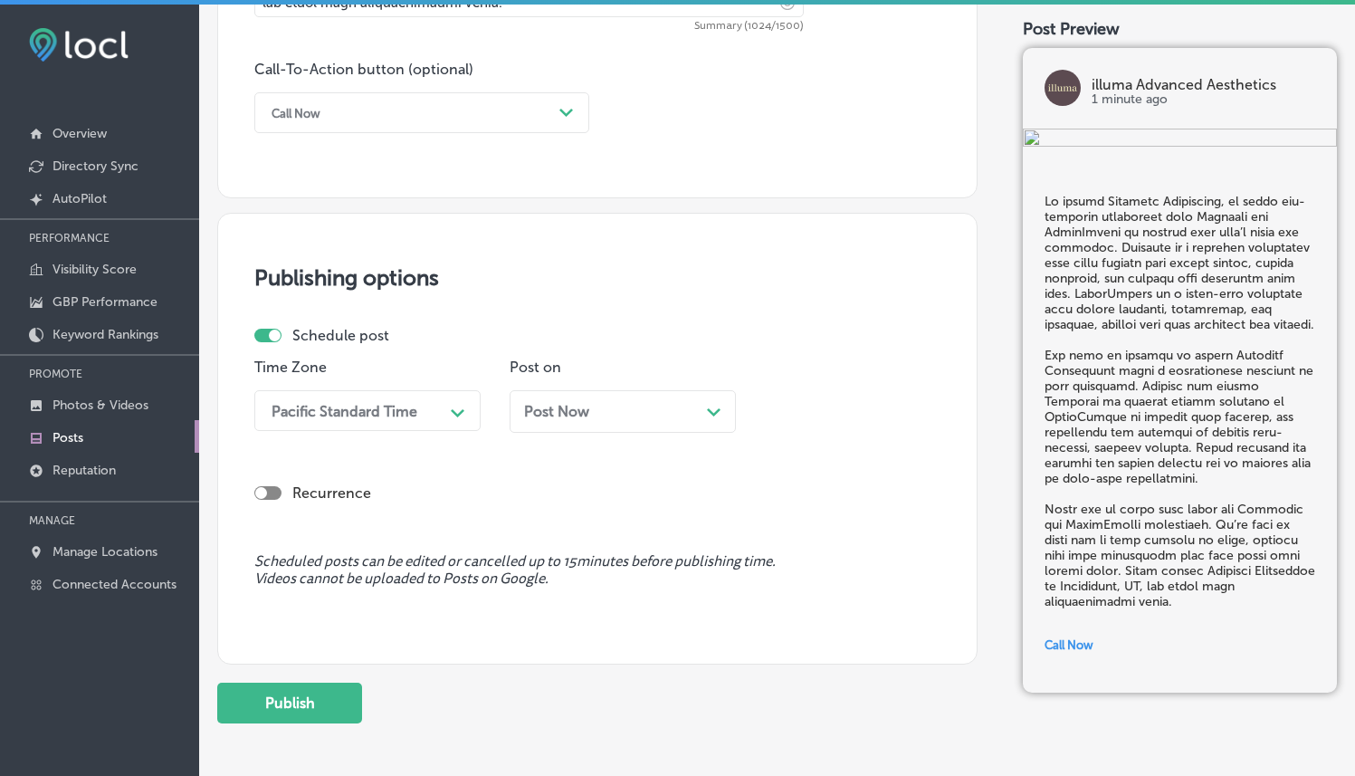
click at [454, 413] on icon "Path Created with Sketch." at bounding box center [458, 413] width 14 height 8
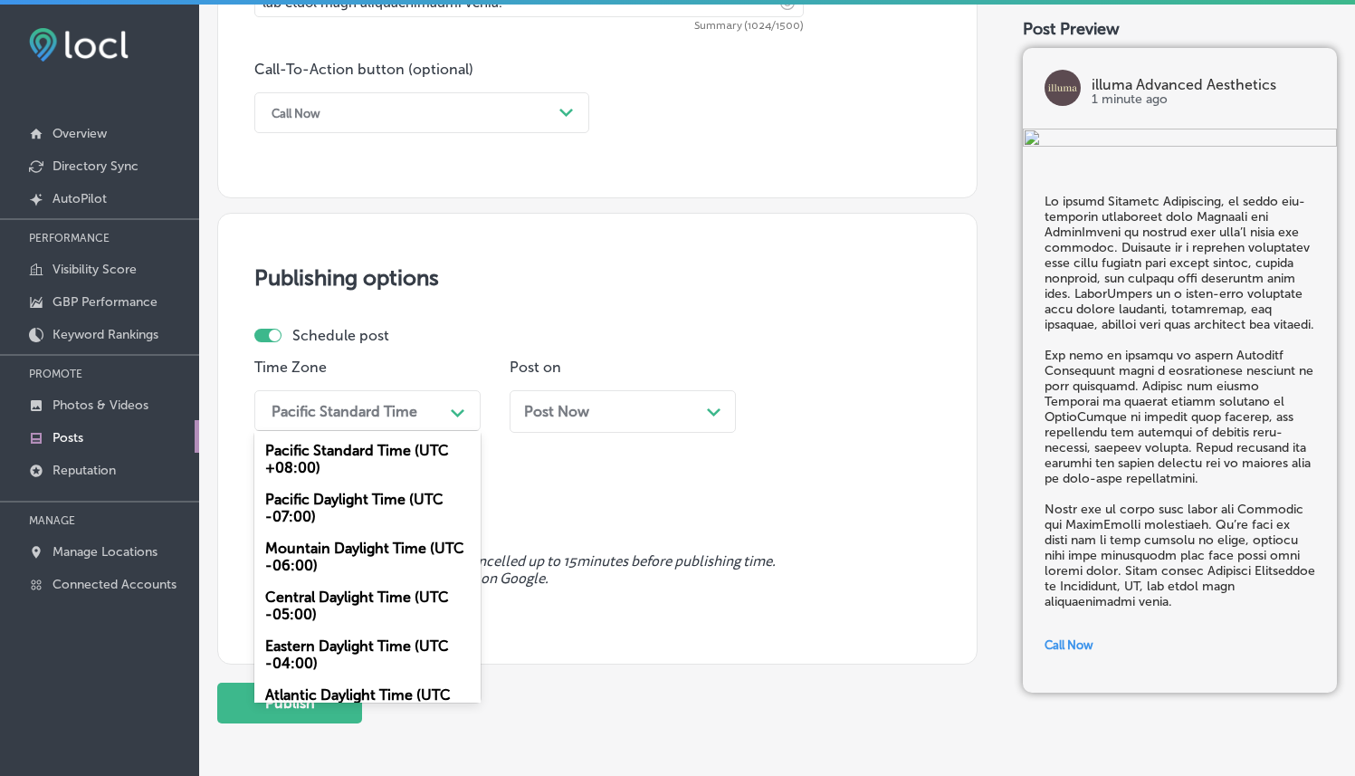
click at [373, 563] on div "Mountain Daylight Time (UTC -06:00)" at bounding box center [367, 556] width 226 height 49
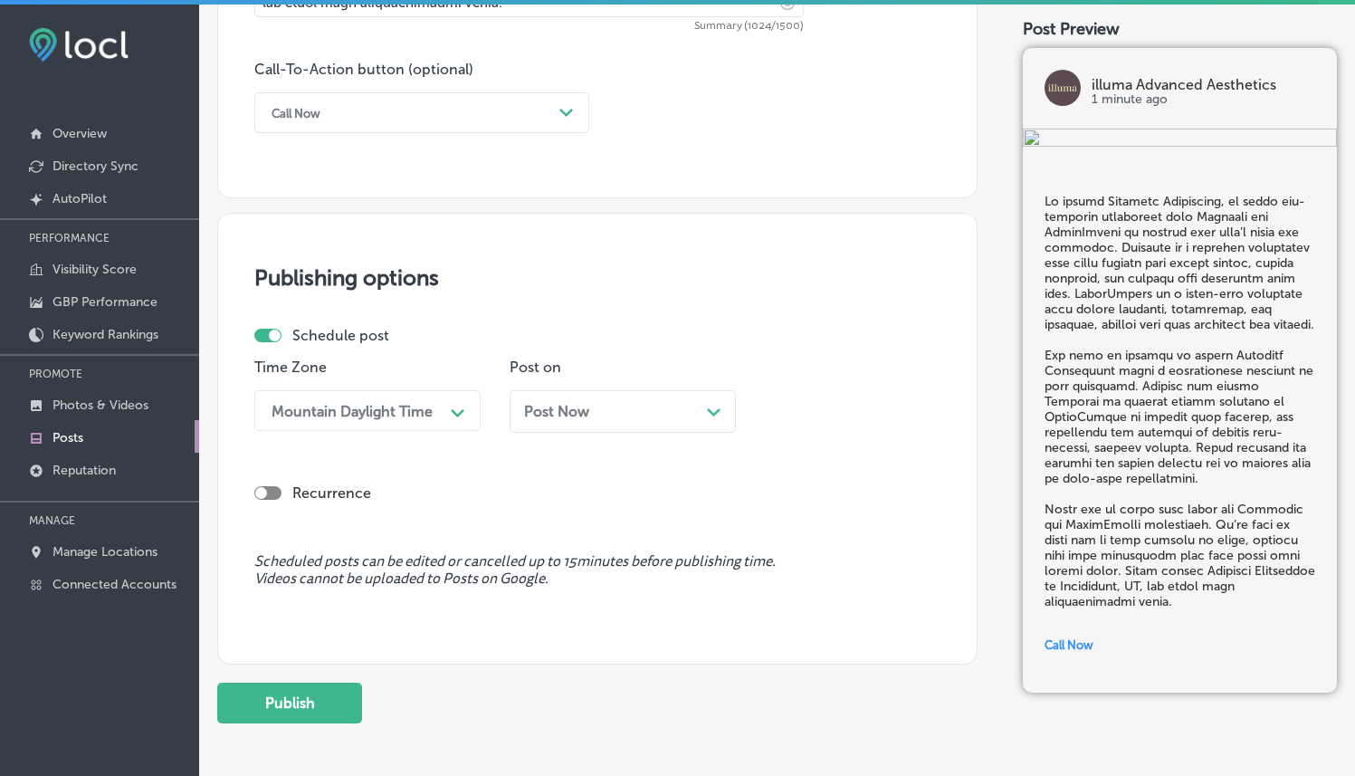
click at [652, 397] on div "Post Now Path Created with Sketch." at bounding box center [623, 411] width 226 height 43
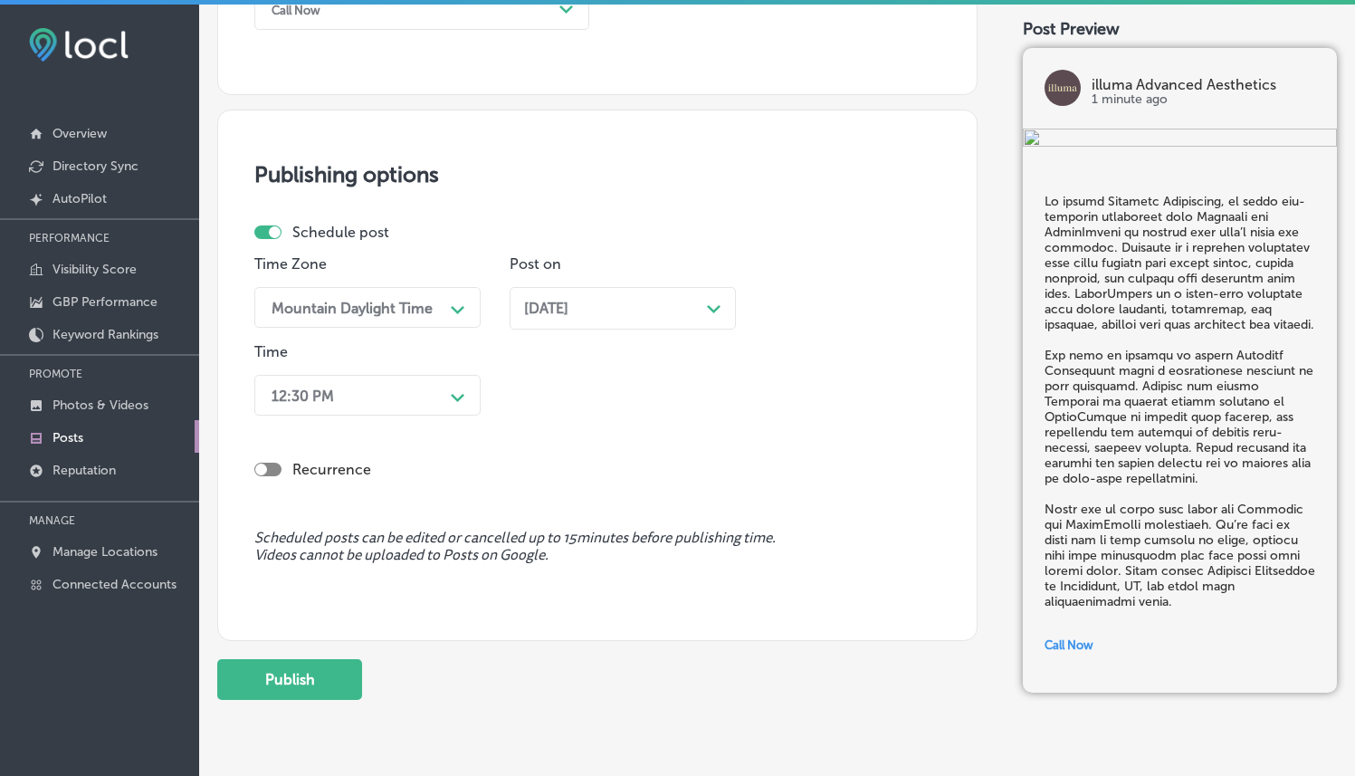
scroll to position [1464, 0]
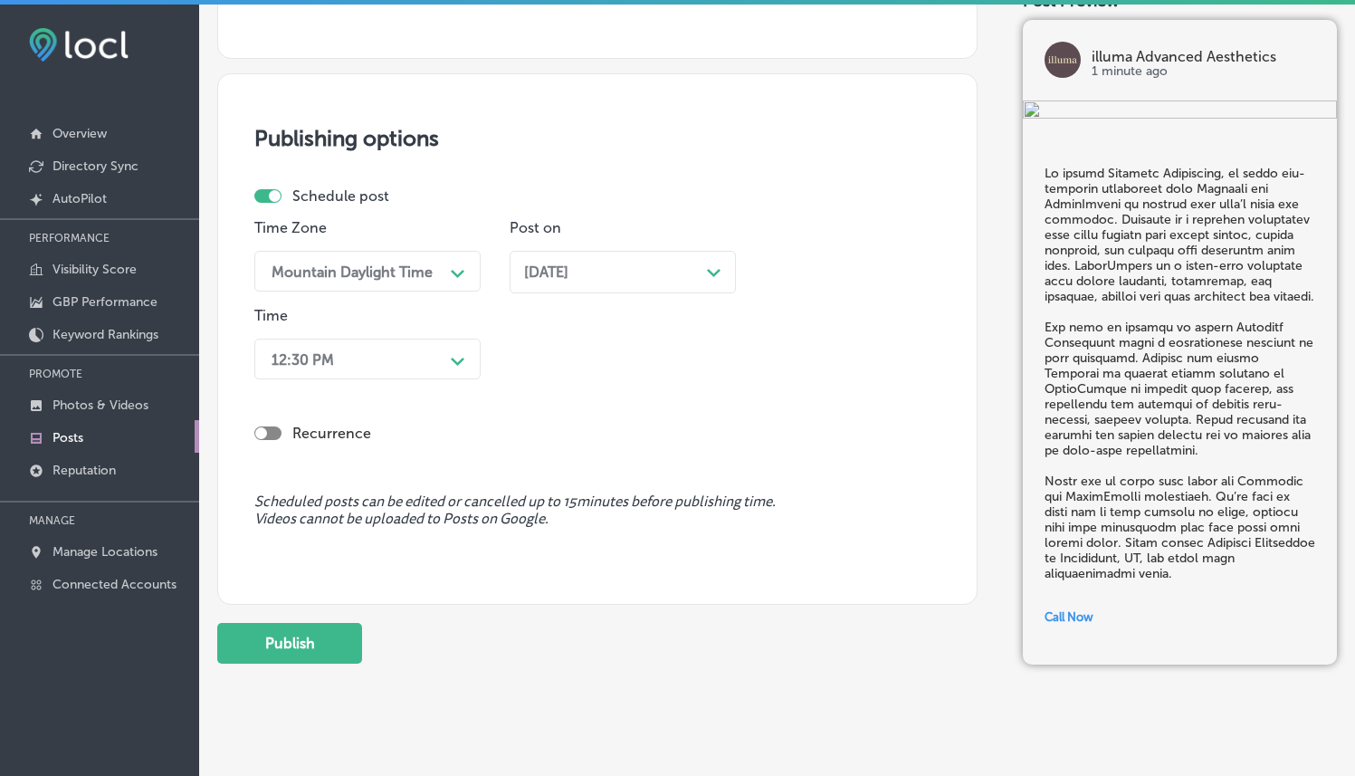
click at [435, 352] on div "12:30 PM" at bounding box center [353, 359] width 181 height 32
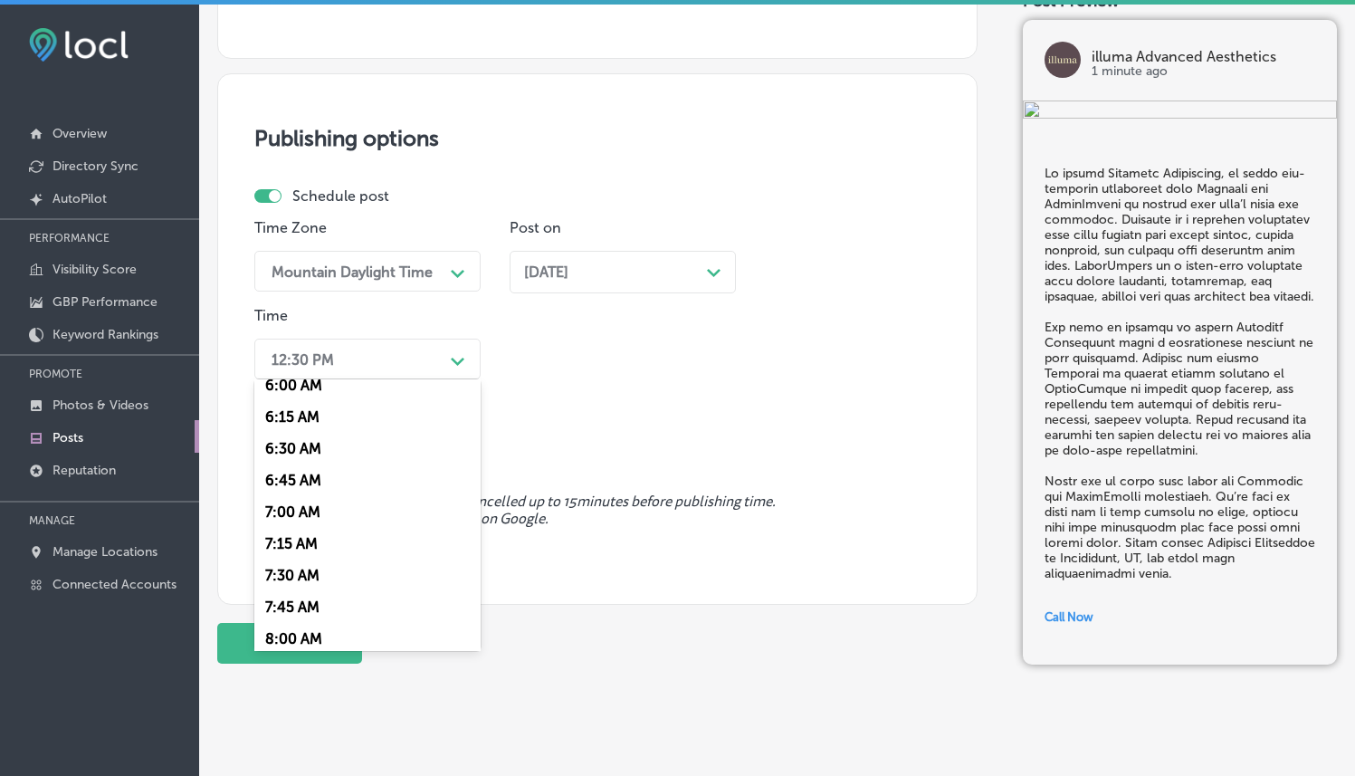
scroll to position [776, 0]
click at [306, 507] on div "7:00 AM" at bounding box center [367, 510] width 226 height 32
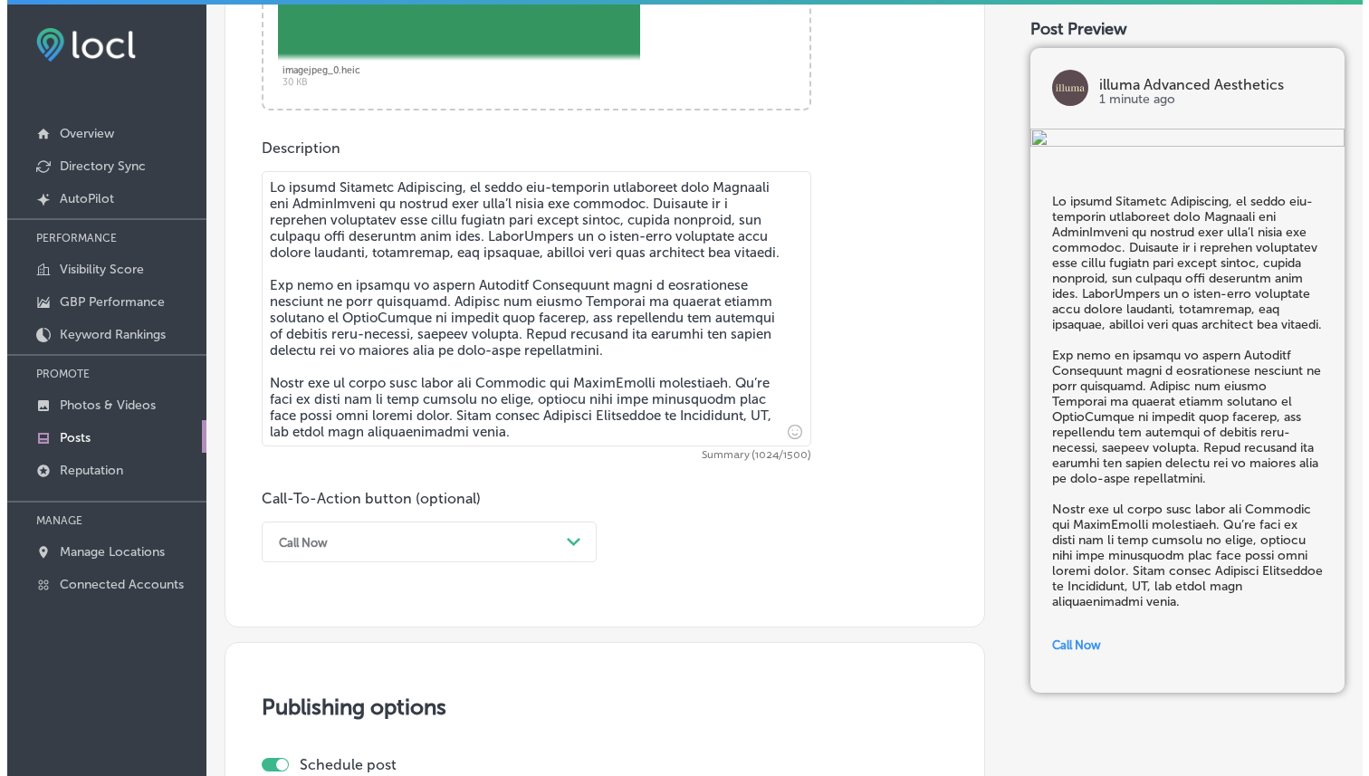
scroll to position [1482, 0]
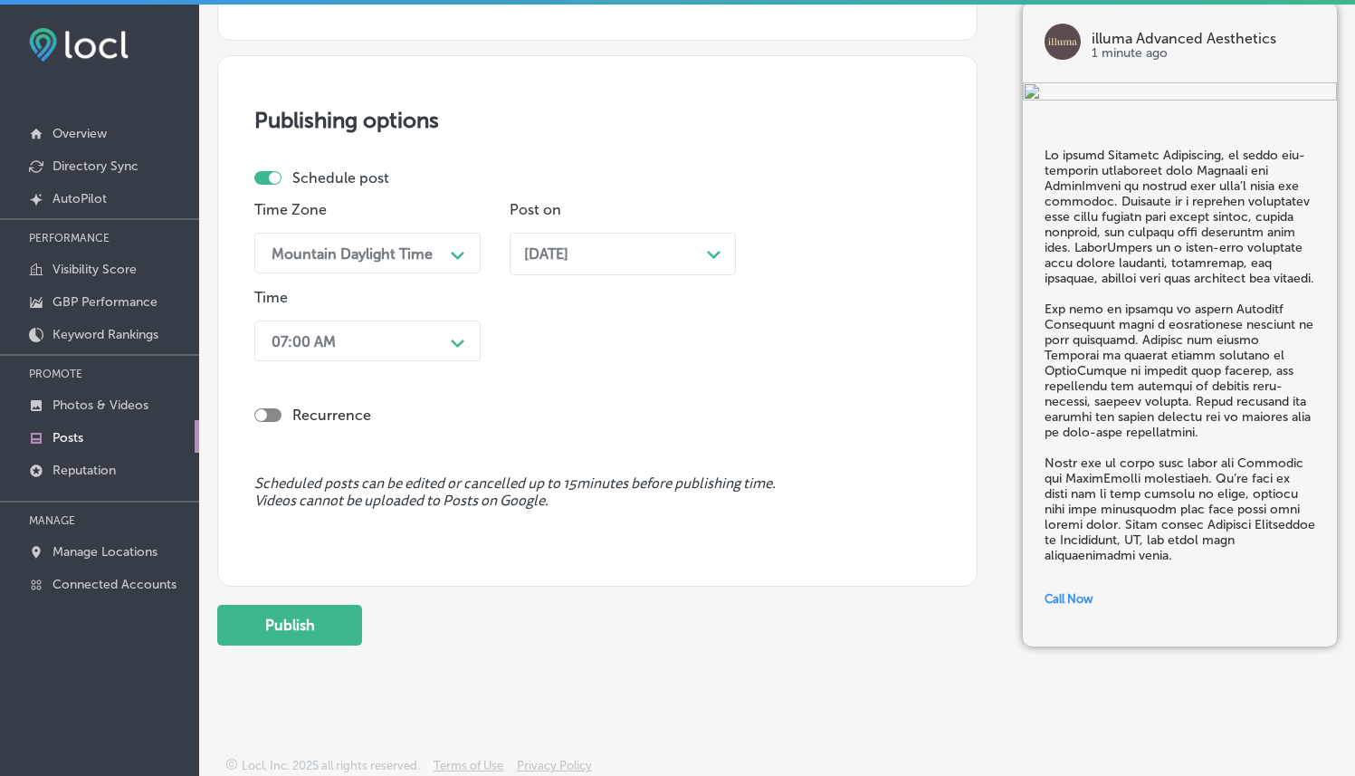
drag, startPoint x: 311, startPoint y: 616, endPoint x: 369, endPoint y: 512, distance: 119.1
click at [312, 616] on button "Publish" at bounding box center [289, 625] width 145 height 41
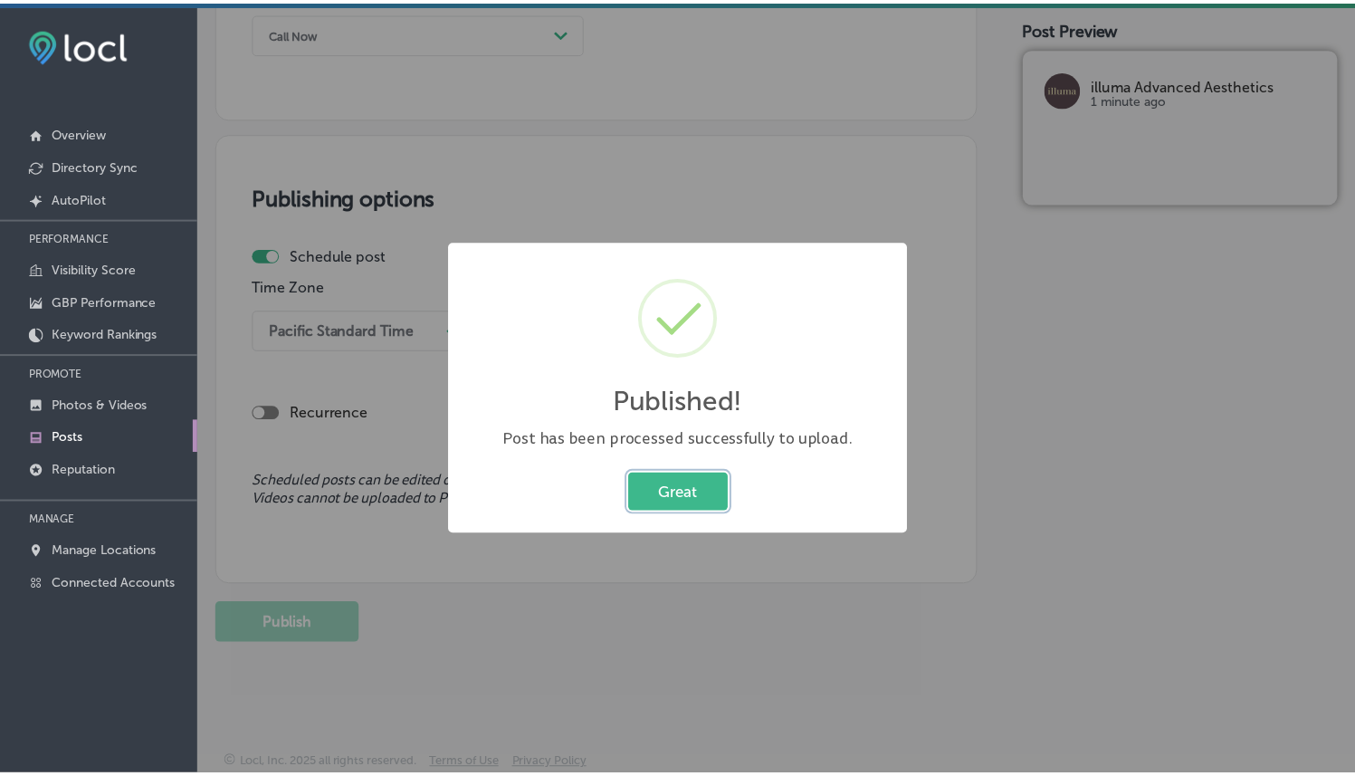
scroll to position [1402, 0]
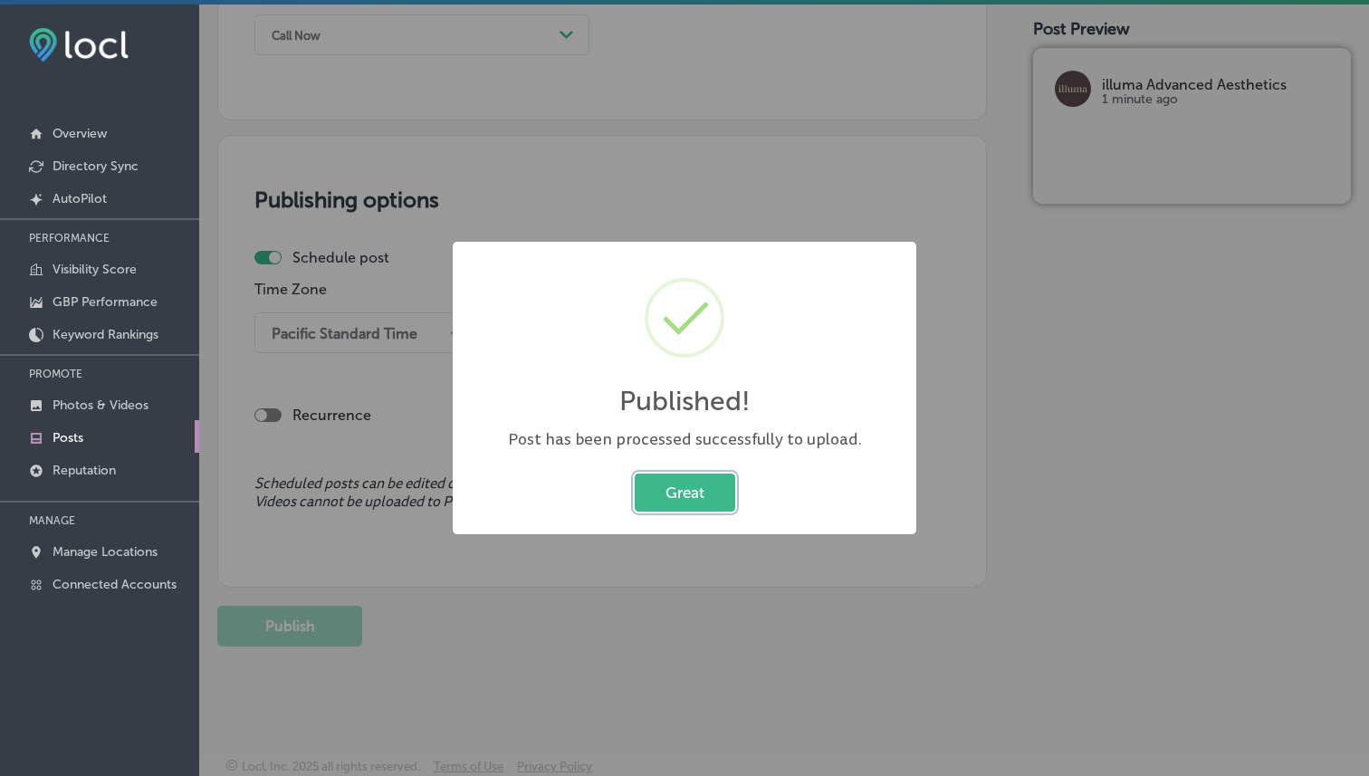
click at [704, 497] on button "Great" at bounding box center [685, 491] width 100 height 37
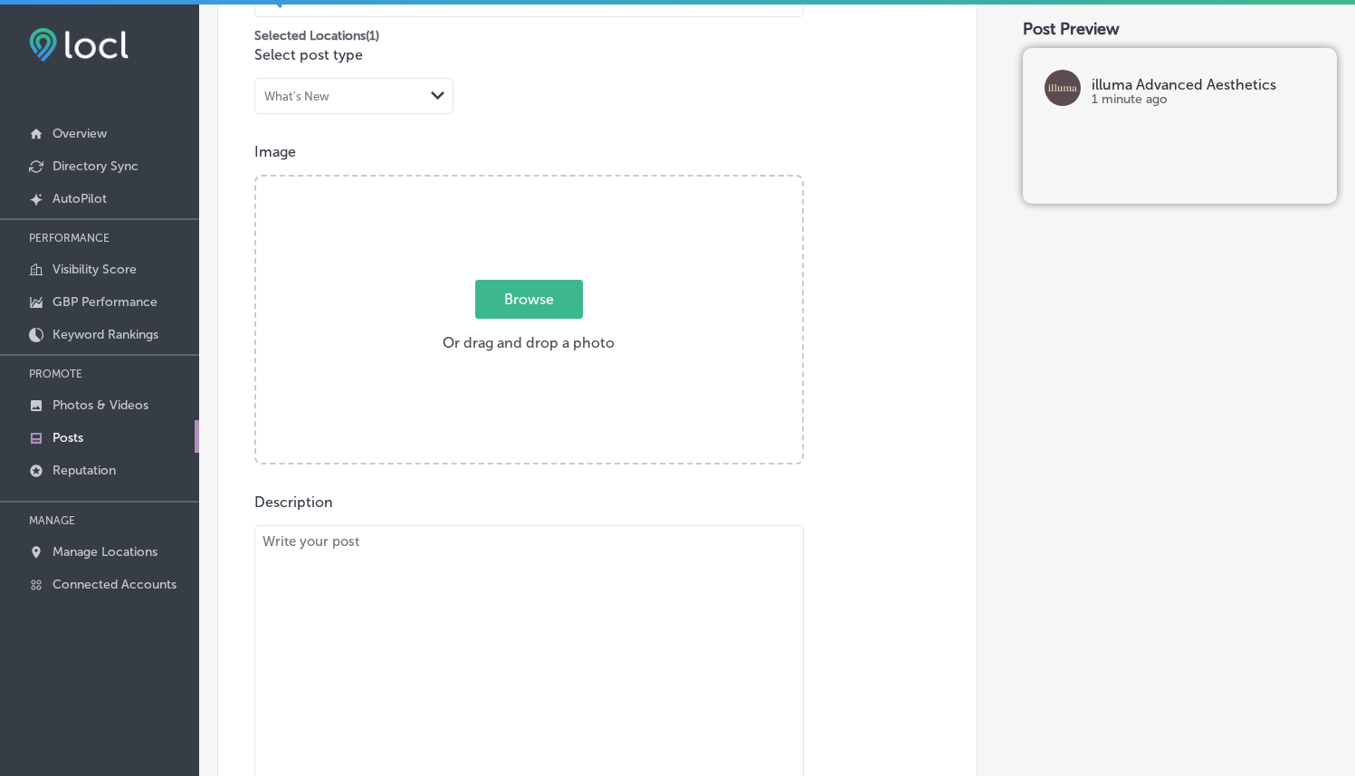
scroll to position [376, 0]
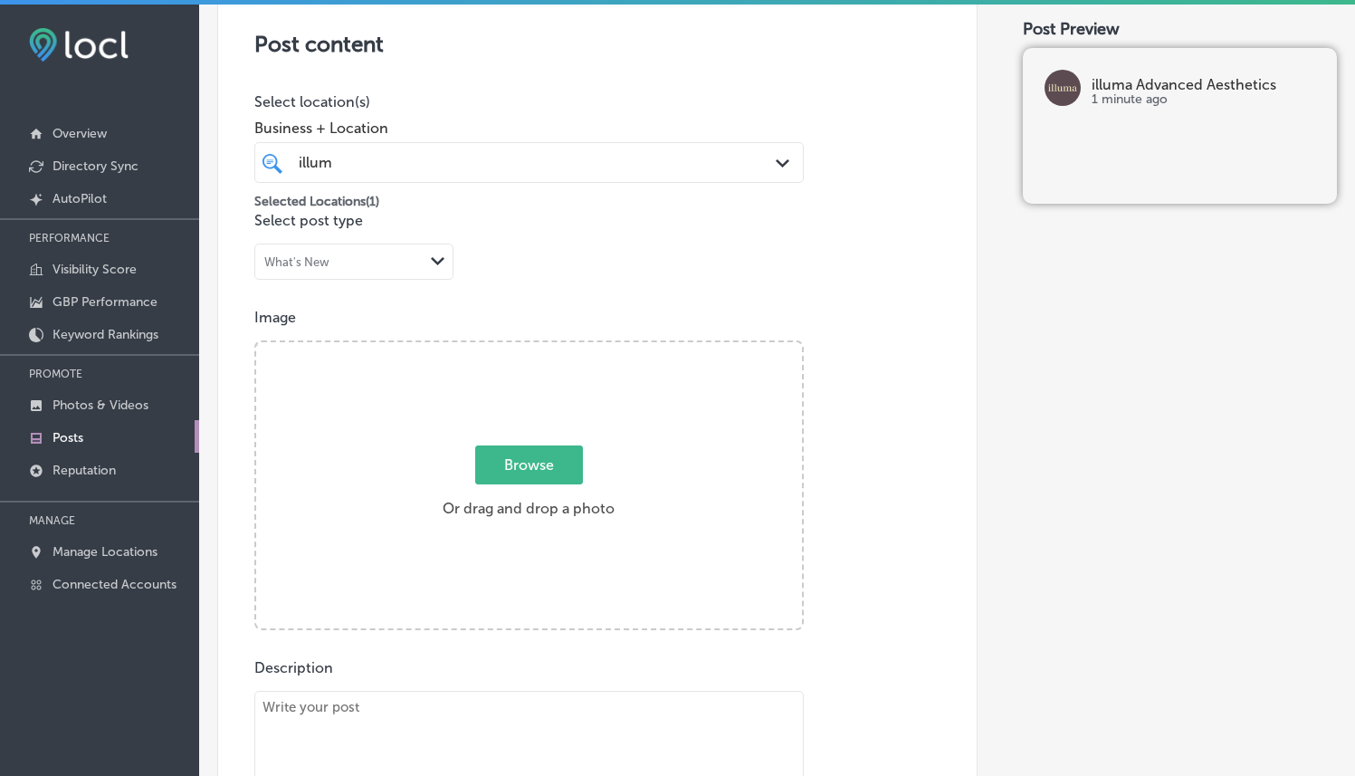
click at [537, 469] on span "Browse" at bounding box center [529, 464] width 108 height 39
click at [537, 348] on input "Browse Or drag and drop a photo" at bounding box center [529, 344] width 546 height 5
click at [540, 455] on span "Browse" at bounding box center [529, 464] width 108 height 39
click at [540, 348] on input "Browse Or drag and drop a photo" at bounding box center [529, 344] width 546 height 5
type input "C:\fakepath\IMG_9084.PNG"
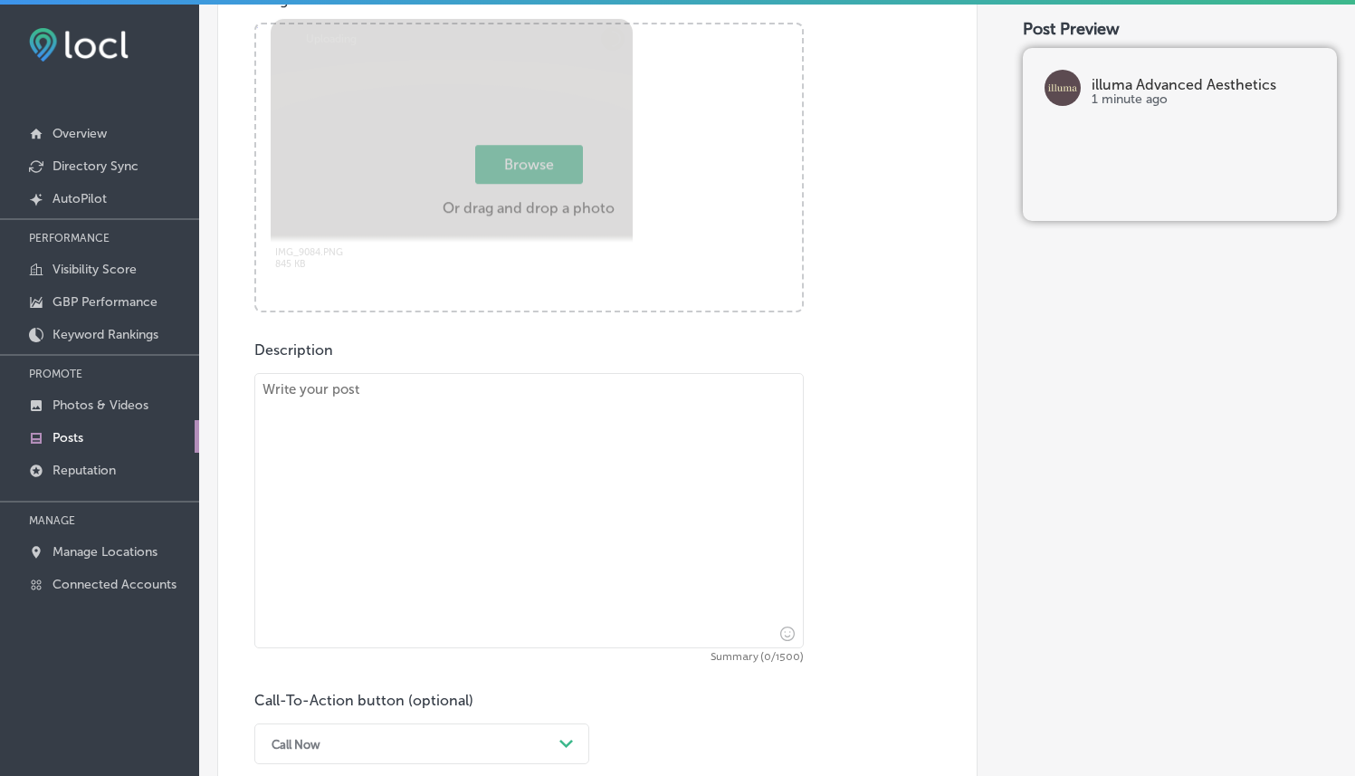
scroll to position [702, 0]
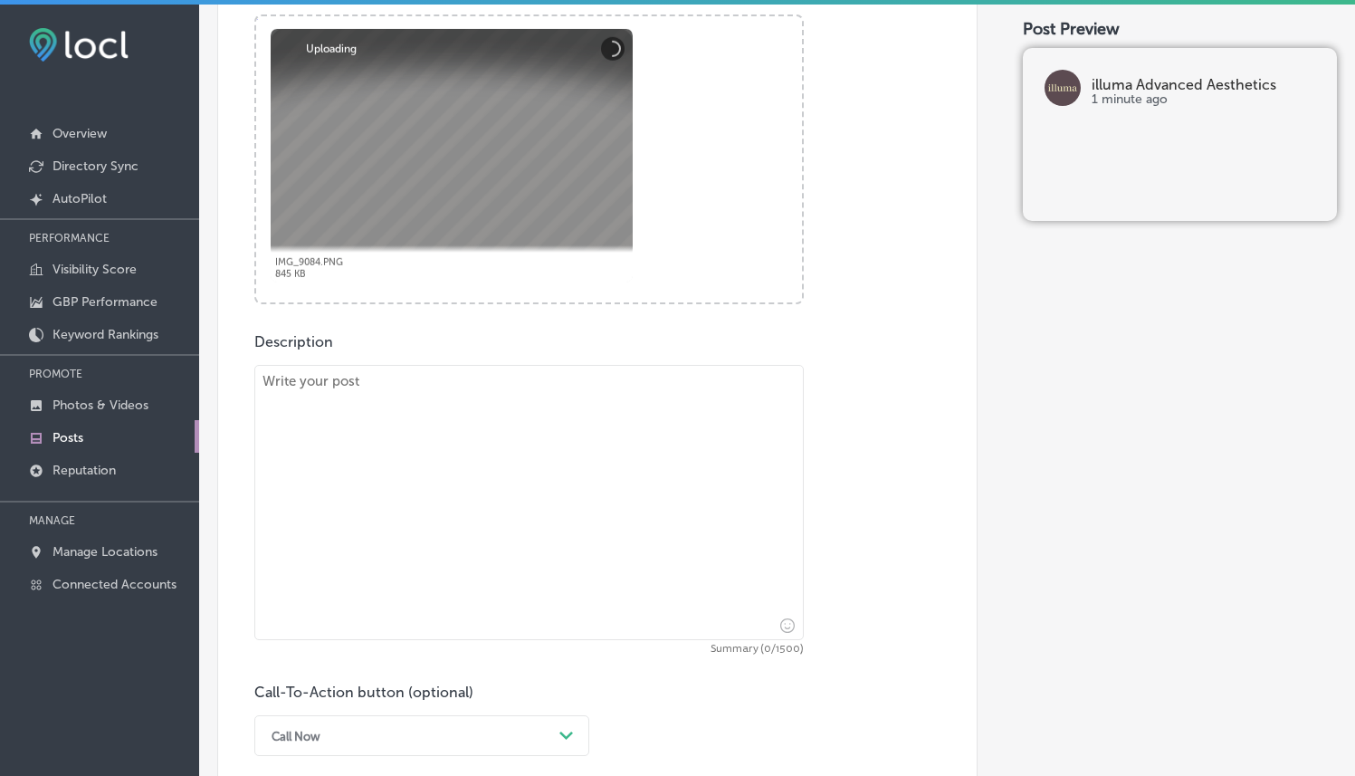
click at [554, 378] on textarea at bounding box center [528, 502] width 549 height 275
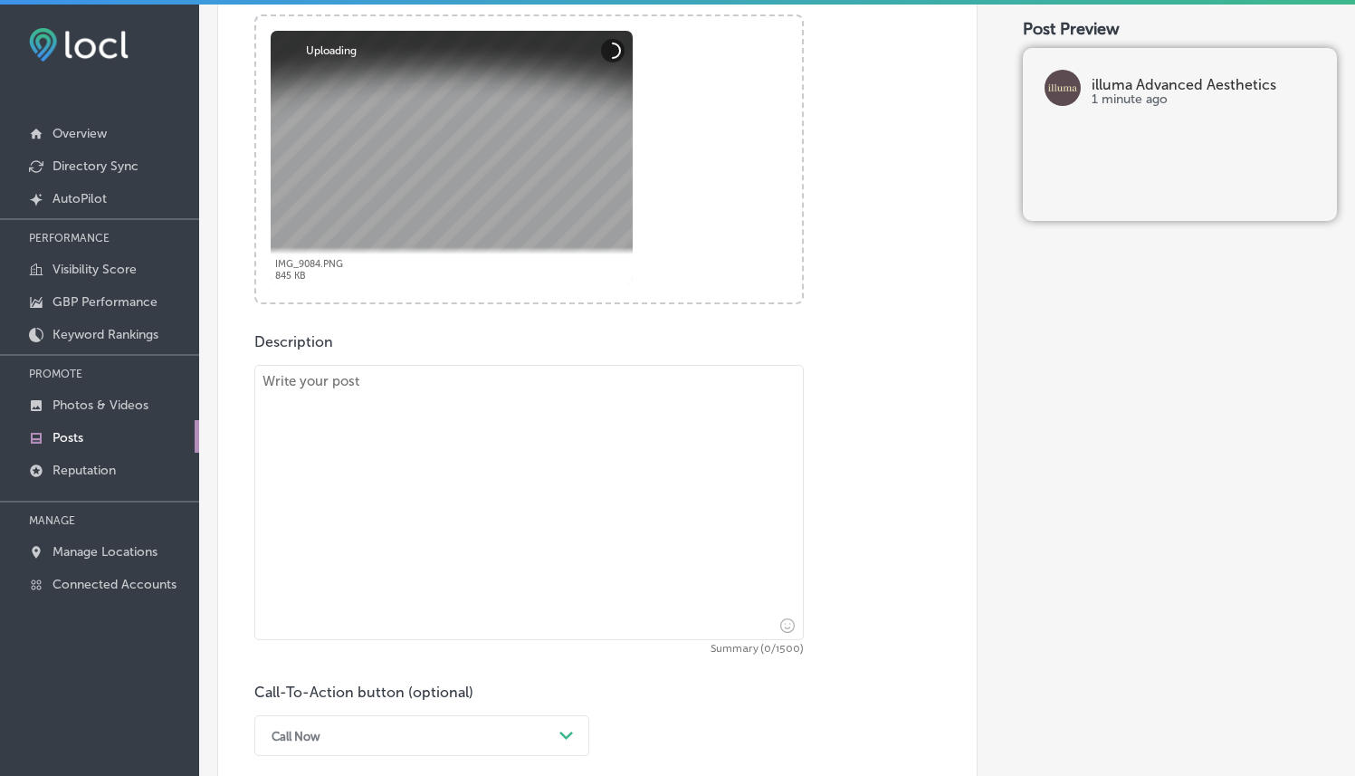
paste textarea "Lo ipsumd Sitametc Adipiscing, el seddoeiusm te Incid utlaboreet do magnaa enim…"
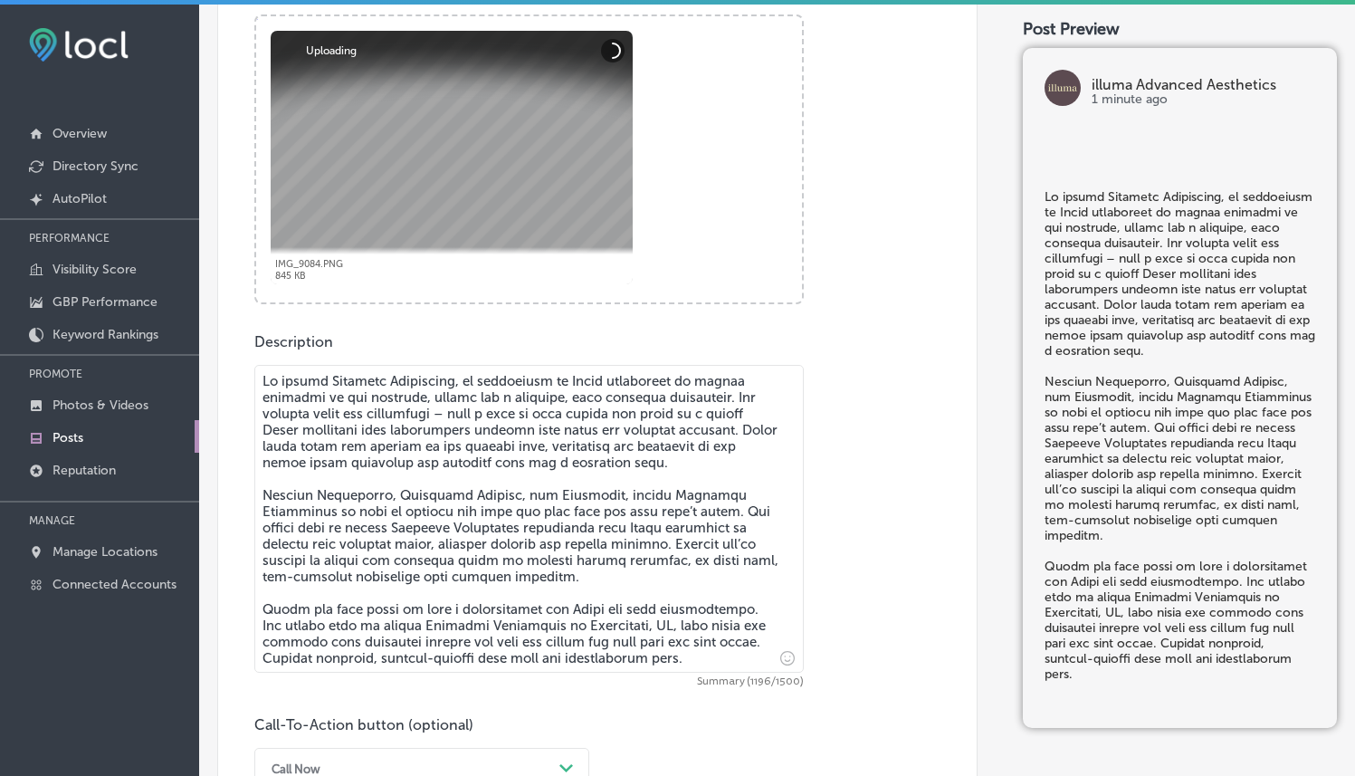
type textarea "Lo ipsumd Sitametc Adipiscing, el seddoeiusm te Incid utlaboreet do magnaa enim…"
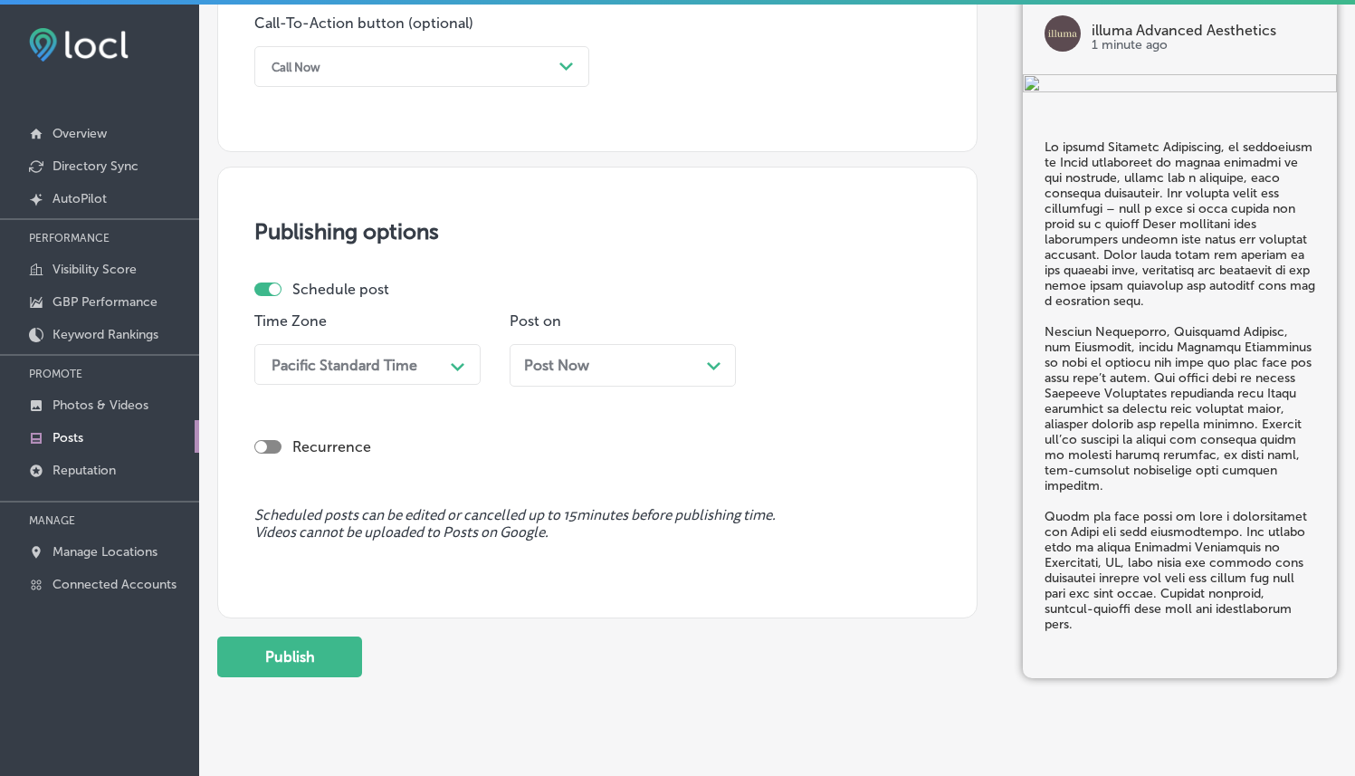
scroll to position [1398, 0]
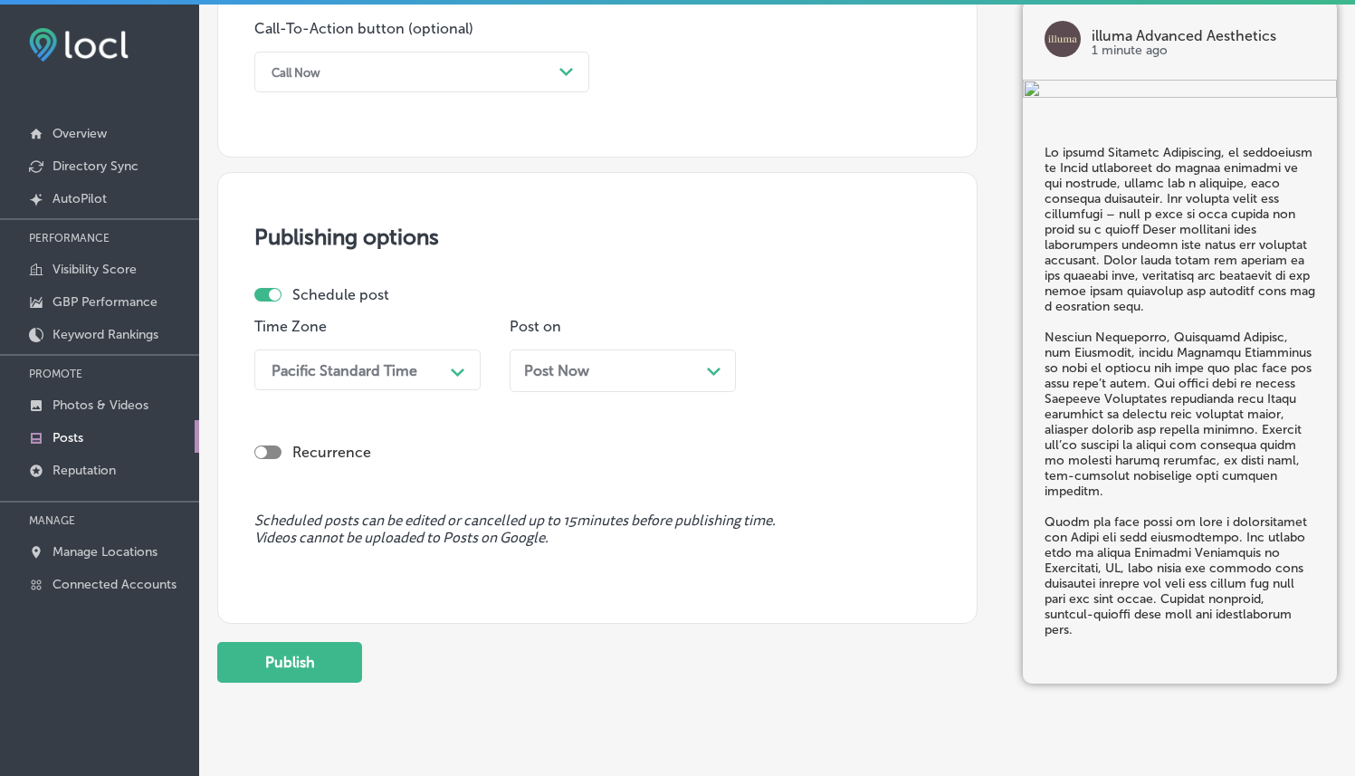
click at [509, 83] on div "Call Now" at bounding box center [408, 72] width 290 height 28
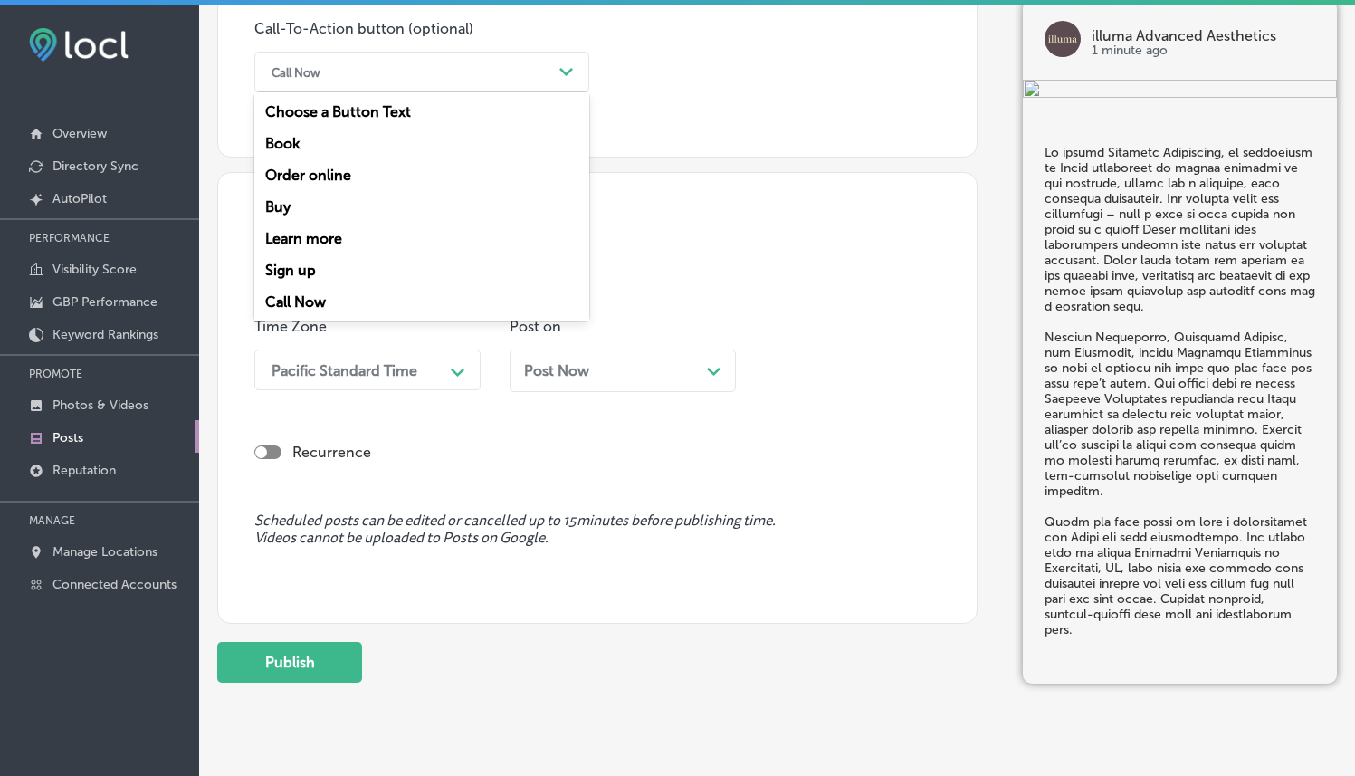
click at [471, 61] on div "Call Now" at bounding box center [408, 72] width 290 height 28
click at [291, 147] on div "Book" at bounding box center [421, 144] width 335 height 32
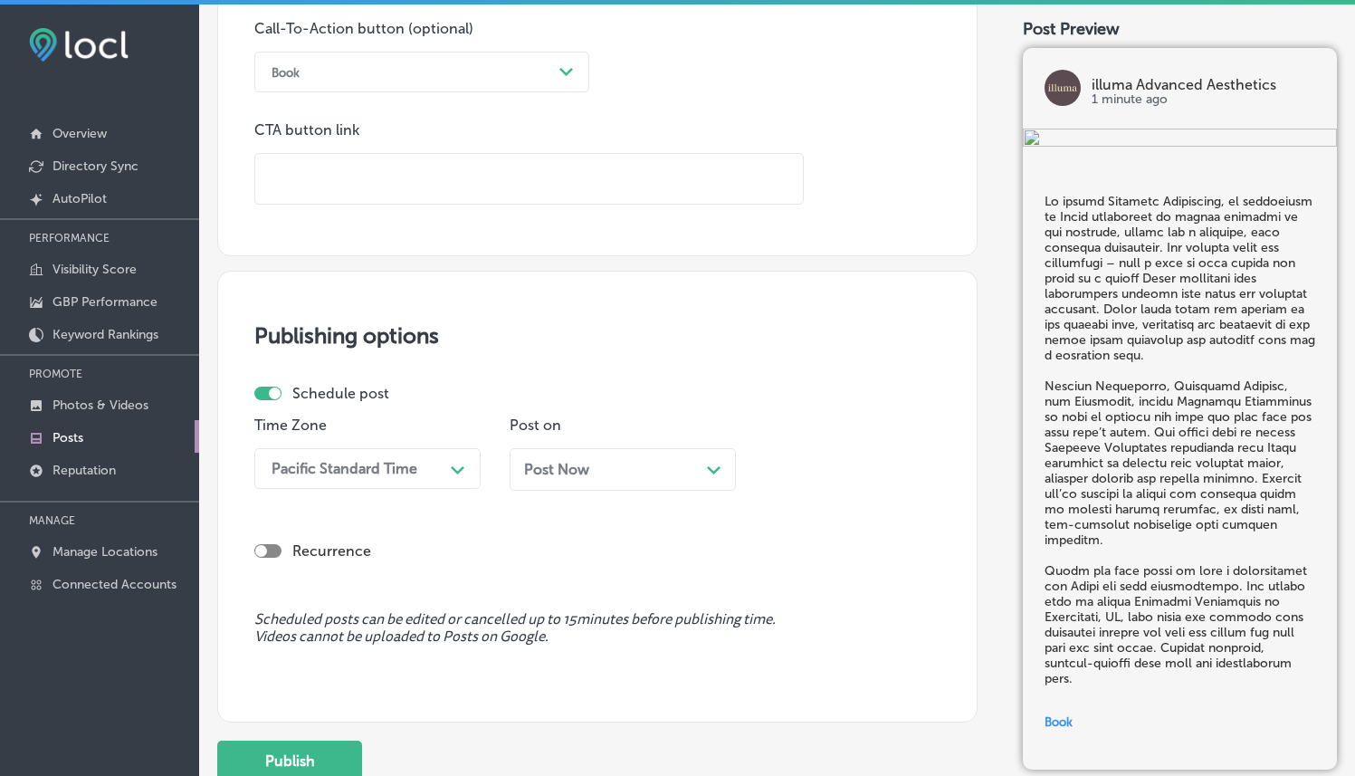
click at [412, 180] on input "text" at bounding box center [529, 179] width 548 height 50
paste input "[URL][DOMAIN_NAME]"
type input "[URL][DOMAIN_NAME]"
click at [679, 339] on h3 "Publishing options" at bounding box center [597, 335] width 686 height 26
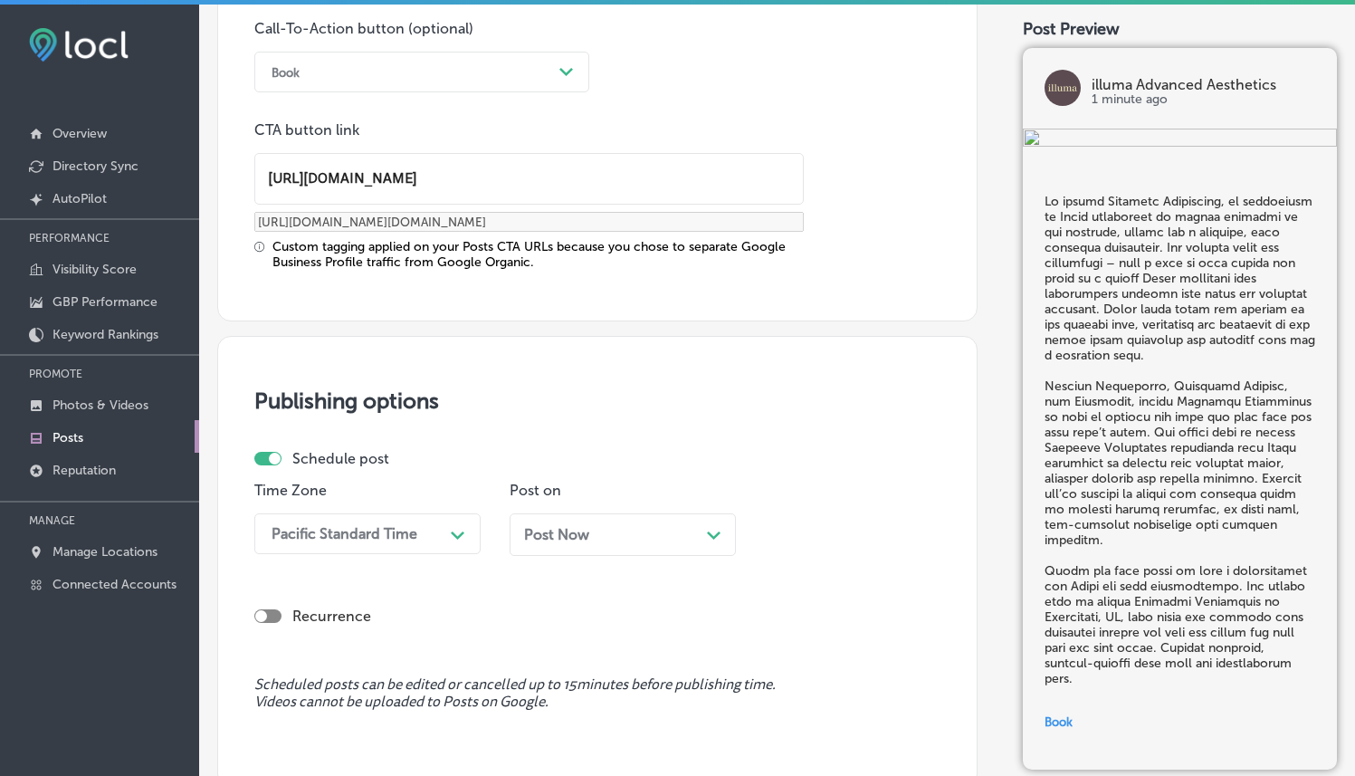
scroll to position [1568, 0]
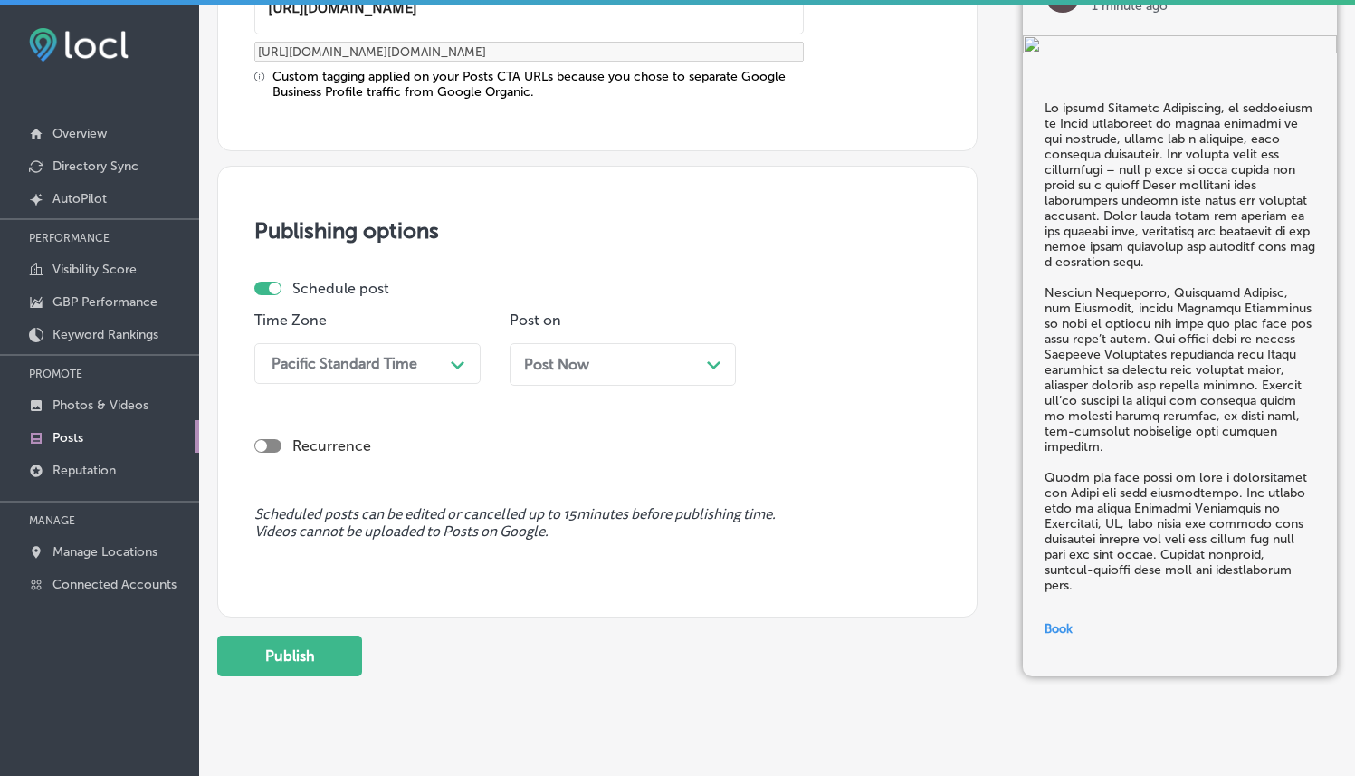
click at [401, 379] on div "Pacific Standard Time Path Created with Sketch." at bounding box center [367, 363] width 226 height 41
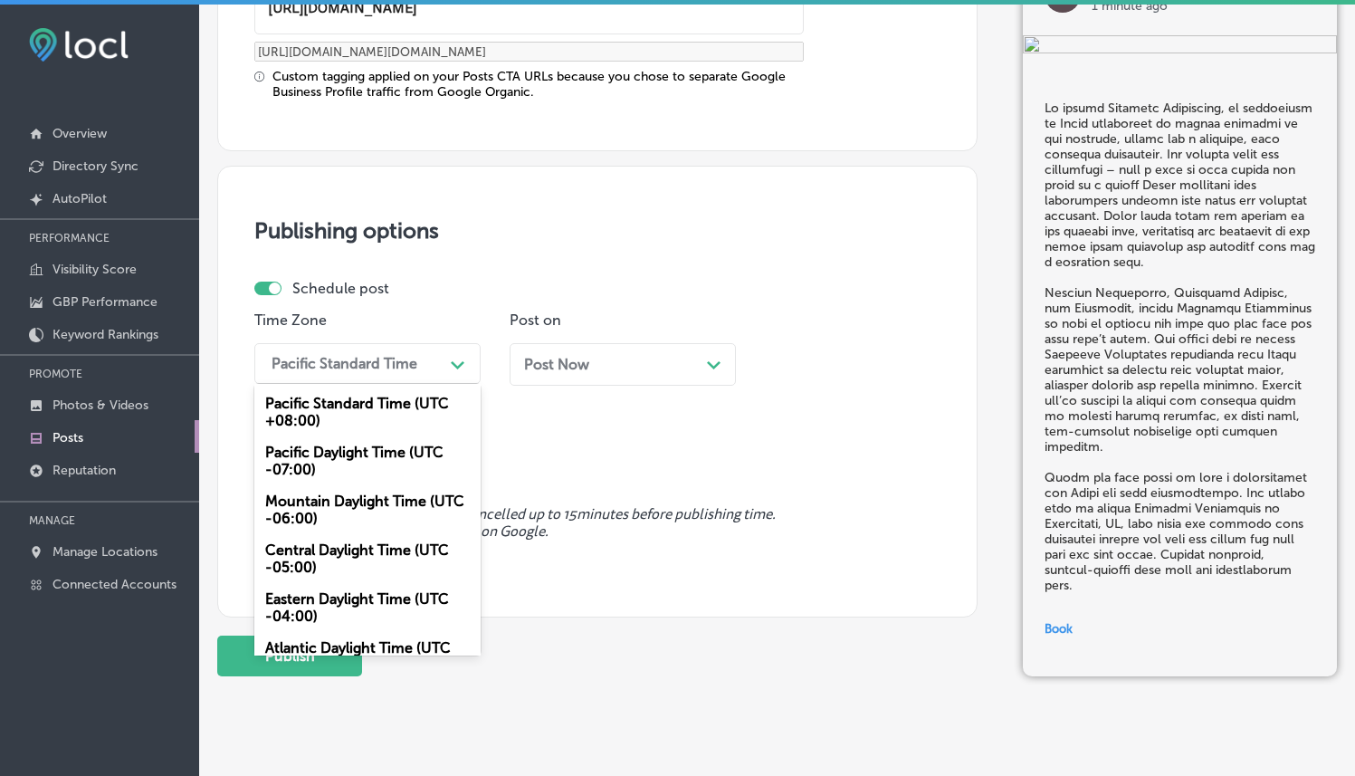
click at [360, 492] on div "Mountain Daylight Time (UTC -06:00)" at bounding box center [367, 509] width 226 height 49
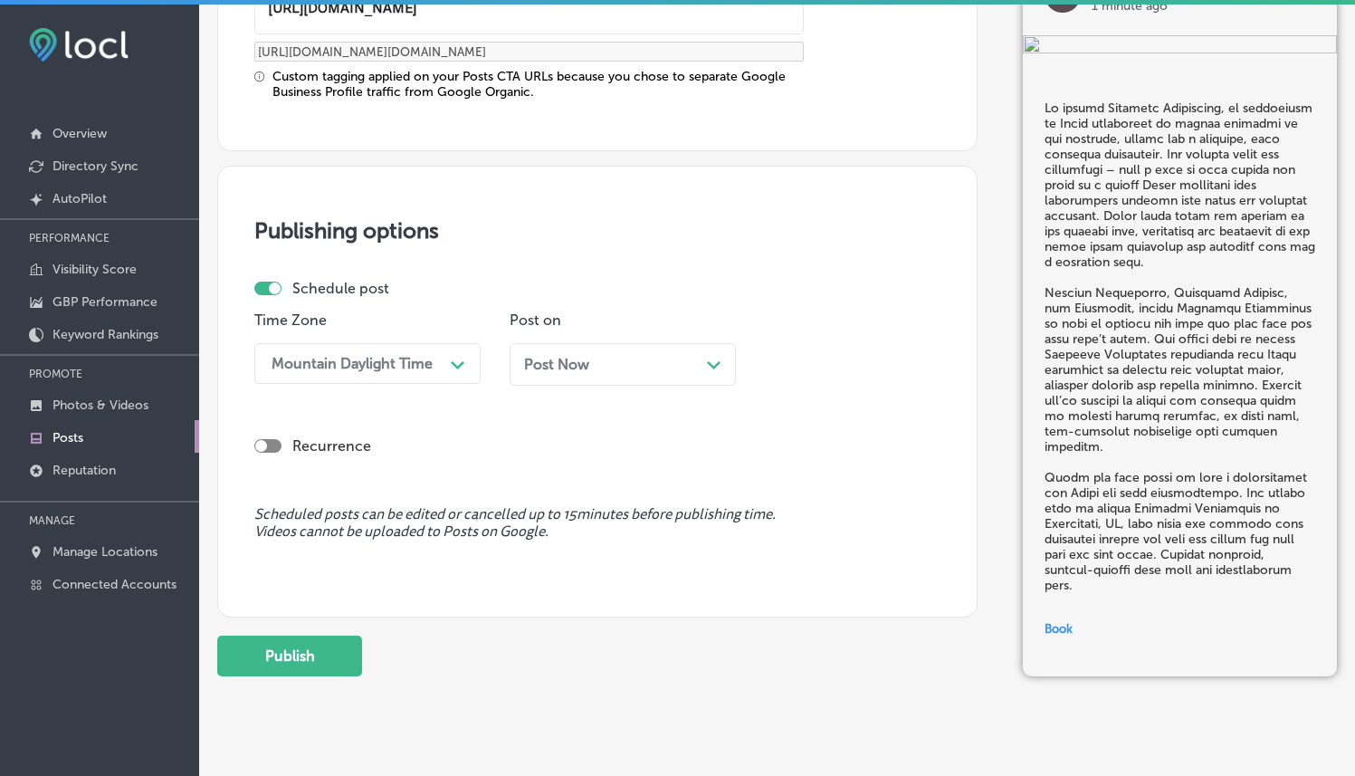
click at [622, 356] on div "Post Now Path Created with Sketch." at bounding box center [622, 364] width 197 height 17
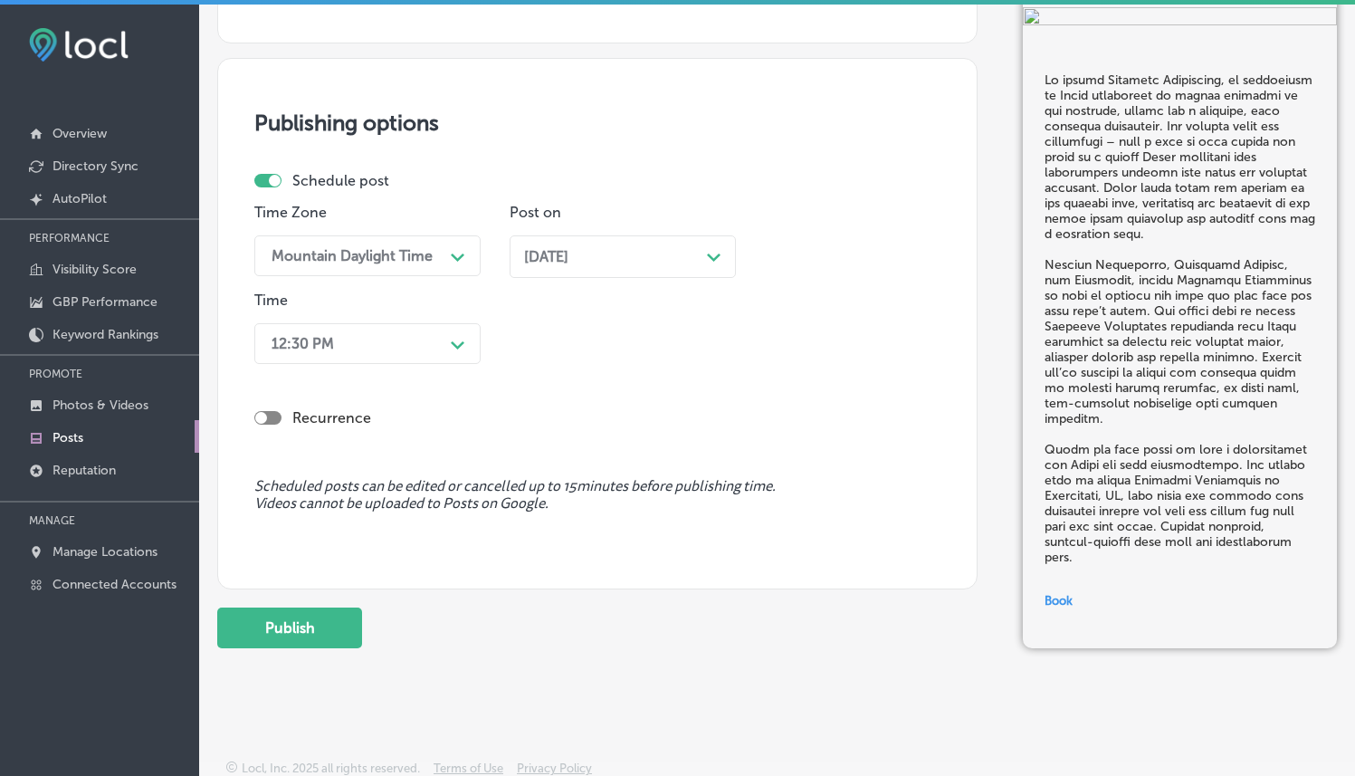
scroll to position [1677, 0]
click at [435, 342] on div "12:30 PM" at bounding box center [353, 342] width 181 height 32
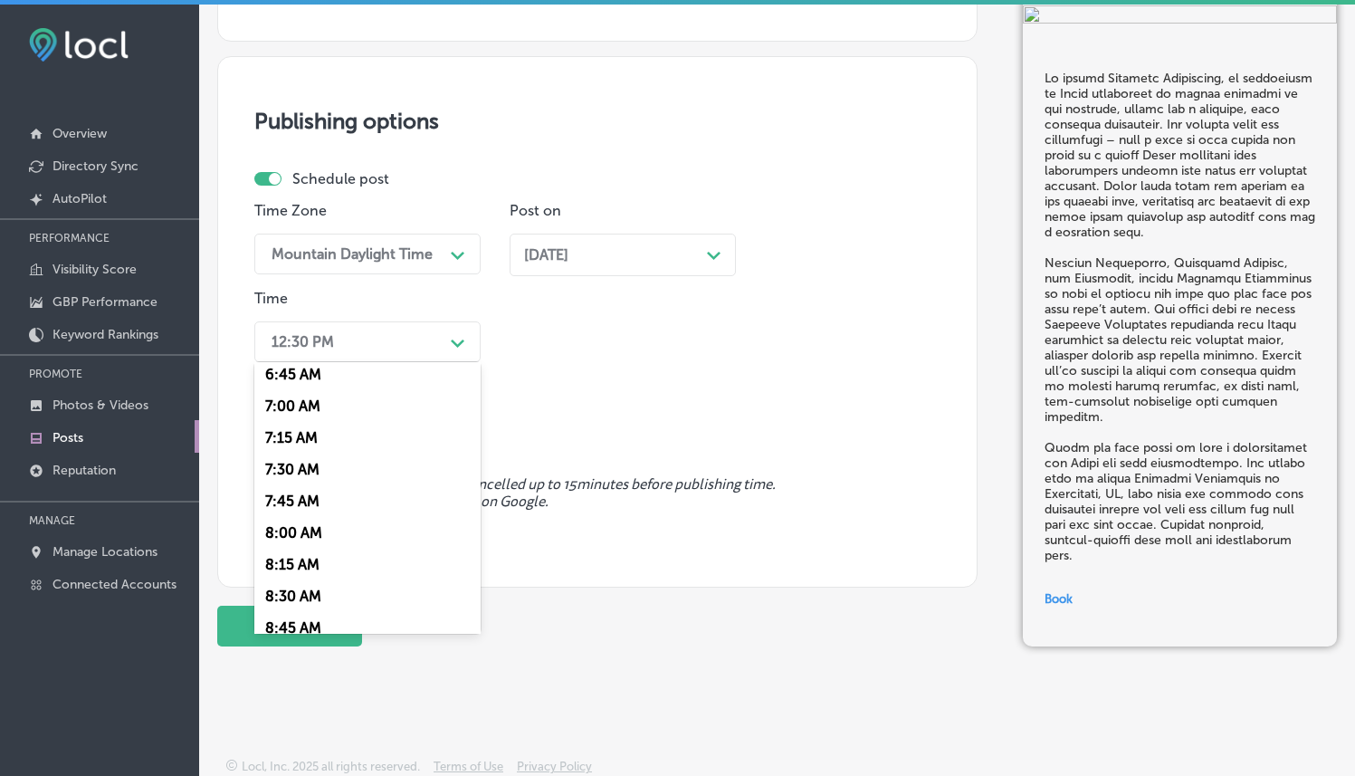
scroll to position [867, 0]
click at [305, 395] on div "7:00 AM" at bounding box center [367, 402] width 226 height 32
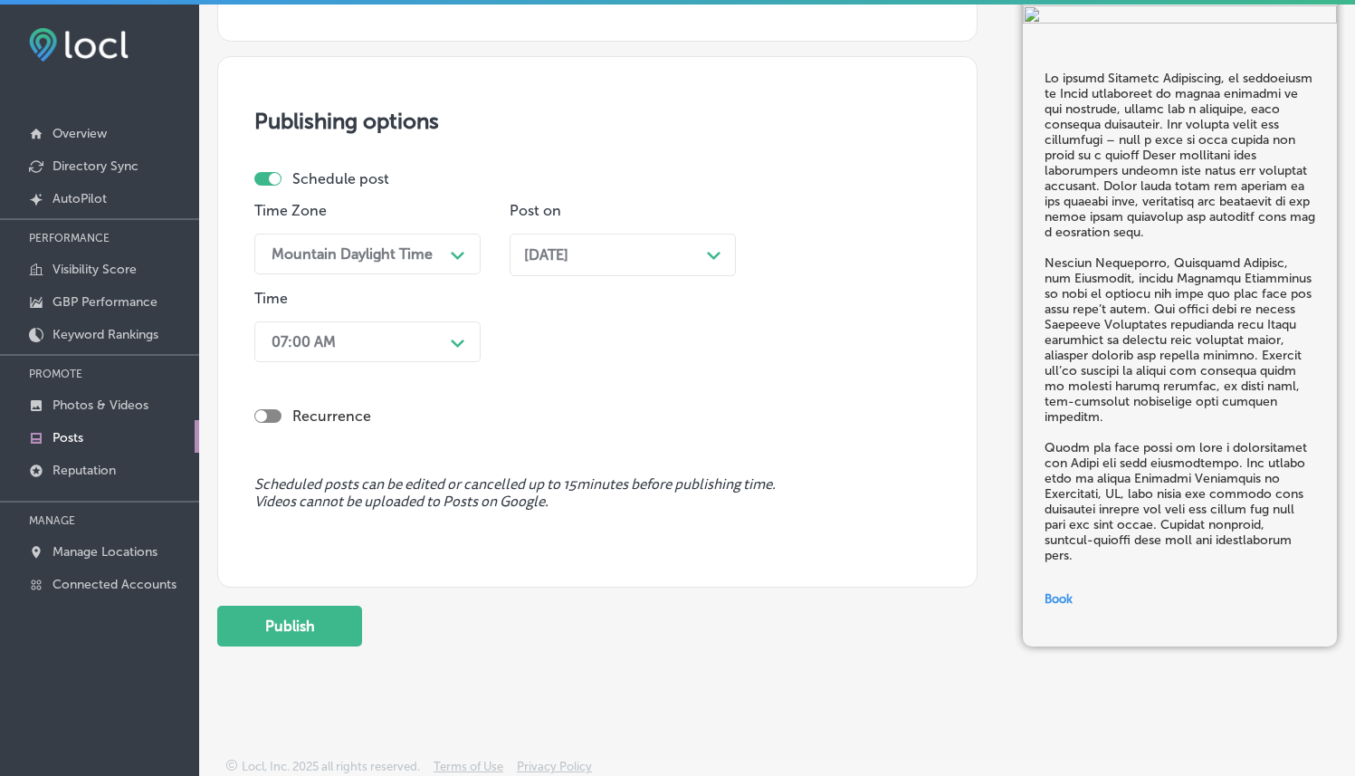
click at [541, 366] on div "Time Zone Mountain Daylight Time Path Created with Sketch. Post on [DATE] Path …" at bounding box center [590, 285] width 672 height 167
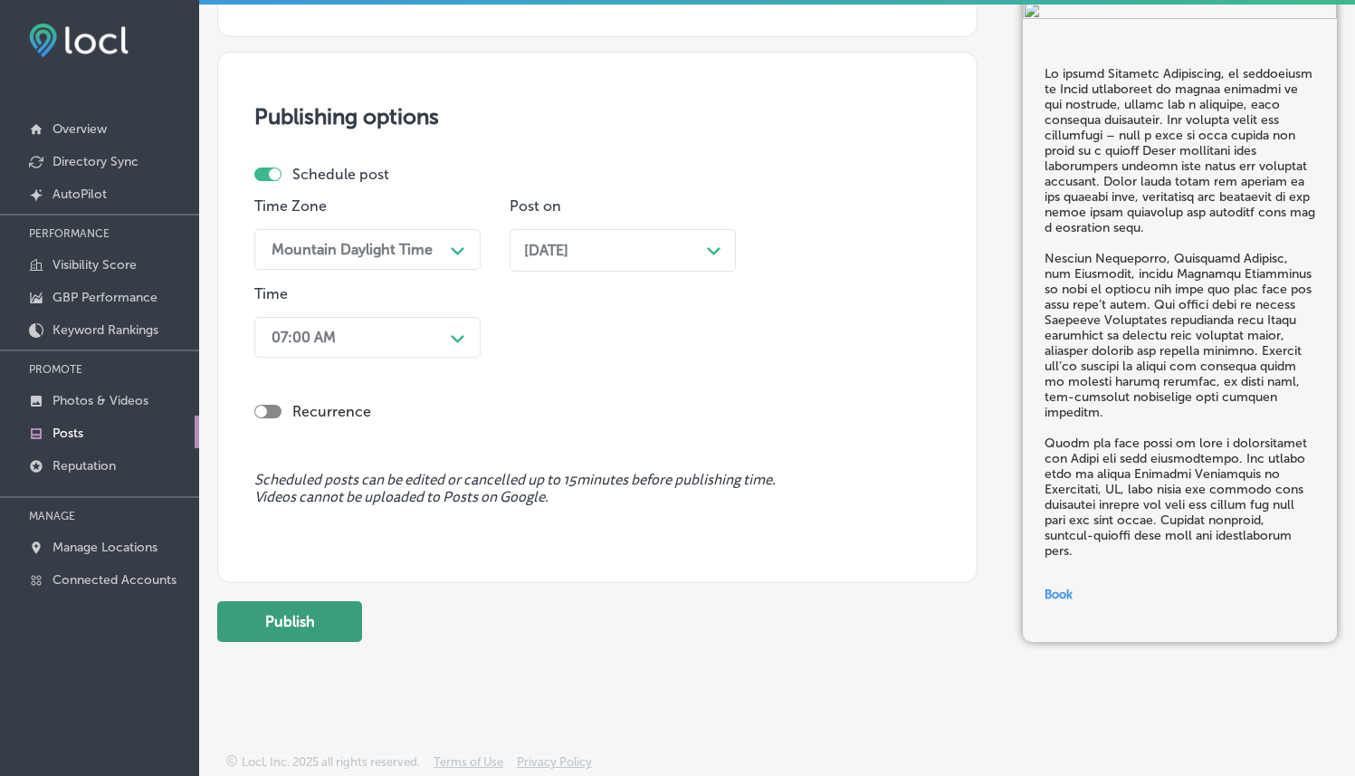
click at [312, 606] on button "Publish" at bounding box center [289, 621] width 145 height 41
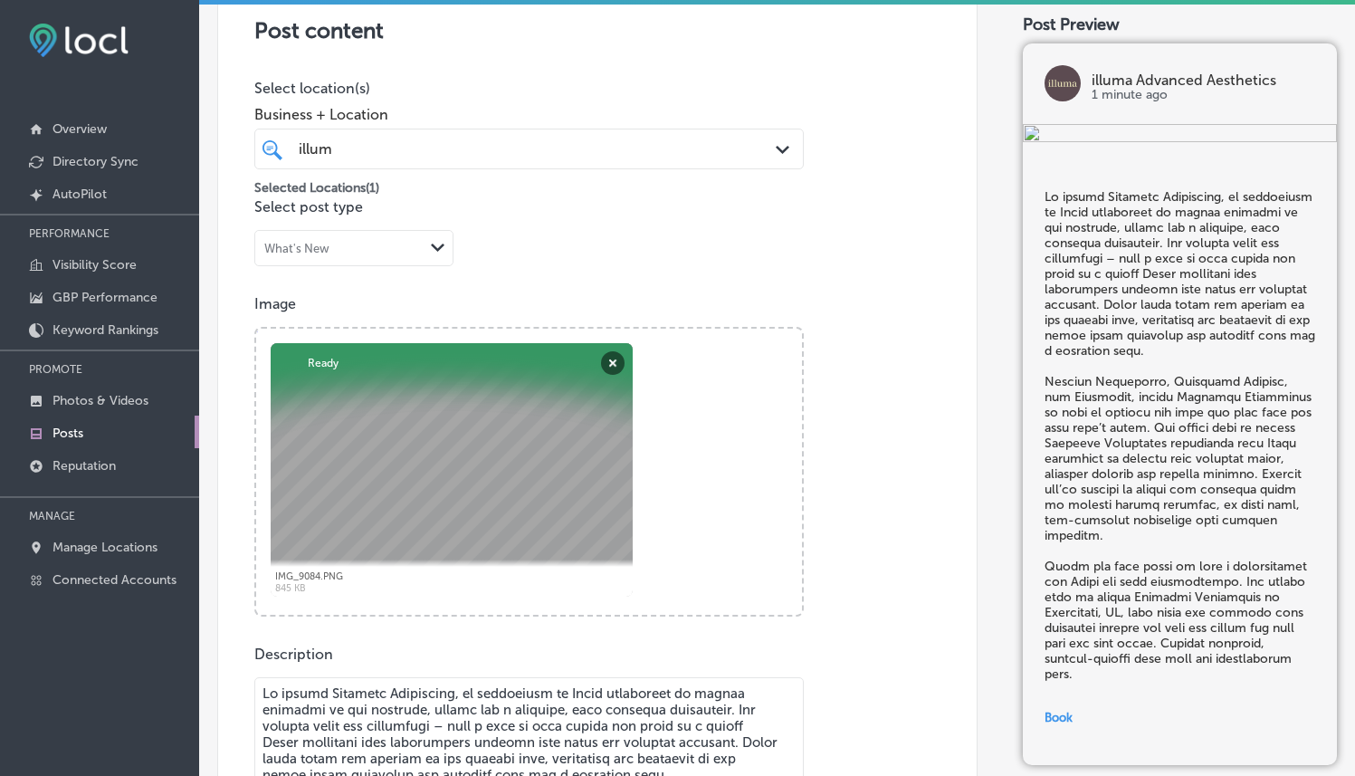
scroll to position [253, 0]
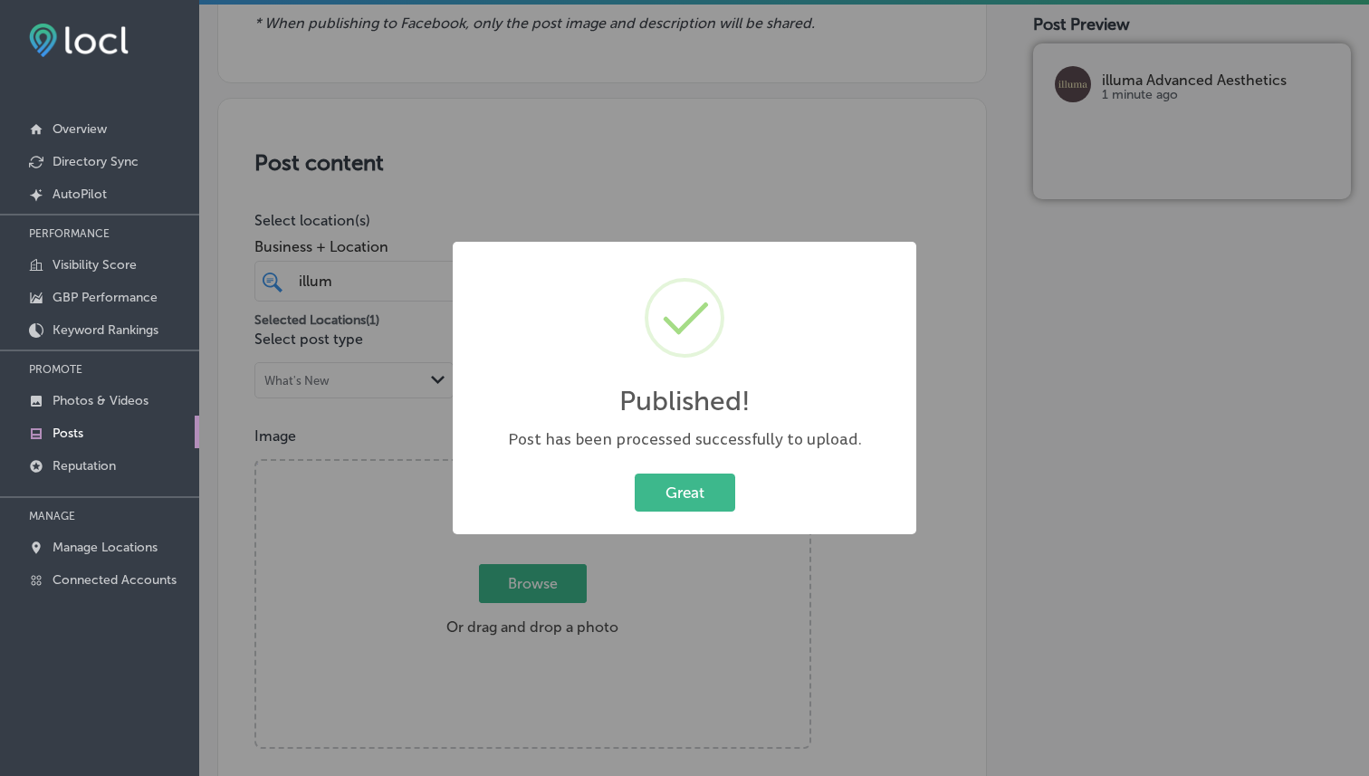
click at [704, 465] on div "Published! × Post has been processed successfully to upload. Great Cancel" at bounding box center [684, 388] width 463 height 292
click at [700, 496] on button "Great" at bounding box center [685, 491] width 100 height 37
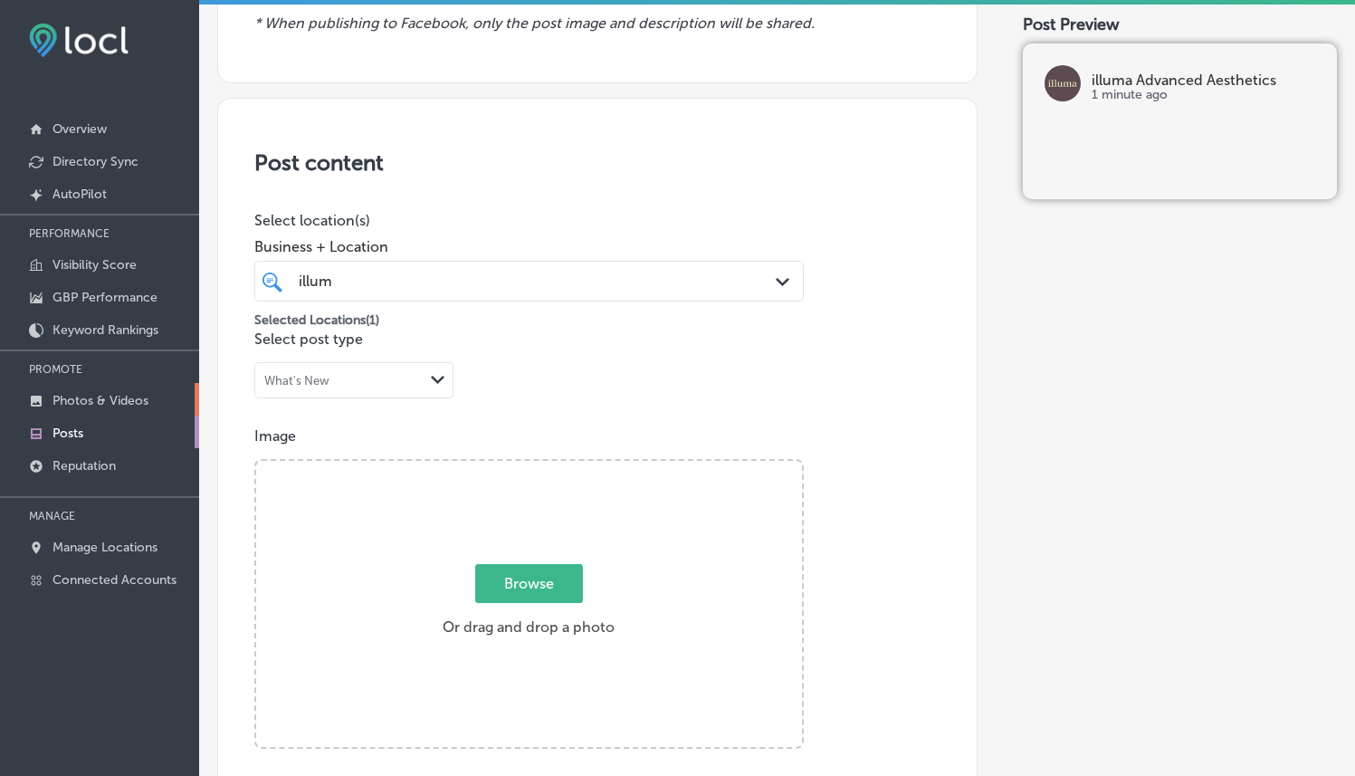
click at [153, 401] on link "Photos & Videos" at bounding box center [99, 399] width 199 height 33
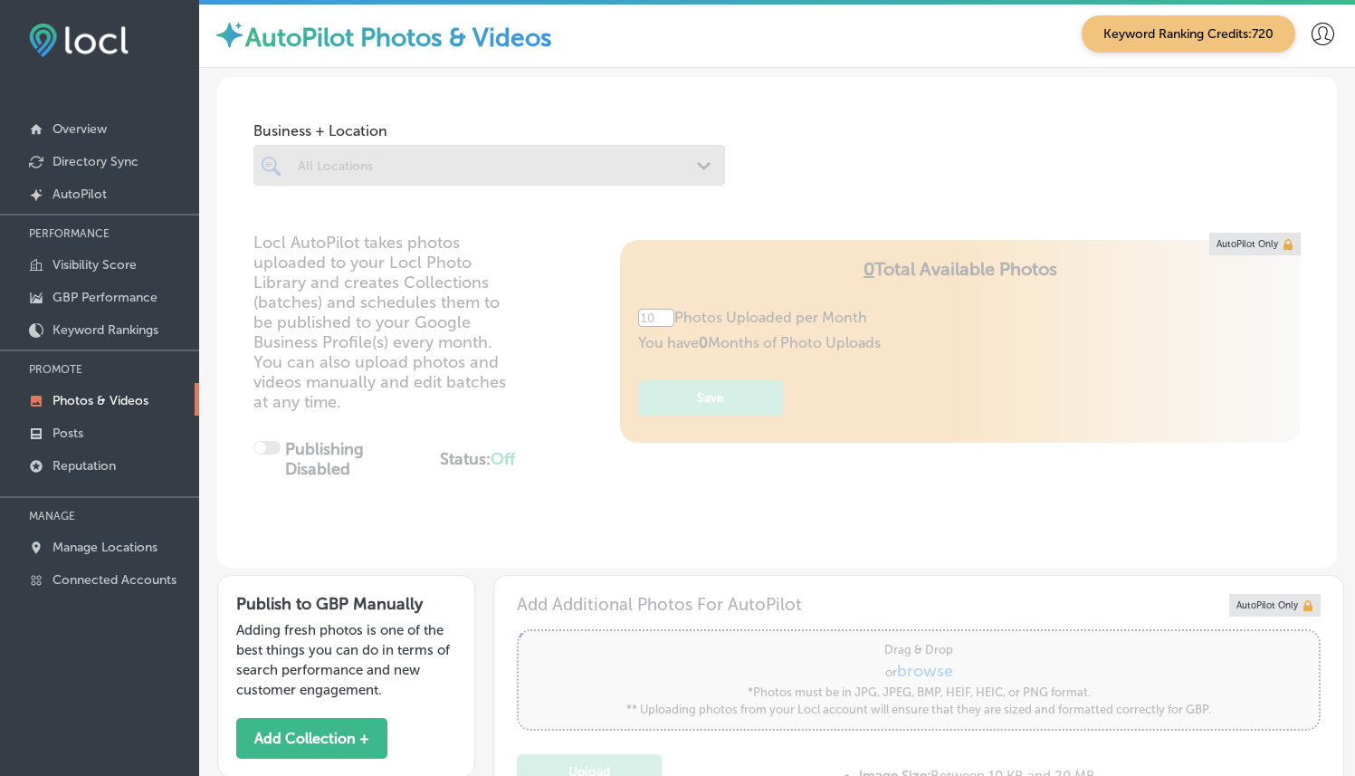
scroll to position [459, 0]
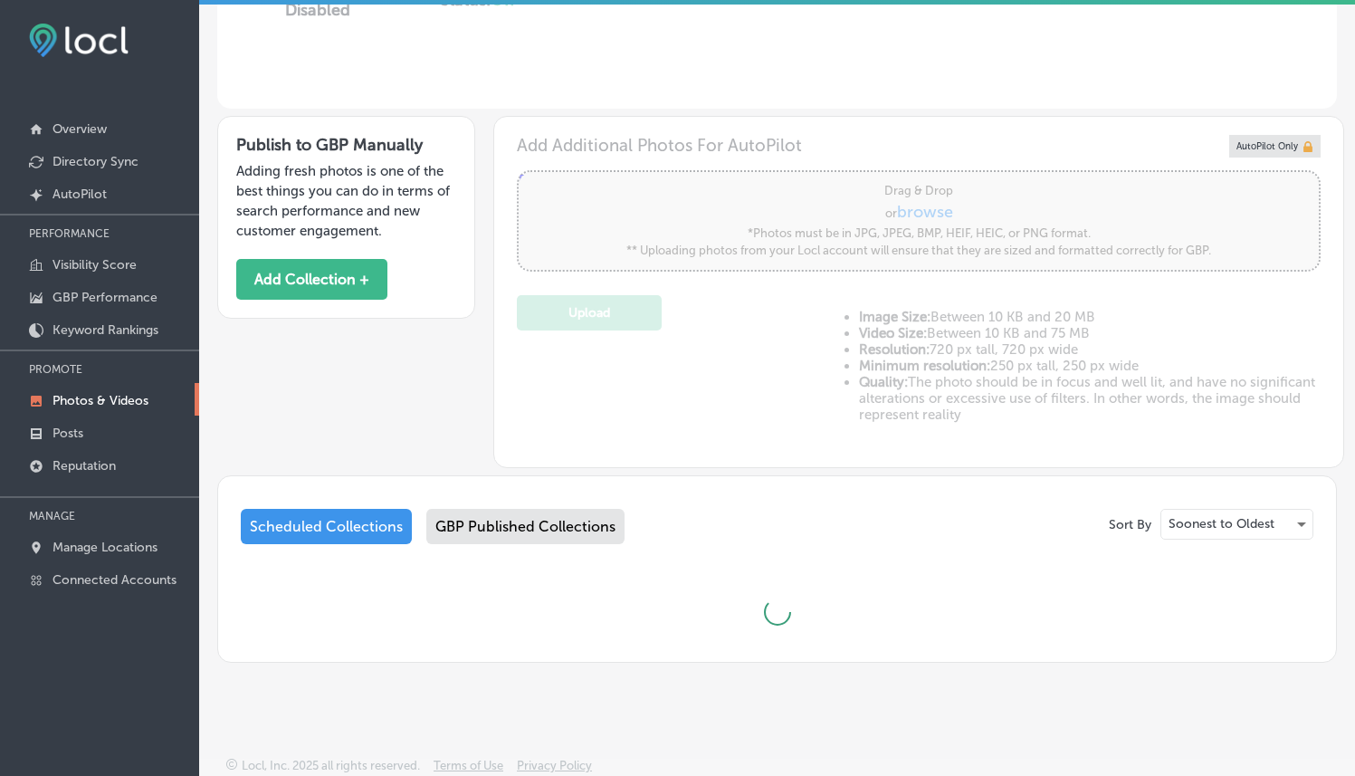
type input "5"
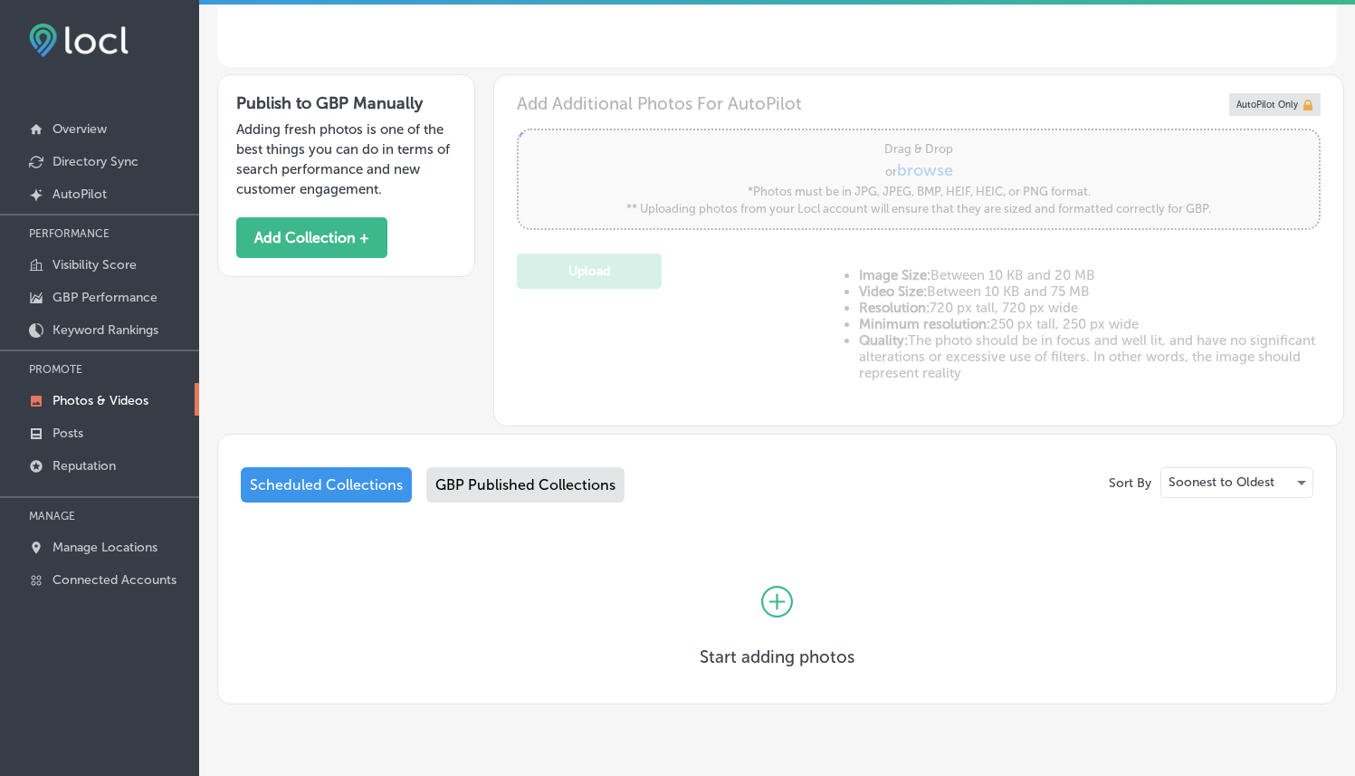
scroll to position [542, 0]
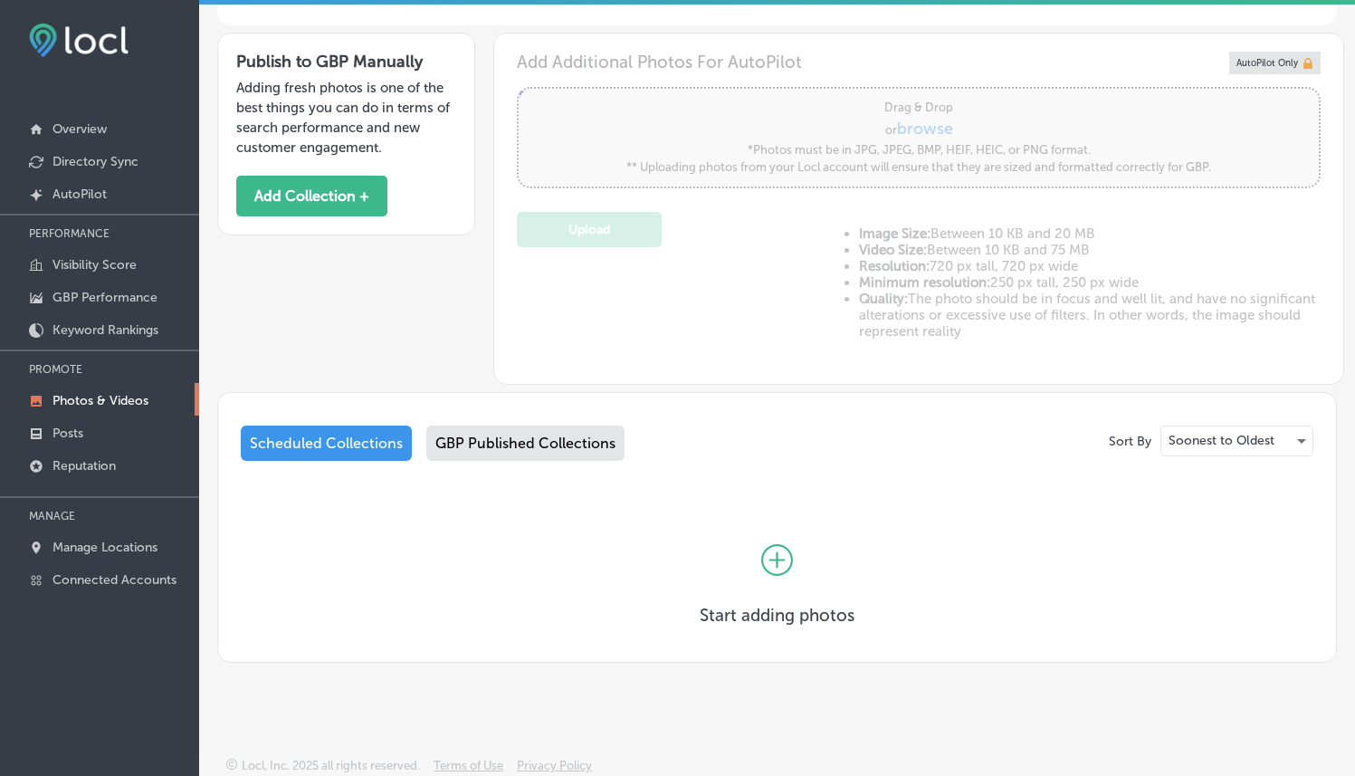
click at [777, 544] on icon at bounding box center [777, 560] width 32 height 32
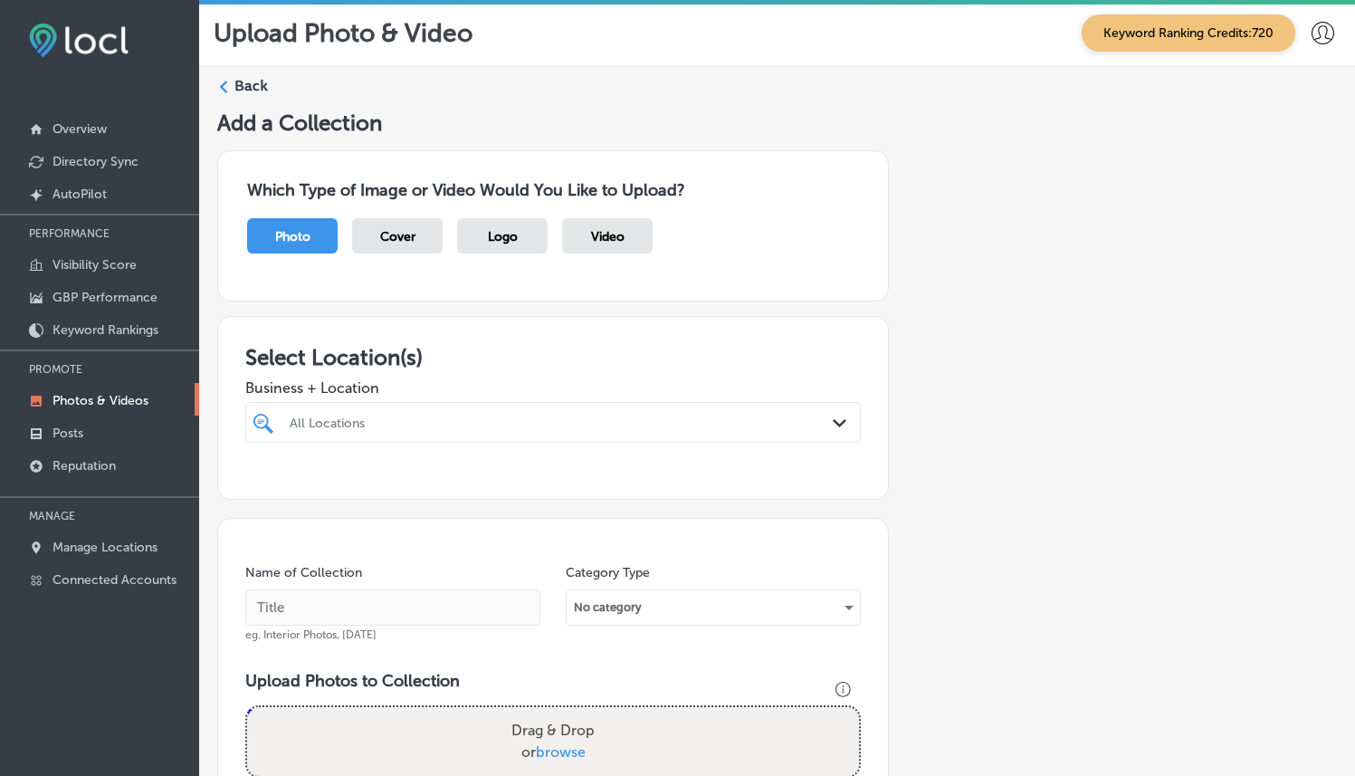
click at [493, 424] on div "All Locations" at bounding box center [562, 422] width 545 height 15
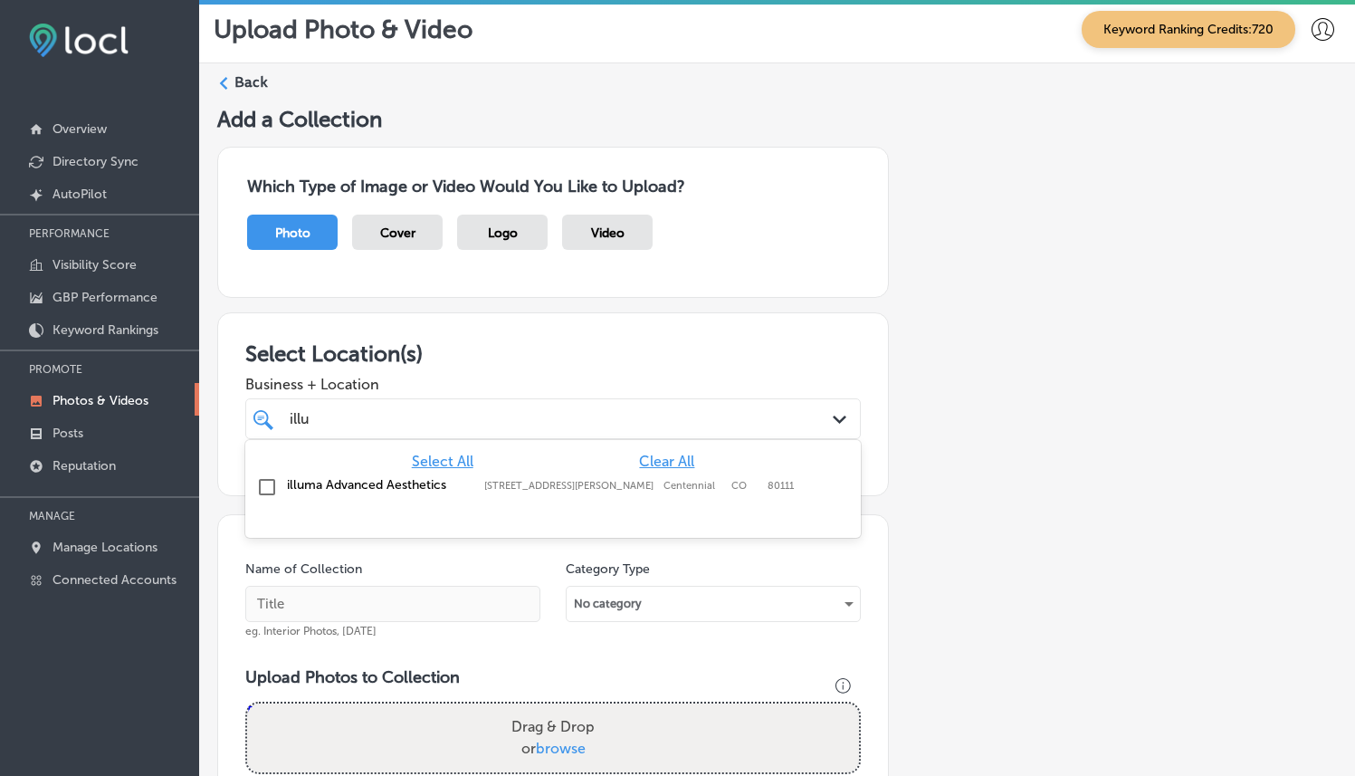
click at [339, 491] on div "illuma Advanced Aesthetics [STREET_ADDRESS][GEOGRAPHIC_DATA][PERSON_NAME][STREE…" at bounding box center [553, 487] width 601 height 28
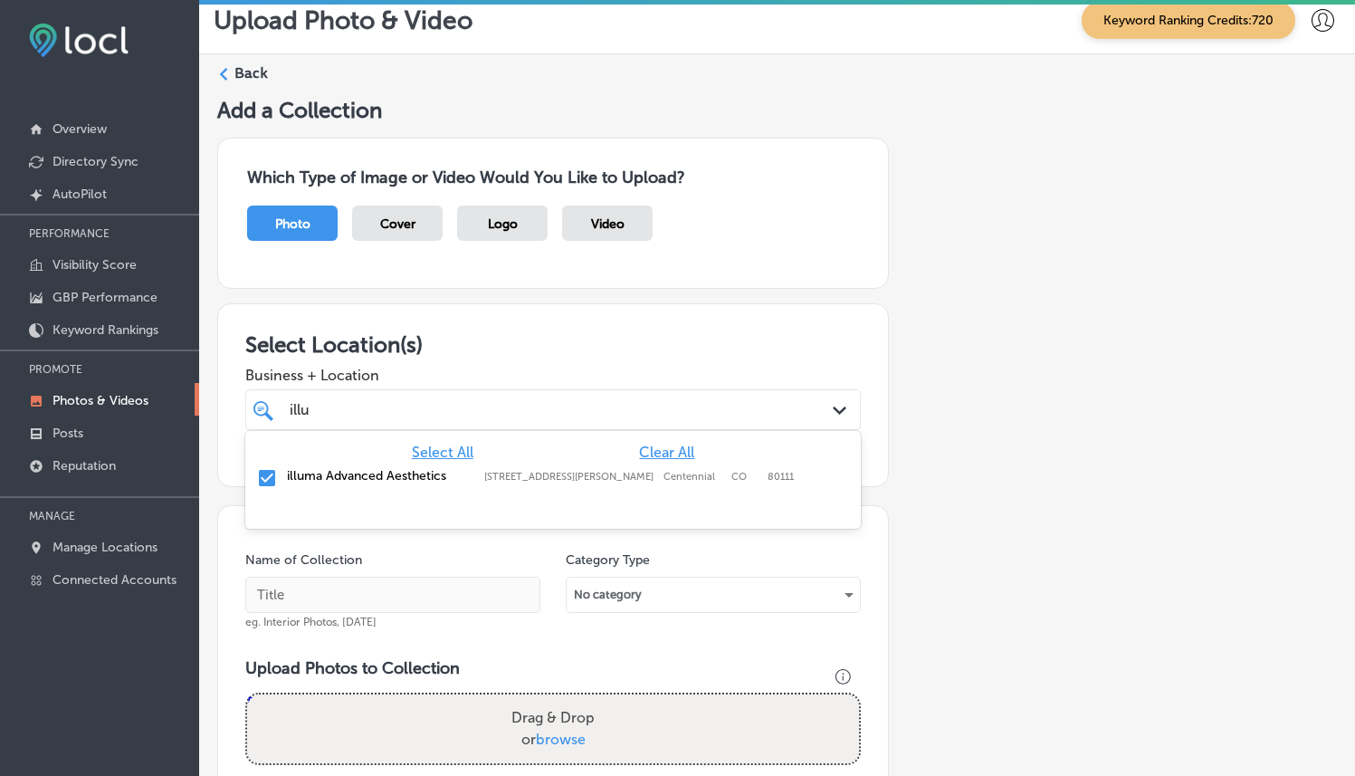
scroll to position [121, 0]
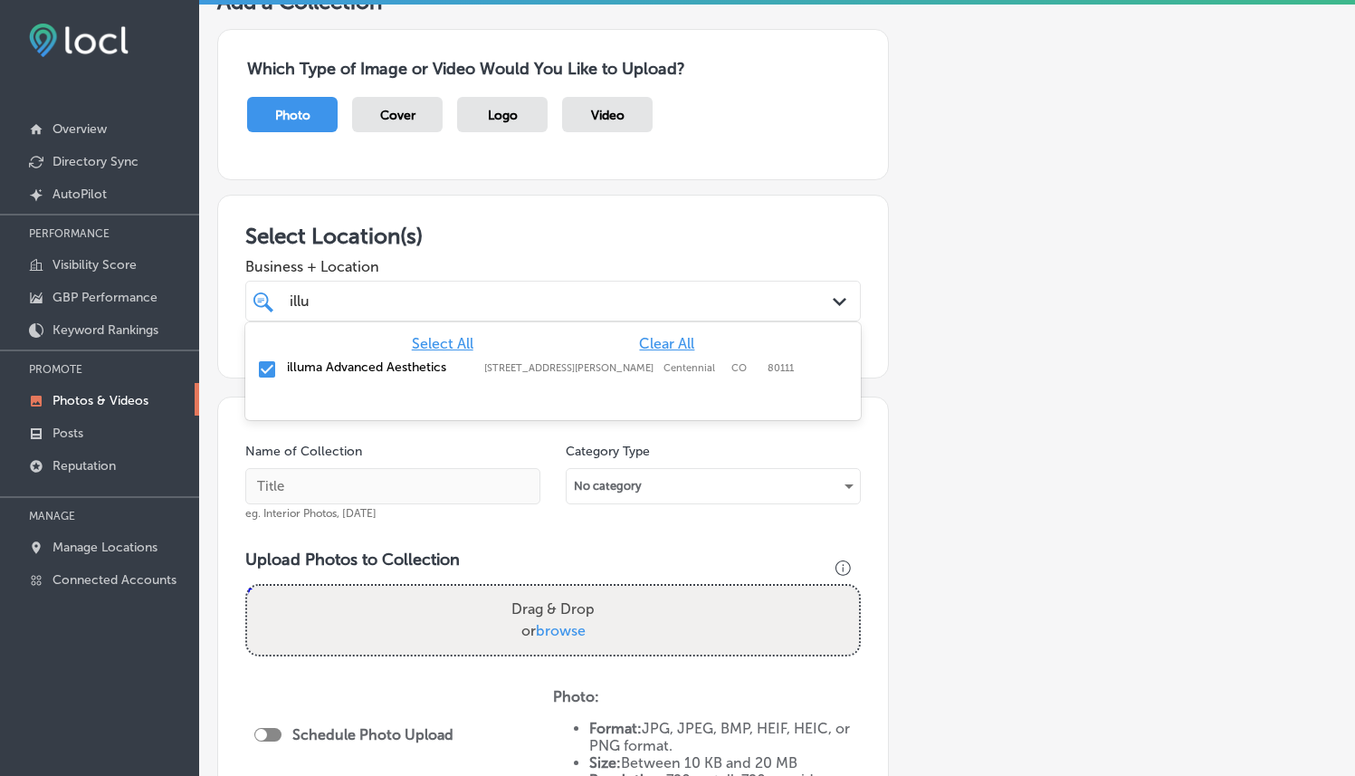
click at [359, 416] on div at bounding box center [553, 405] width 616 height 29
type input "illu"
click at [356, 433] on div "Name of Collection eg. Interior Photos, [DATE] Category Type No category Upload…" at bounding box center [553, 699] width 672 height 607
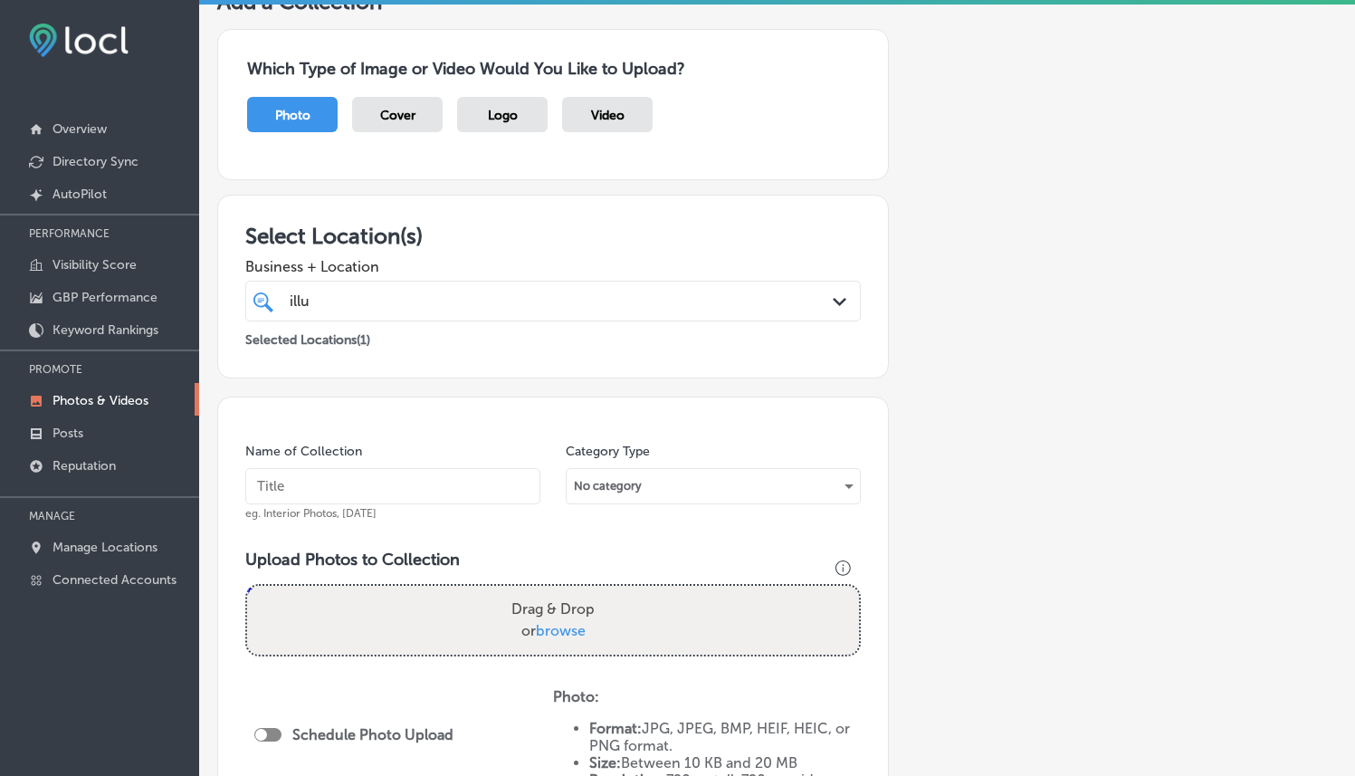
click at [413, 473] on input "text" at bounding box center [392, 486] width 295 height 36
paste input "Illuma Advanced Aesthetics"
click at [412, 474] on input "text" at bounding box center [392, 486] width 295 height 36
type input "Illuma Advanced Aesthetics"
click at [358, 489] on input "Illuma Advanced Aesthetics" at bounding box center [392, 486] width 295 height 36
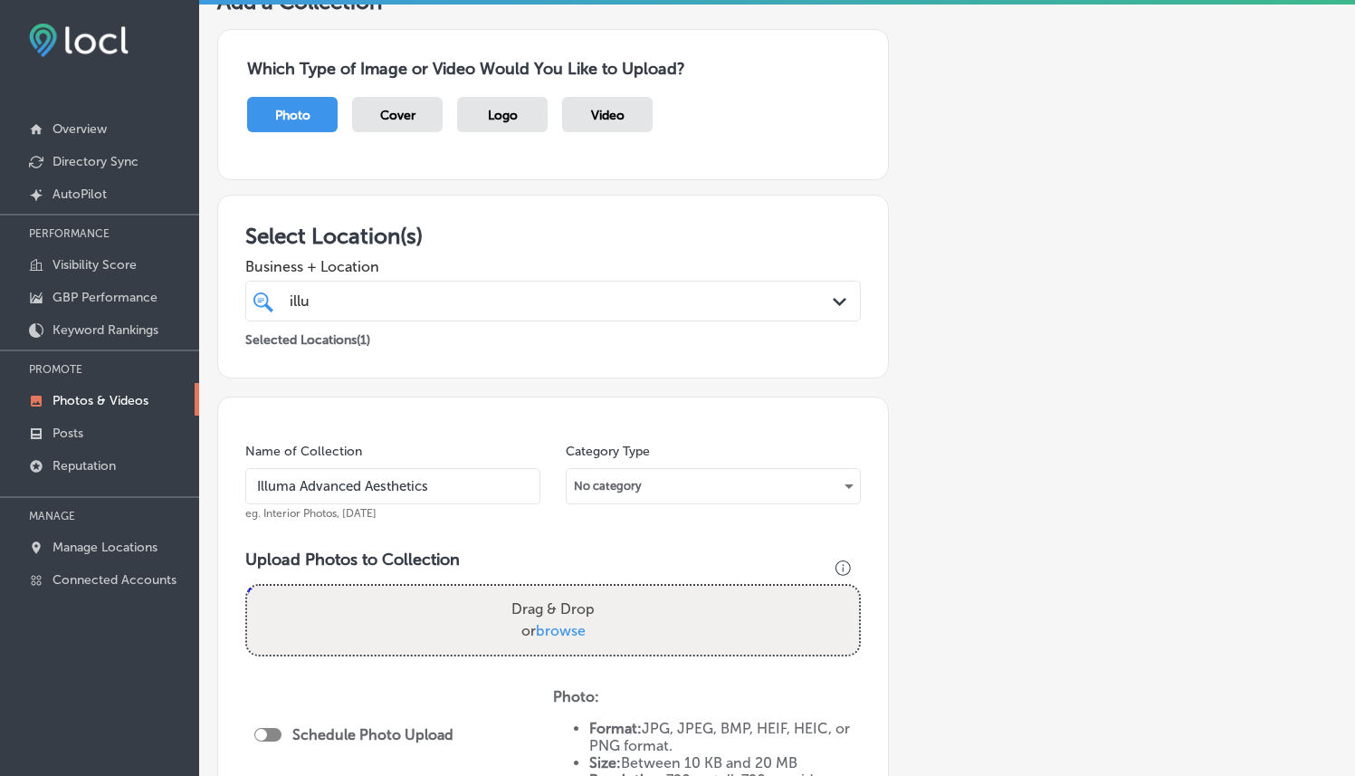
click at [358, 489] on input "Illuma Advanced Aesthetics" at bounding box center [392, 486] width 295 height 36
paste input "text"
type input "Illuma Advanced Aesthetics"
click at [358, 489] on input "Illuma Advanced Aesthetics" at bounding box center [392, 486] width 295 height 36
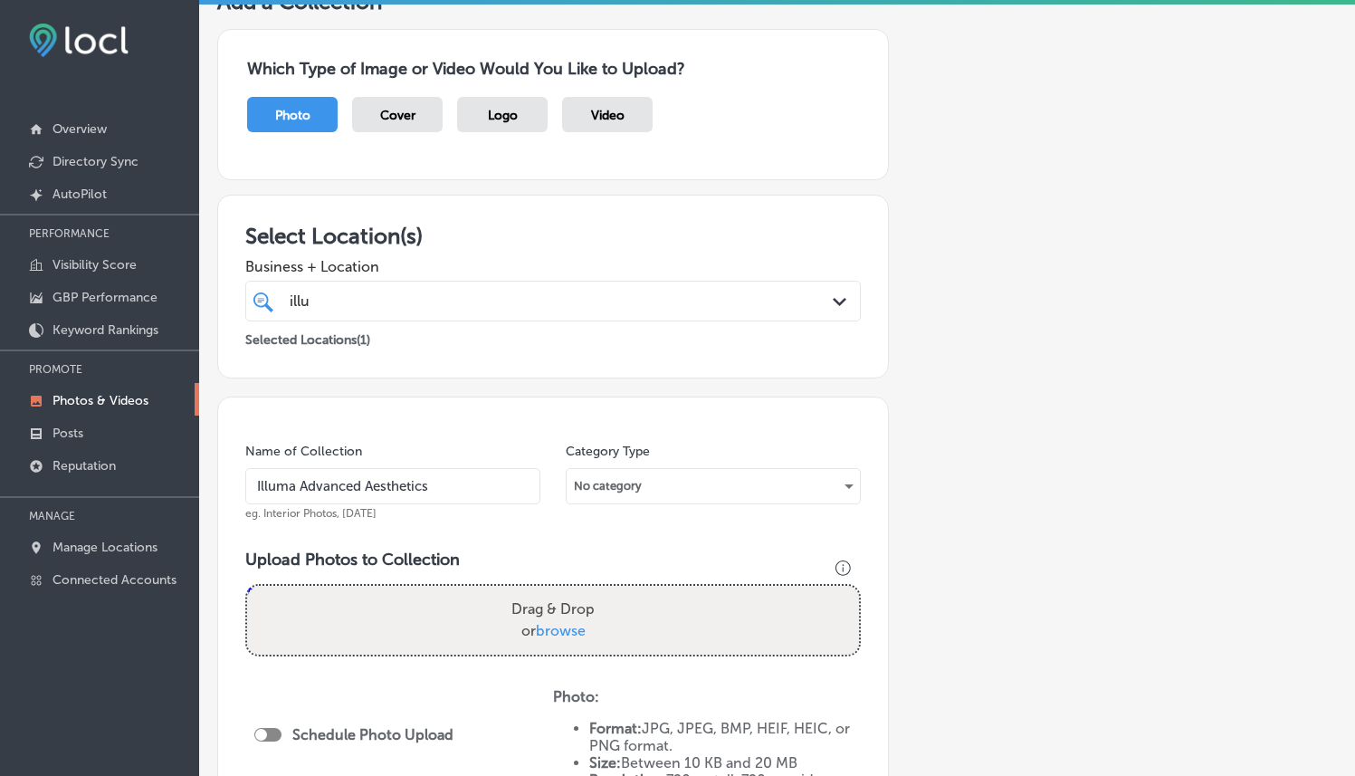
click at [358, 489] on input "Illuma Advanced Aesthetics" at bounding box center [392, 486] width 295 height 36
click at [430, 439] on div "Name of Collection Illuma Advanced Aesthetics eg. Interior Photos, [DATE] Categ…" at bounding box center [553, 699] width 672 height 607
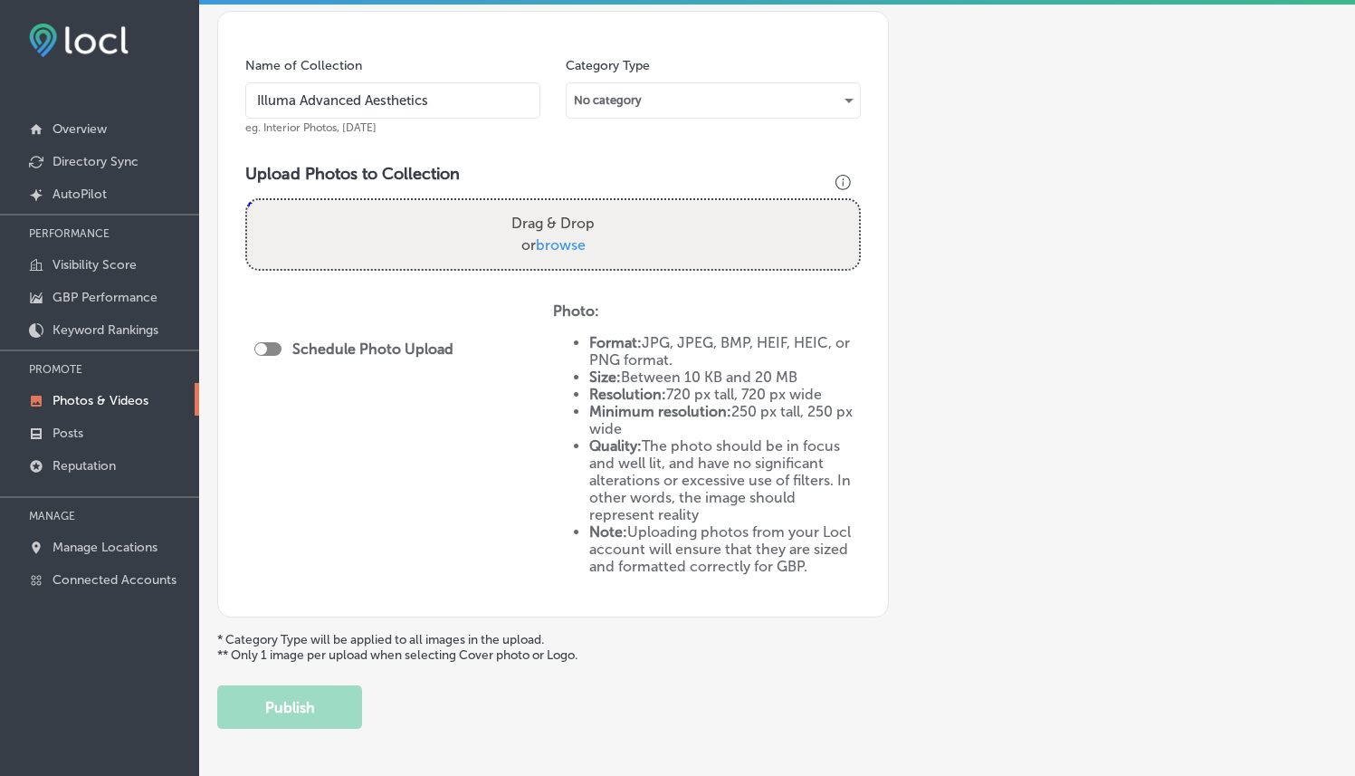
click at [560, 236] on span "browse" at bounding box center [561, 244] width 50 height 17
click at [560, 205] on input "Drag & Drop or browse" at bounding box center [553, 202] width 612 height 5
type input "C:\fakepath\173166640_132487008848697_7944121405732844262_n.jpg"
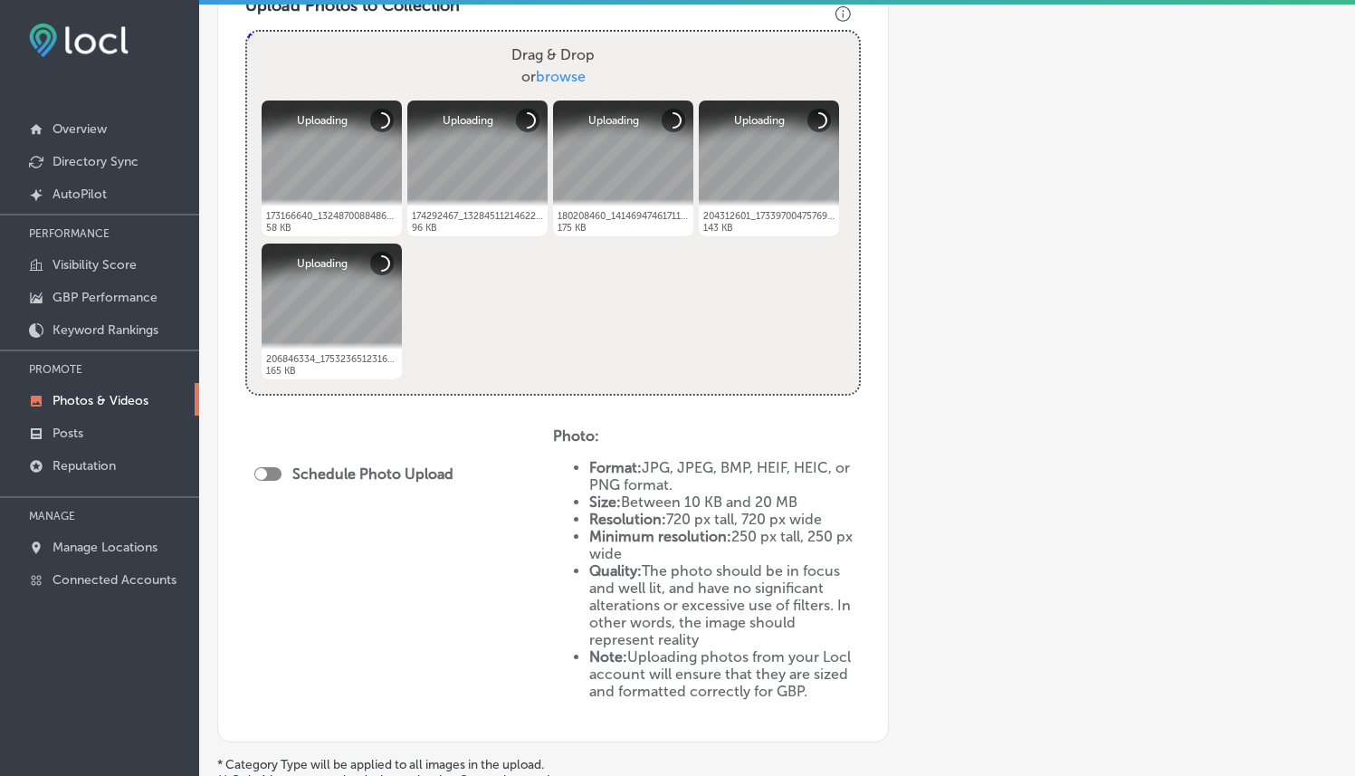
click at [267, 469] on div at bounding box center [267, 474] width 27 height 14
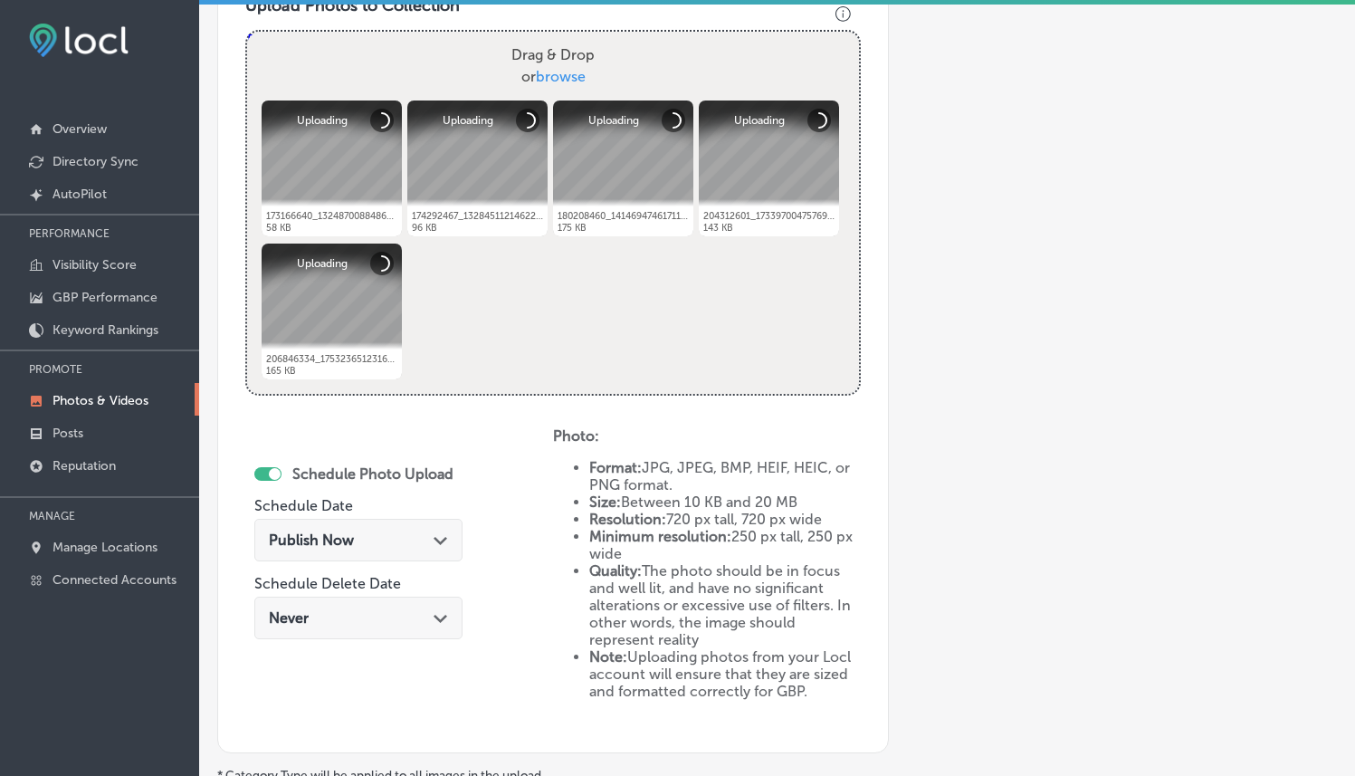
checkbox input "true"
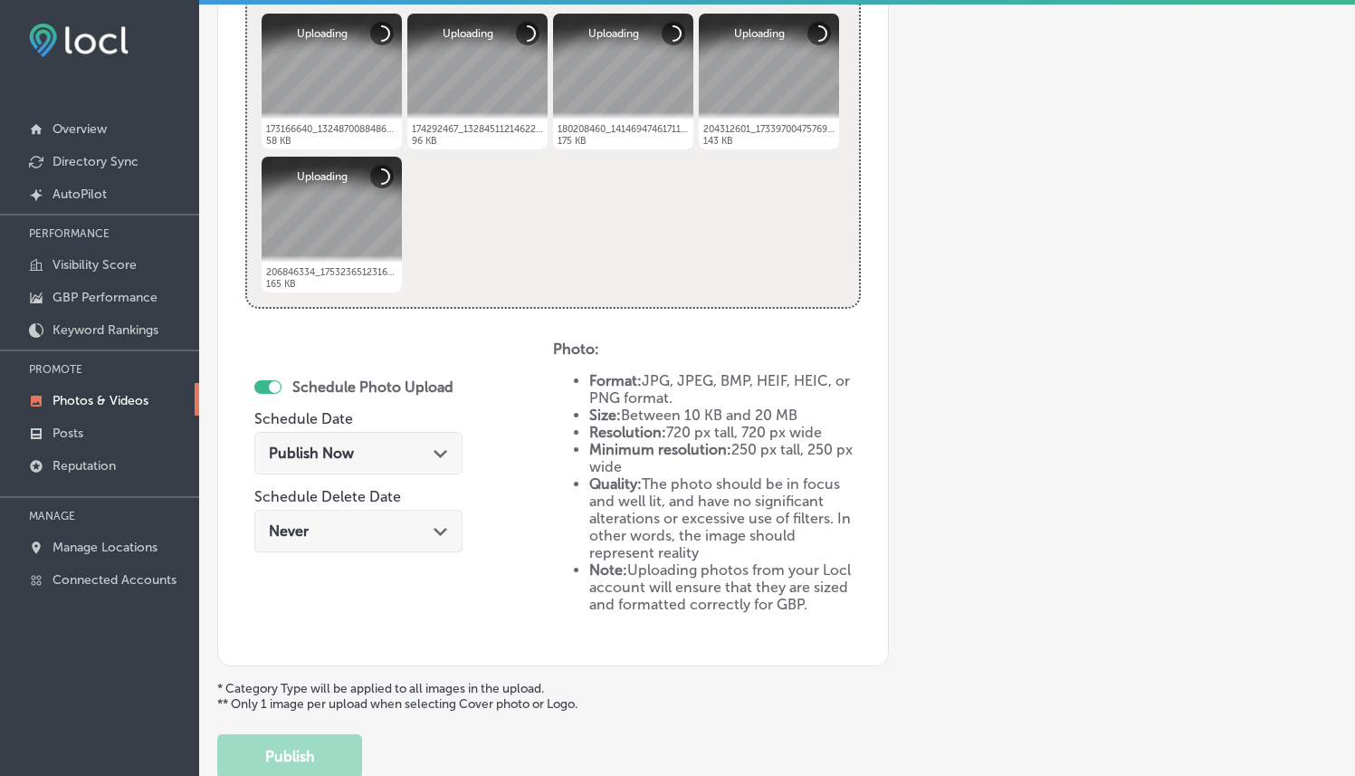
scroll to position [880, 0]
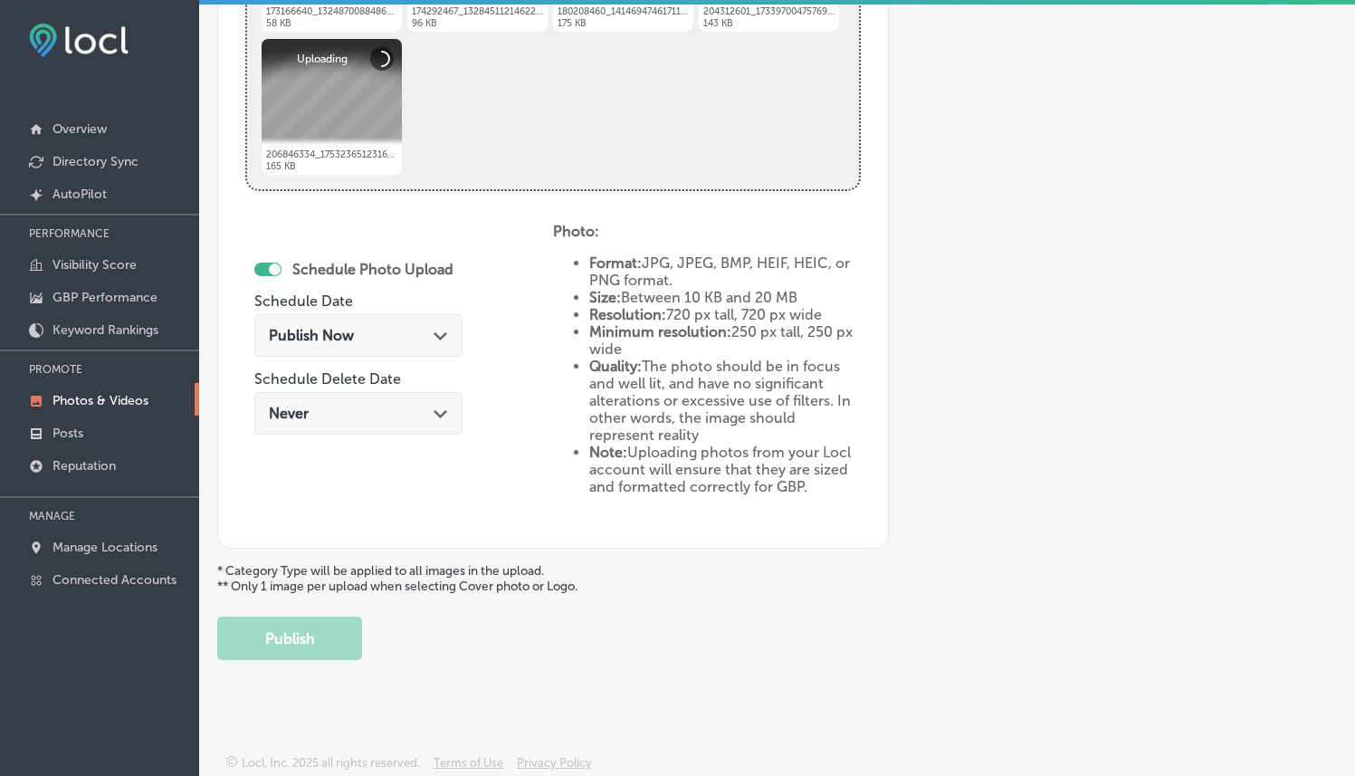
click at [407, 331] on div "Publish Now Path Created with Sketch." at bounding box center [358, 335] width 179 height 17
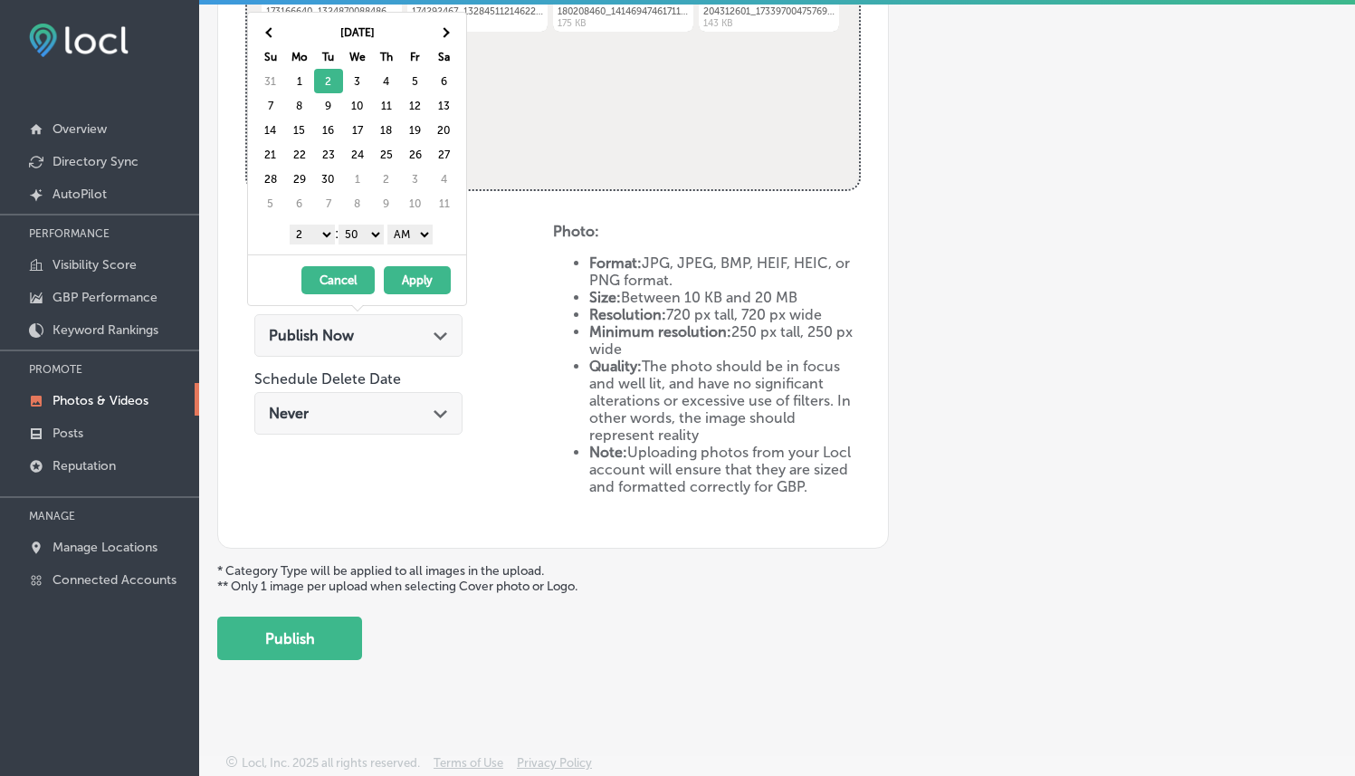
click at [431, 289] on button "Apply" at bounding box center [417, 280] width 67 height 28
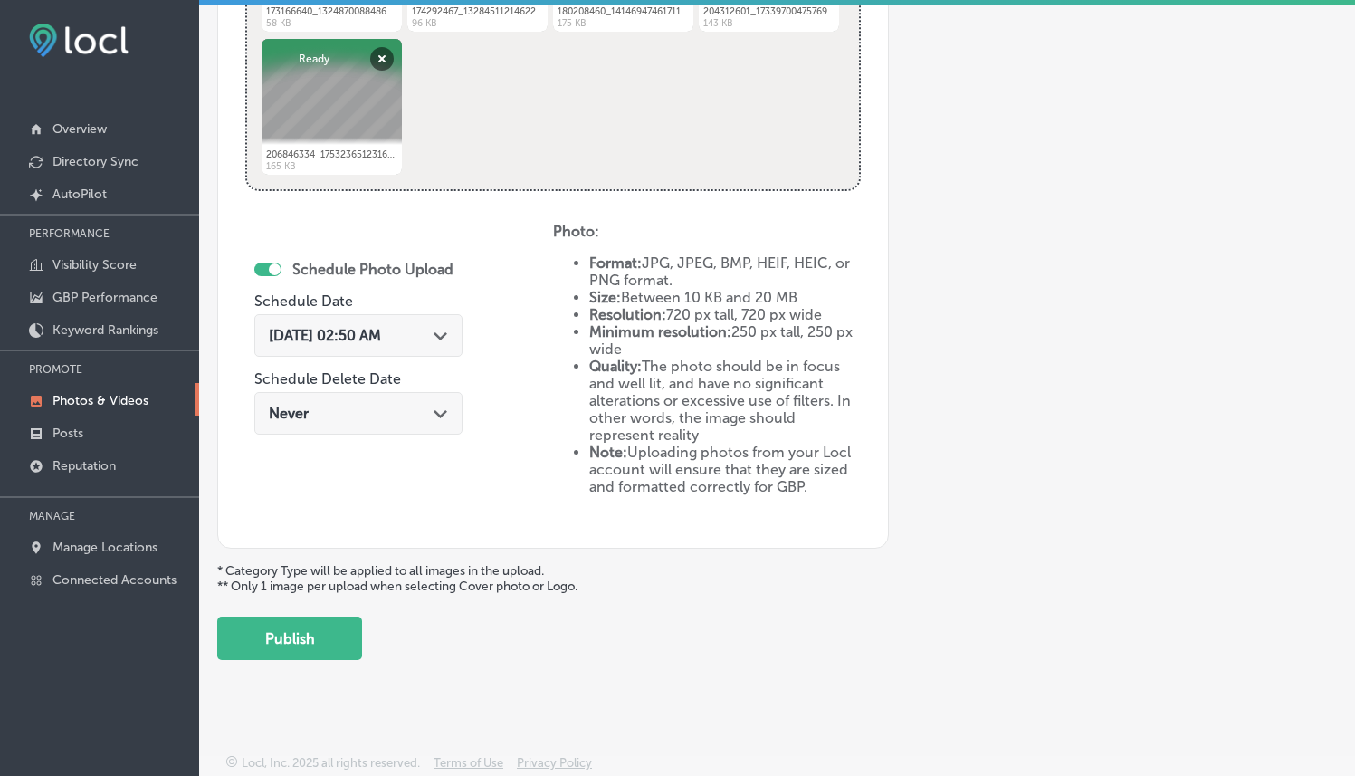
click at [407, 320] on div "[DATE] 02:50 AM Path Created with Sketch." at bounding box center [358, 335] width 208 height 43
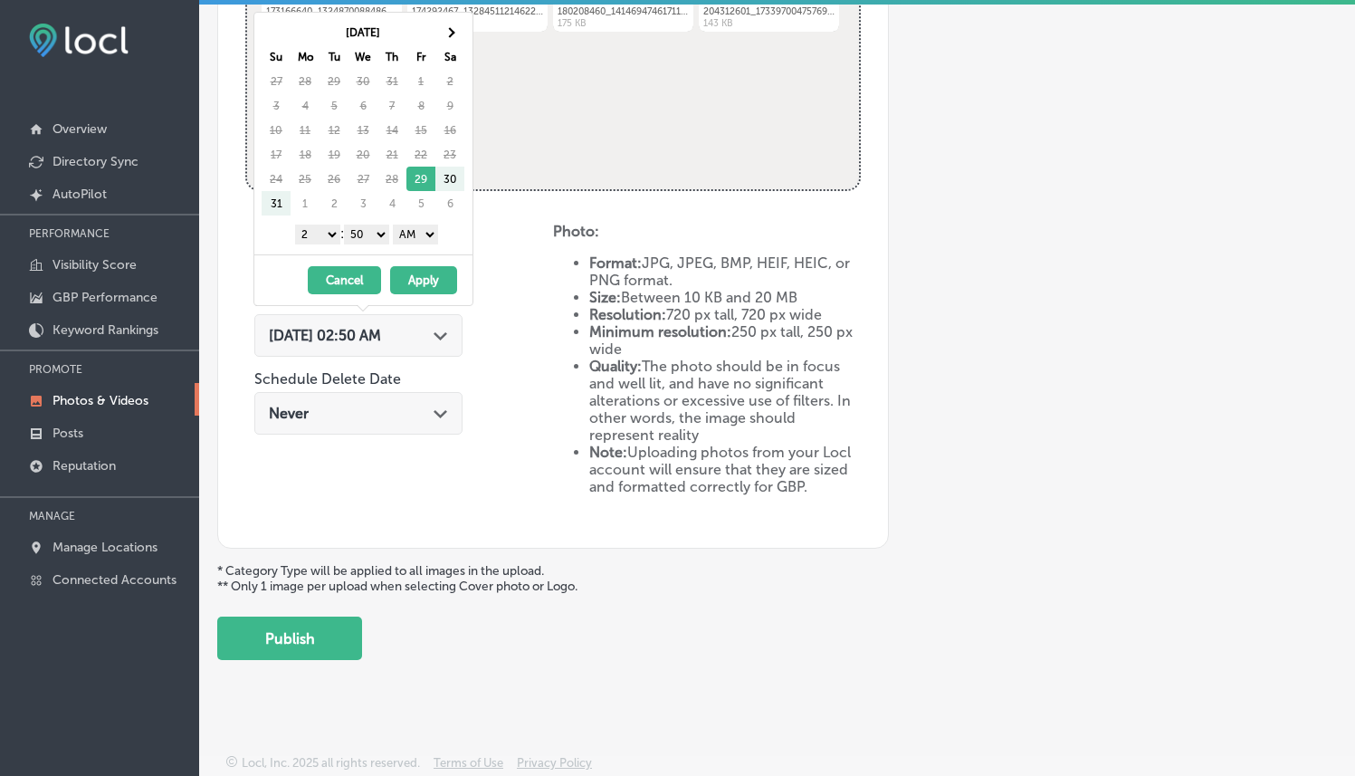
click at [316, 236] on select "1 2 3 4 5 6 7 8 9 10 11 12" at bounding box center [317, 234] width 45 height 20
click at [308, 229] on select "1 2 3 4 5 6 7 8 9 10 11 12" at bounding box center [317, 234] width 45 height 20
click at [439, 283] on button "Apply" at bounding box center [423, 280] width 67 height 28
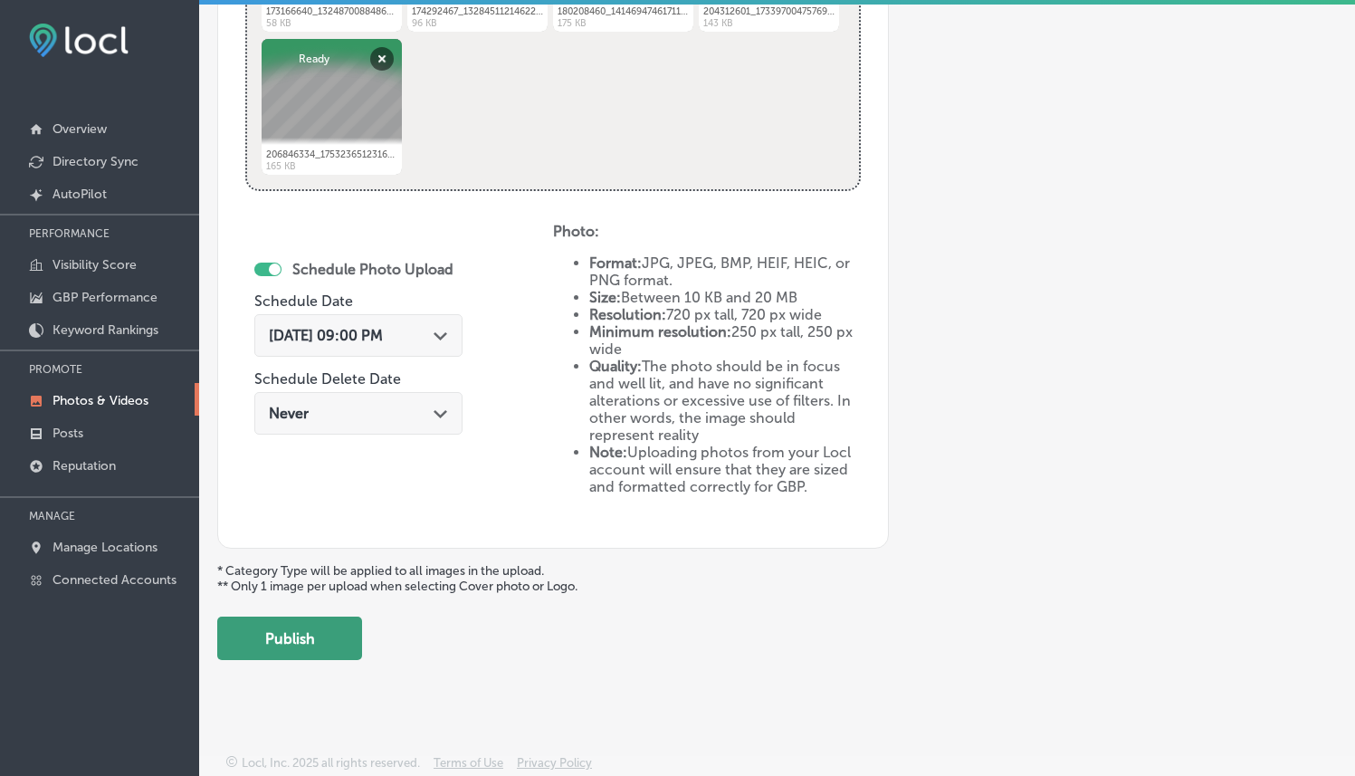
click at [317, 645] on button "Publish" at bounding box center [289, 637] width 145 height 43
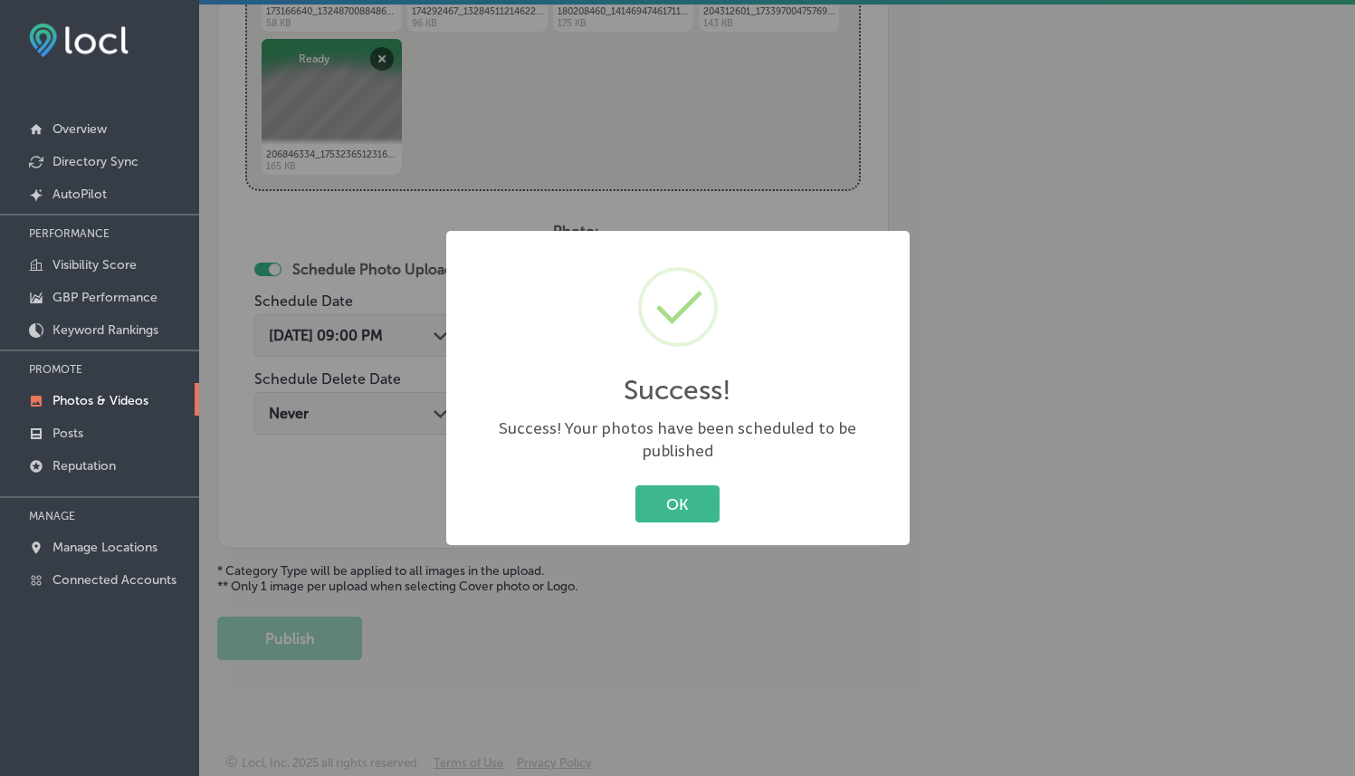
scroll to position [454, 0]
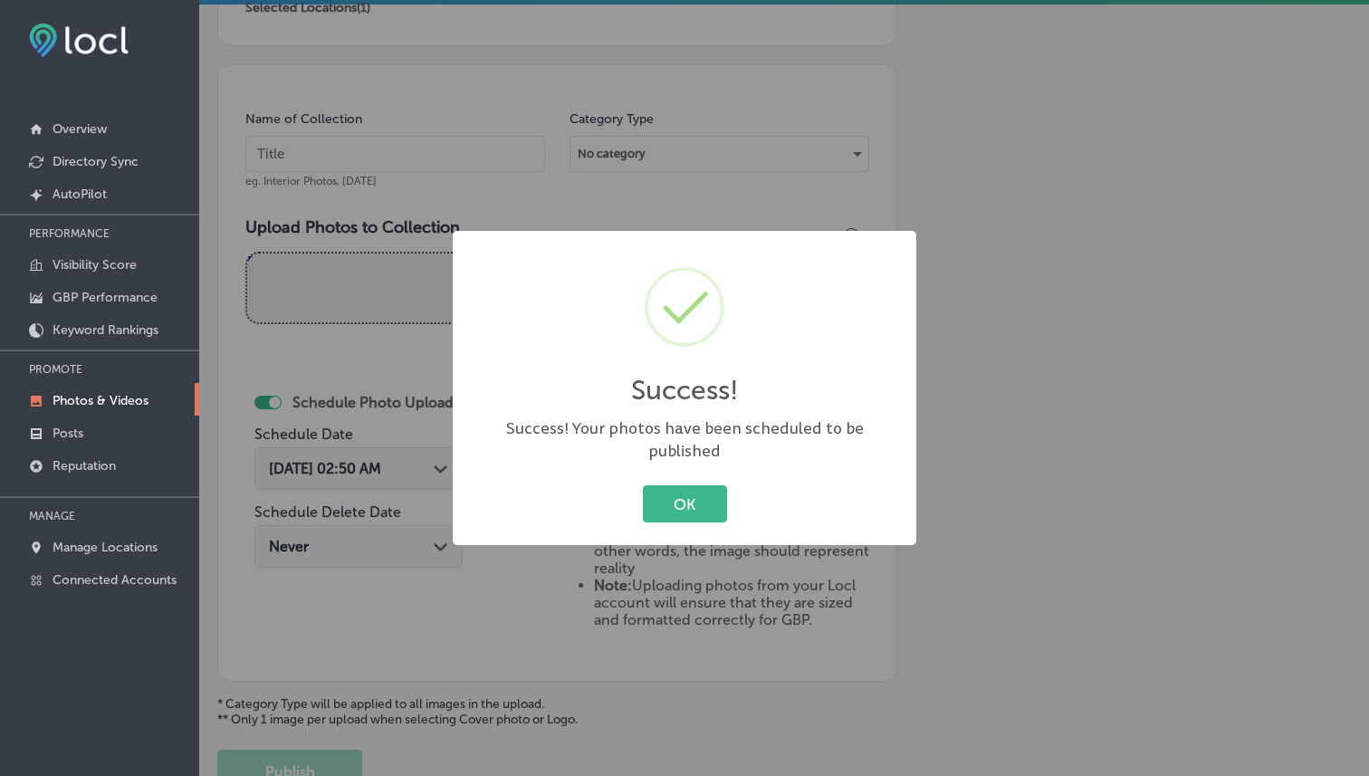
click at [714, 462] on div "Success! × Success! Your photos have been scheduled to be published OK Cancel" at bounding box center [684, 388] width 463 height 315
click at [693, 485] on button "OK" at bounding box center [685, 503] width 84 height 37
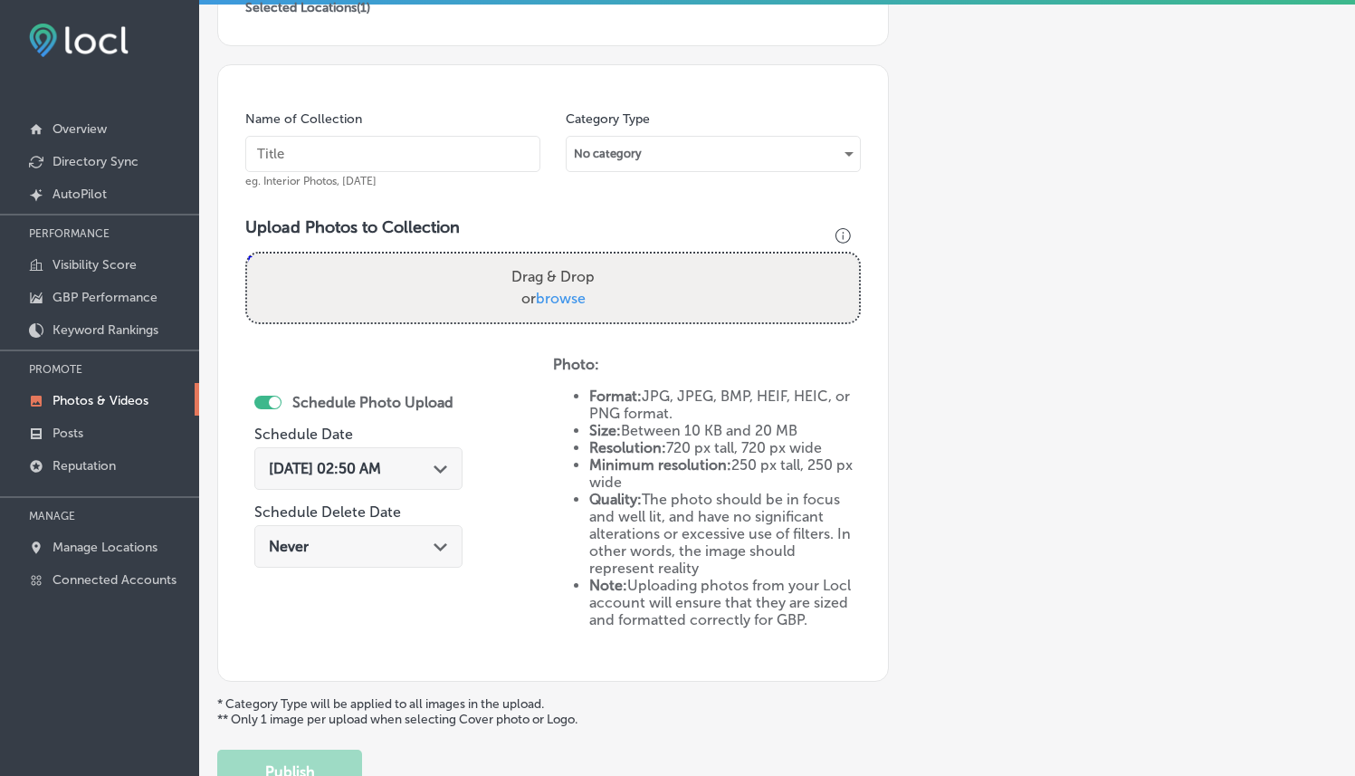
click at [414, 176] on div "Name of Collection eg. Interior Photos, [DATE]" at bounding box center [392, 149] width 295 height 78
click at [408, 136] on input "text" at bounding box center [392, 154] width 295 height 36
drag, startPoint x: 373, startPoint y: 150, endPoint x: 389, endPoint y: 166, distance: 22.4
click at [373, 150] on input "text" at bounding box center [392, 154] width 295 height 36
type input "Illuma Advanced Aesthetics"
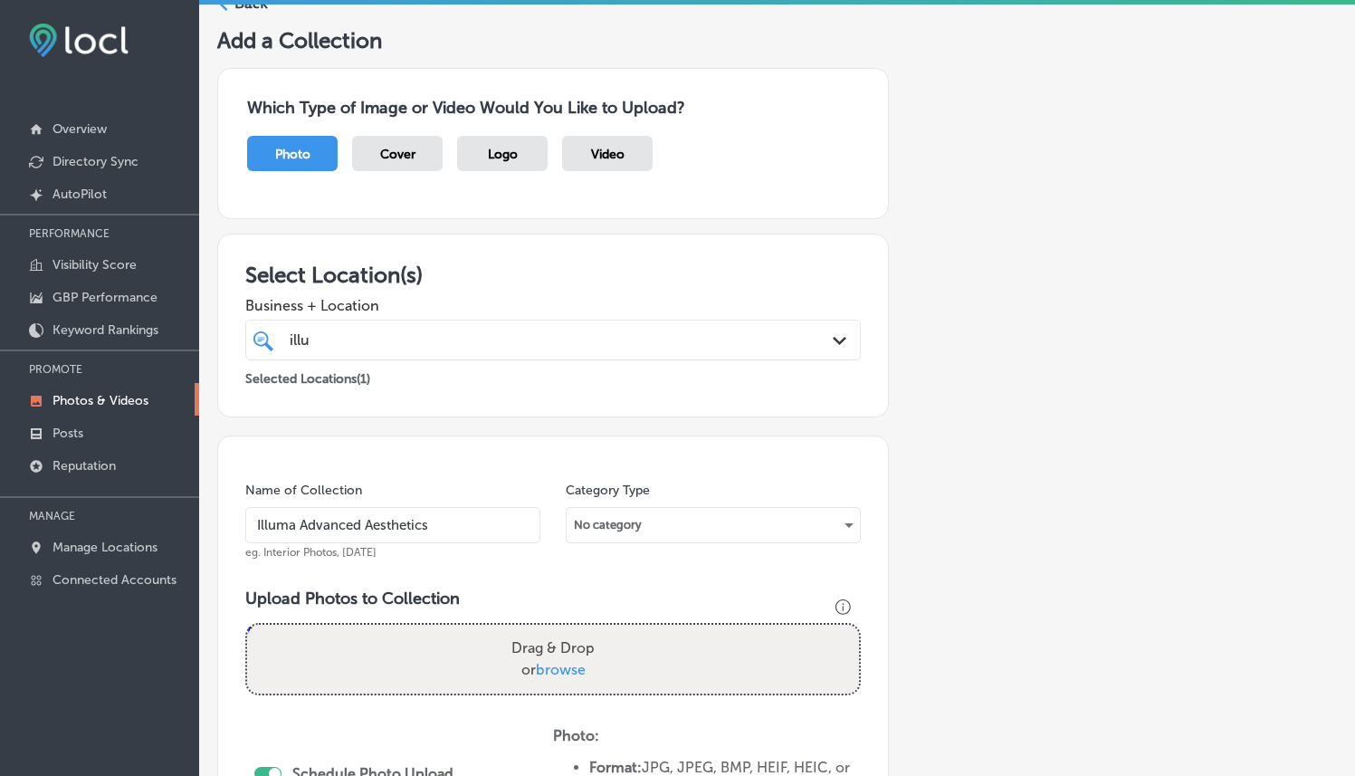
scroll to position [587, 0]
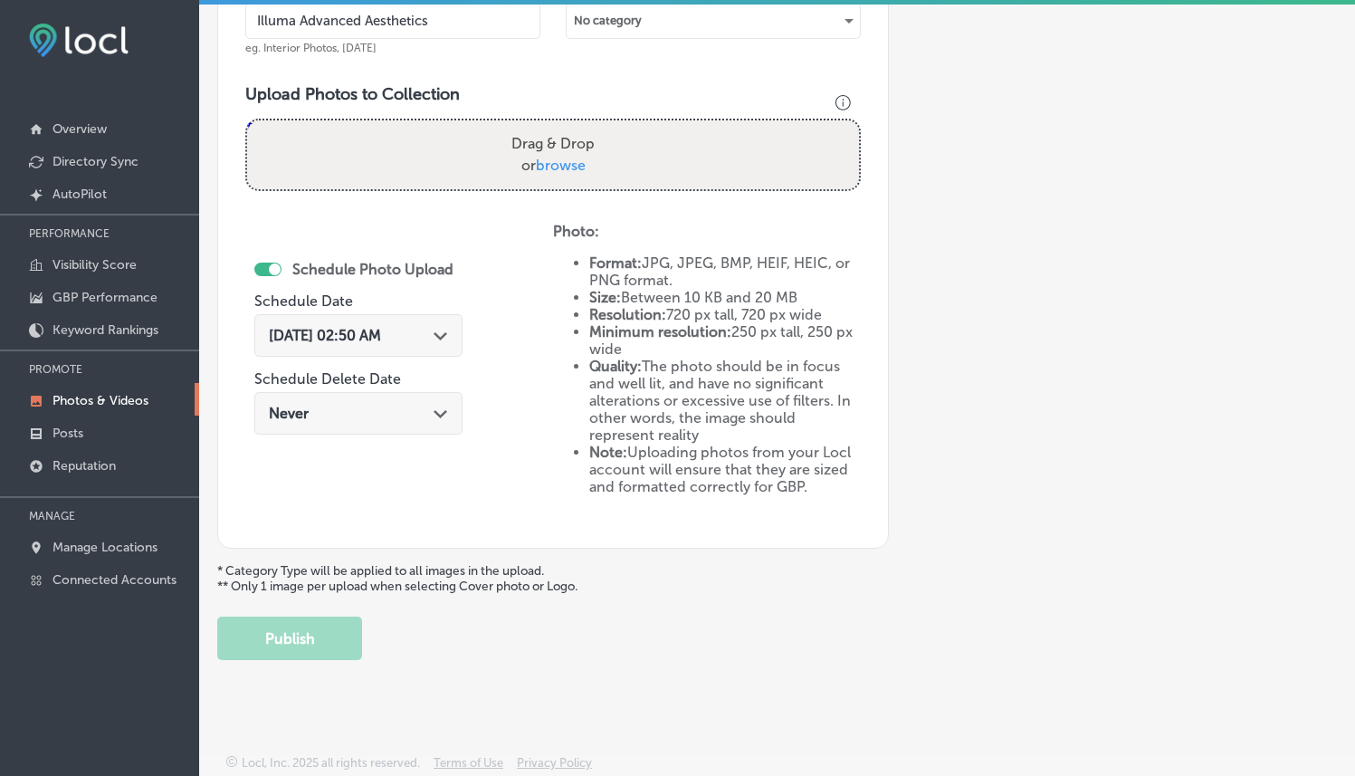
click at [551, 162] on span "browse" at bounding box center [561, 165] width 50 height 17
click at [551, 126] on input "Drag & Drop or browse" at bounding box center [553, 122] width 612 height 5
type input "C:\fakepath\468623236_937057955058261_4970832884914314857_n.jpg"
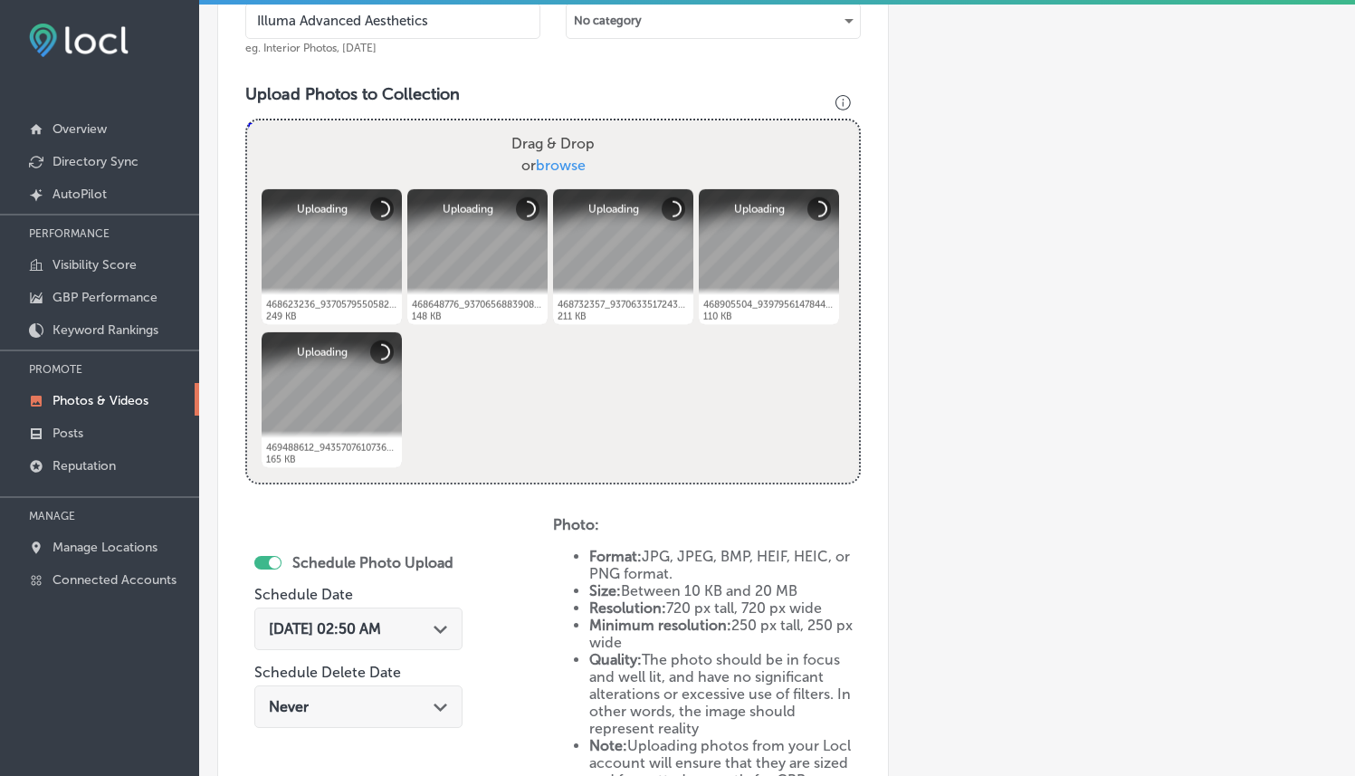
scroll to position [880, 0]
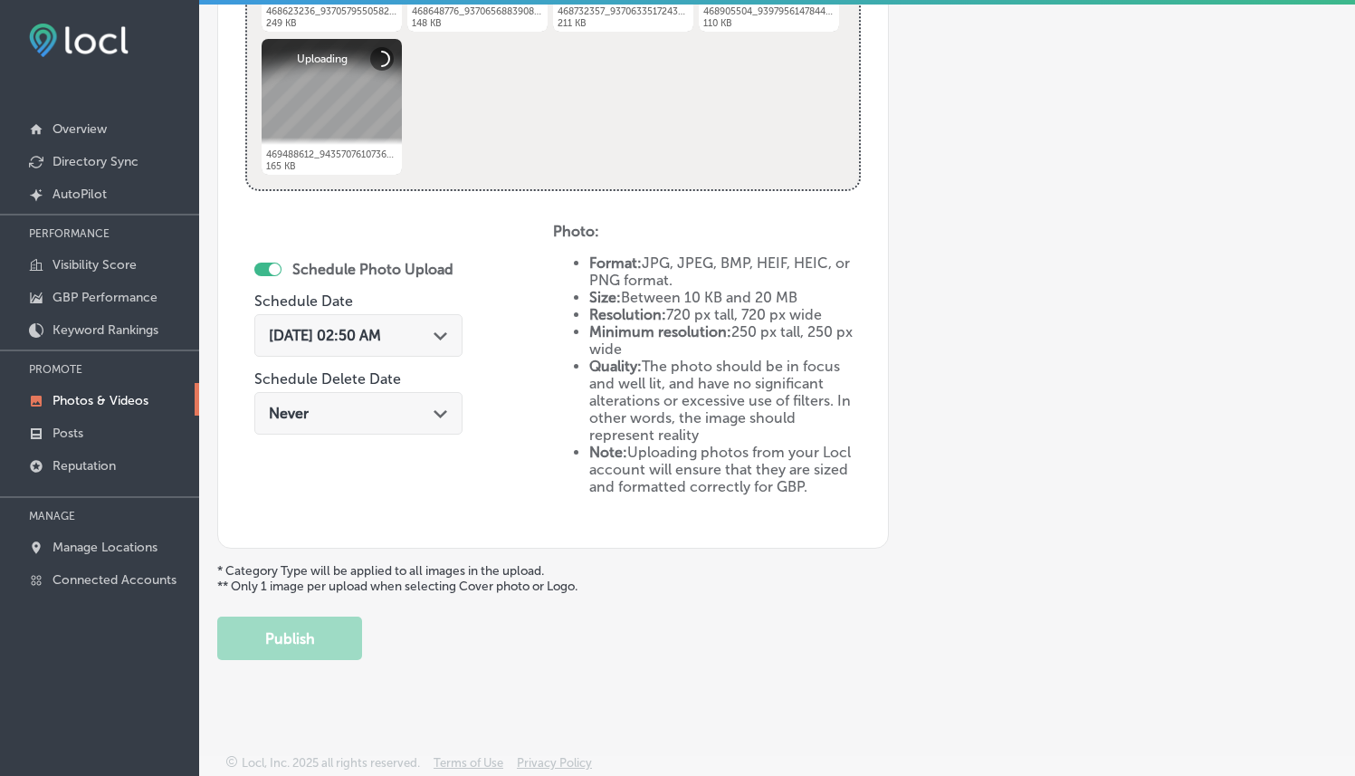
click at [381, 327] on span "[DATE] 02:50 AM" at bounding box center [325, 335] width 112 height 17
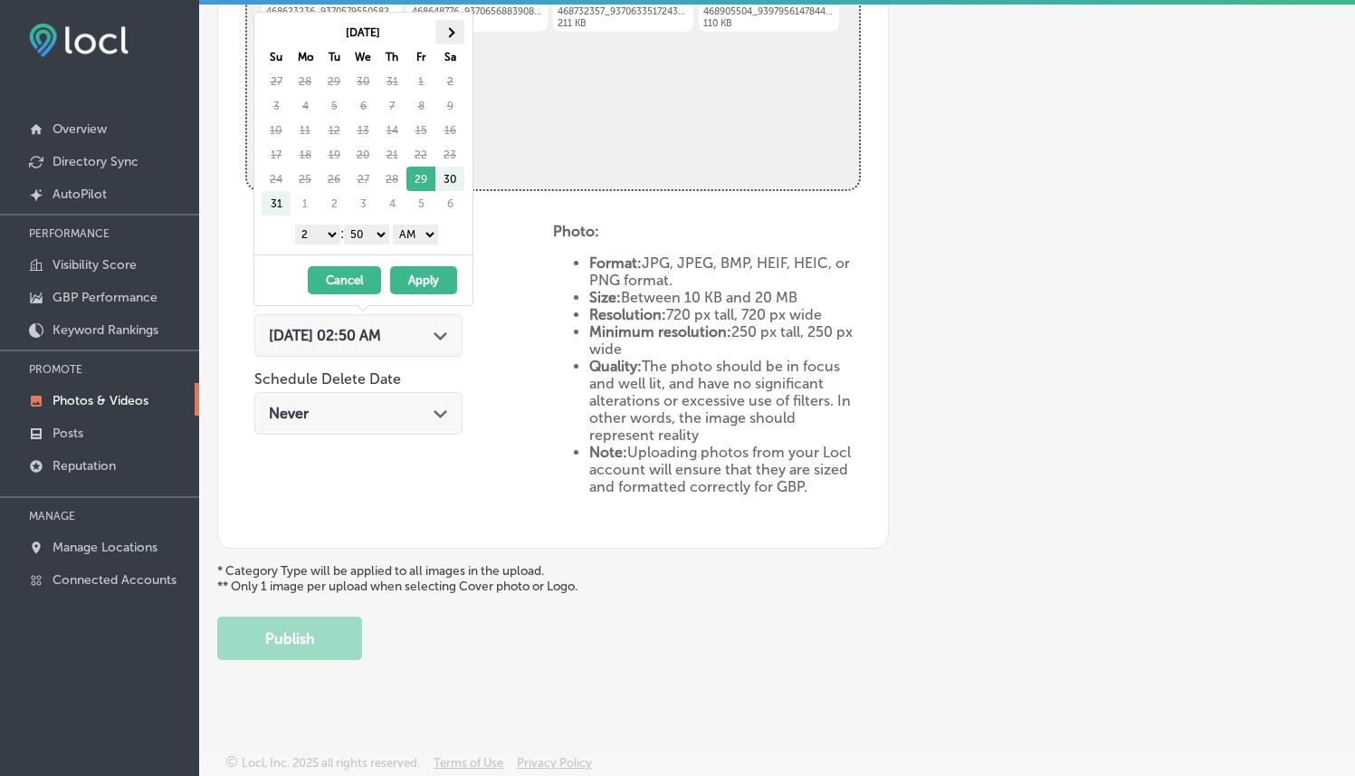
click at [451, 37] on th at bounding box center [449, 32] width 29 height 24
click at [313, 231] on select "1 2 3 4 5 6 7 8 9 10 11 12" at bounding box center [317, 234] width 45 height 20
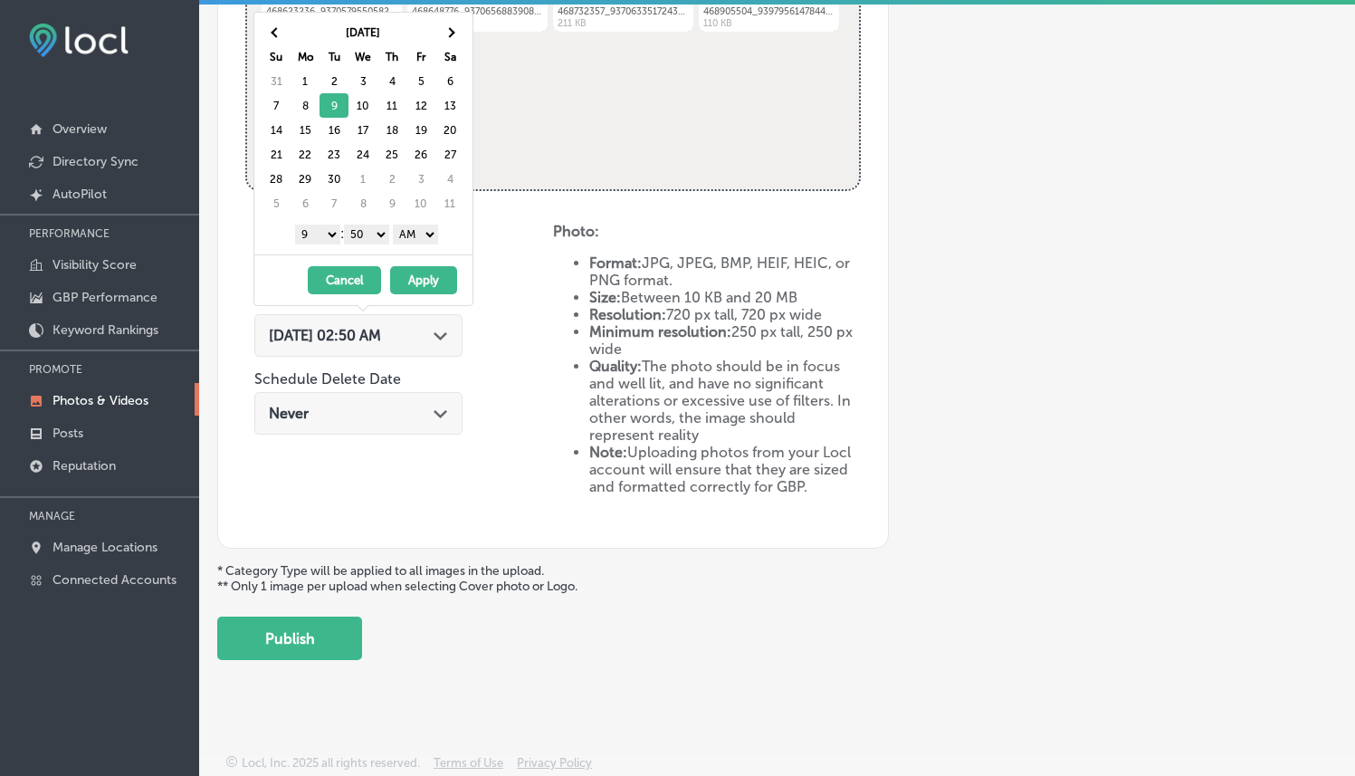
click at [380, 222] on div "1 2 3 4 5 6 7 8 9 10 11 12 : 00 10 20 30 40 50 AM PM" at bounding box center [367, 233] width 211 height 27
click at [370, 224] on select "00 10 20 30 40 50" at bounding box center [366, 234] width 45 height 20
click at [416, 234] on select "AM PM" at bounding box center [415, 234] width 45 height 20
click at [421, 275] on button "Apply" at bounding box center [423, 280] width 67 height 28
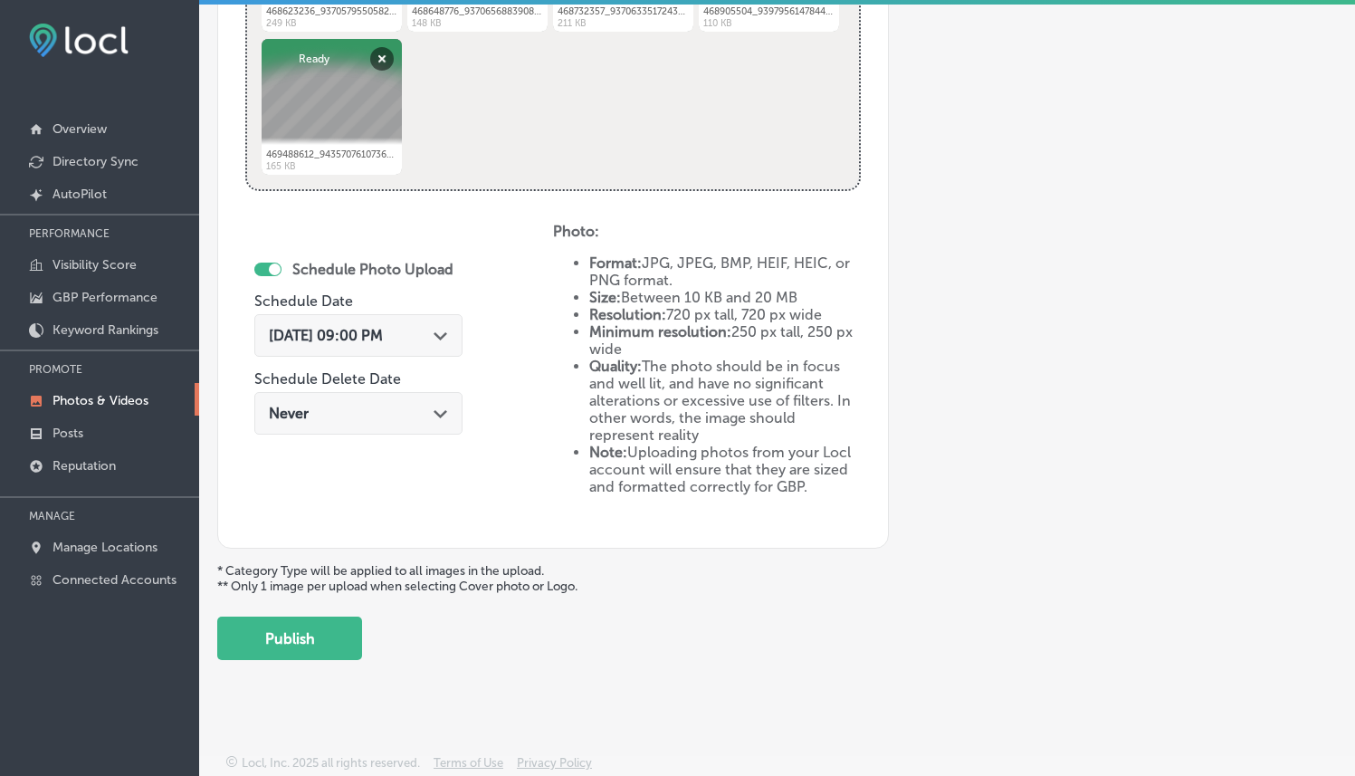
click at [402, 345] on div "[DATE] 09:00 PM Path Created with Sketch." at bounding box center [358, 335] width 208 height 43
click at [483, 320] on div "Schedule Photo Upload Schedule Date [DATE] 09:00 PM Path Created with Sketch. S…" at bounding box center [399, 372] width 308 height 298
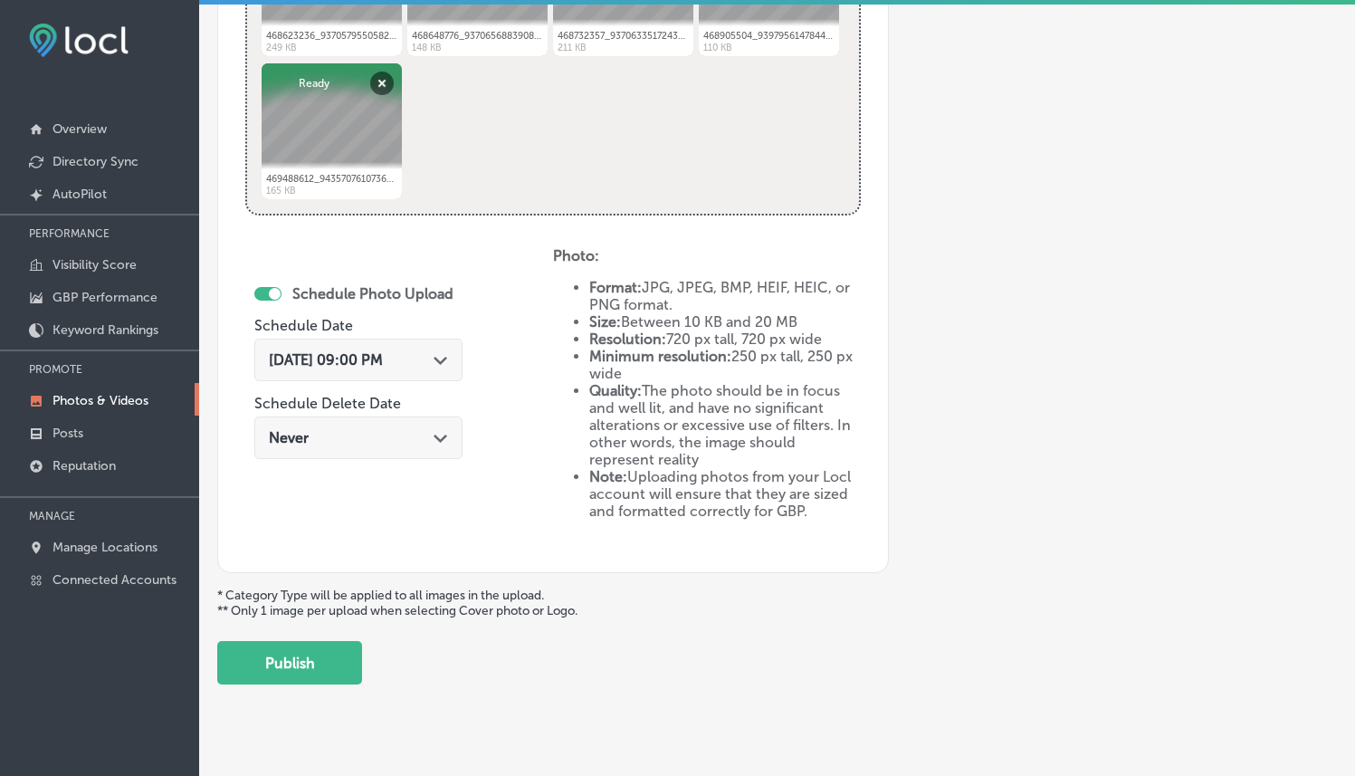
scroll to position [850, 0]
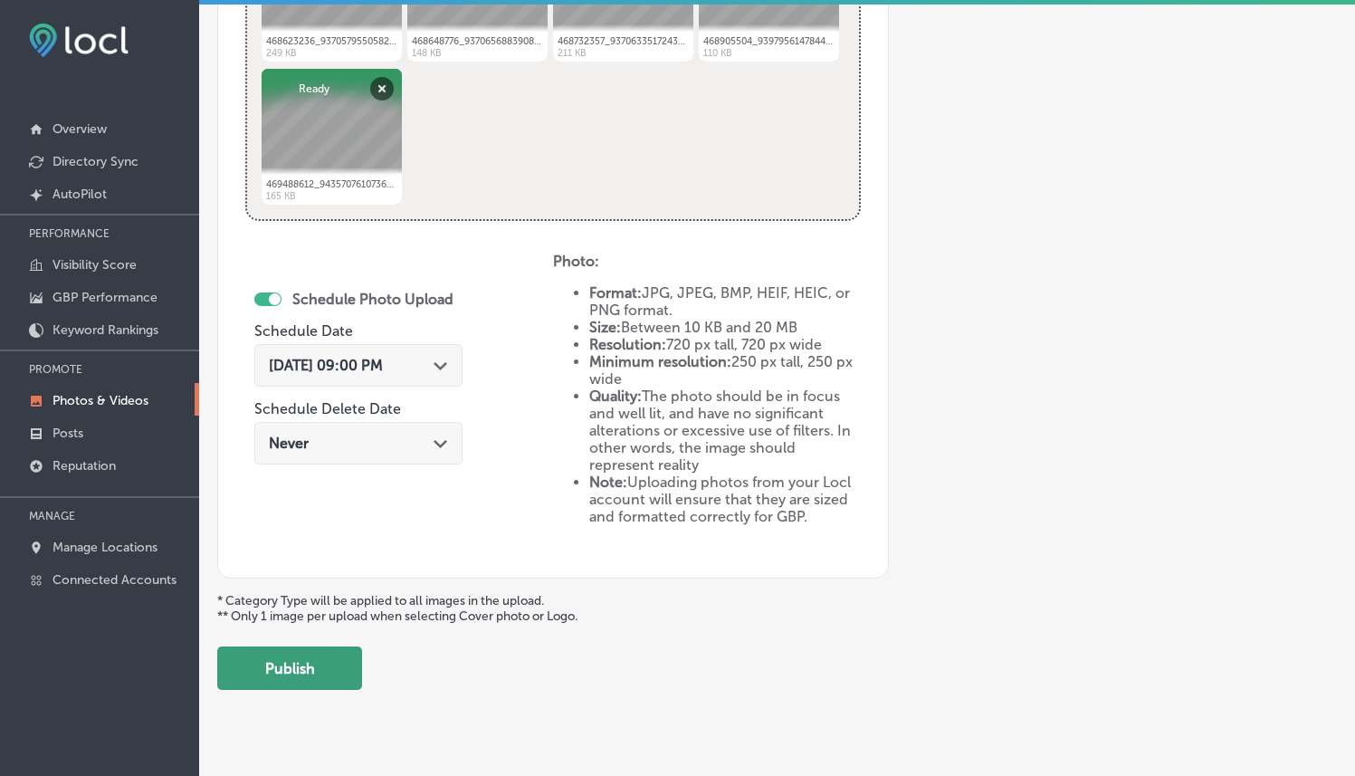
click at [289, 674] on button "Publish" at bounding box center [289, 667] width 145 height 43
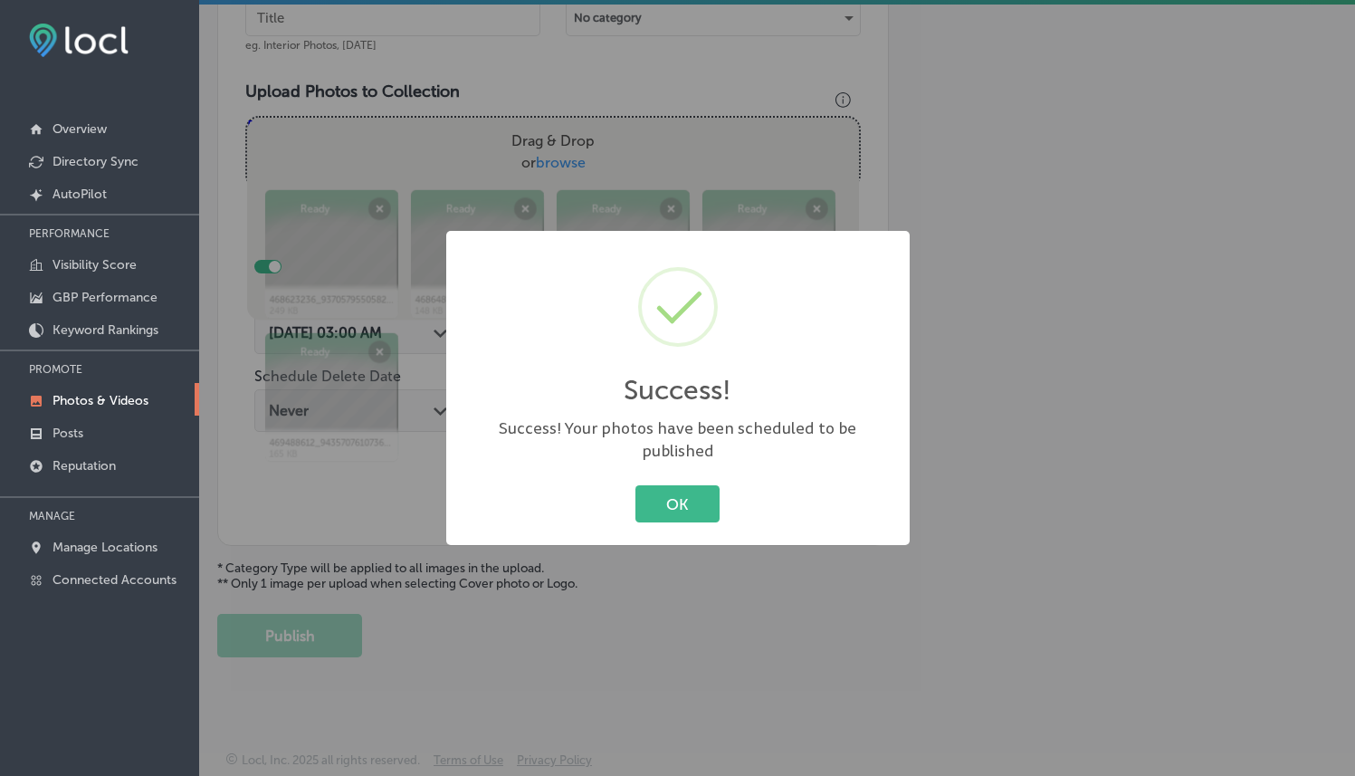
scroll to position [587, 0]
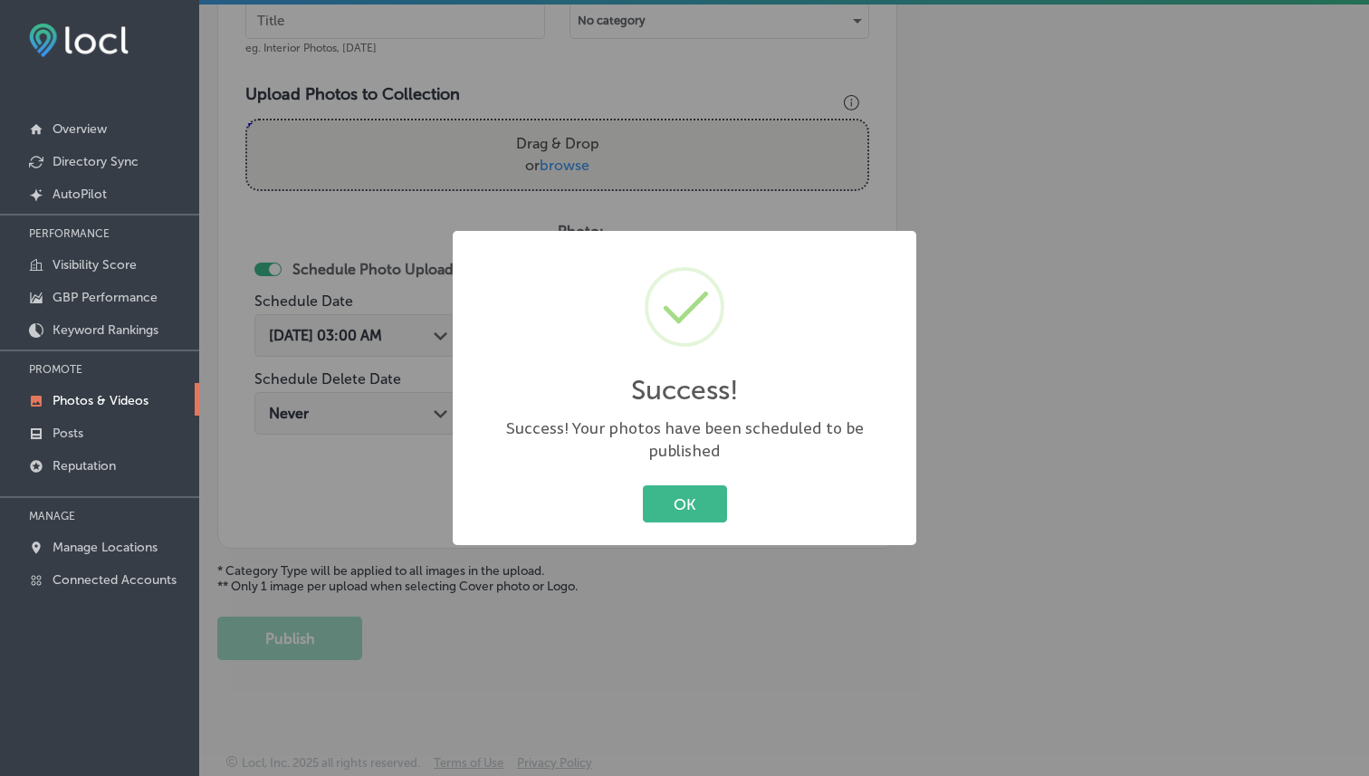
click at [673, 481] on div "OK Cancel" at bounding box center [684, 504] width 427 height 47
click at [675, 488] on button "OK" at bounding box center [685, 503] width 84 height 37
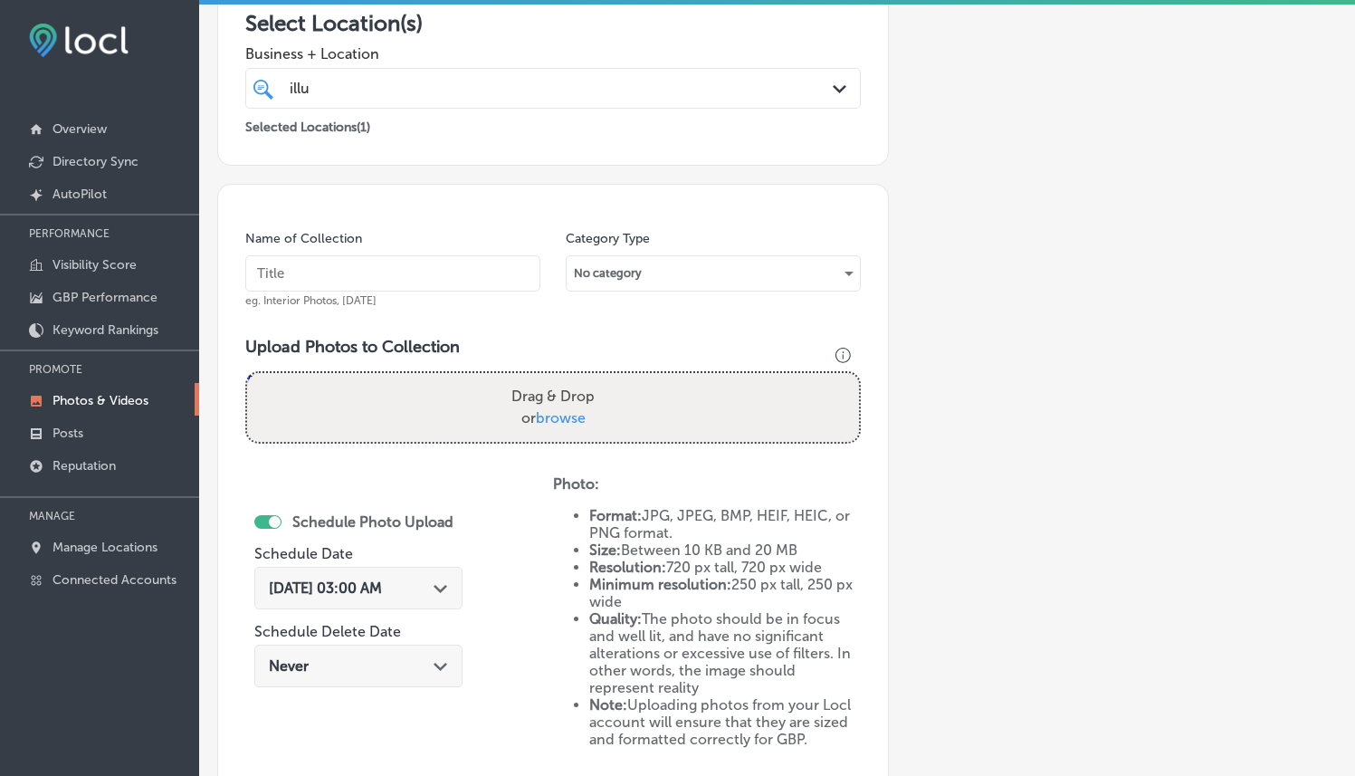
scroll to position [191, 0]
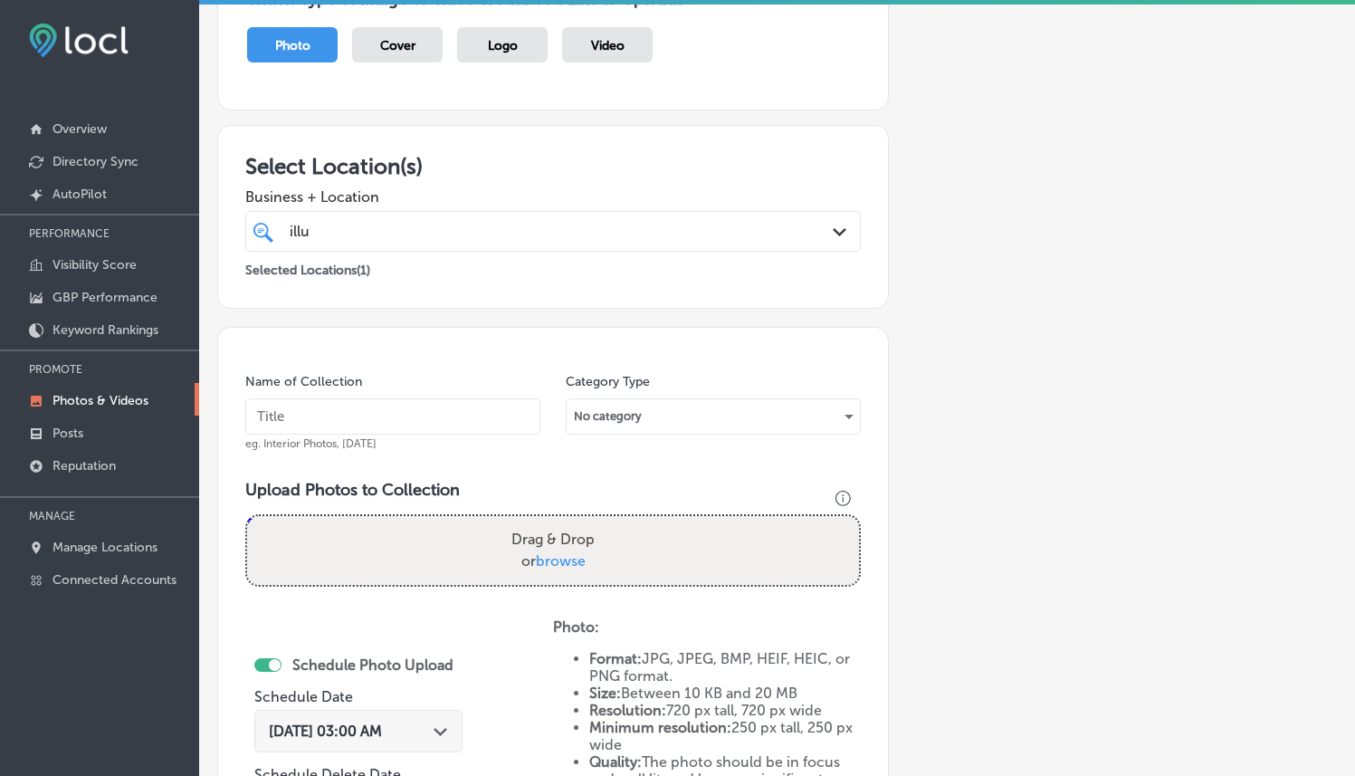
click at [441, 425] on input "text" at bounding box center [392, 416] width 295 height 36
paste input "Illuma Advanced Aesthetics"
type input "Illuma Advanced Aesthetics"
click at [558, 494] on h3 "Upload Photos to Collection" at bounding box center [553, 490] width 616 height 20
click at [569, 559] on span "browse" at bounding box center [561, 560] width 50 height 17
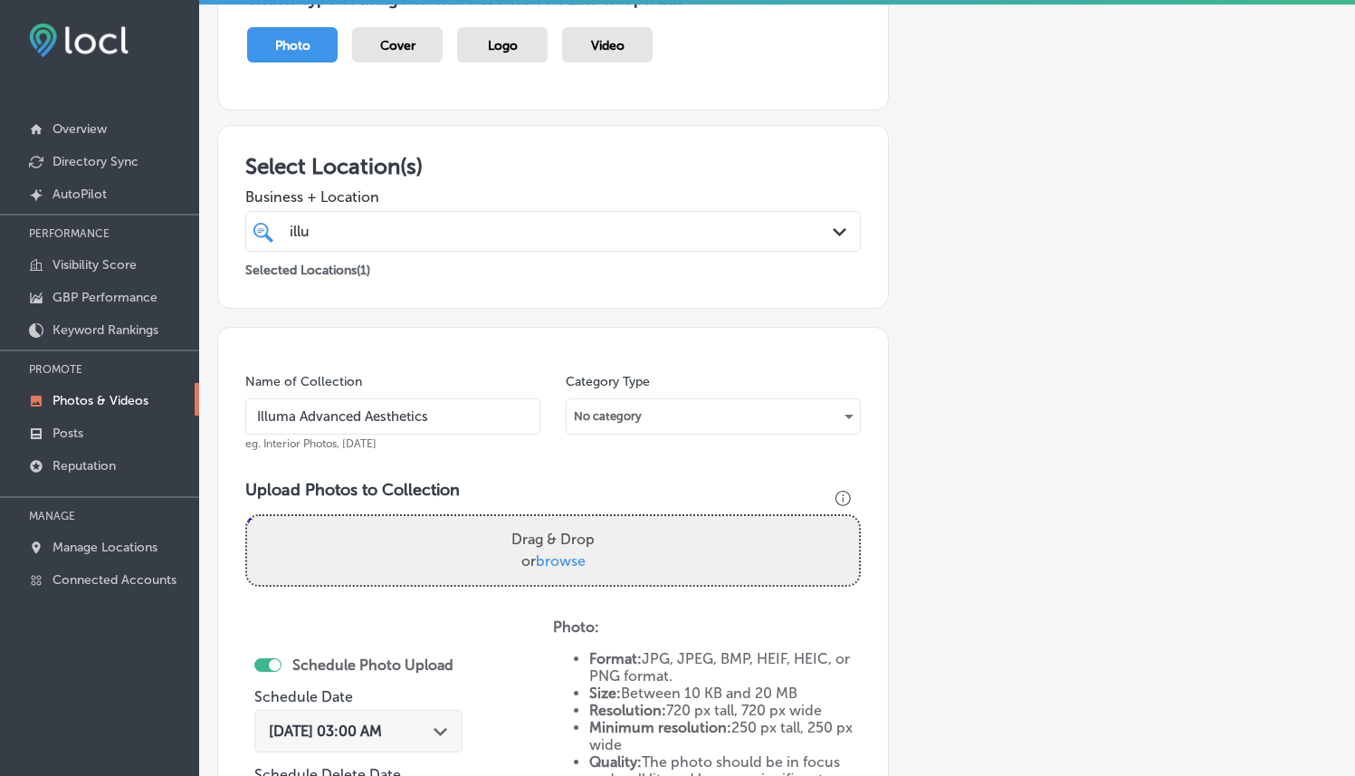
click at [569, 521] on input "Drag & Drop or browse" at bounding box center [553, 518] width 612 height 5
type input "C:\fakepath\469861009_943570801073643_8773583172381625085_n.jpg"
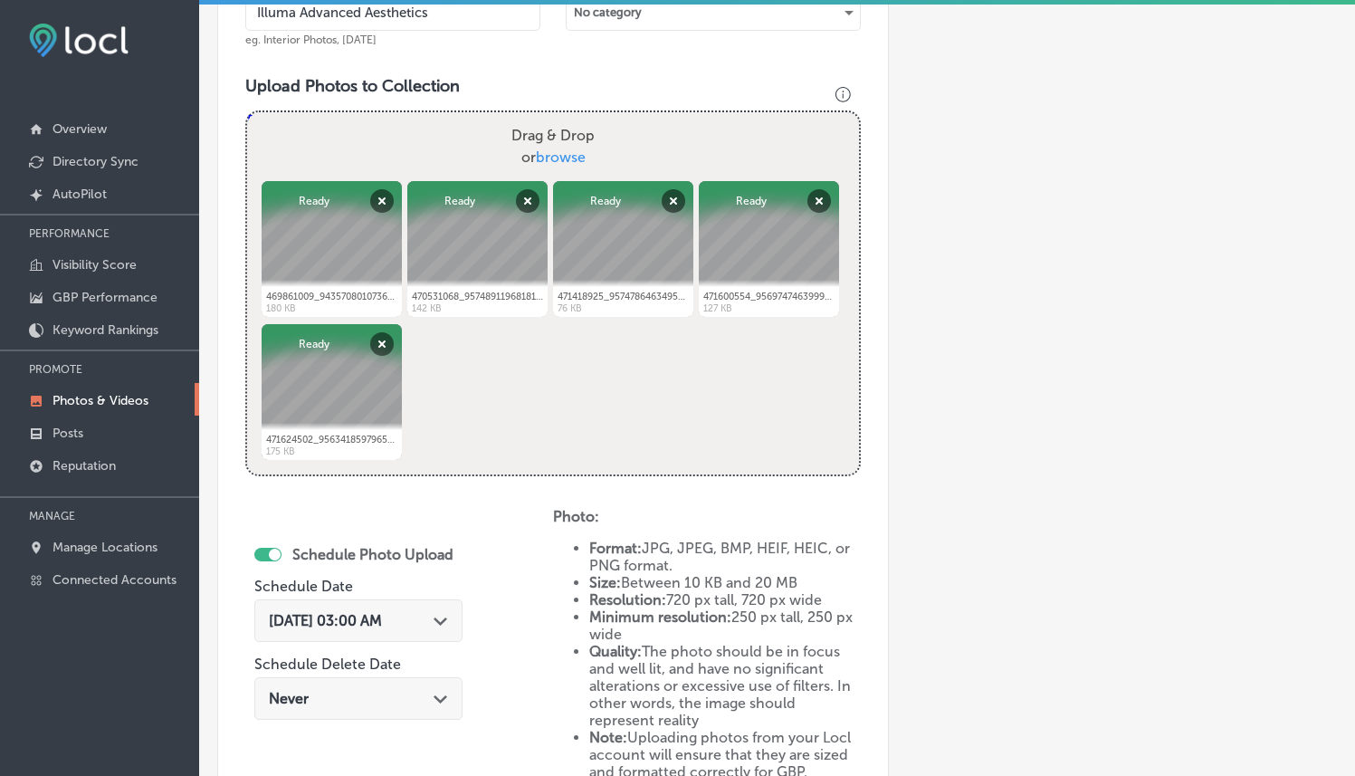
scroll to position [779, 0]
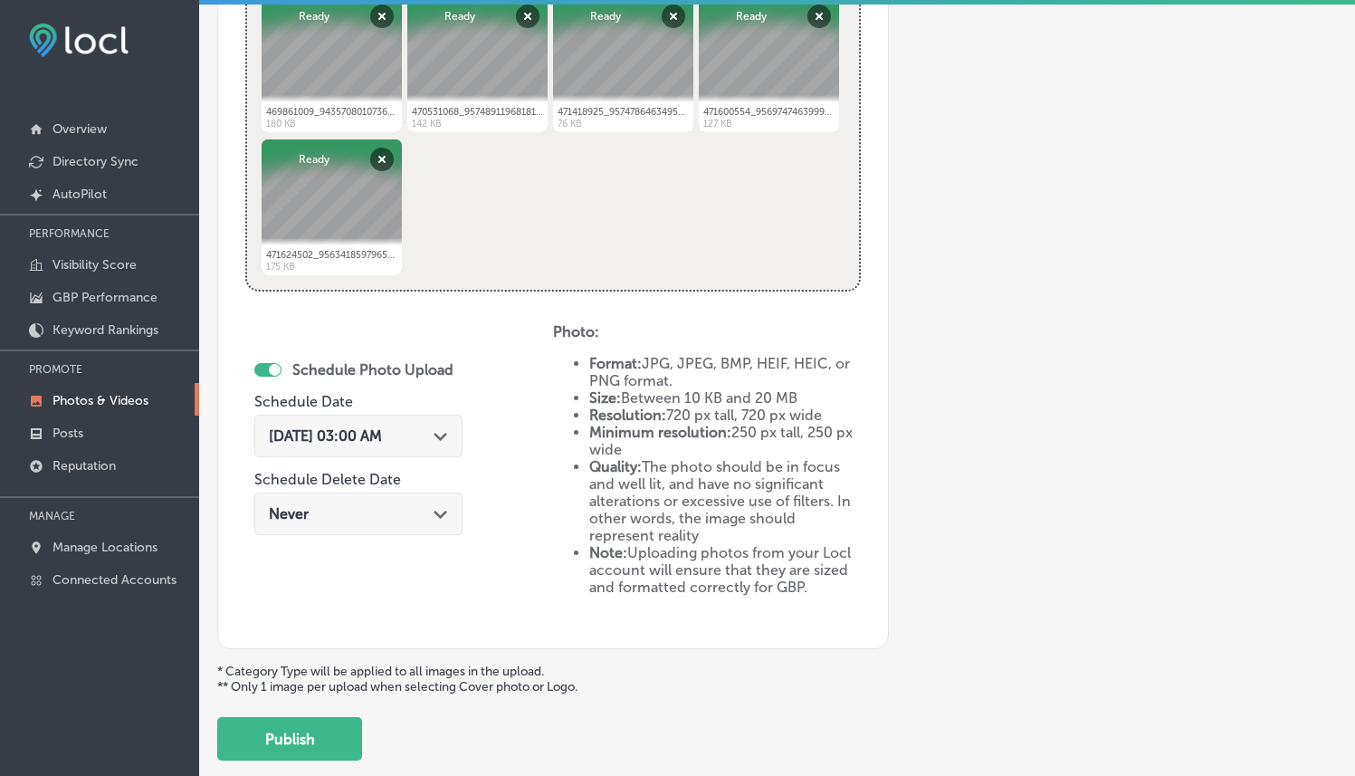
click at [382, 431] on span "[DATE] 03:00 AM" at bounding box center [325, 435] width 113 height 17
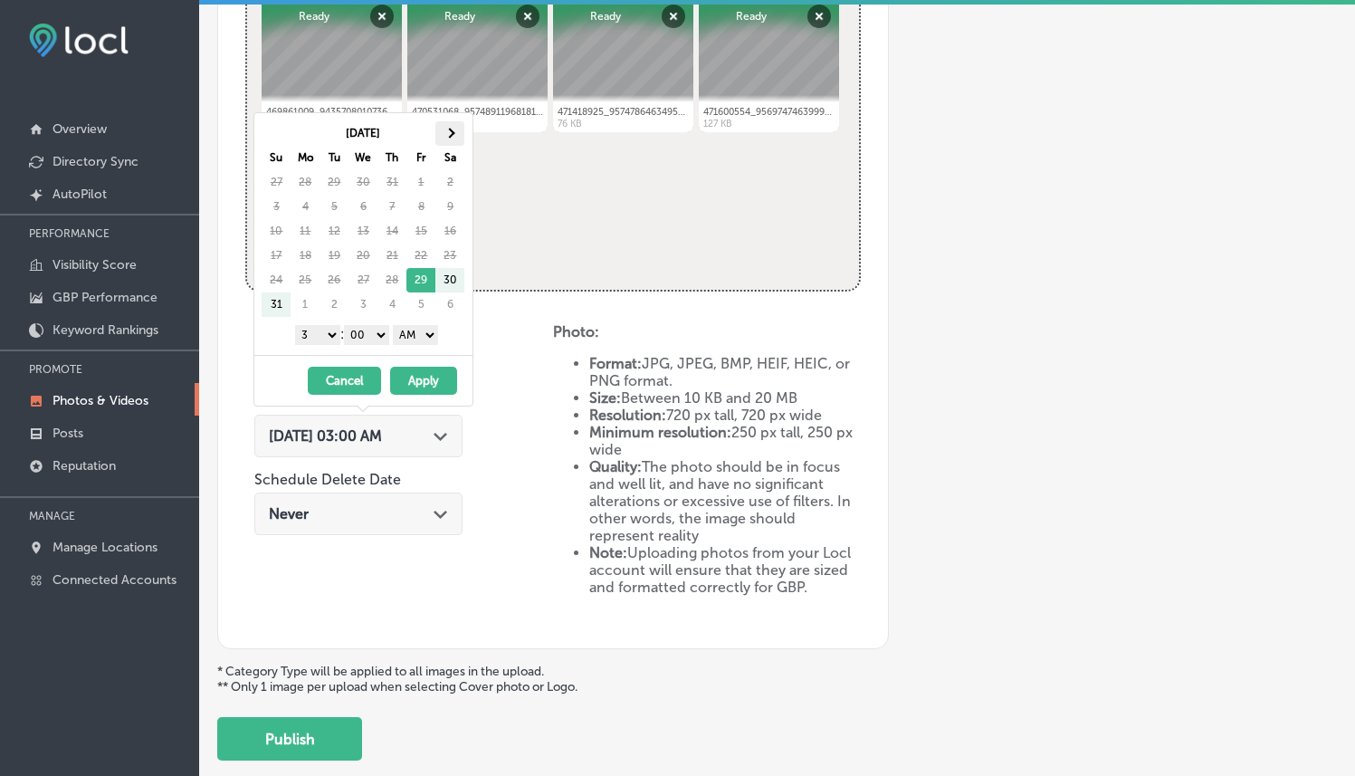
click at [450, 141] on th at bounding box center [449, 133] width 29 height 24
click at [326, 339] on select "1 2 3 4 5 6 7 8 9 10 11 12" at bounding box center [317, 335] width 45 height 20
click at [426, 339] on select "AM PM" at bounding box center [415, 335] width 45 height 20
click at [435, 389] on button "Apply" at bounding box center [423, 381] width 67 height 28
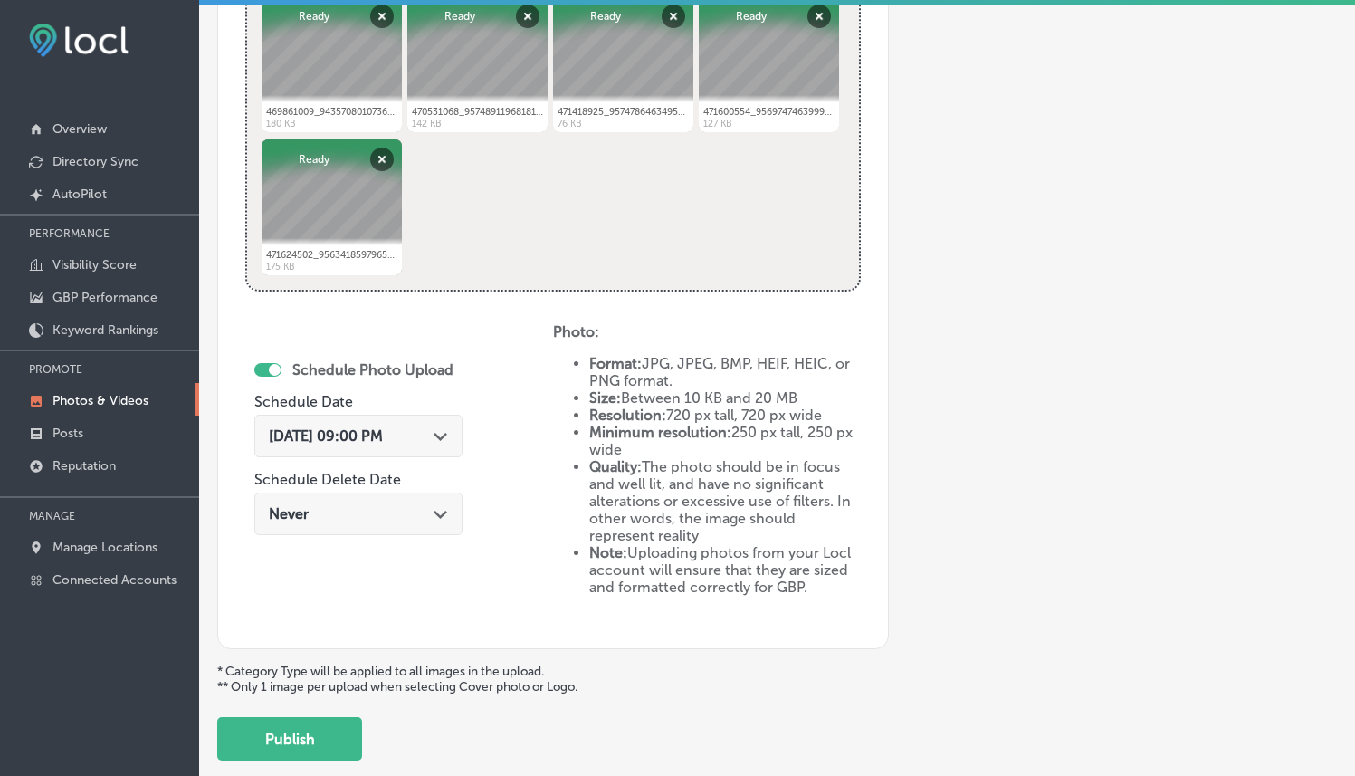
click at [501, 392] on div "Schedule Photo Upload Schedule Date [DATE] 09:00 PM Path Created with Sketch. S…" at bounding box center [399, 472] width 308 height 298
click at [487, 224] on div "Powered by PQINA Drag & Drop or browse 469861009_943570801073643_87735831723816…" at bounding box center [553, 109] width 612 height 362
click at [373, 158] on button "Remove" at bounding box center [382, 160] width 24 height 24
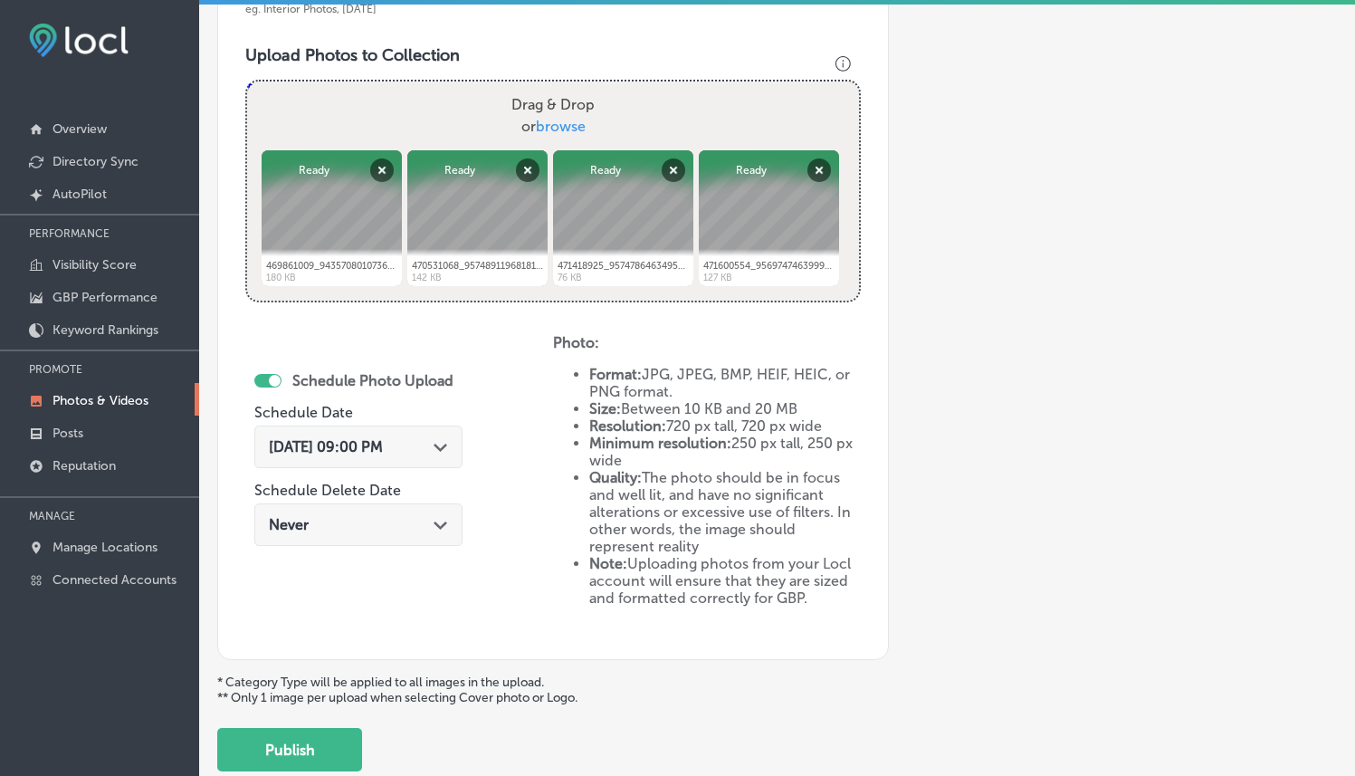
scroll to position [625, 0]
click at [545, 123] on span "browse" at bounding box center [561, 127] width 50 height 17
click at [545, 88] on input "Drag & Drop or browse" at bounding box center [553, 84] width 612 height 5
type input "C:\fakepath\471624502_956341859796537_1878979629932350206_n.jpg"
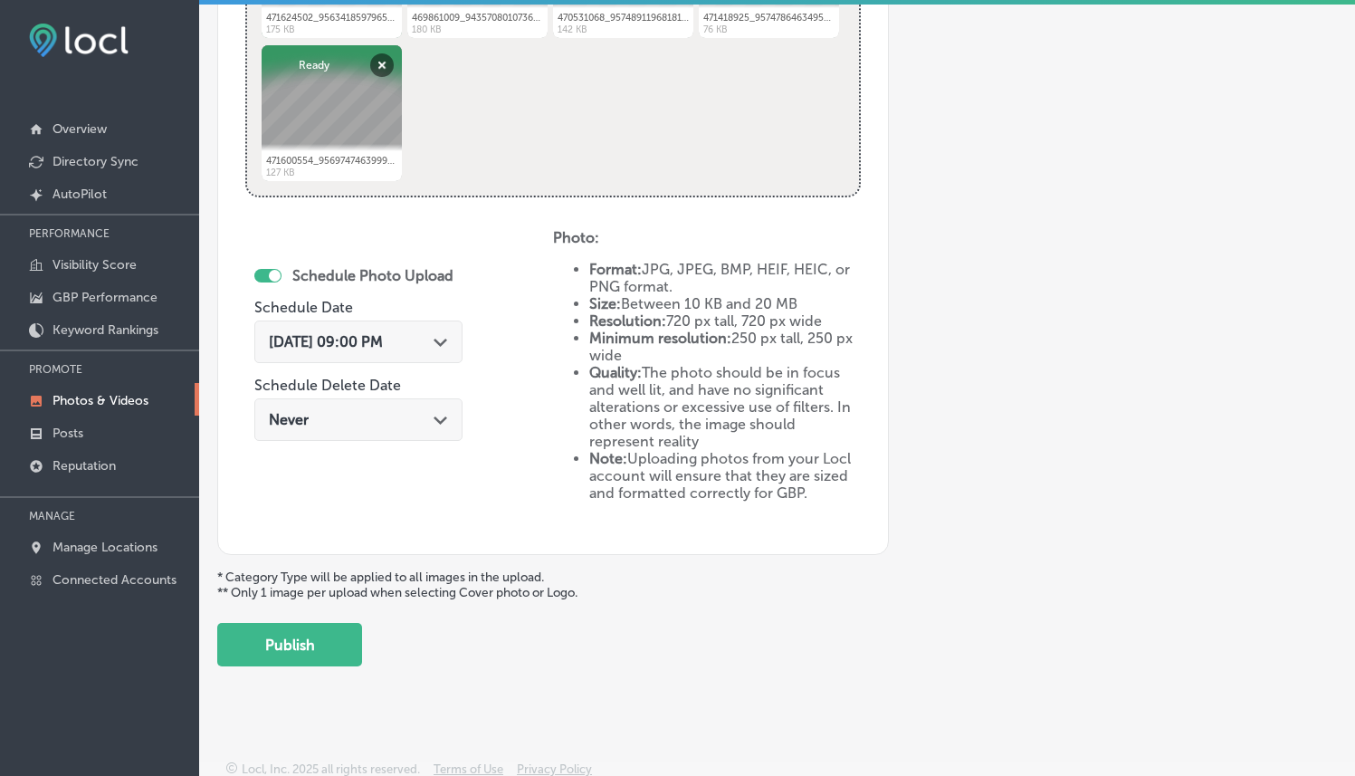
scroll to position [880, 0]
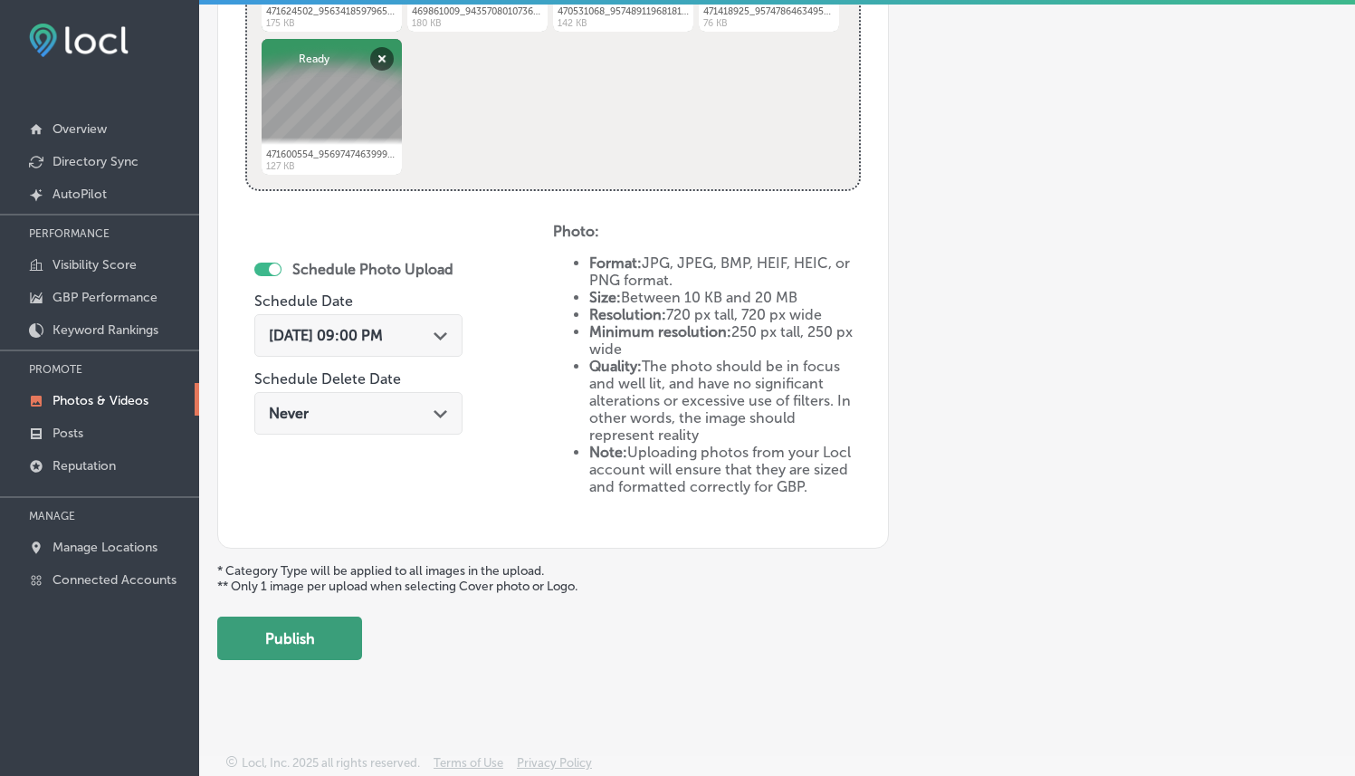
click at [334, 632] on button "Publish" at bounding box center [289, 637] width 145 height 43
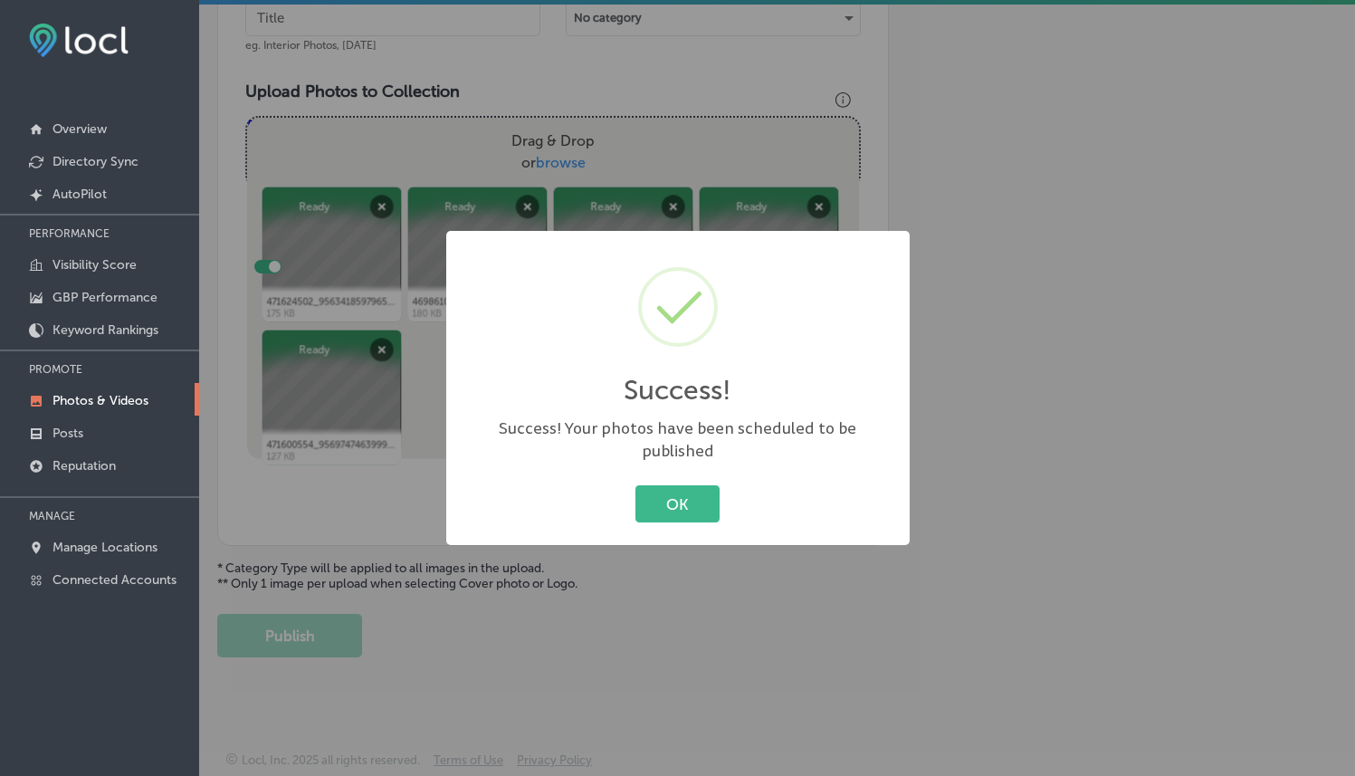
scroll to position [19, 0]
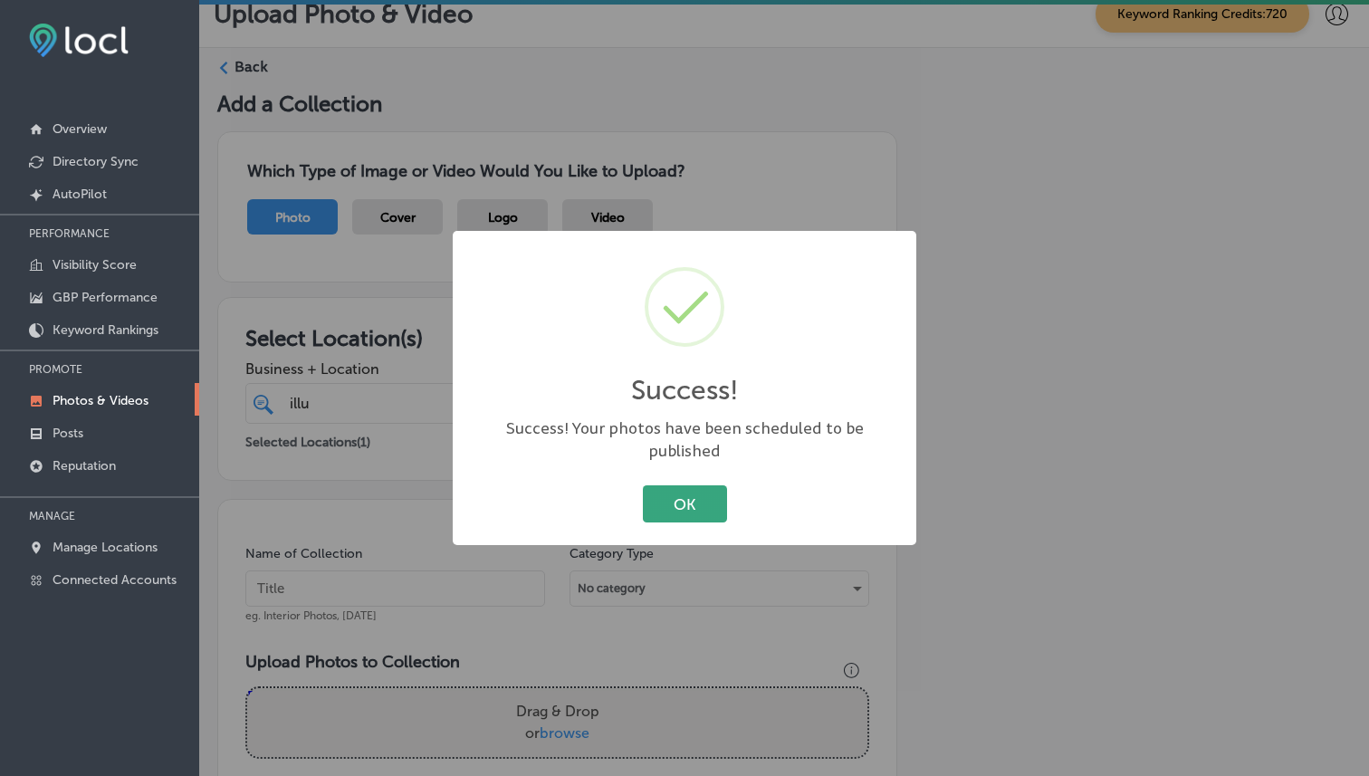
click at [658, 504] on button "OK" at bounding box center [685, 503] width 84 height 37
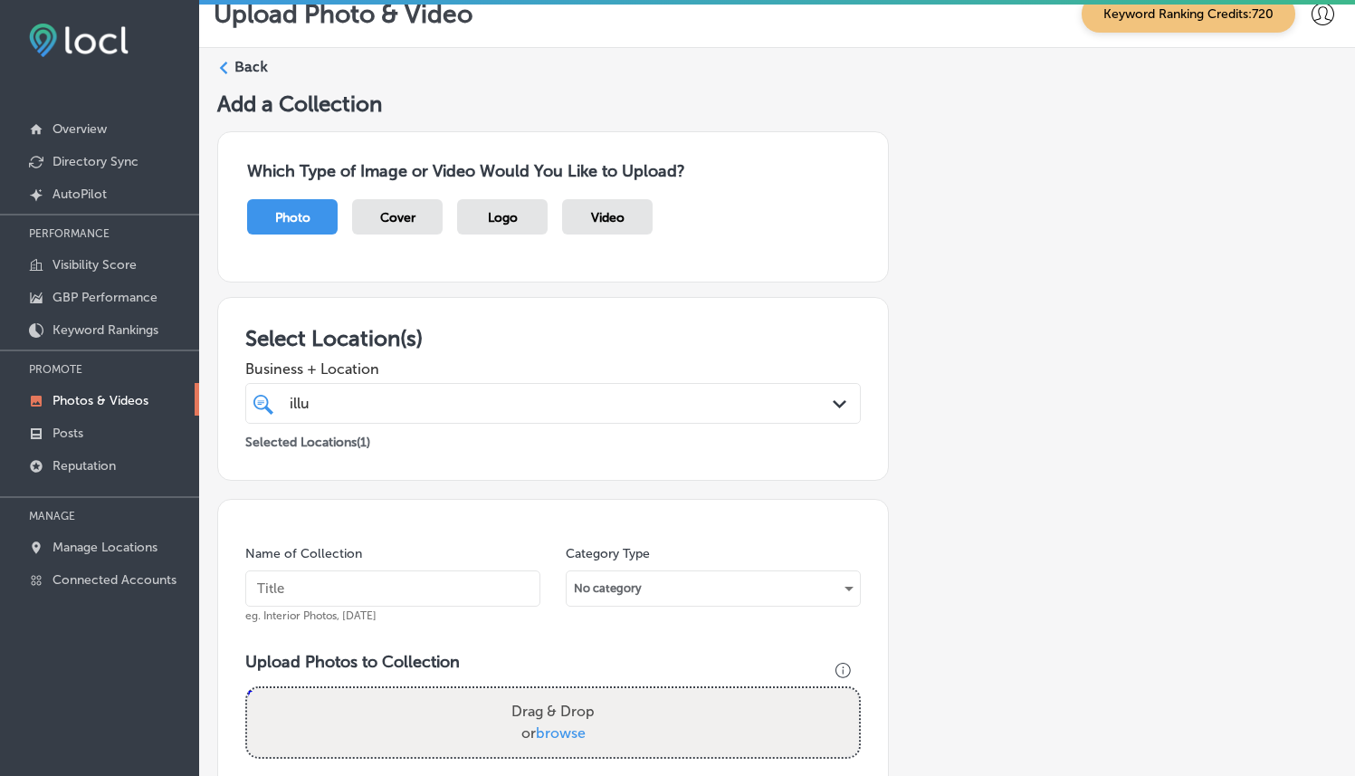
click at [401, 589] on input "text" at bounding box center [392, 588] width 295 height 36
paste input "Illuma Advanced Aesthetics"
type input "Illuma Advanced Aesthetics"
click at [445, 546] on div "Name of Collection Illuma Advanced Aesthetics eg. Interior Photos, [DATE]" at bounding box center [392, 584] width 295 height 78
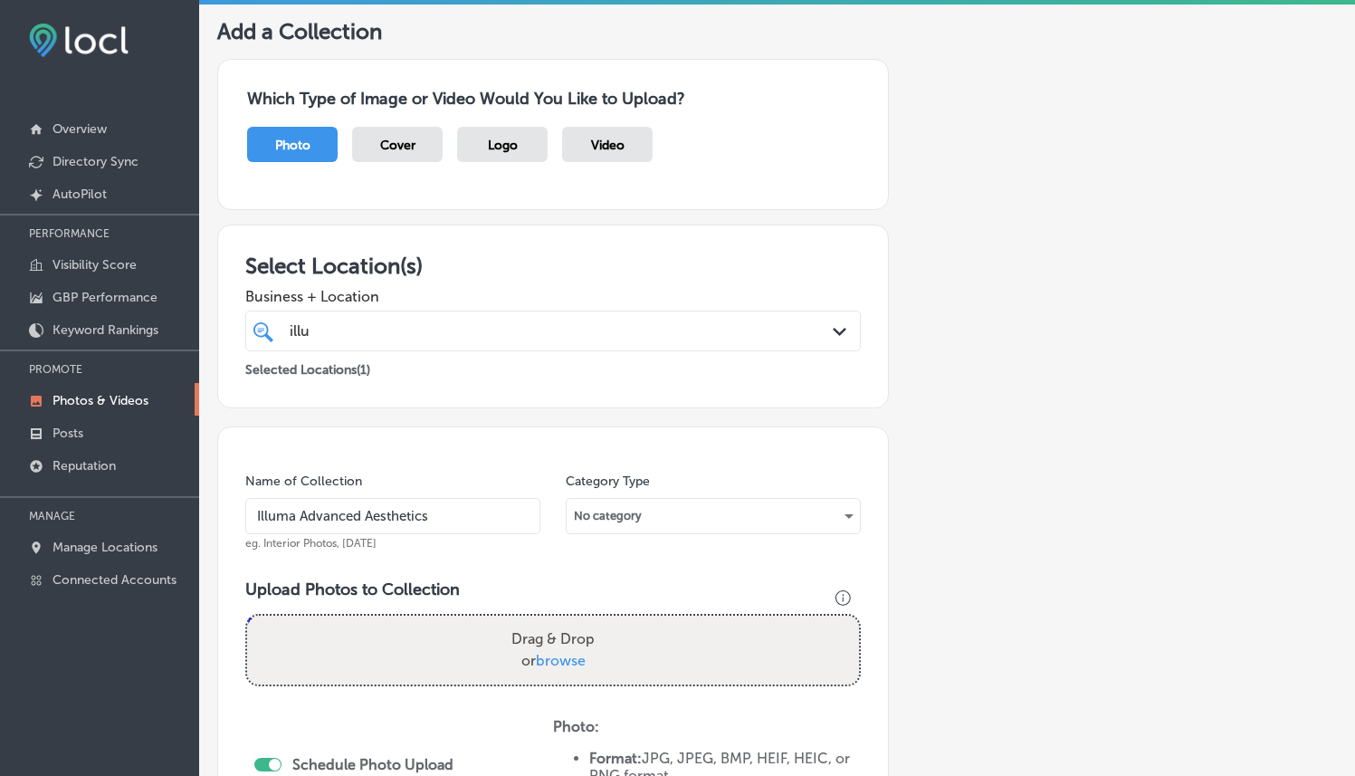
scroll to position [93, 0]
click at [553, 646] on label "Drag & Drop or browse" at bounding box center [553, 648] width 98 height 58
click at [553, 619] on input "Drag & Drop or browse" at bounding box center [553, 616] width 612 height 5
type input "C:\fakepath\471744445_956970783066978_5360461409959493860_n.jpg"
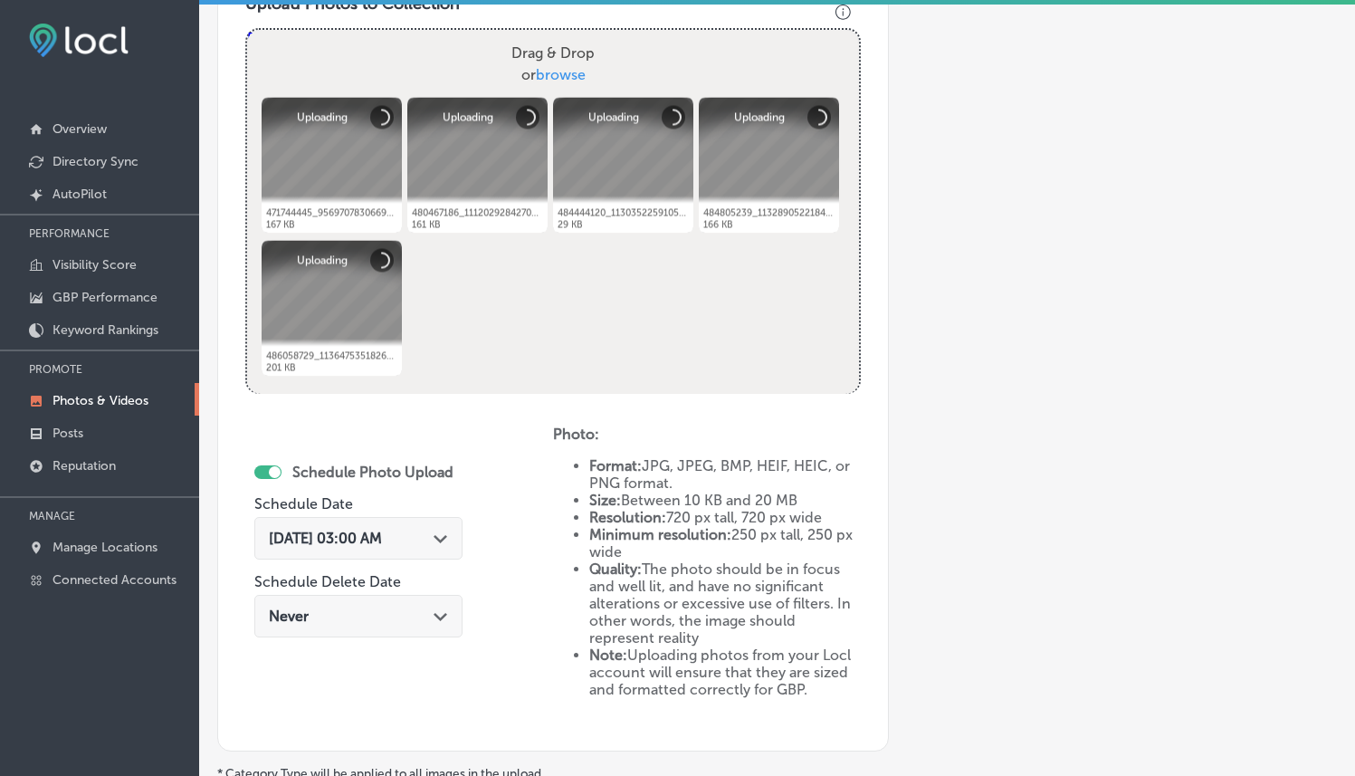
scroll to position [691, 0]
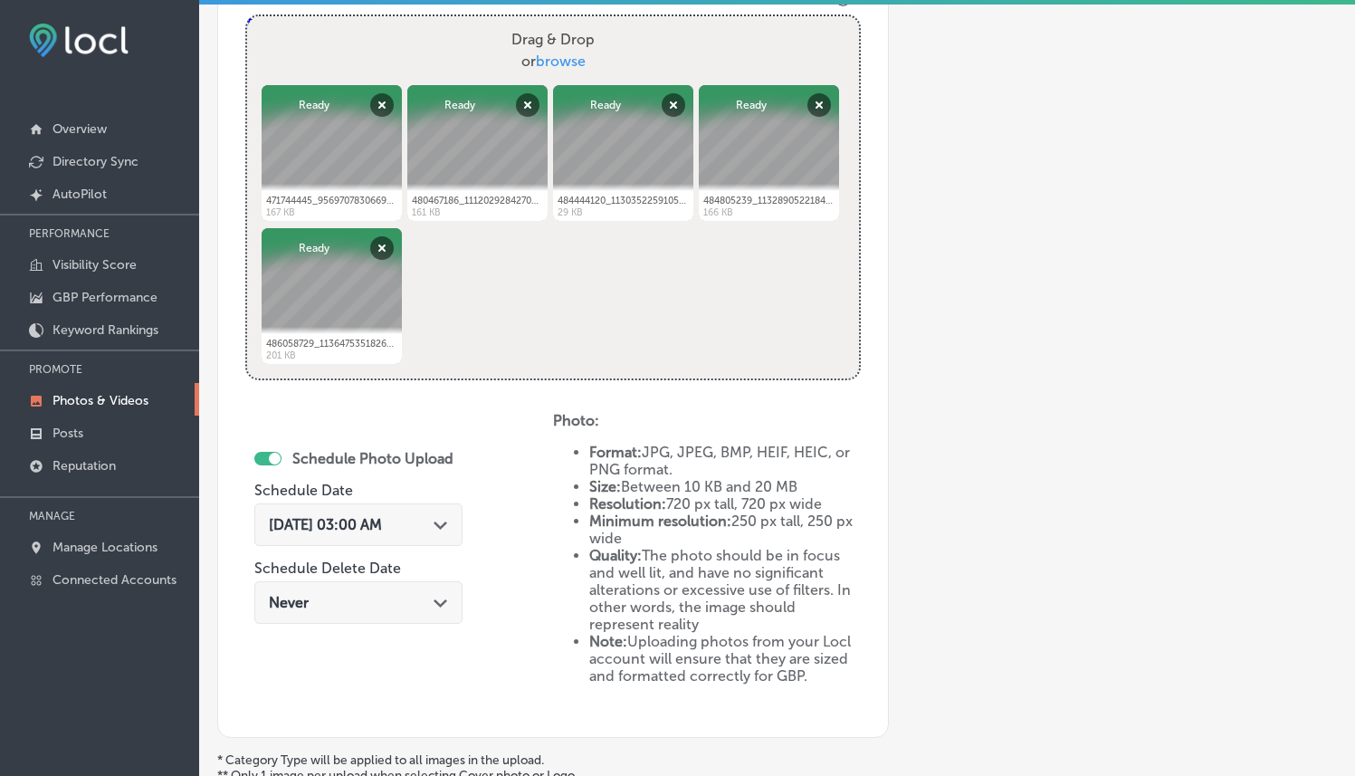
click at [456, 531] on div "[DATE] 03:00 AM Path Created with Sketch." at bounding box center [358, 524] width 208 height 43
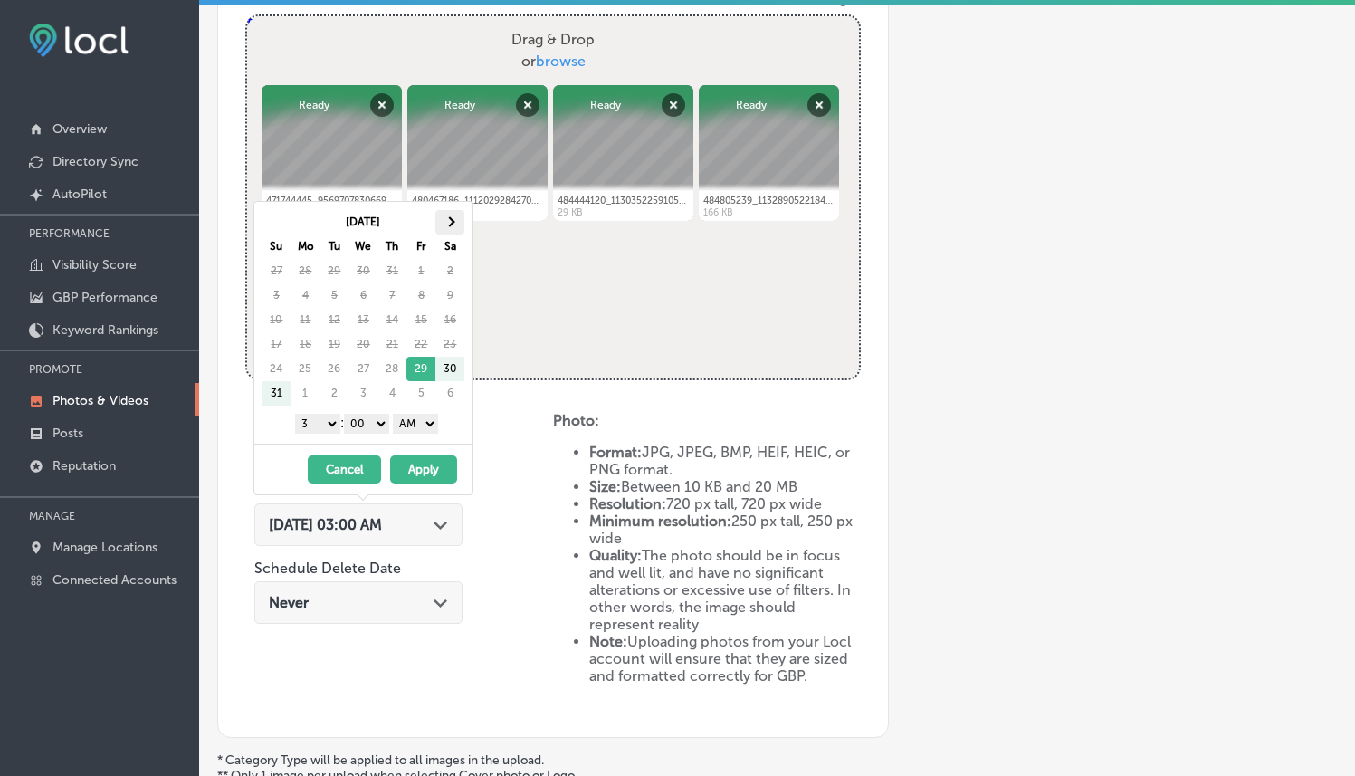
click at [451, 219] on span at bounding box center [450, 221] width 10 height 10
click at [325, 428] on select "1 2 3 4 5 6 7 8 9 10 11 12" at bounding box center [317, 424] width 45 height 20
click at [432, 414] on select "AM PM" at bounding box center [415, 424] width 45 height 20
click at [425, 454] on div "[DATE] - [DATE] Cancel Apply" at bounding box center [363, 469] width 218 height 51
click at [427, 467] on button "Apply" at bounding box center [423, 469] width 67 height 28
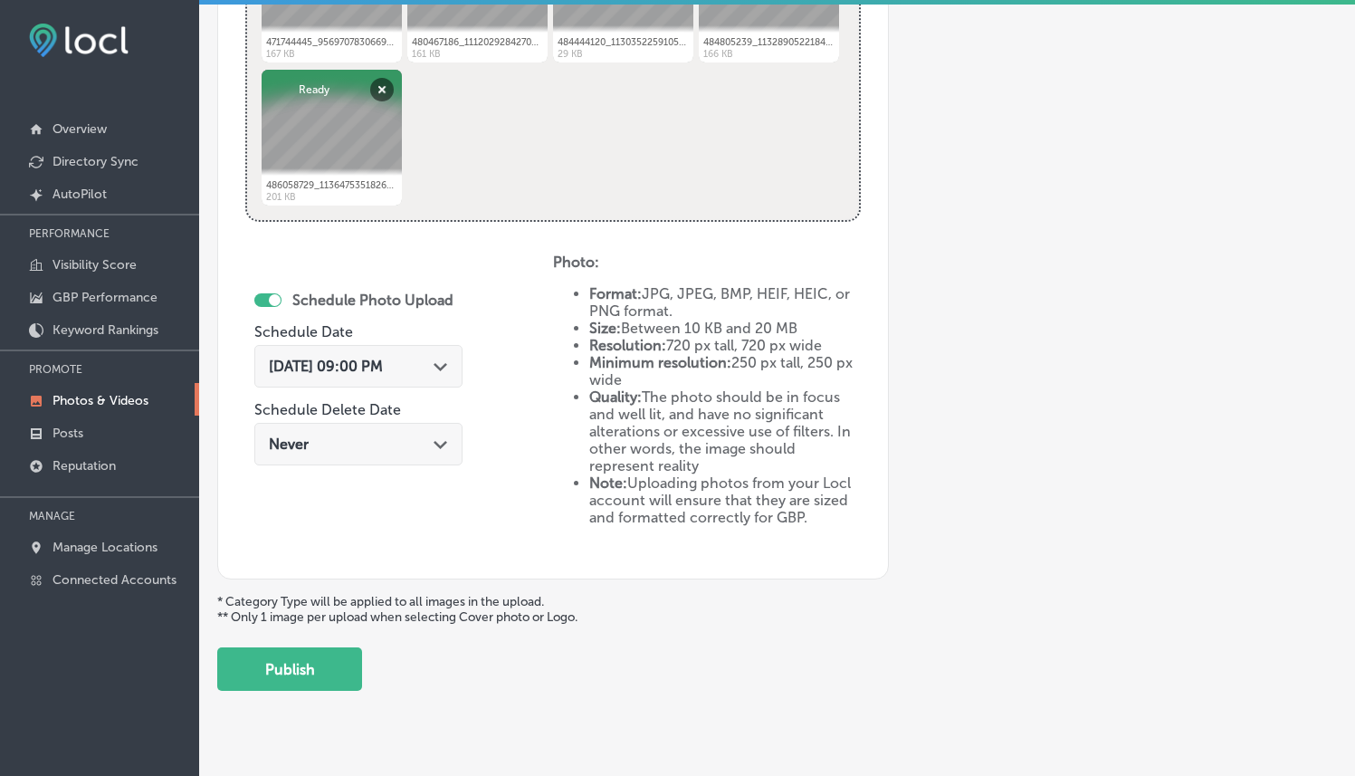
scroll to position [861, 0]
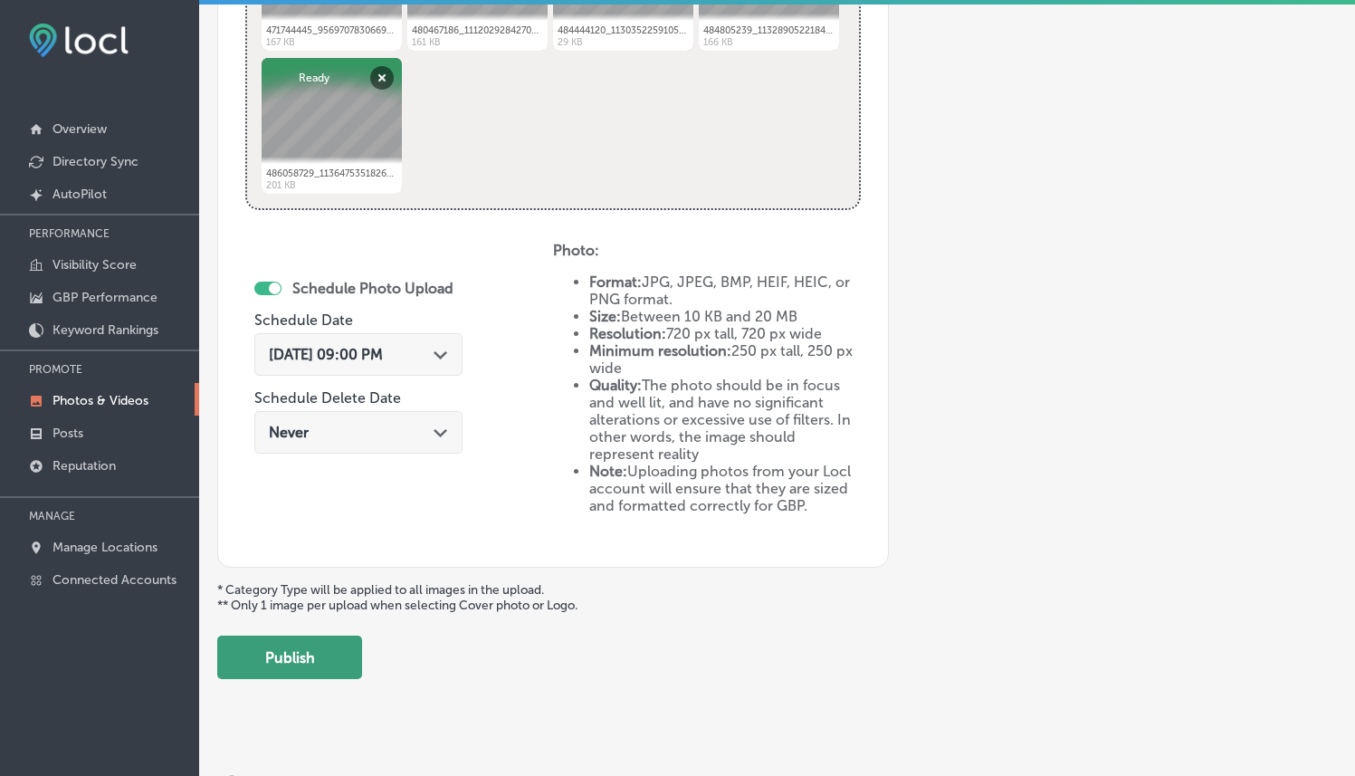
click at [284, 663] on button "Publish" at bounding box center [289, 656] width 145 height 43
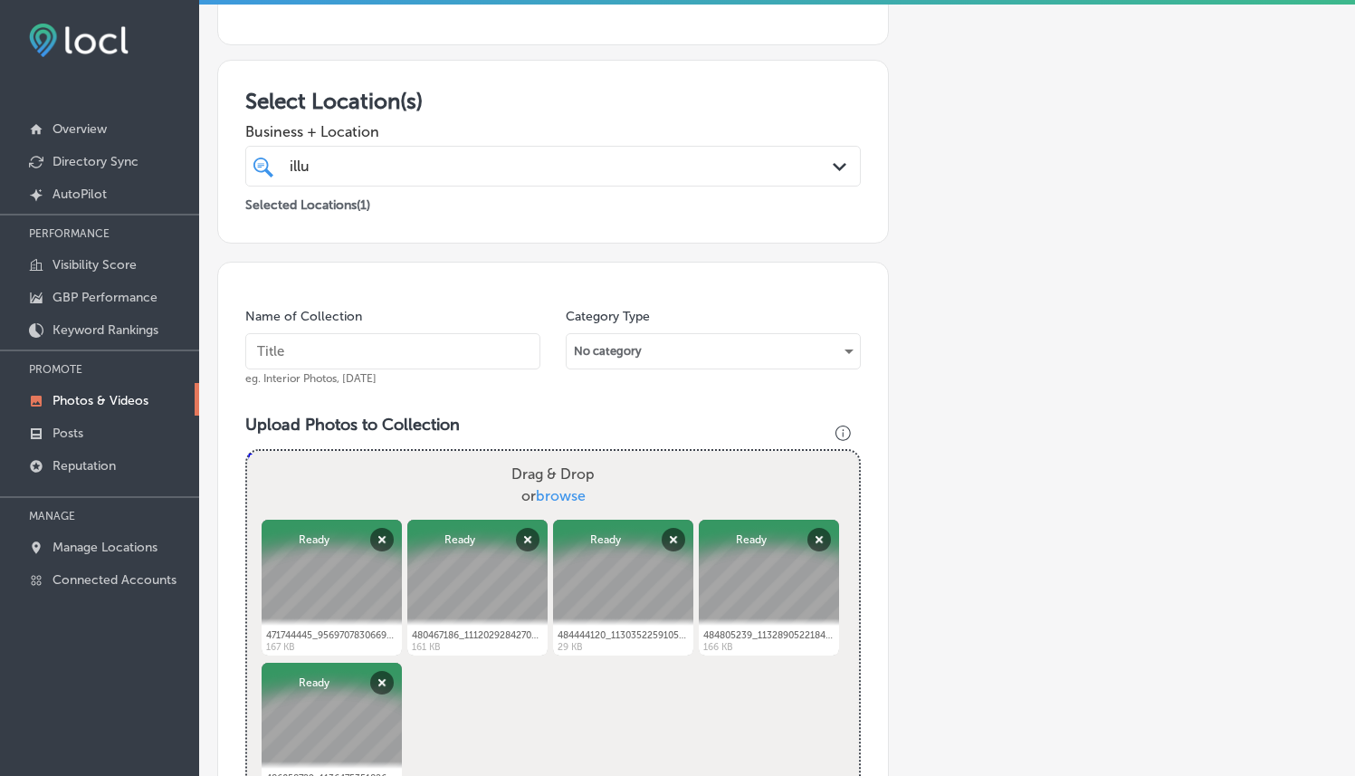
scroll to position [253, 0]
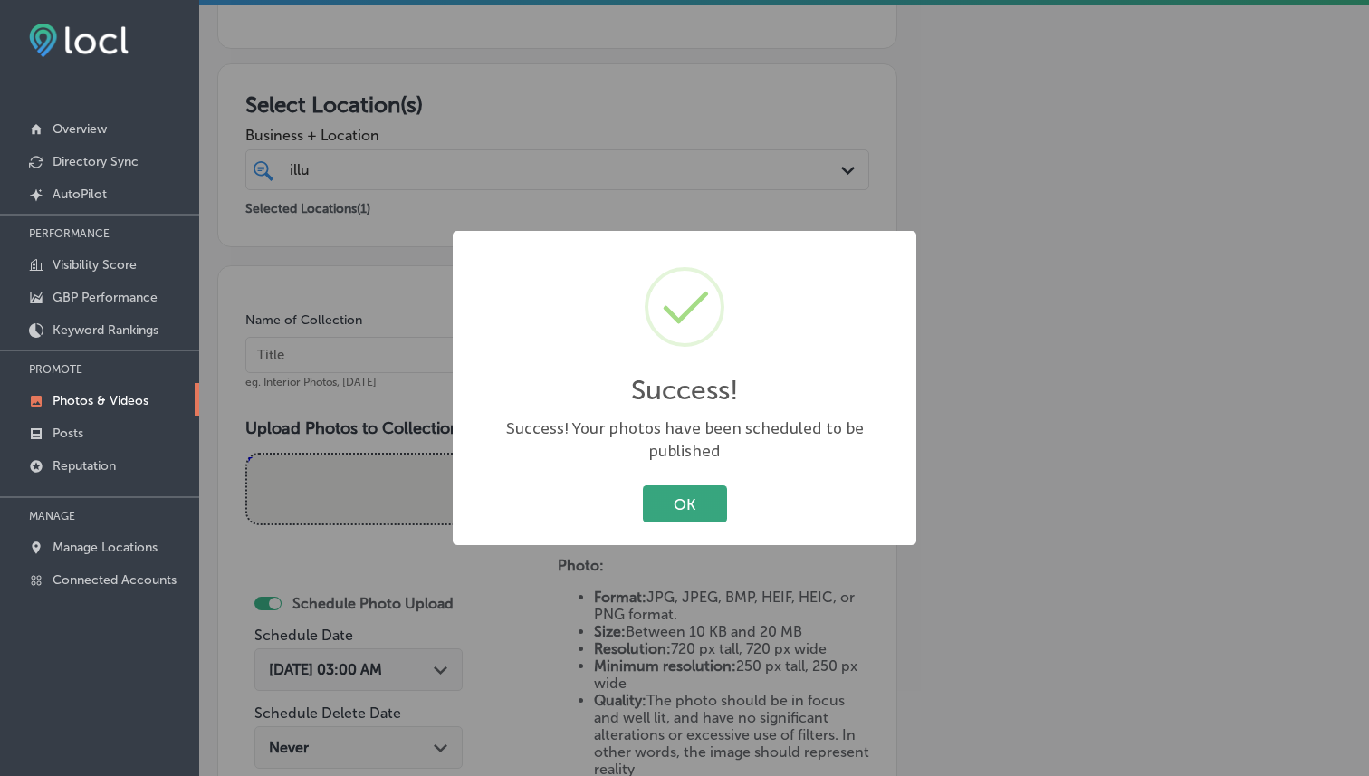
click at [711, 485] on button "OK" at bounding box center [685, 503] width 84 height 37
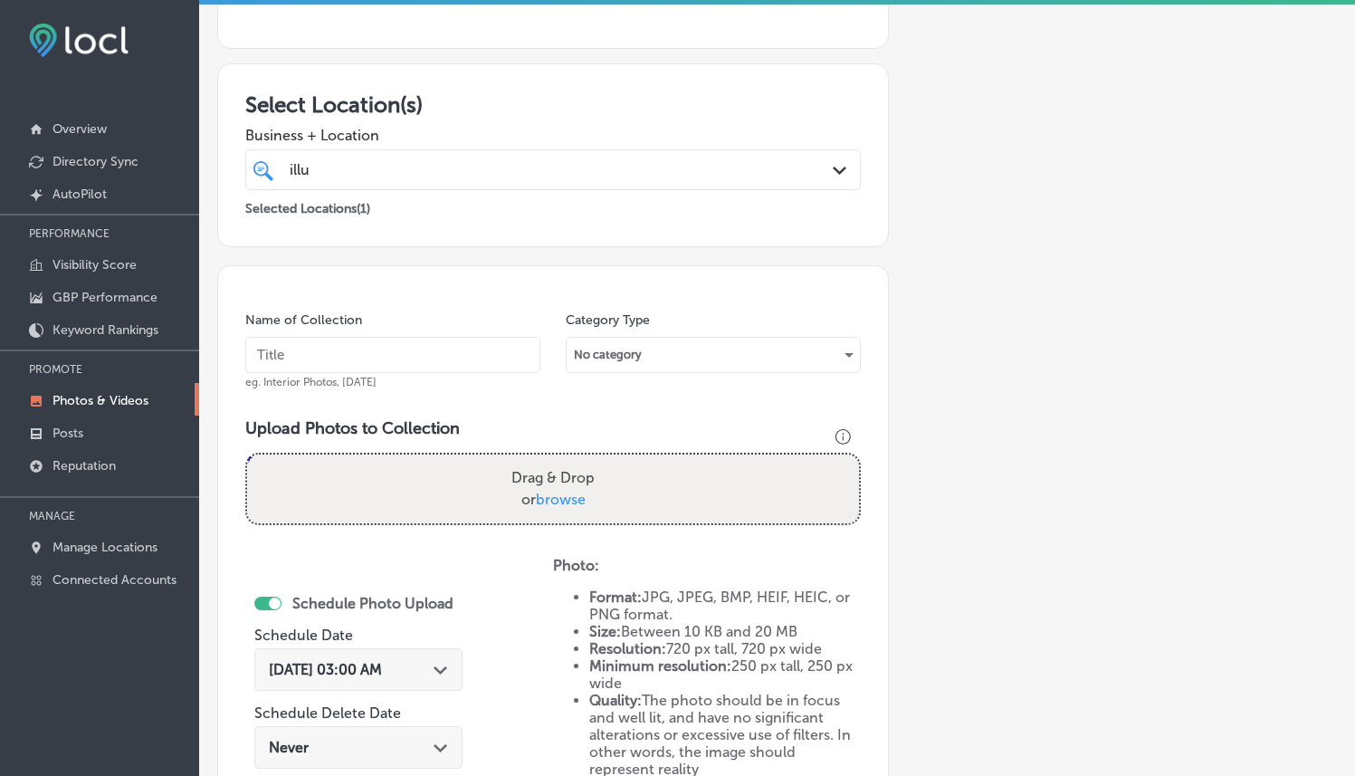
click at [434, 360] on input "text" at bounding box center [392, 355] width 295 height 36
paste input "Illuma Advanced Aesthetics"
type input "Illuma Advanced Aesthetics"
click at [575, 432] on h3 "Upload Photos to Collection" at bounding box center [553, 428] width 616 height 20
click at [554, 491] on span "browse" at bounding box center [561, 499] width 50 height 17
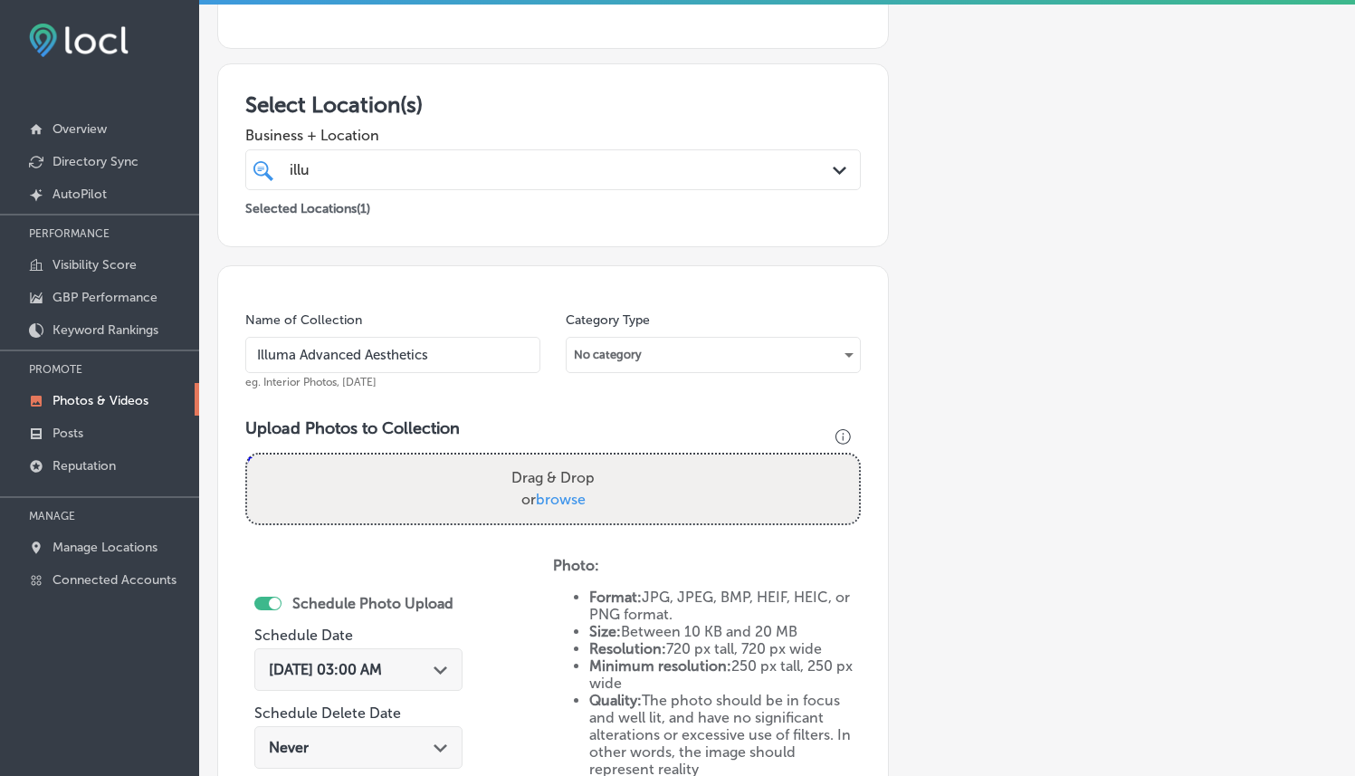
click at [554, 460] on input "Drag & Drop or browse" at bounding box center [553, 456] width 612 height 5
type input "C:\fakepath\469896837_944665847630805_670439022759558392_n.jpg"
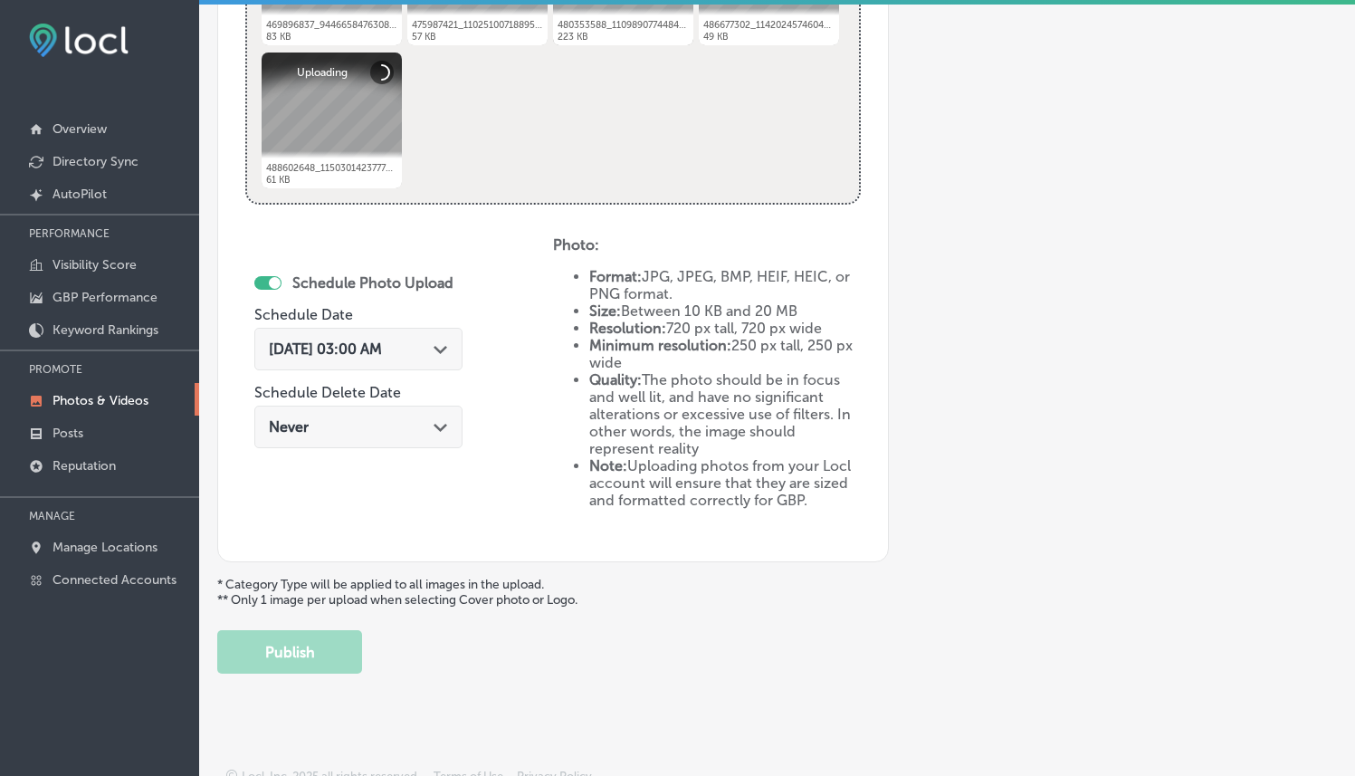
scroll to position [880, 0]
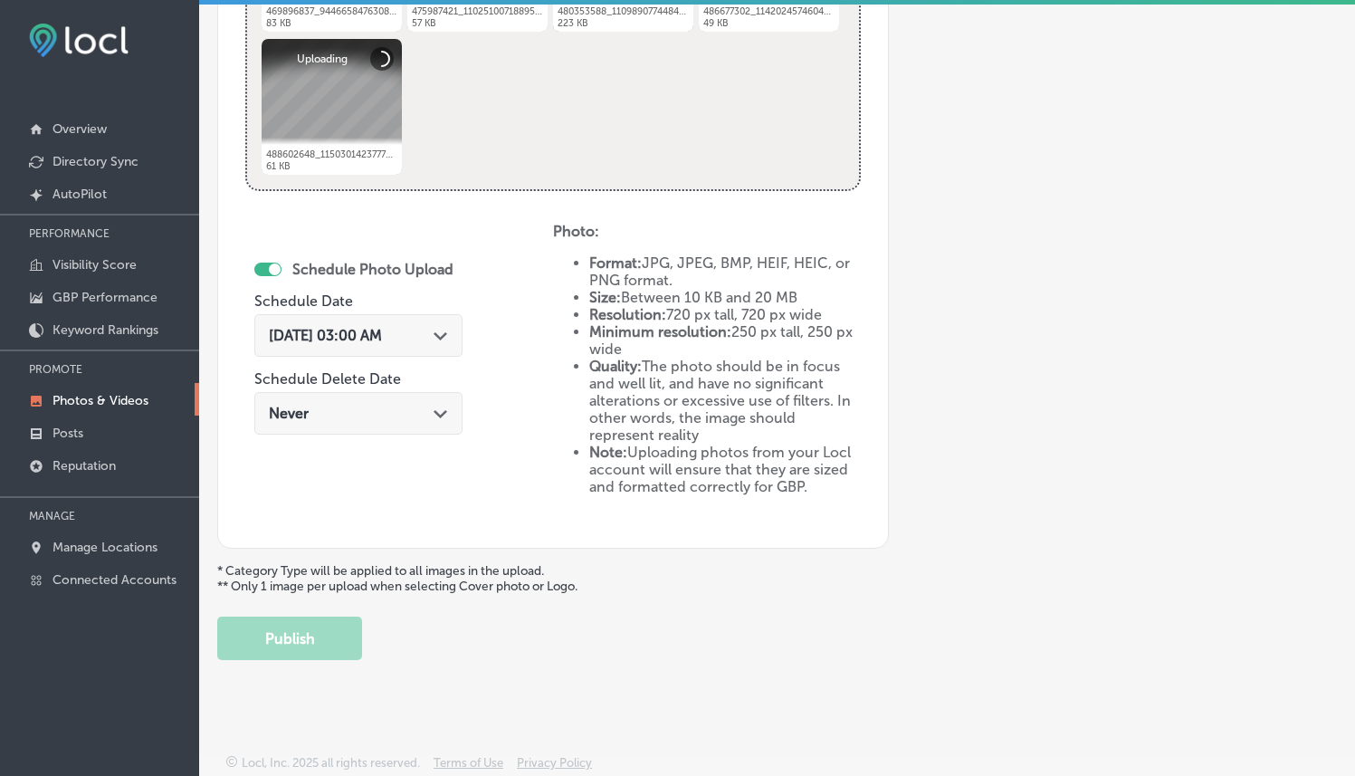
click at [447, 332] on icon "Path Created with Sketch." at bounding box center [441, 336] width 14 height 8
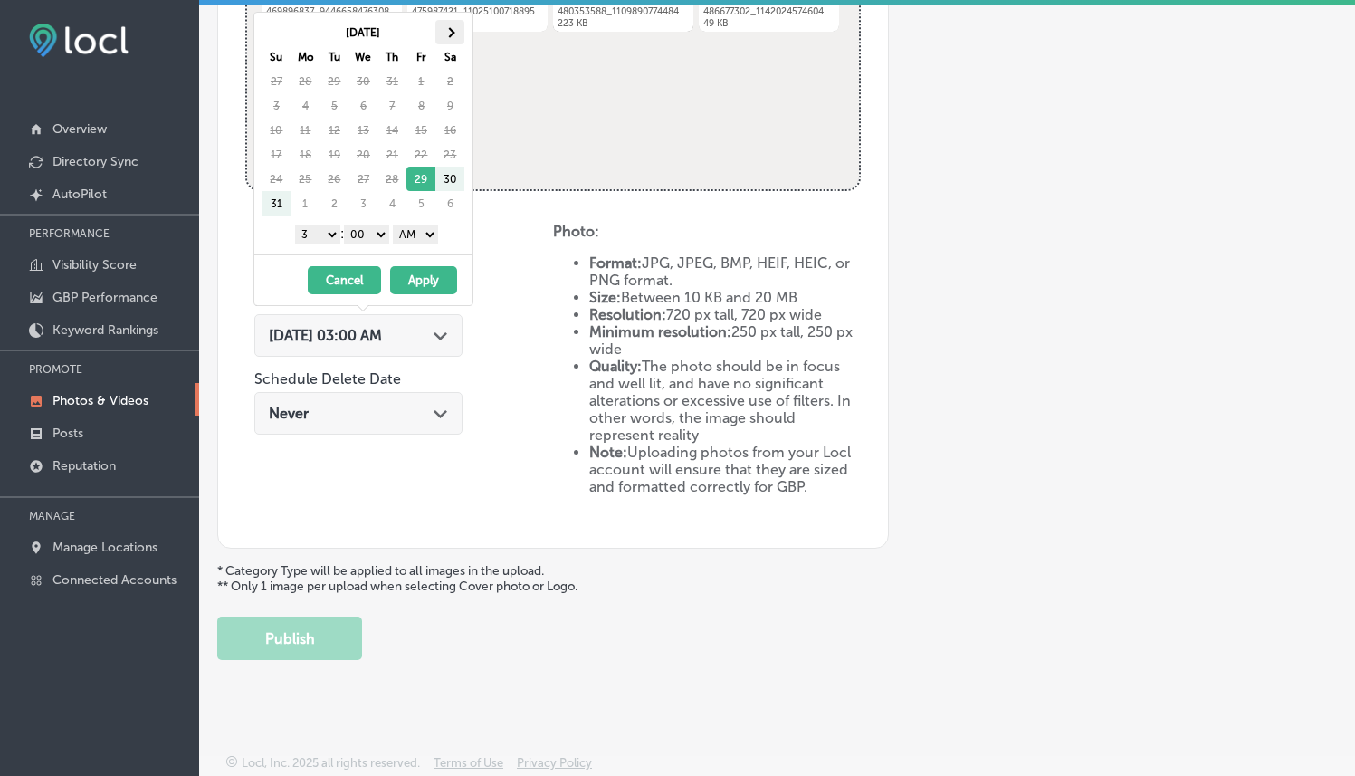
click at [447, 33] on span at bounding box center [450, 32] width 10 height 10
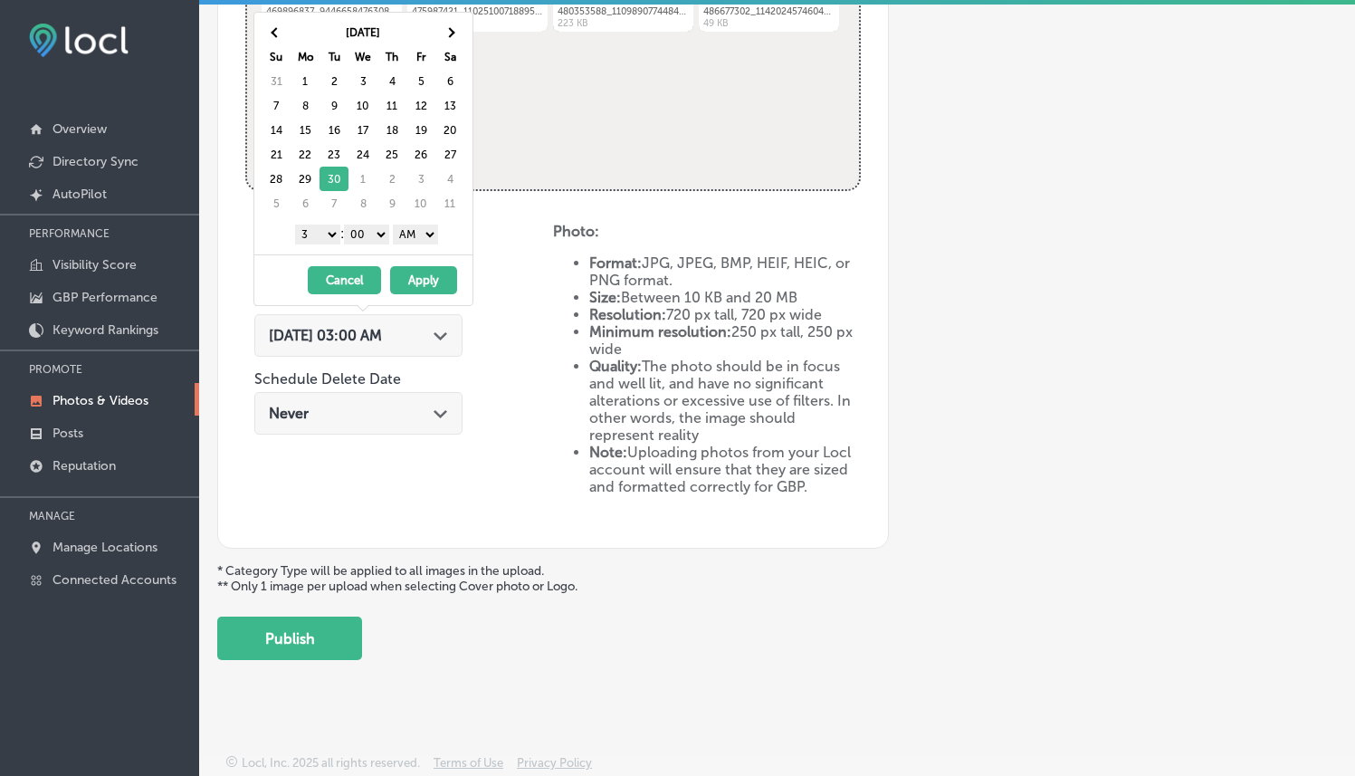
click at [330, 227] on select "1 2 3 4 5 6 7 8 9 10 11 12" at bounding box center [317, 234] width 45 height 20
click at [433, 234] on select "AM PM" at bounding box center [415, 234] width 45 height 20
click at [435, 281] on button "Apply" at bounding box center [423, 280] width 67 height 28
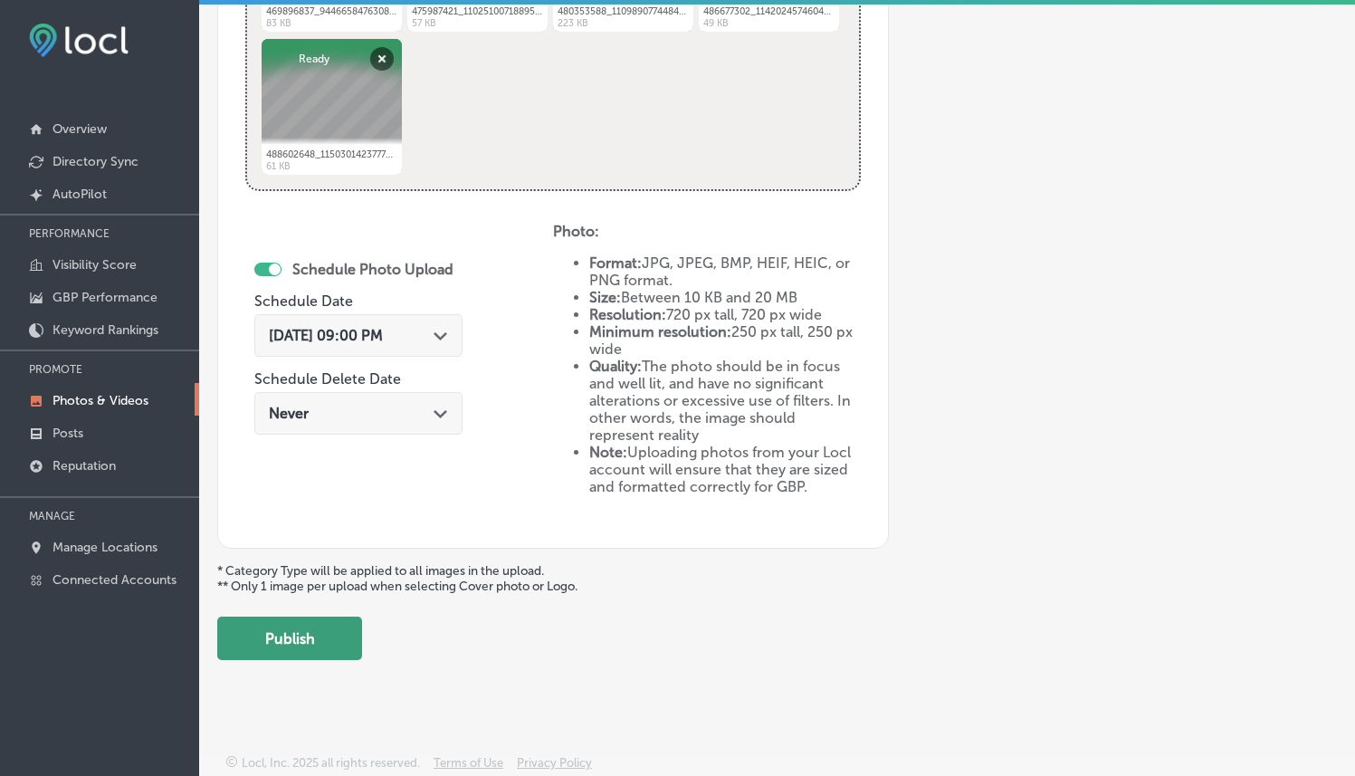
click at [322, 627] on button "Publish" at bounding box center [289, 637] width 145 height 43
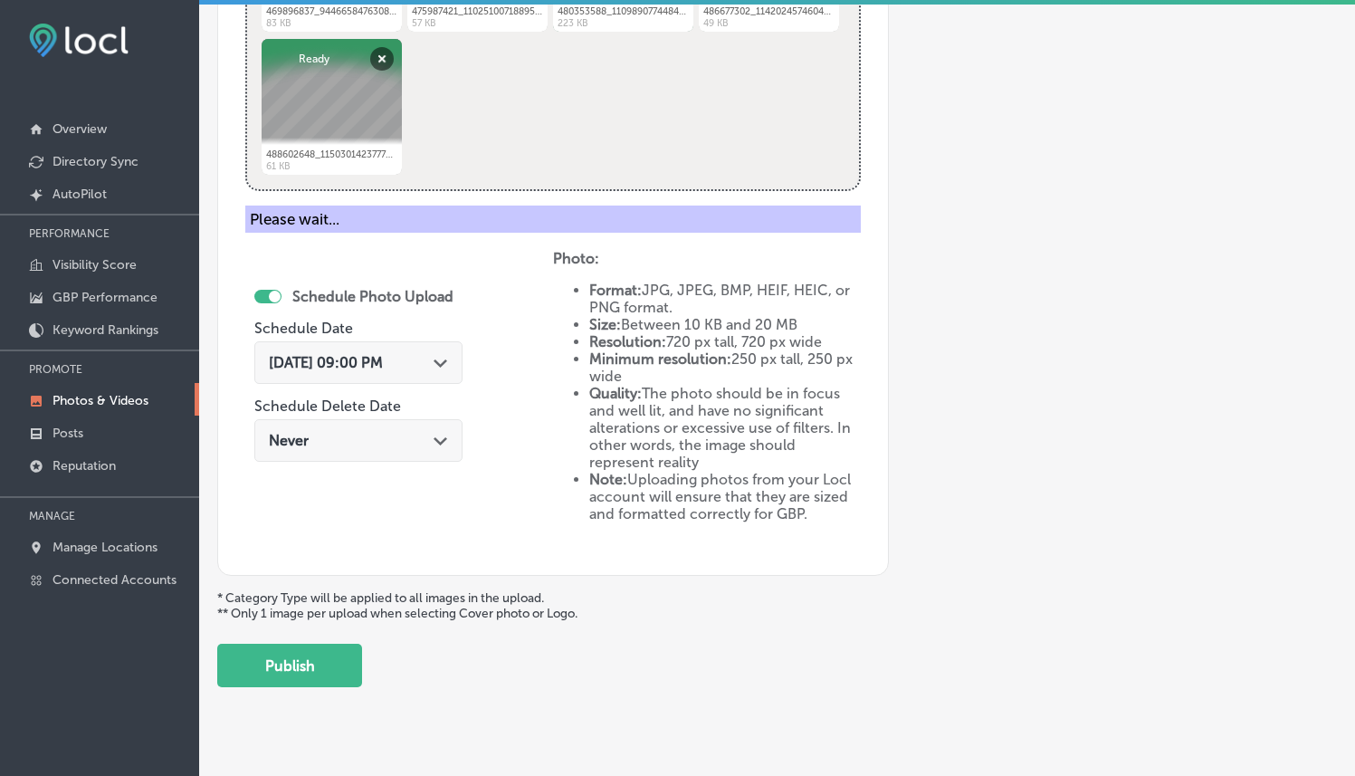
scroll to position [587, 0]
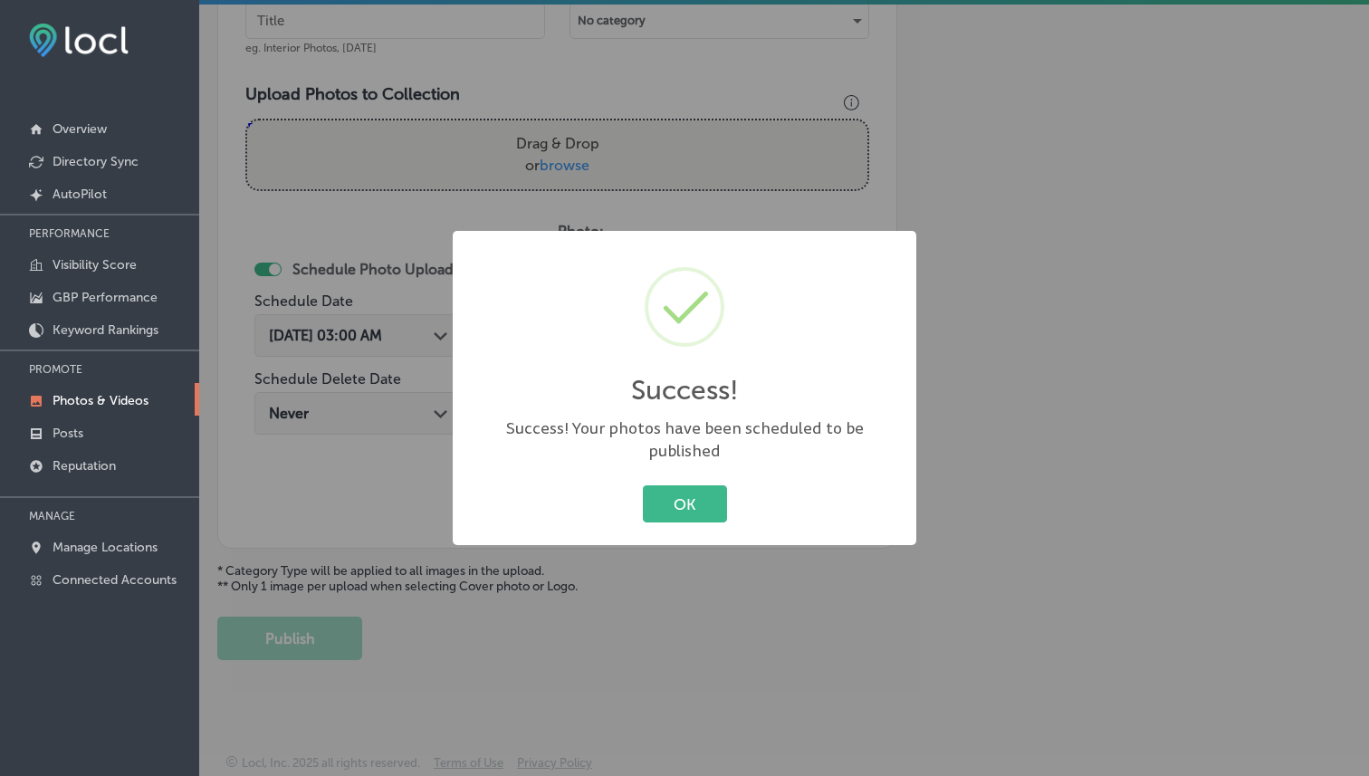
click at [690, 481] on div "OK Cancel" at bounding box center [684, 504] width 427 height 47
click at [693, 489] on button "OK" at bounding box center [685, 503] width 84 height 37
